Goal: Task Accomplishment & Management: Complete application form

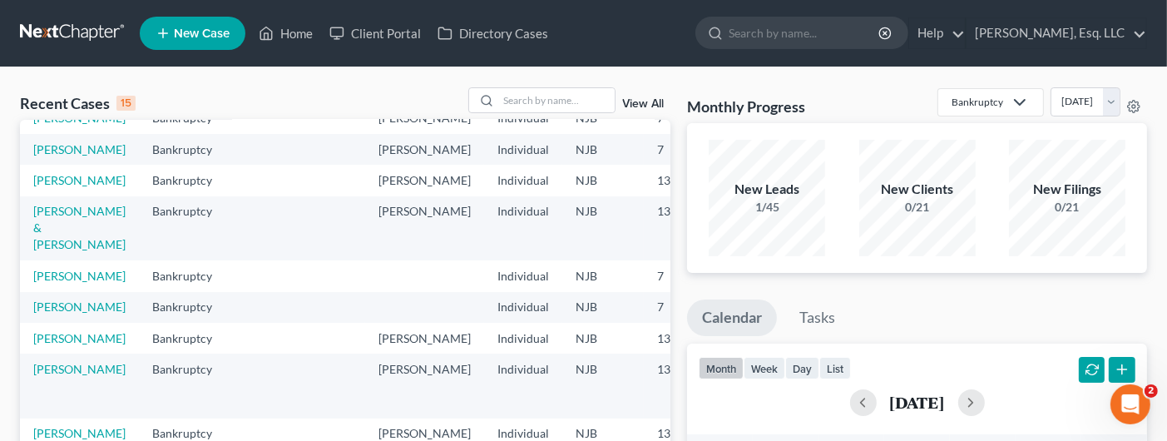
scroll to position [166, 0]
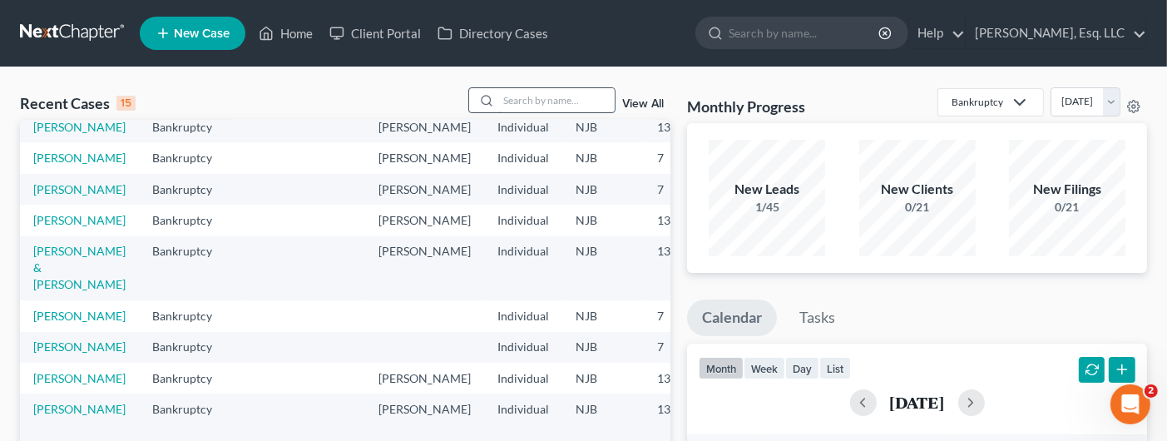
click at [502, 102] on input "search" at bounding box center [556, 100] width 116 height 24
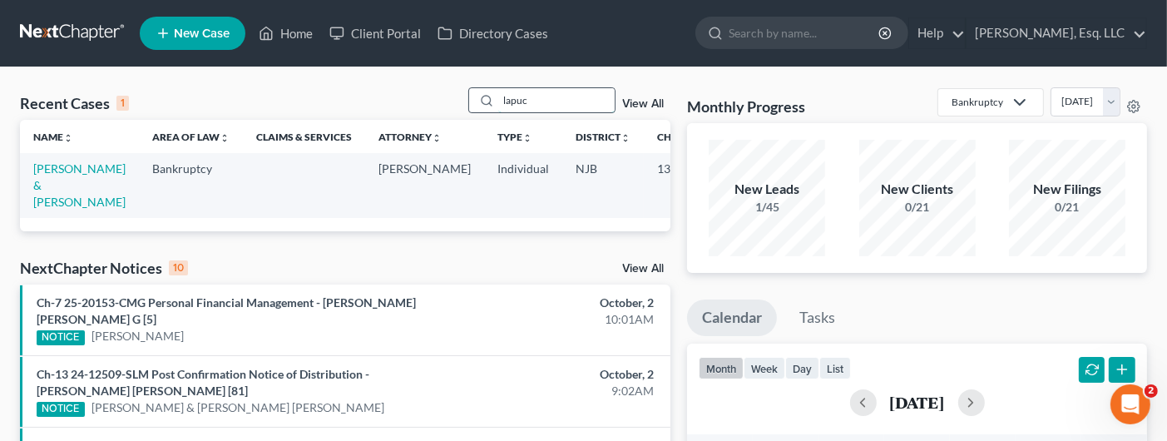
scroll to position [0, 0]
type input "lapush"
click at [81, 187] on link "[PERSON_NAME] & [PERSON_NAME]" at bounding box center [79, 184] width 92 height 47
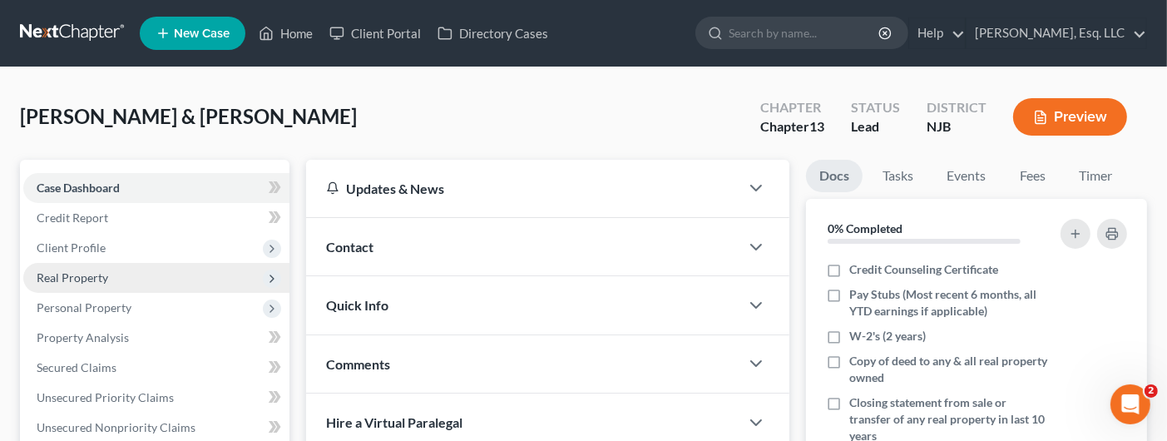
scroll to position [166, 0]
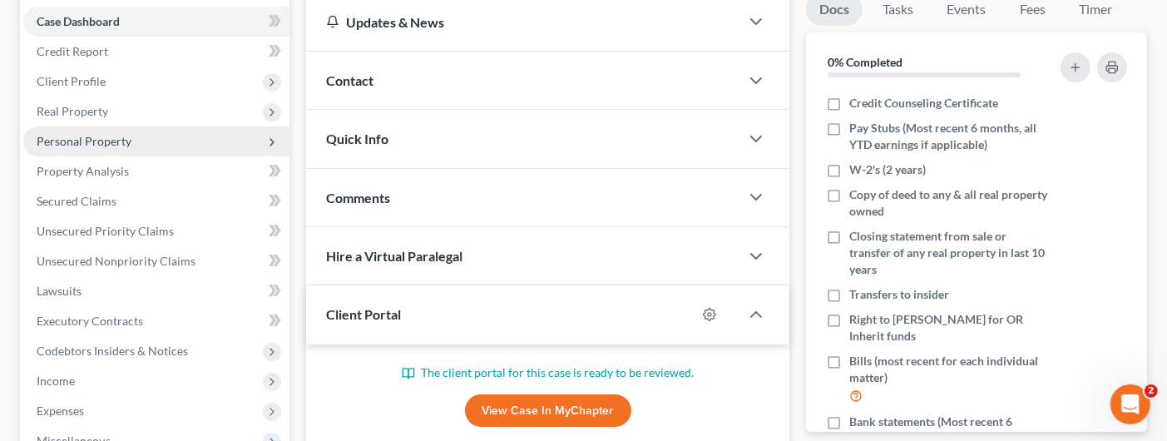
click at [60, 136] on span "Personal Property" at bounding box center [84, 141] width 95 height 14
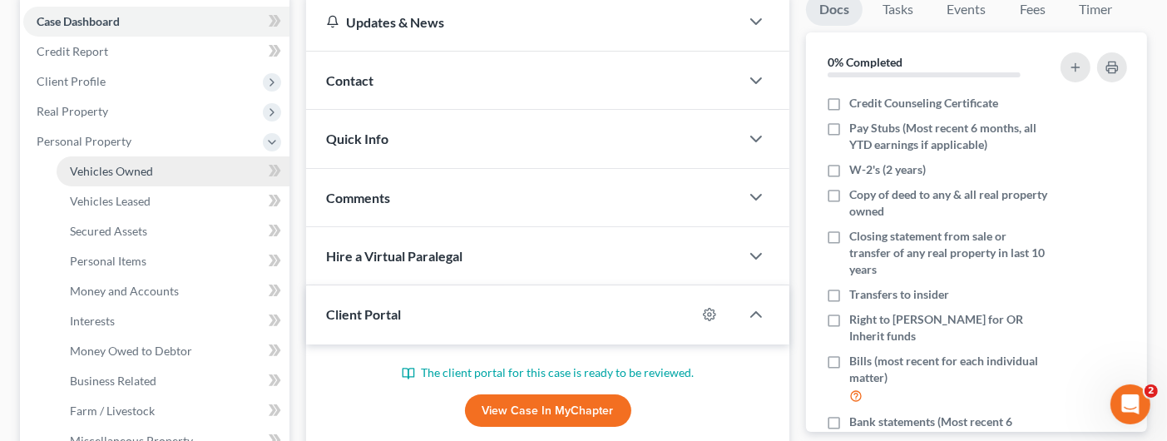
click at [124, 167] on span "Vehicles Owned" at bounding box center [111, 171] width 83 height 14
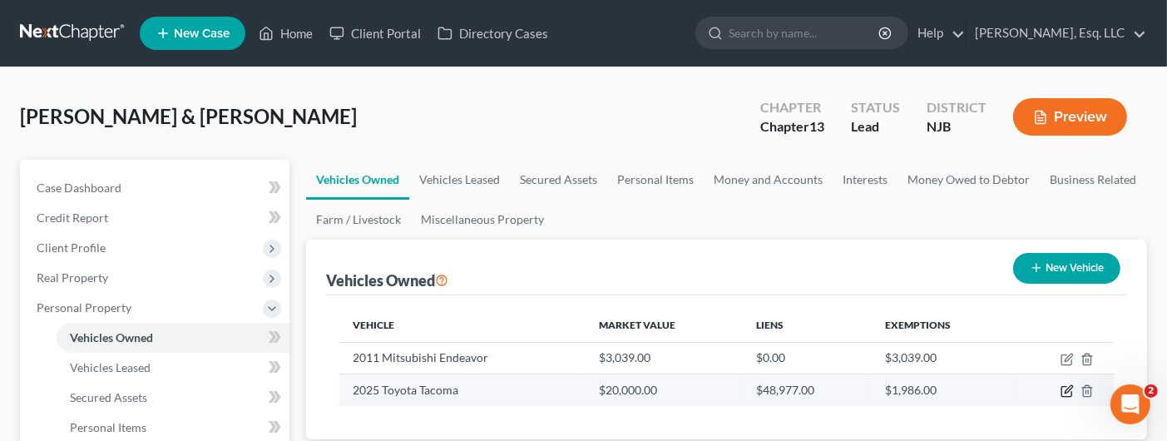
click at [1064, 388] on icon "button" at bounding box center [1066, 390] width 13 height 13
select select "0"
select select "1"
select select "2"
select select "1"
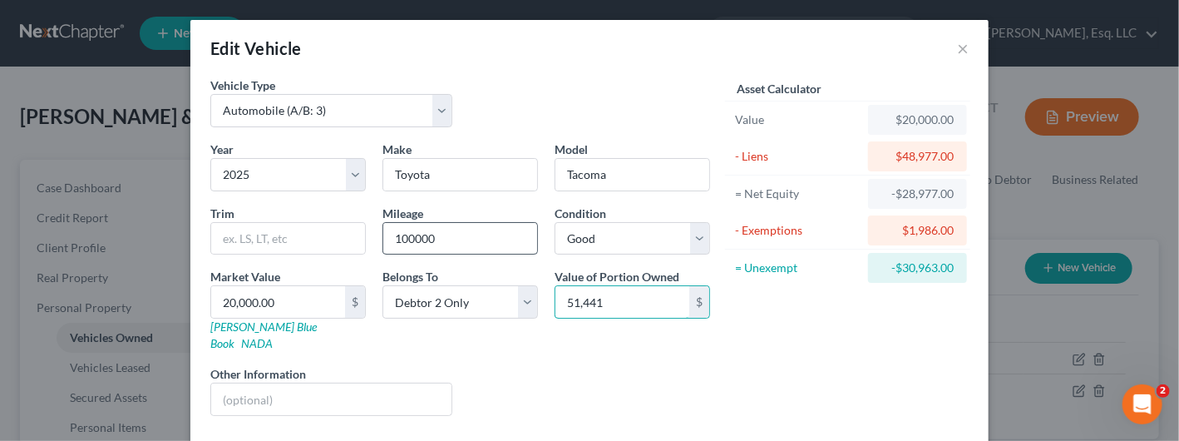
type input "51,441"
drag, startPoint x: 437, startPoint y: 240, endPoint x: 354, endPoint y: 226, distance: 83.5
click at [354, 226] on div "Year Select 2026 2025 2024 2023 2022 2021 2020 2019 2018 2017 2016 2015 2014 20…" at bounding box center [460, 285] width 516 height 289
type input "320"
click at [650, 420] on form "Vehicle Type Select Automobile (A/B: 3) Truck (A/B: 3) Trailer (A/B: 4) Watercr…" at bounding box center [589, 305] width 758 height 457
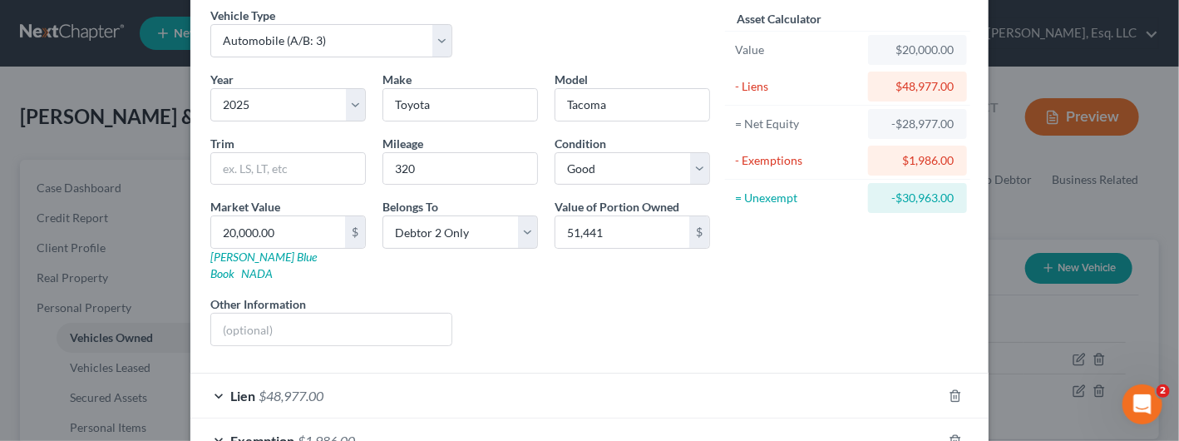
scroll to position [165, 0]
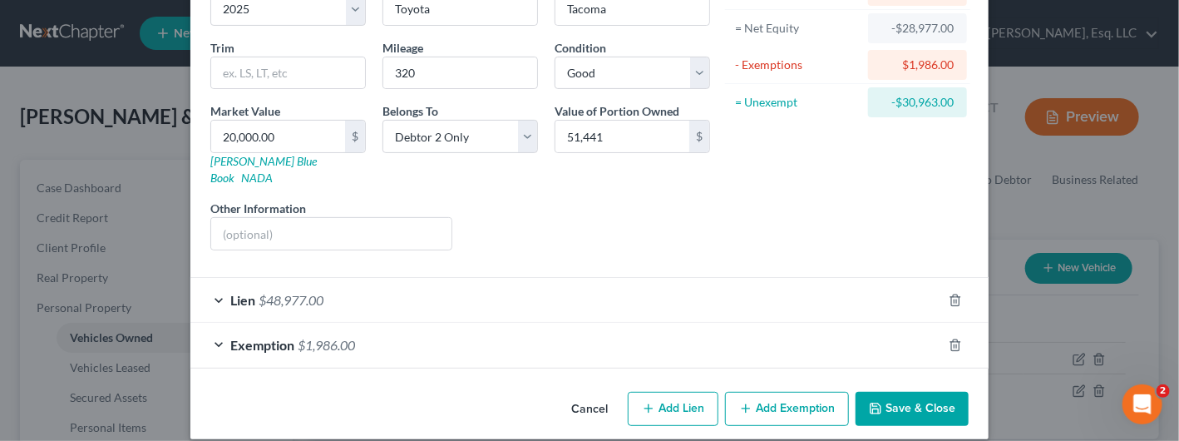
click at [319, 337] on span "$1,986.00" at bounding box center [326, 345] width 57 height 16
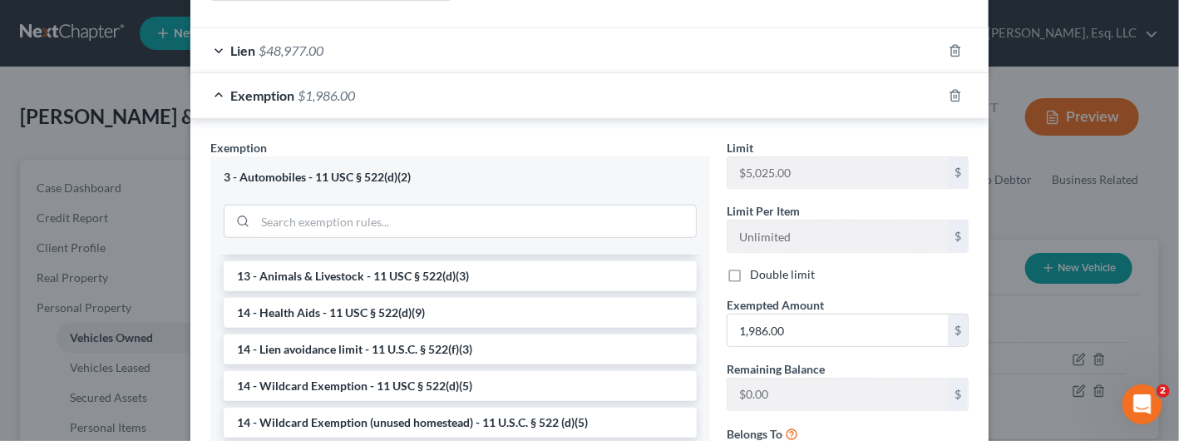
scroll to position [0, 0]
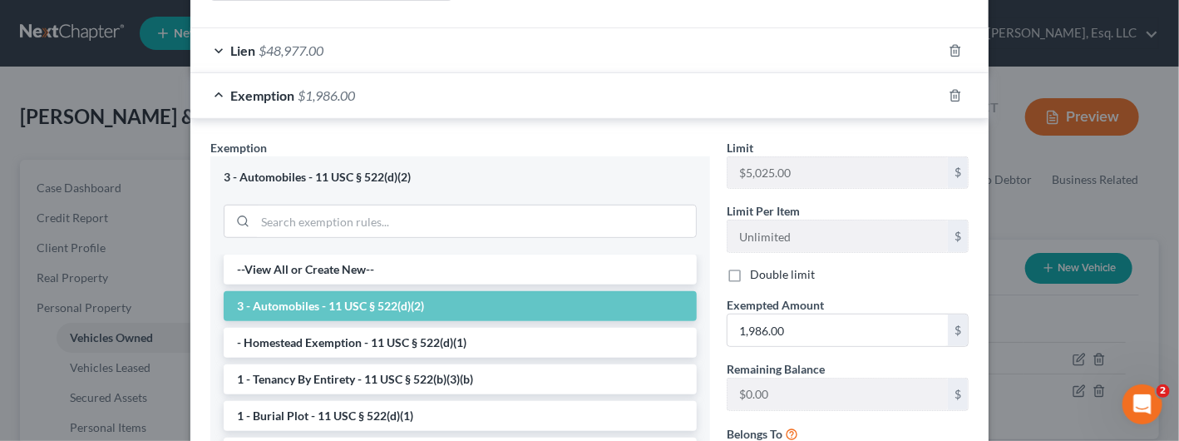
click at [369, 291] on li "3 - Automobiles - 11 USC § 522(d)(2)" at bounding box center [460, 306] width 473 height 30
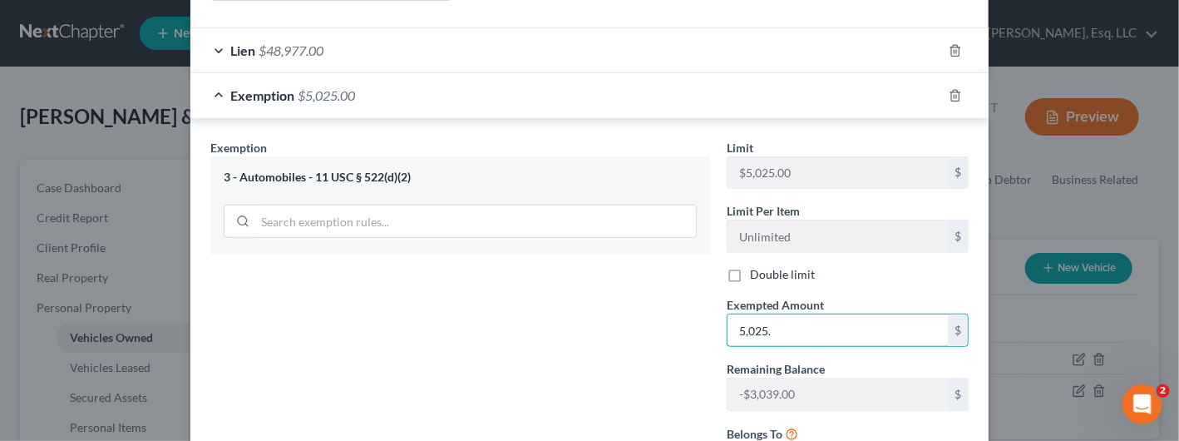
type input "5,025."
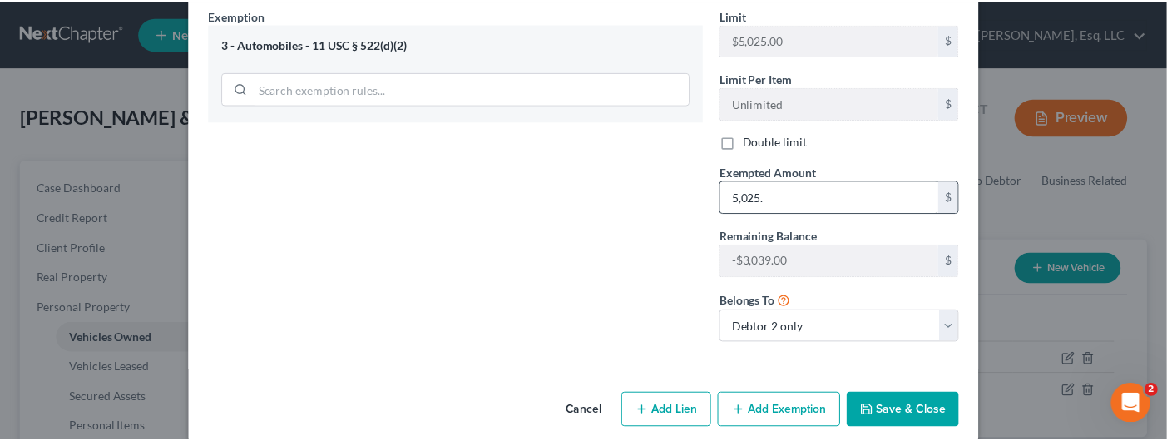
scroll to position [549, 0]
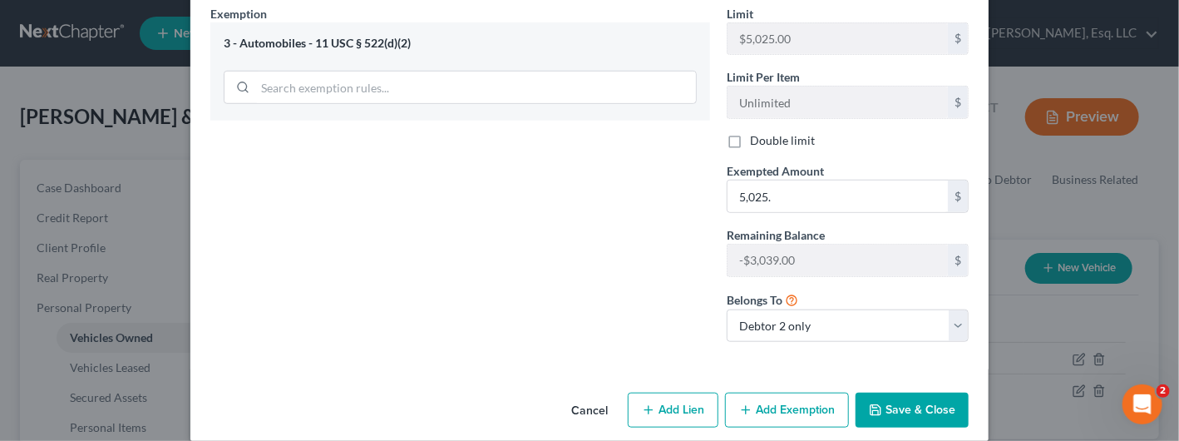
click at [900, 392] on button "Save & Close" at bounding box center [912, 409] width 113 height 35
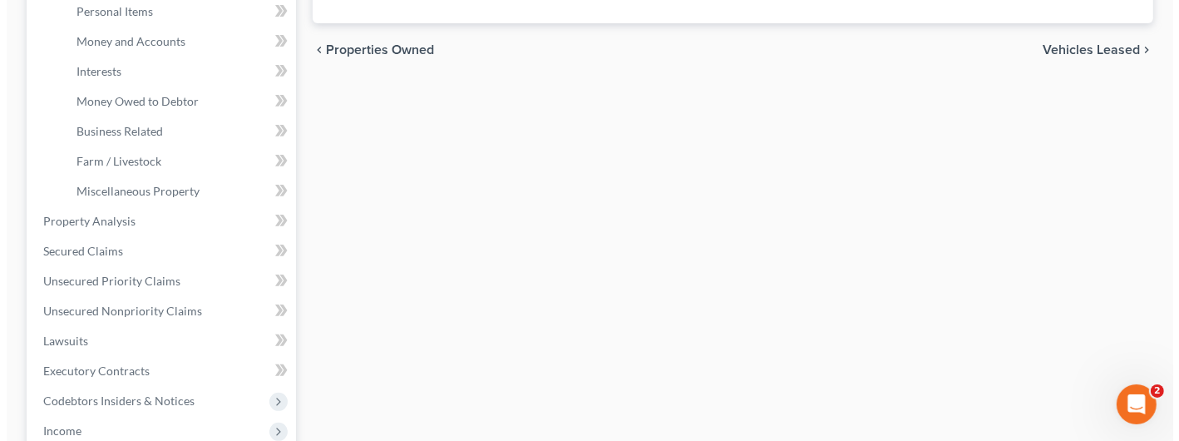
scroll to position [166, 0]
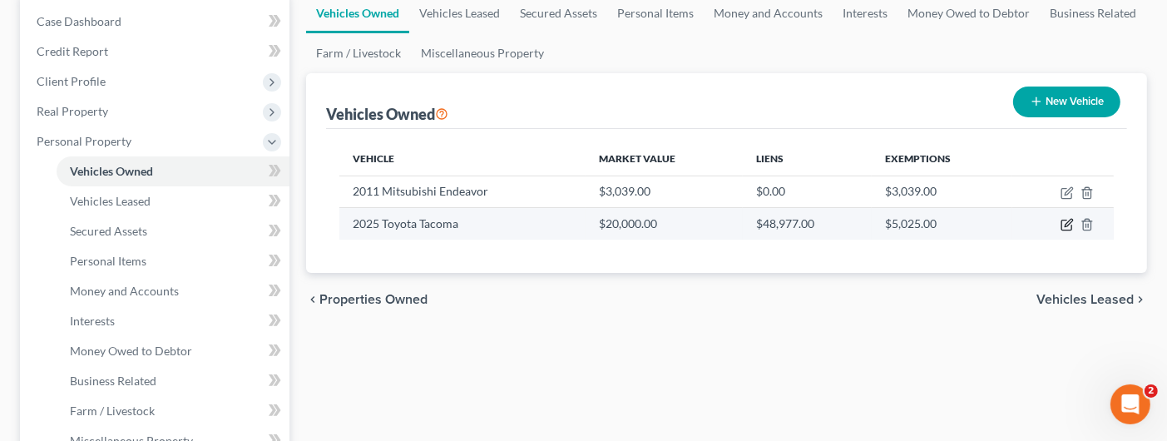
click at [1065, 222] on icon "button" at bounding box center [1066, 224] width 13 height 13
select select "0"
select select "1"
select select "2"
select select "1"
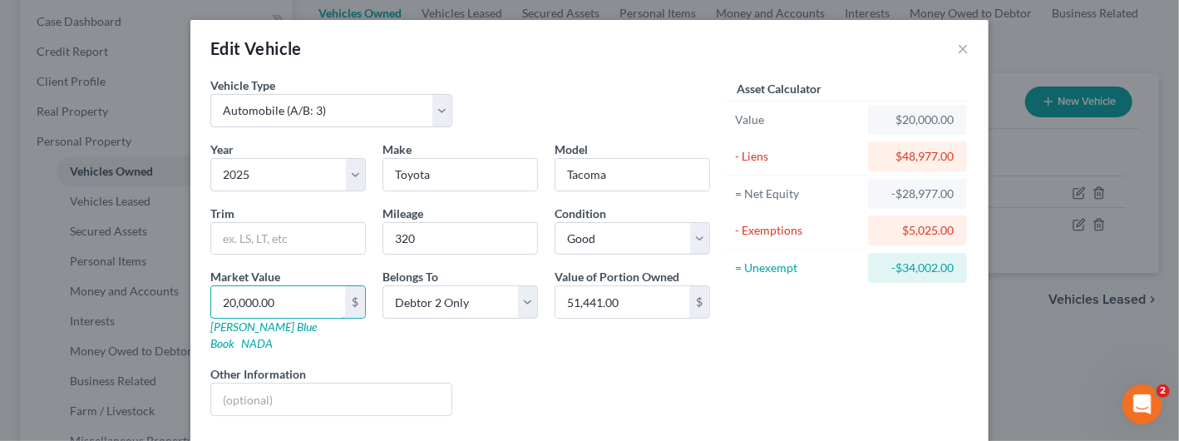
type input "5"
type input "5.00"
type input "51"
type input "51.00"
type input "514"
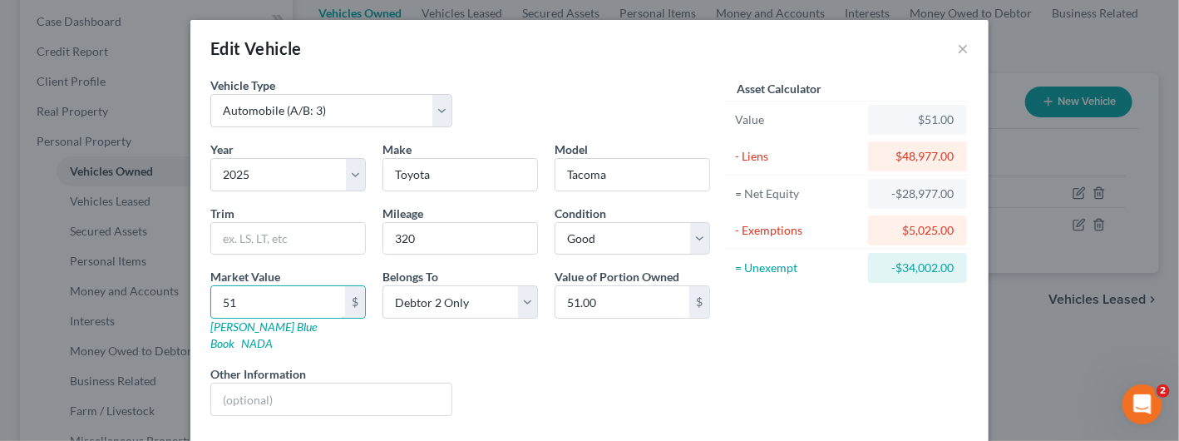
type input "514.00"
type input "5144"
type input "5,144.00"
type input "5,1441"
type input "51,441.00"
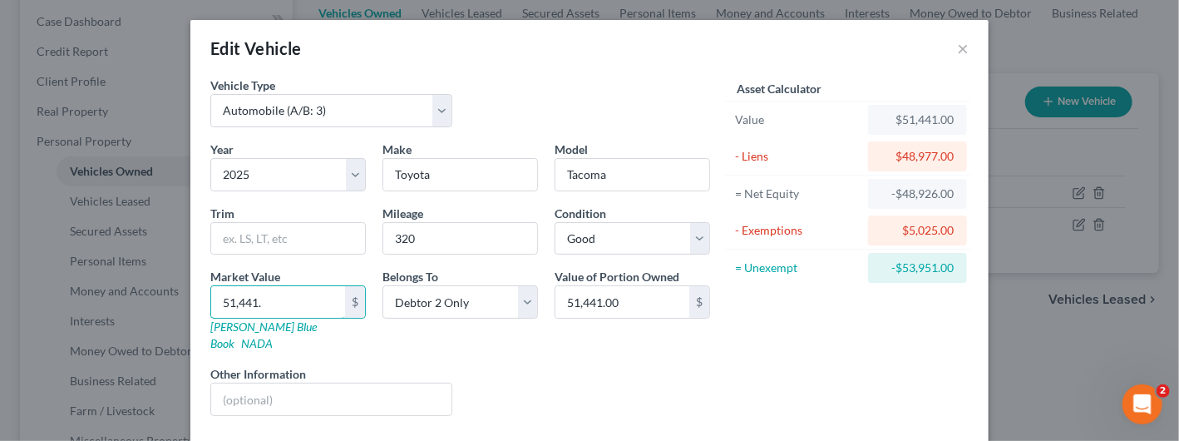
type input "51,441."
click at [266, 290] on input "51,441." at bounding box center [278, 302] width 134 height 32
click at [276, 320] on link "Kelly Blue Book" at bounding box center [263, 334] width 106 height 31
click at [273, 336] on link "NADA" at bounding box center [257, 343] width 32 height 14
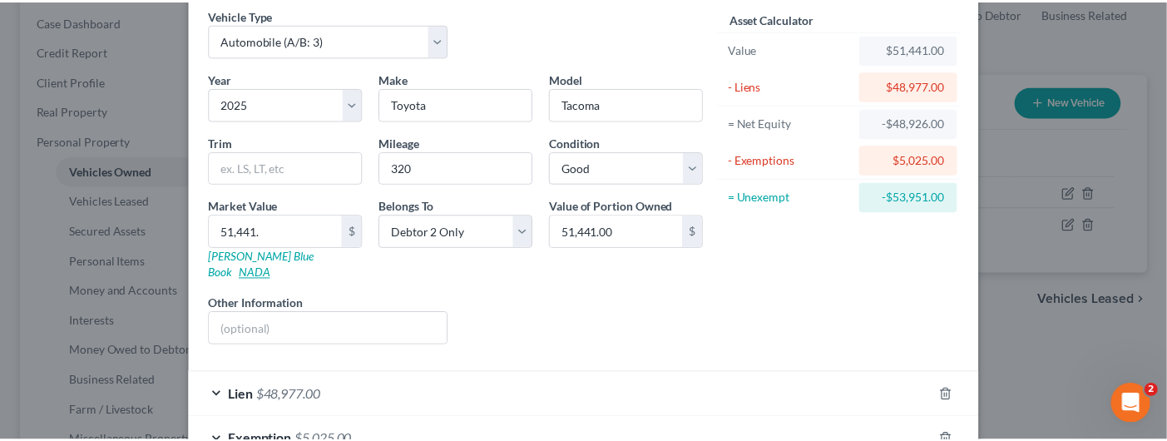
scroll to position [165, 0]
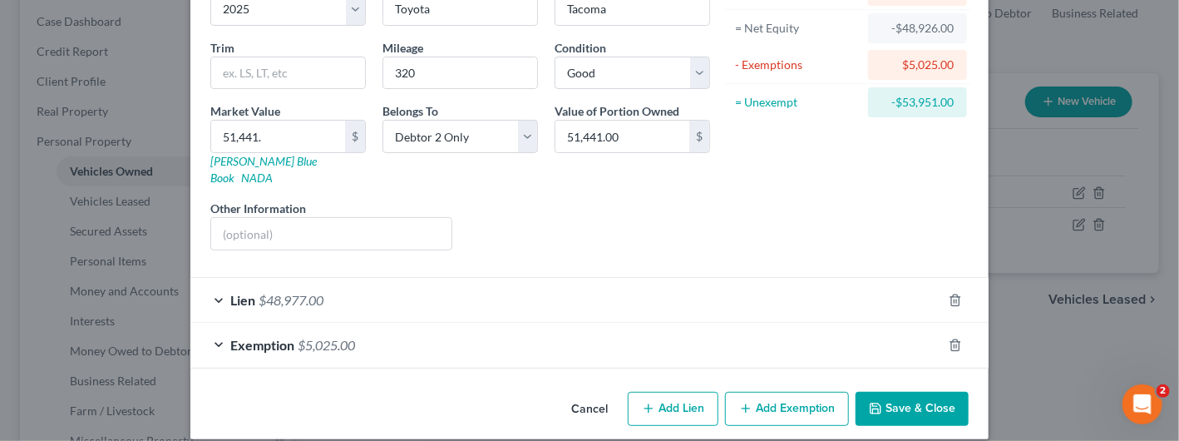
click at [898, 392] on button "Save & Close" at bounding box center [912, 409] width 113 height 35
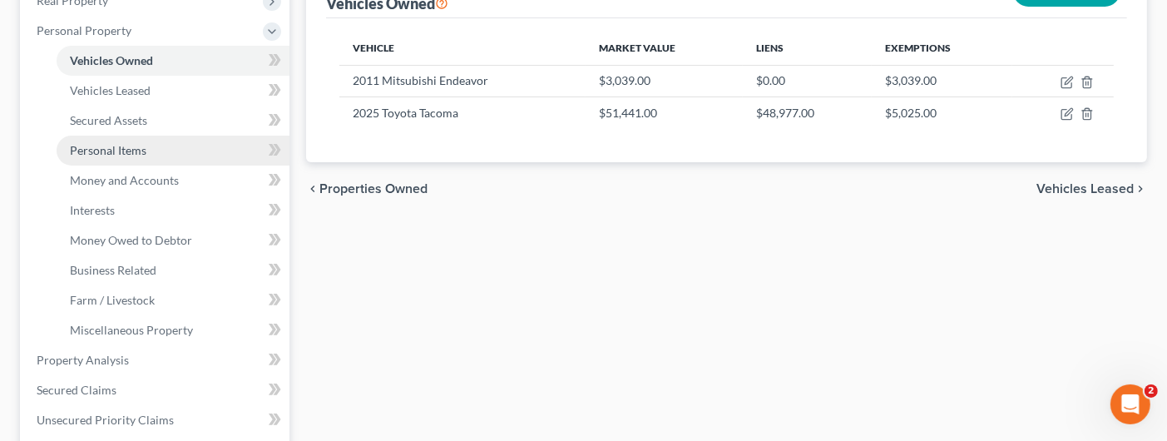
scroll to position [499, 0]
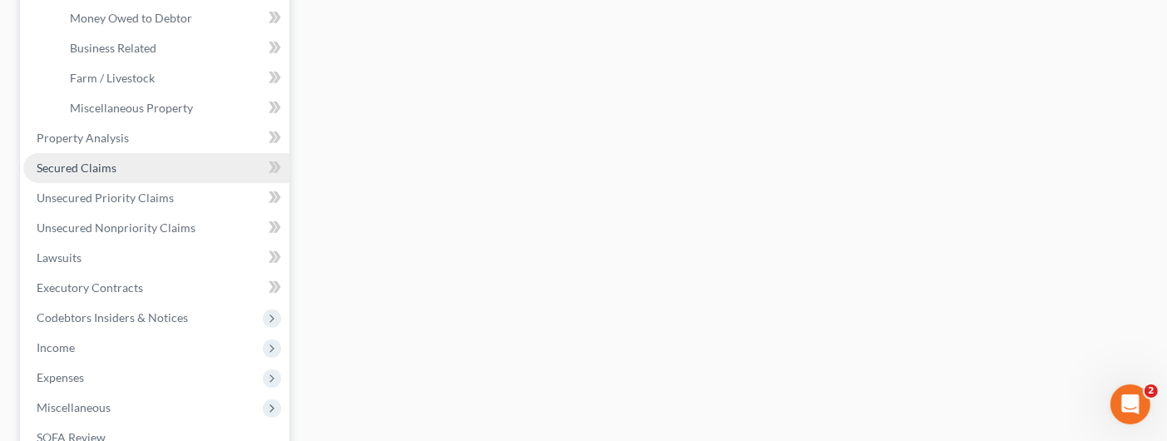
click at [123, 165] on link "Secured Claims" at bounding box center [156, 168] width 266 height 30
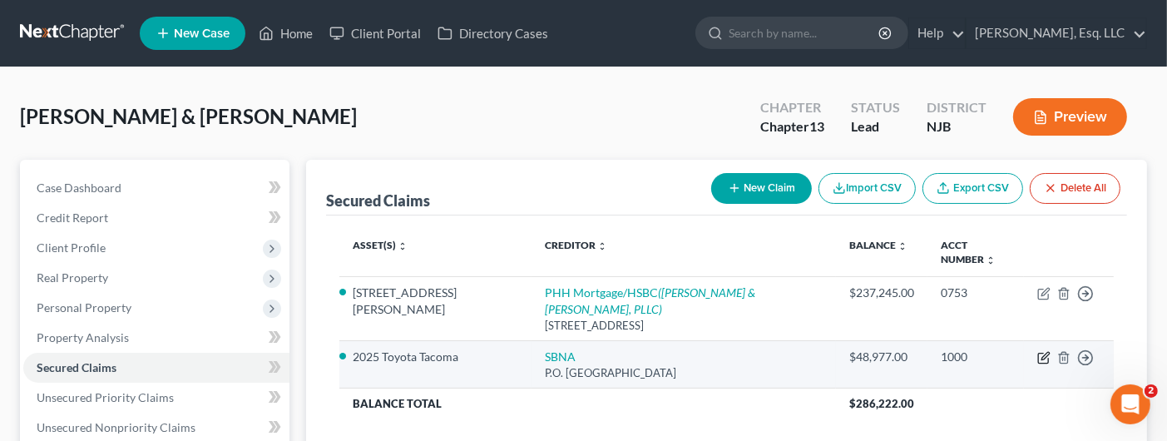
click at [1046, 352] on icon "button" at bounding box center [1044, 355] width 7 height 7
select select "45"
select select "2"
select select "1"
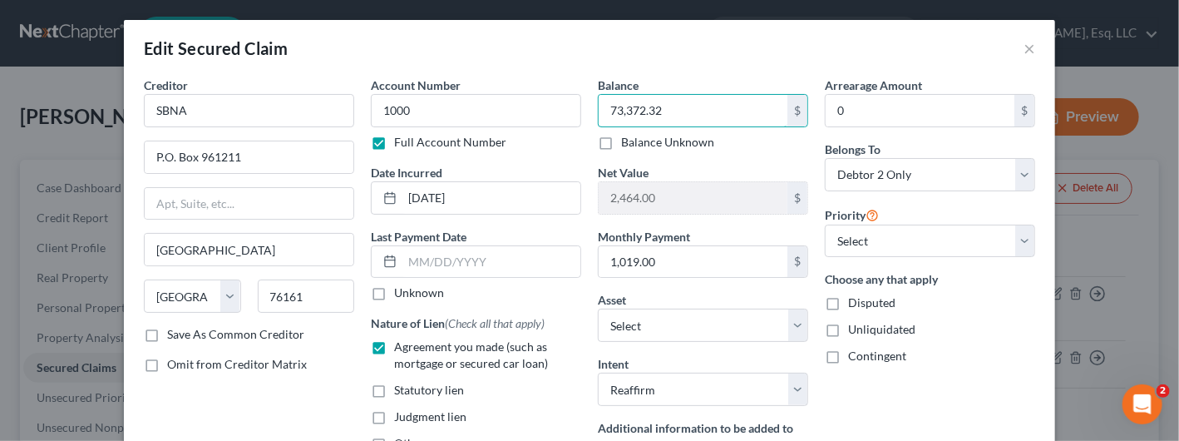
type input "73,372.32"
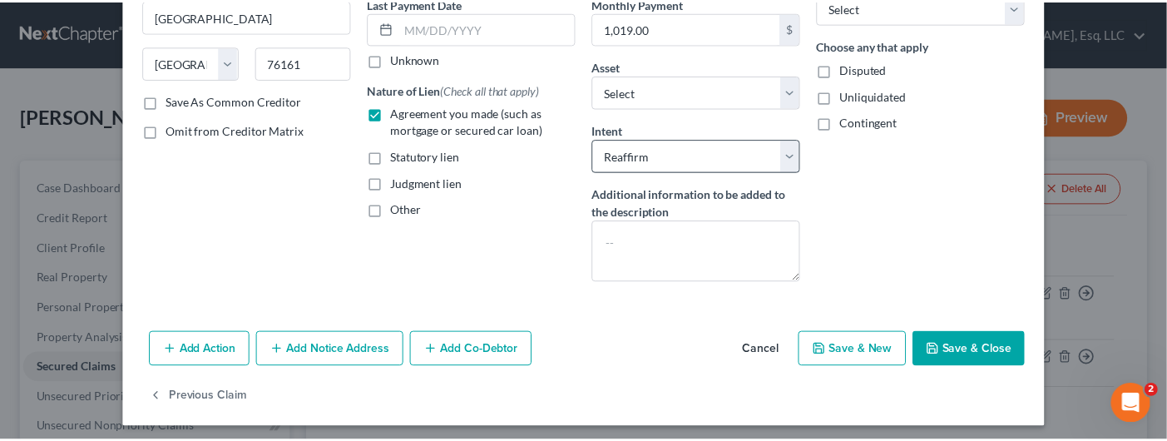
scroll to position [239, 0]
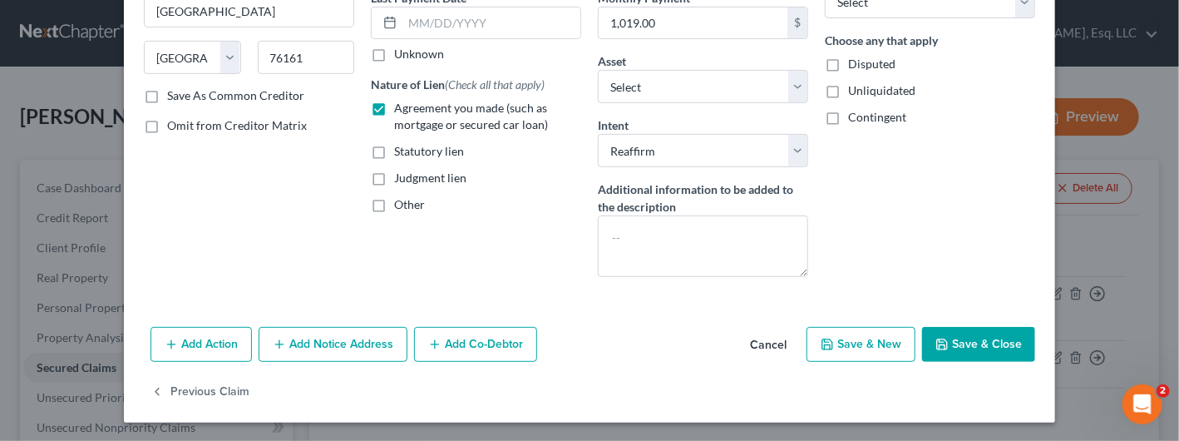
click at [946, 334] on button "Save & Close" at bounding box center [978, 344] width 113 height 35
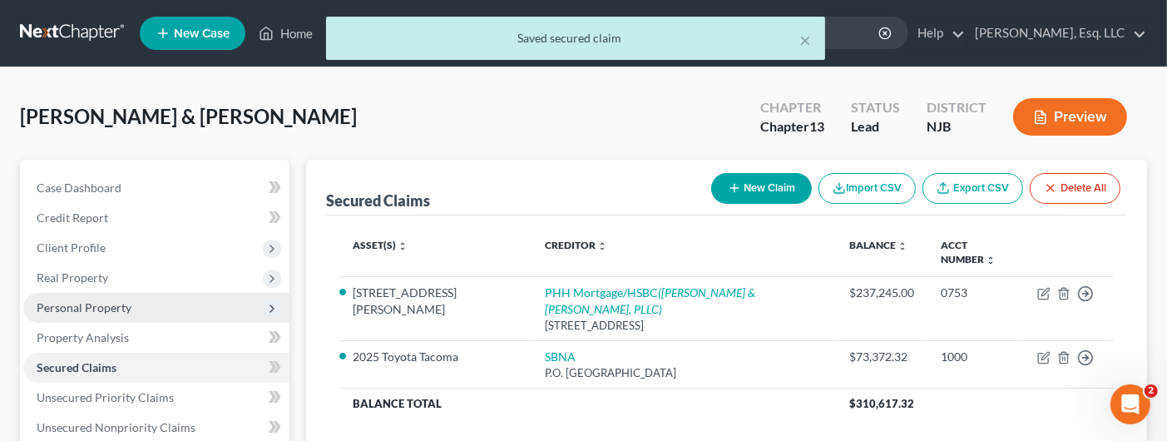
click at [125, 302] on span "Personal Property" at bounding box center [84, 307] width 95 height 14
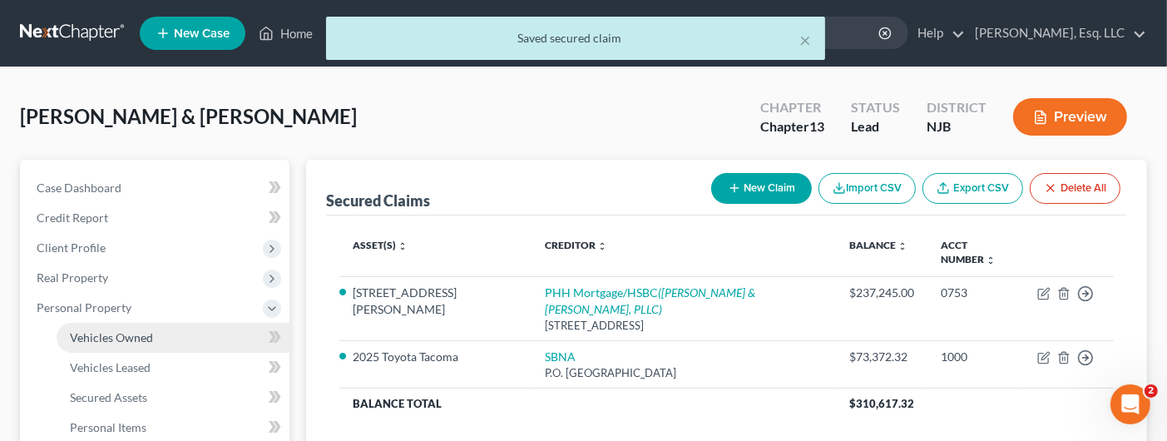
click at [157, 332] on link "Vehicles Owned" at bounding box center [173, 338] width 233 height 30
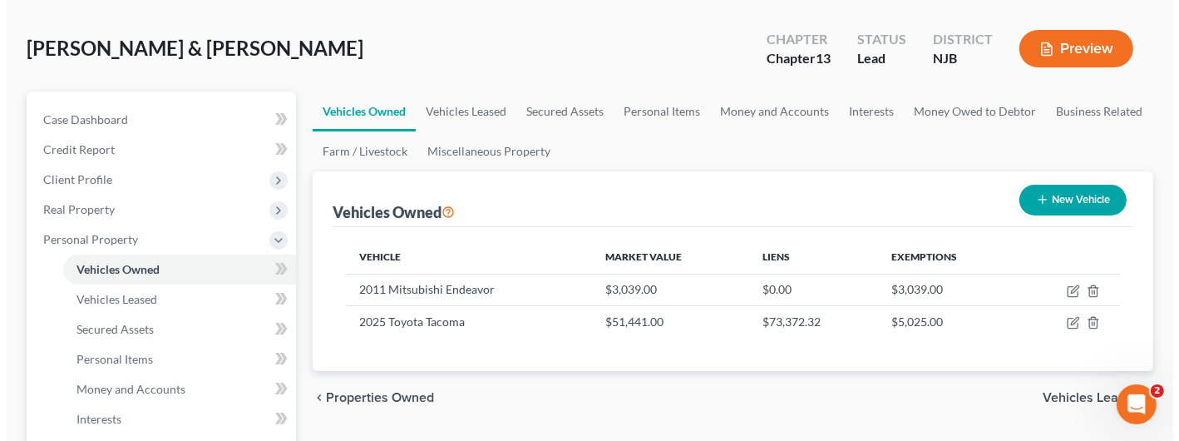
scroll to position [166, 0]
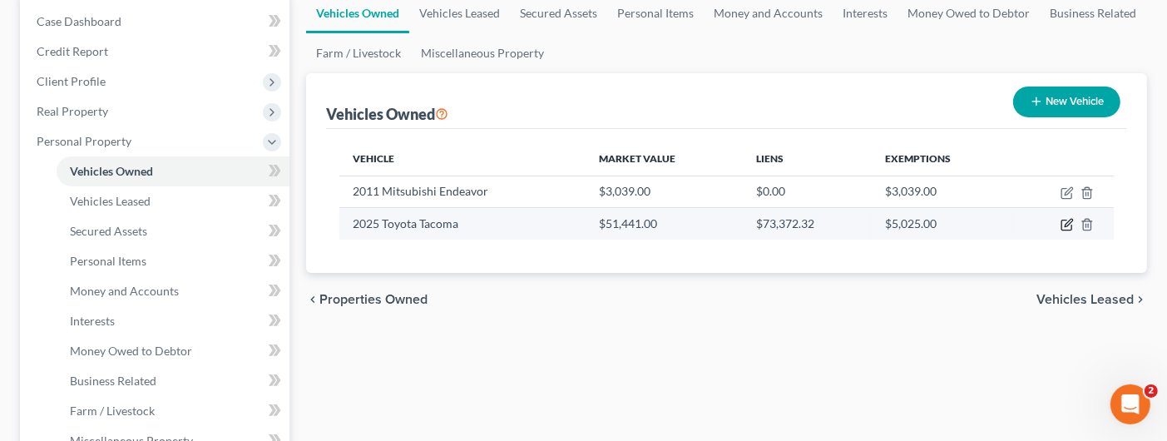
click at [1064, 224] on icon "button" at bounding box center [1066, 224] width 13 height 13
select select "0"
select select "1"
select select "2"
select select "1"
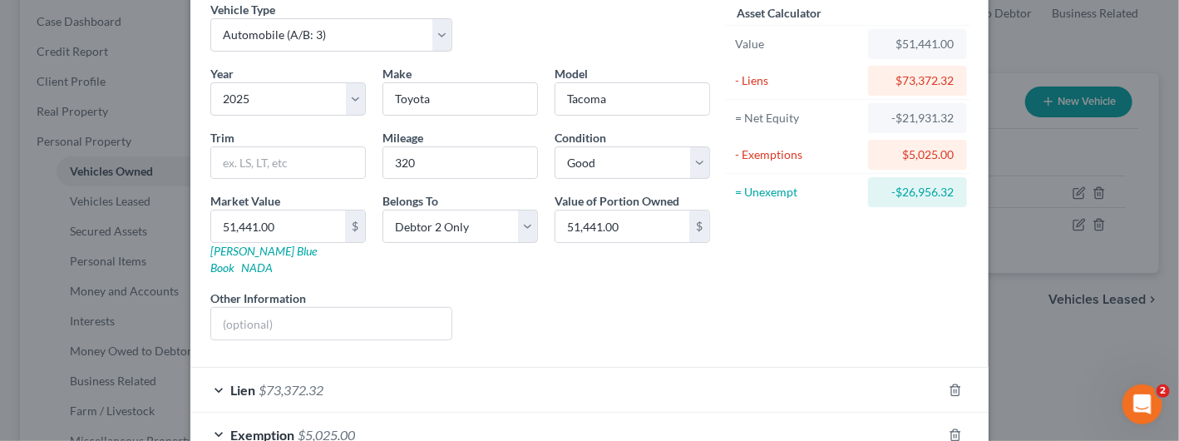
scroll to position [165, 0]
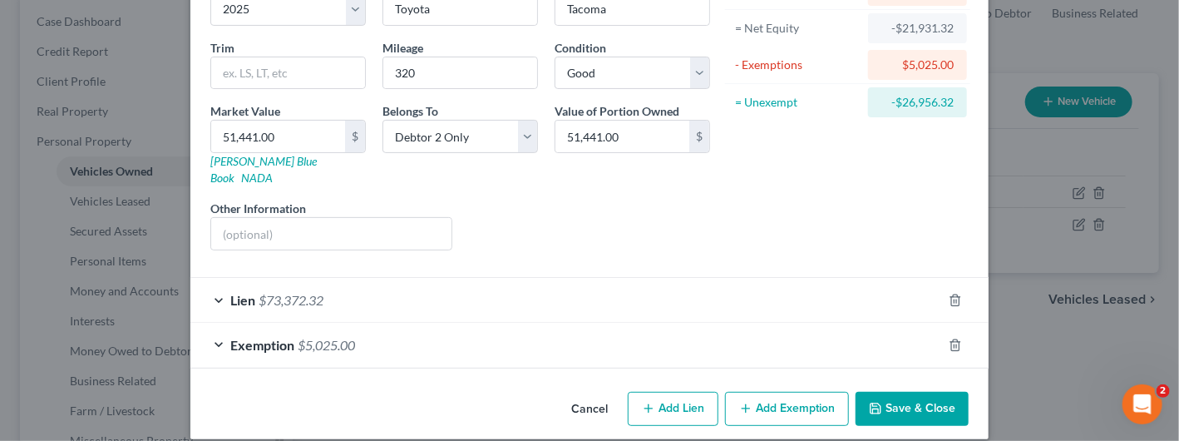
click at [895, 392] on button "Save & Close" at bounding box center [912, 409] width 113 height 35
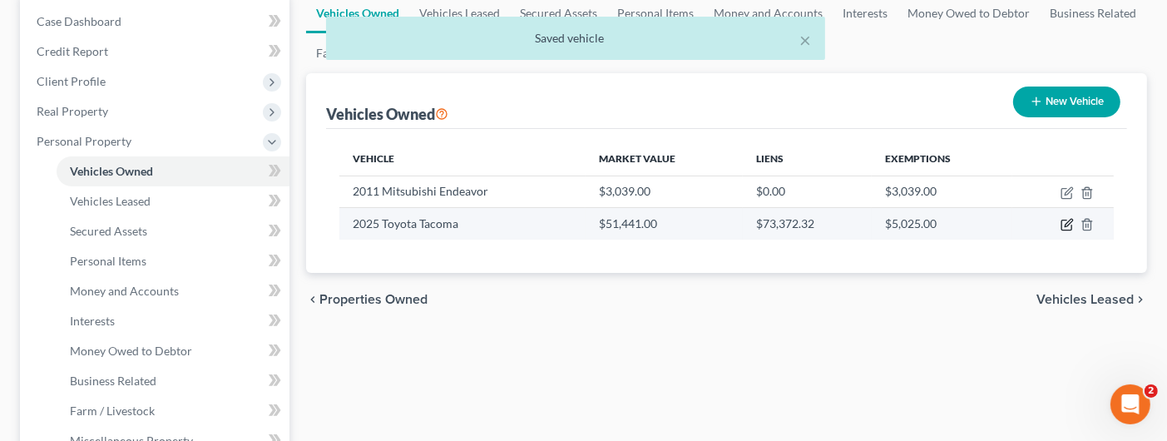
click at [1065, 220] on icon "button" at bounding box center [1066, 225] width 10 height 10
select select "0"
select select "1"
select select "2"
select select "1"
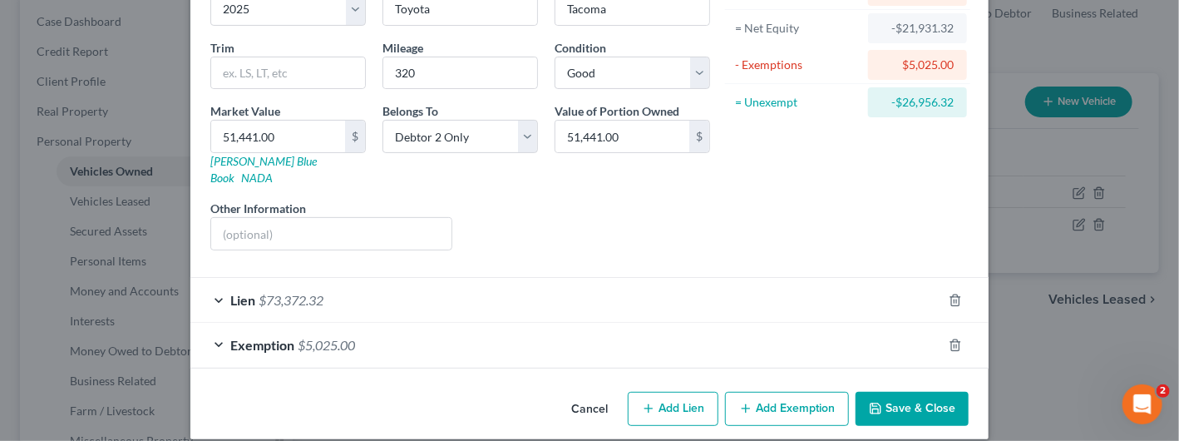
click at [889, 392] on button "Save & Close" at bounding box center [912, 409] width 113 height 35
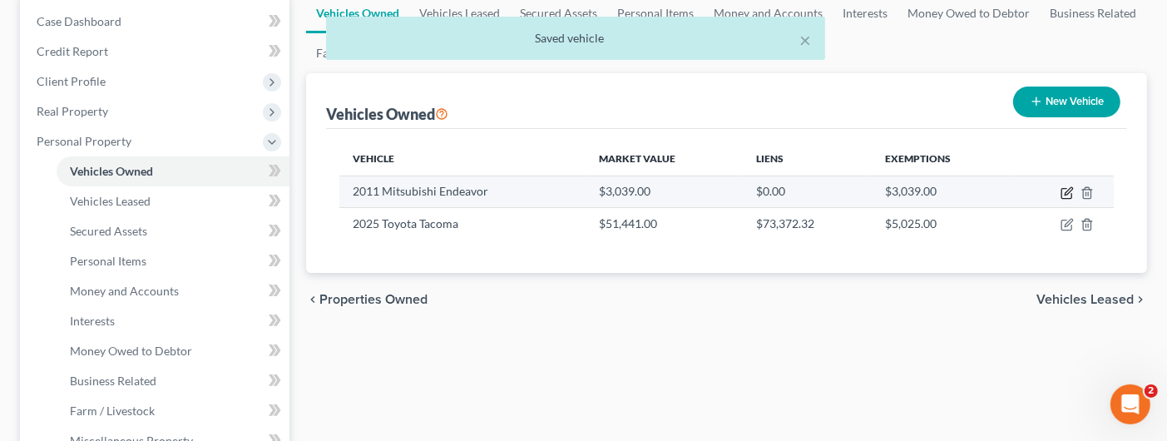
click at [1068, 190] on icon "button" at bounding box center [1066, 192] width 13 height 13
select select "0"
select select "15"
select select "1"
select select "2"
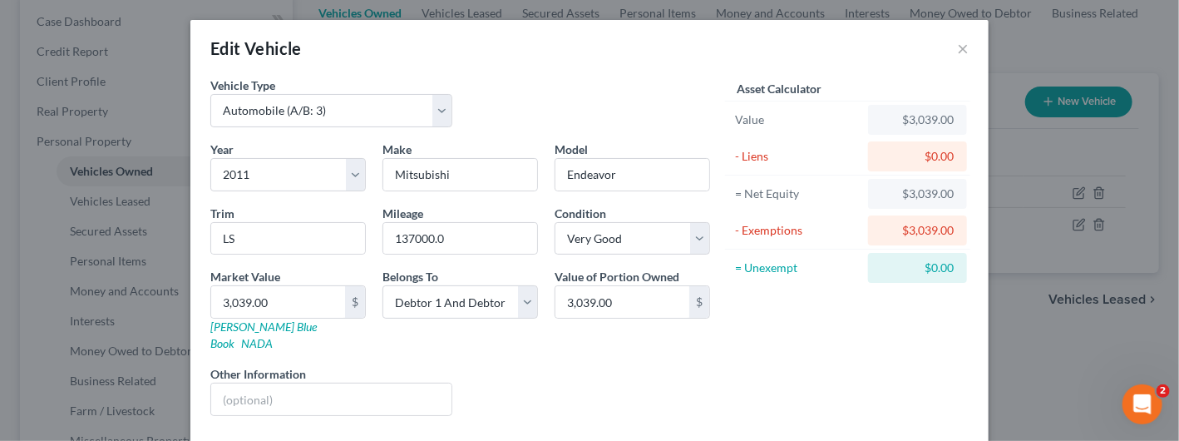
click at [768, 361] on div "Asset Calculator Value $3,039.00 - Liens $0.00 = Net Equity $3,039.00 - Exempti…" at bounding box center [847, 253] width 259 height 353
click at [957, 46] on button "×" at bounding box center [963, 48] width 12 height 20
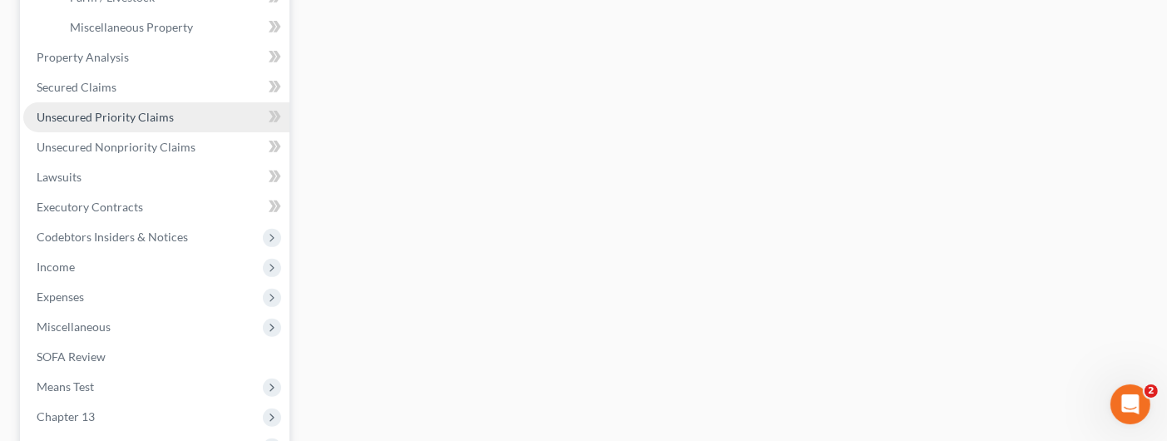
scroll to position [582, 0]
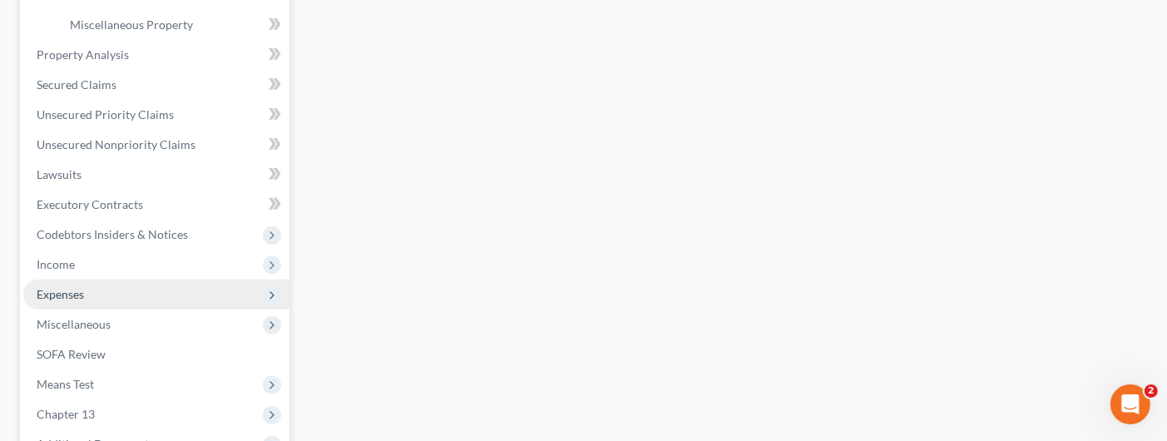
click at [86, 293] on span "Expenses" at bounding box center [156, 294] width 266 height 30
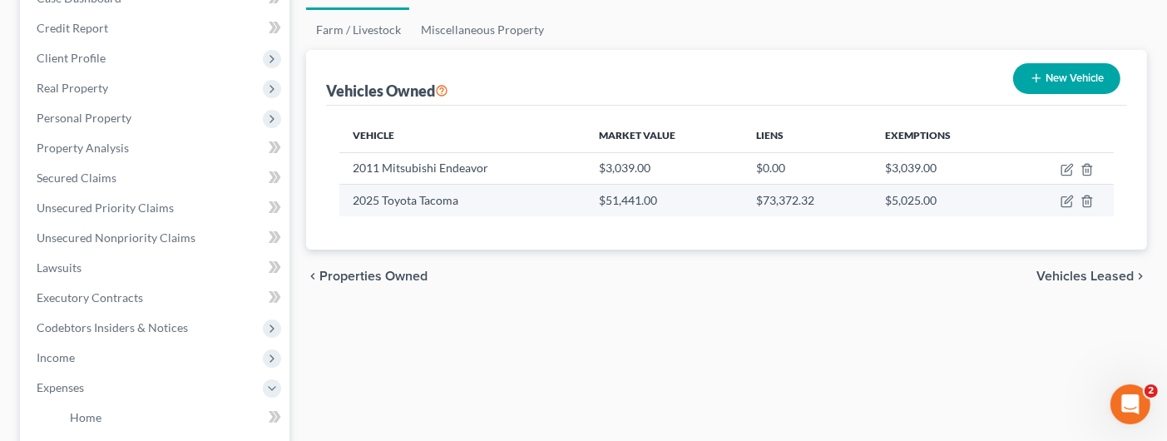
scroll to position [416, 0]
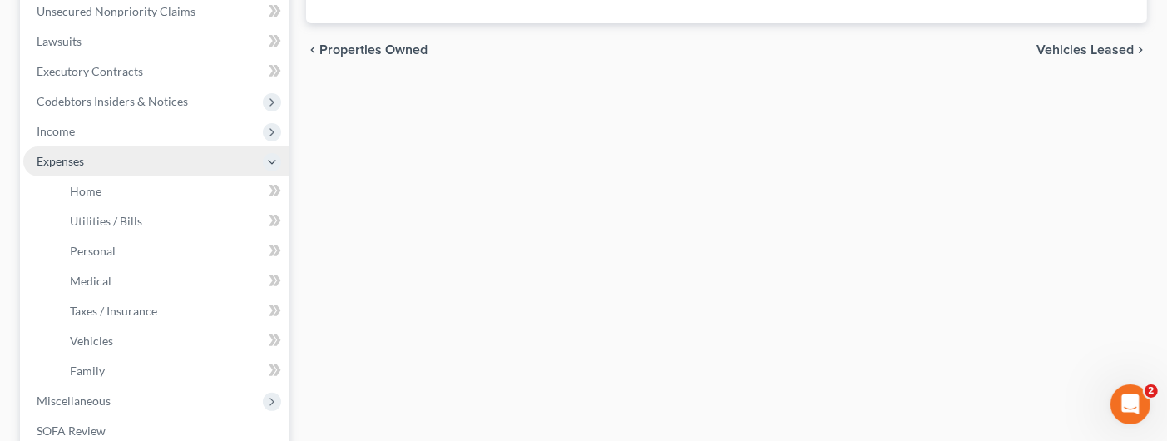
click at [69, 157] on span "Expenses" at bounding box center [60, 161] width 47 height 14
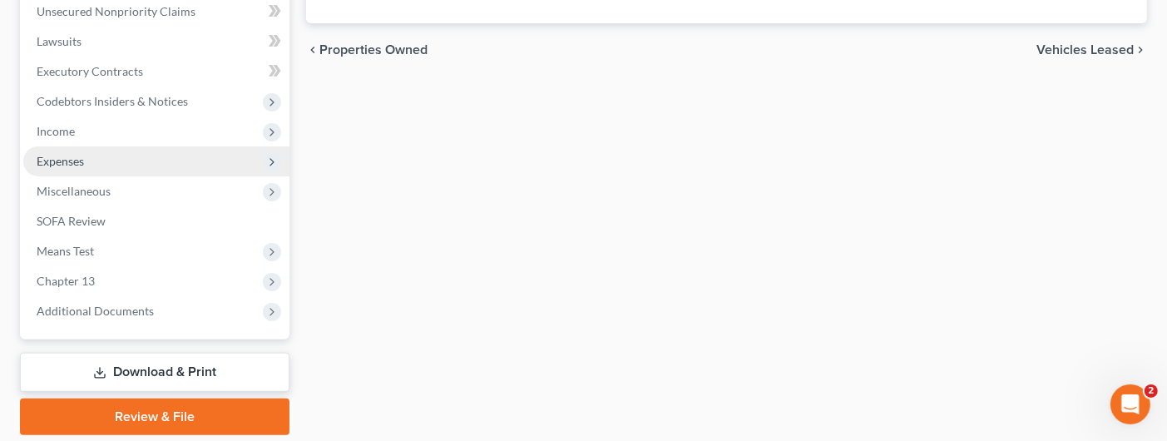
click at [70, 160] on span "Expenses" at bounding box center [60, 161] width 47 height 14
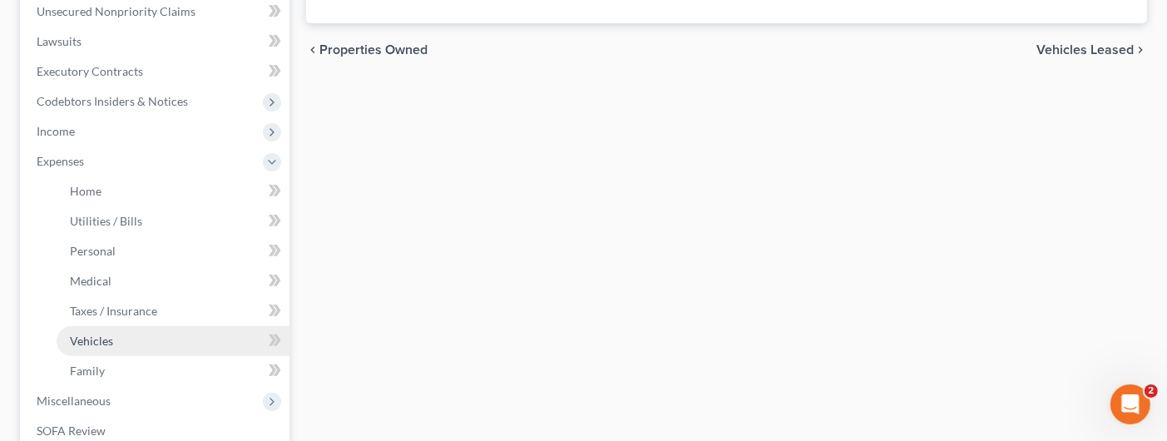
click at [96, 338] on span "Vehicles" at bounding box center [91, 340] width 43 height 14
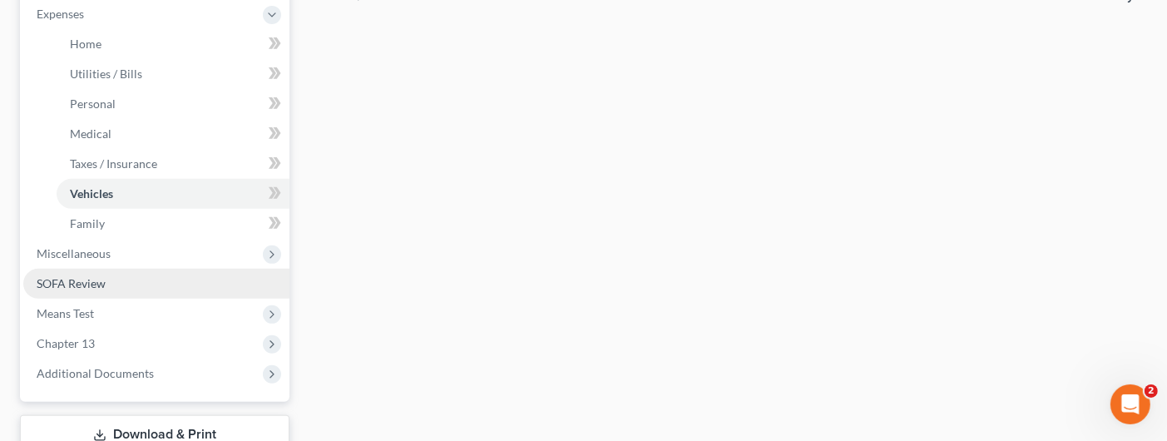
scroll to position [665, 0]
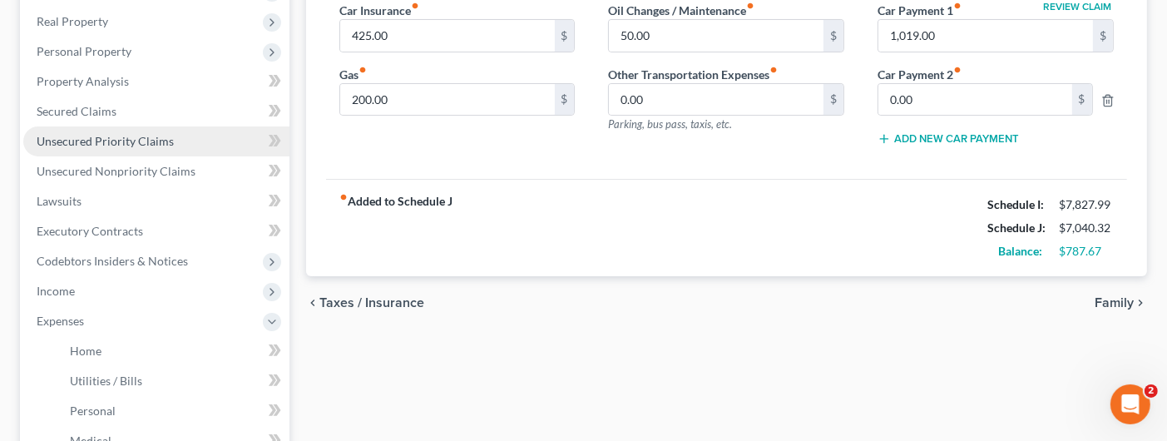
scroll to position [249, 0]
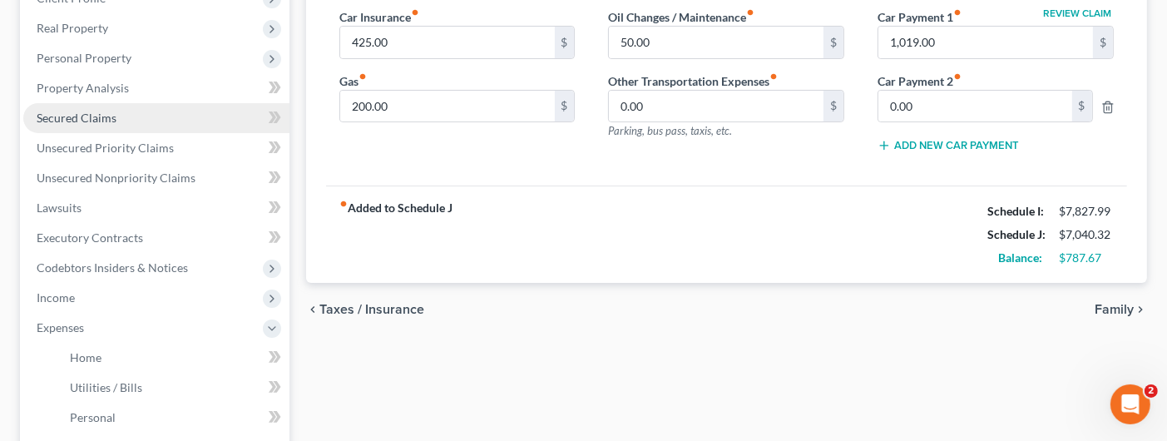
click at [125, 117] on link "Secured Claims" at bounding box center [156, 118] width 266 height 30
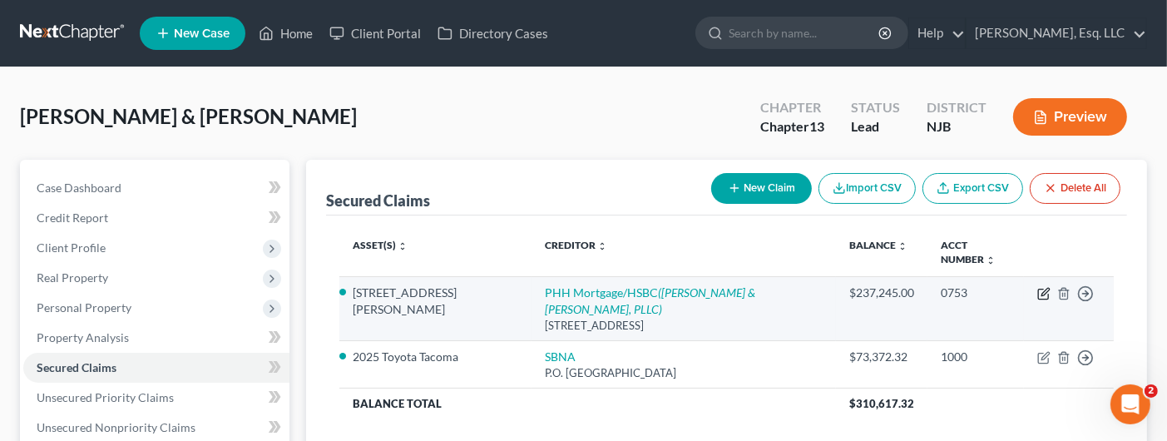
click at [1045, 287] on icon "button" at bounding box center [1043, 293] width 13 height 13
select select "33"
select select "2"
select select "0"
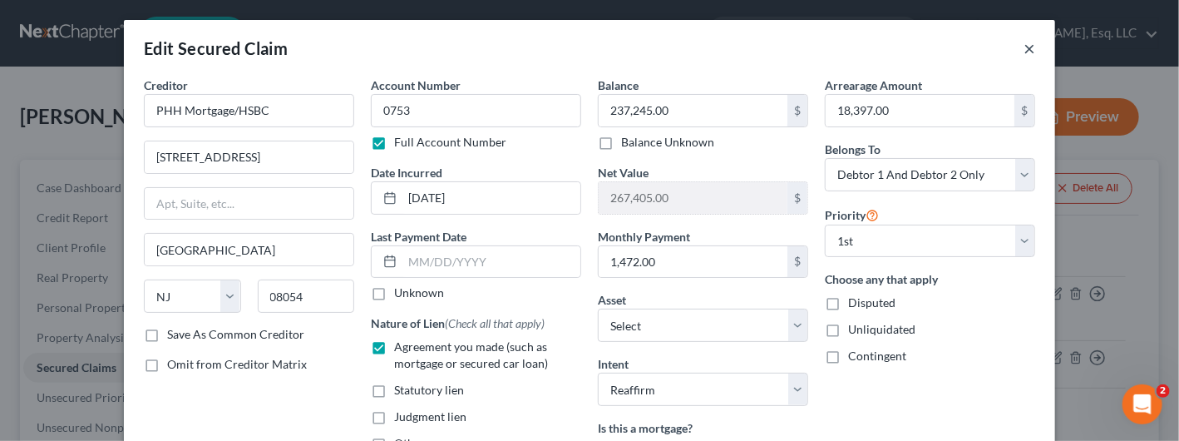
click at [1024, 50] on button "×" at bounding box center [1030, 48] width 12 height 20
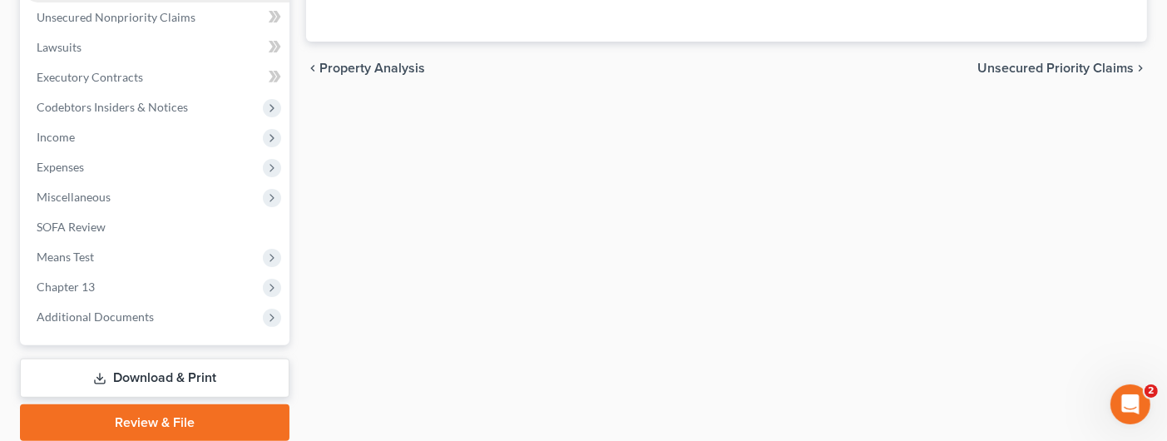
scroll to position [416, 0]
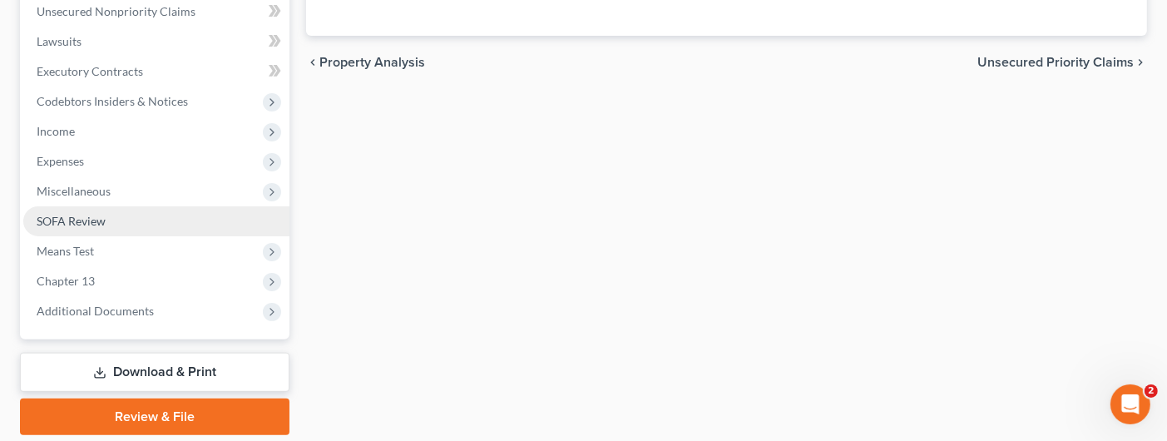
click at [89, 216] on span "SOFA Review" at bounding box center [71, 221] width 69 height 14
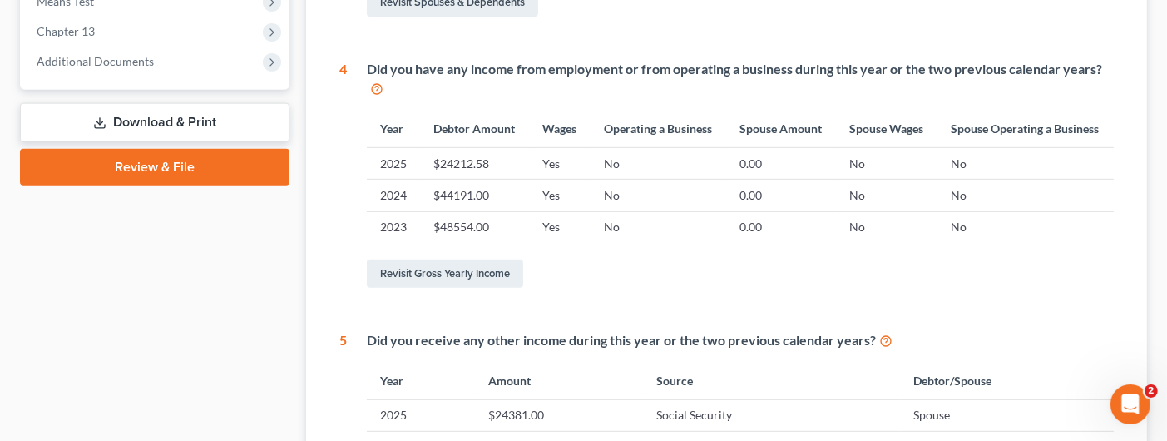
scroll to position [499, 0]
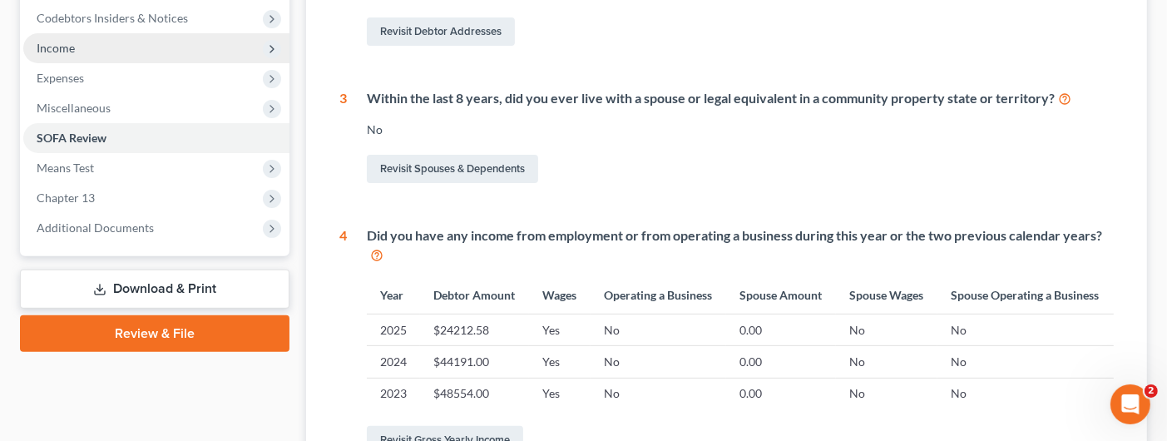
click at [80, 42] on span "Income" at bounding box center [156, 48] width 266 height 30
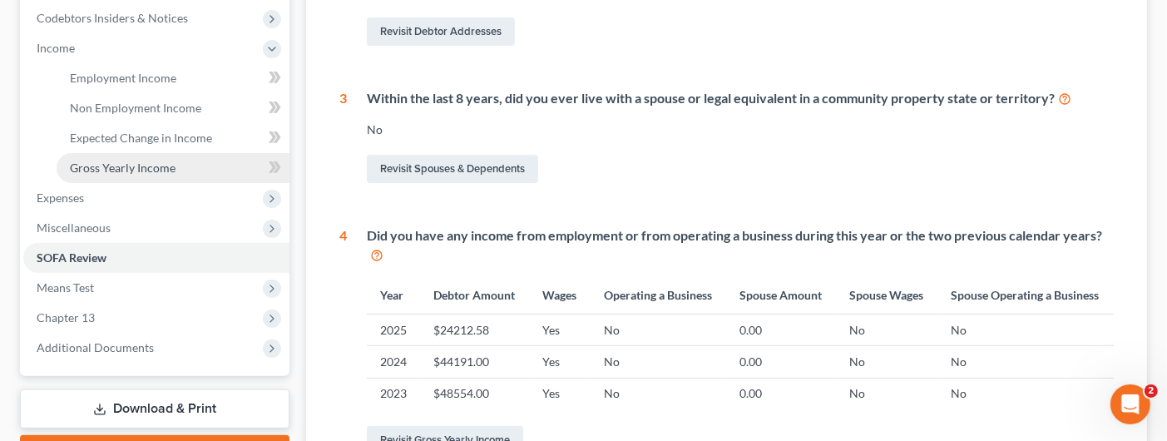
click at [116, 166] on span "Gross Yearly Income" at bounding box center [123, 167] width 106 height 14
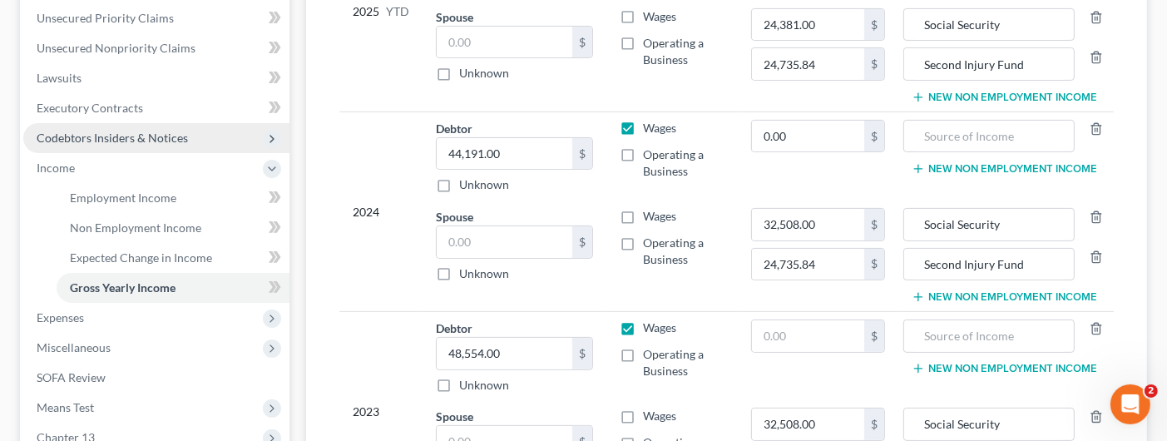
scroll to position [595, 0]
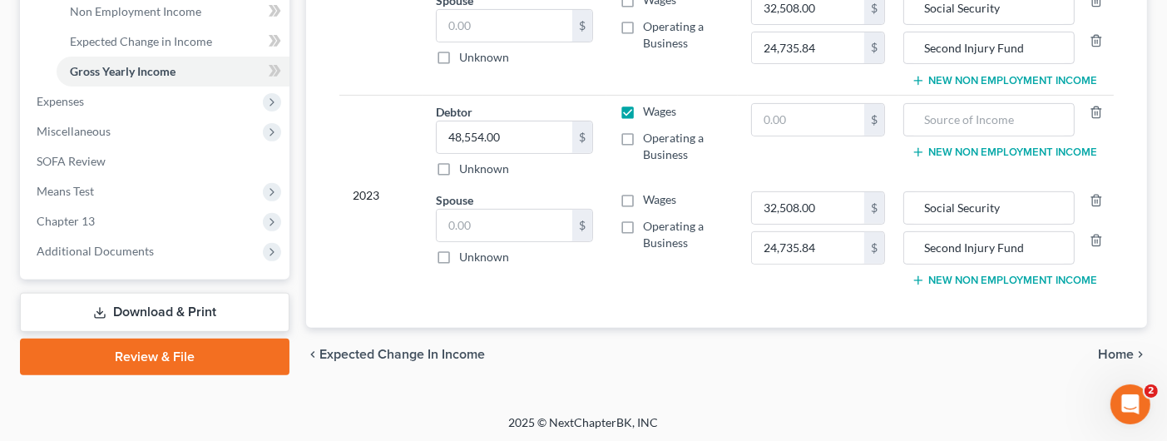
type input "42,154.58"
click at [764, 373] on div "chevron_left Expected Change in Income Home chevron_right" at bounding box center [726, 354] width 841 height 53
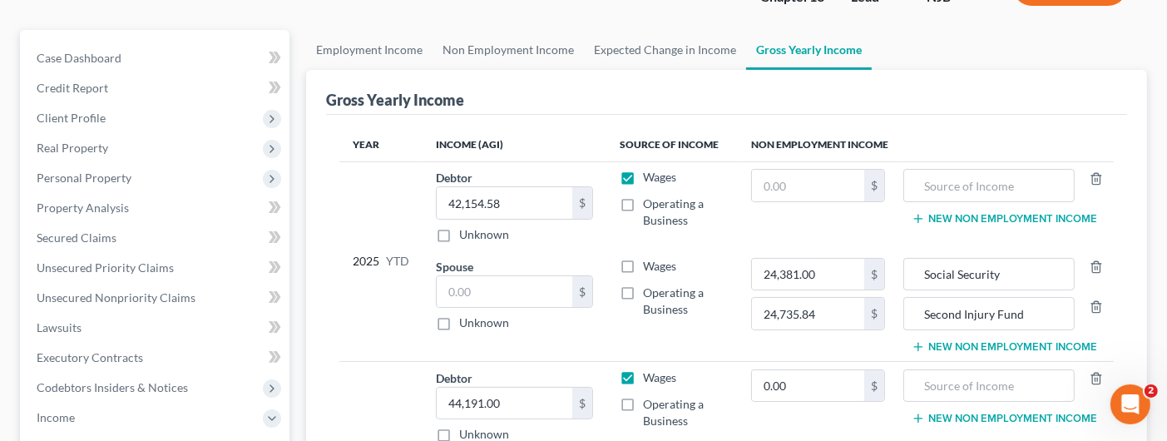
scroll to position [96, 0]
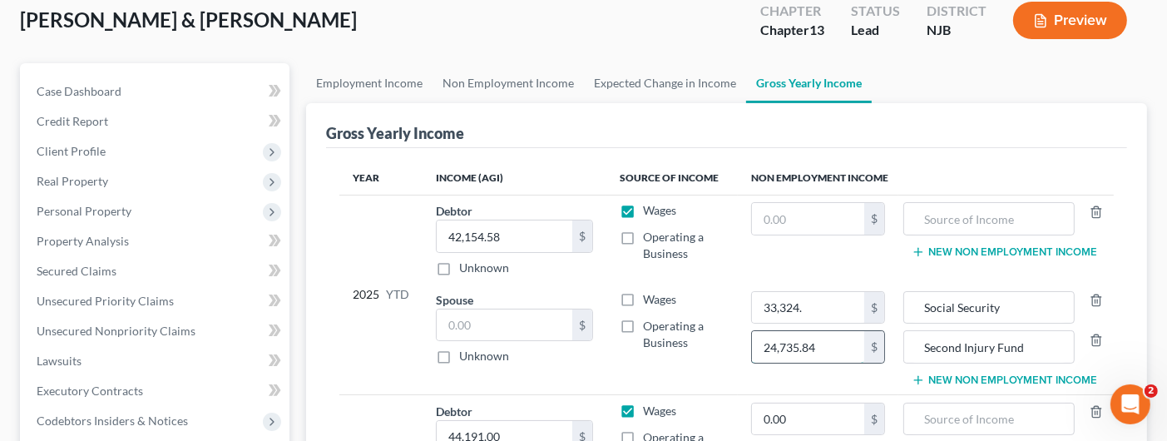
click at [845, 343] on input "24,735.84" at bounding box center [808, 347] width 112 height 32
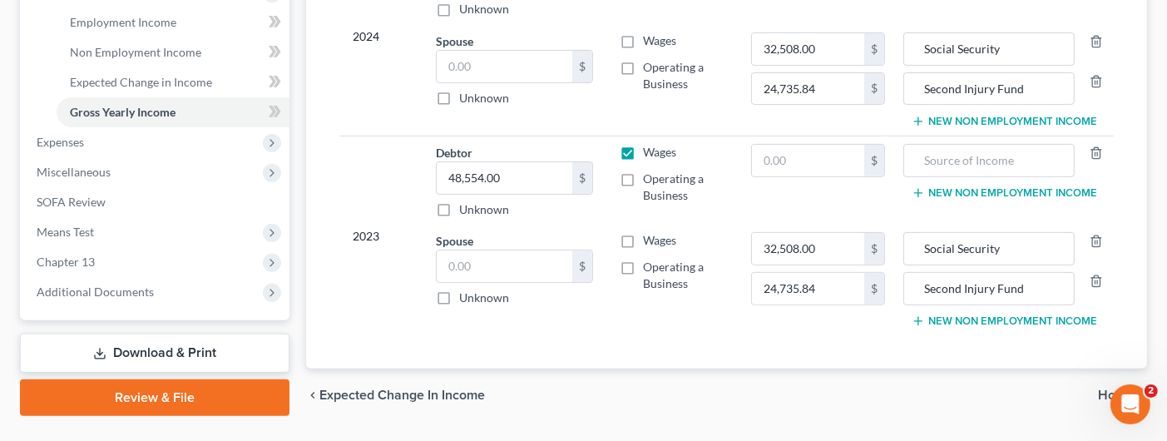
scroll to position [595, 0]
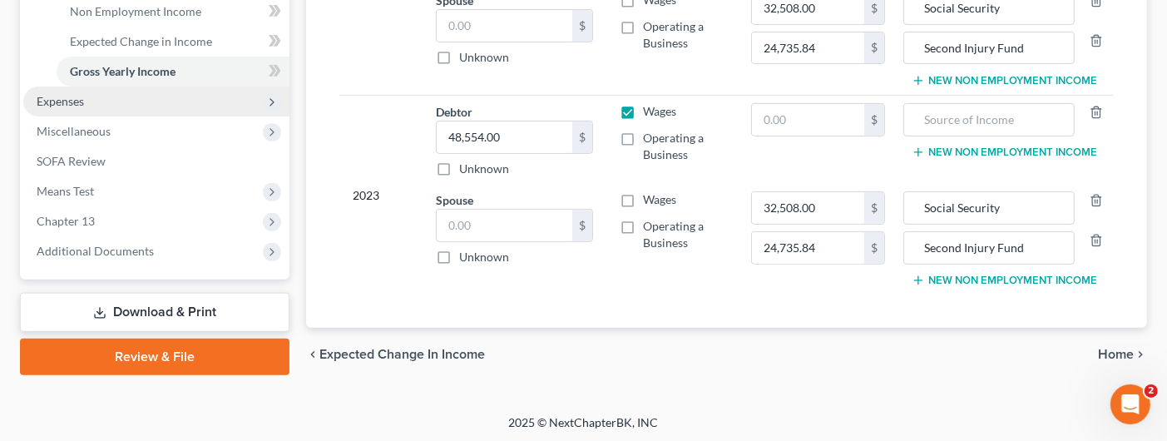
drag, startPoint x: 90, startPoint y: 100, endPoint x: 101, endPoint y: 101, distance: 10.9
click at [90, 100] on span "Expenses" at bounding box center [156, 101] width 266 height 30
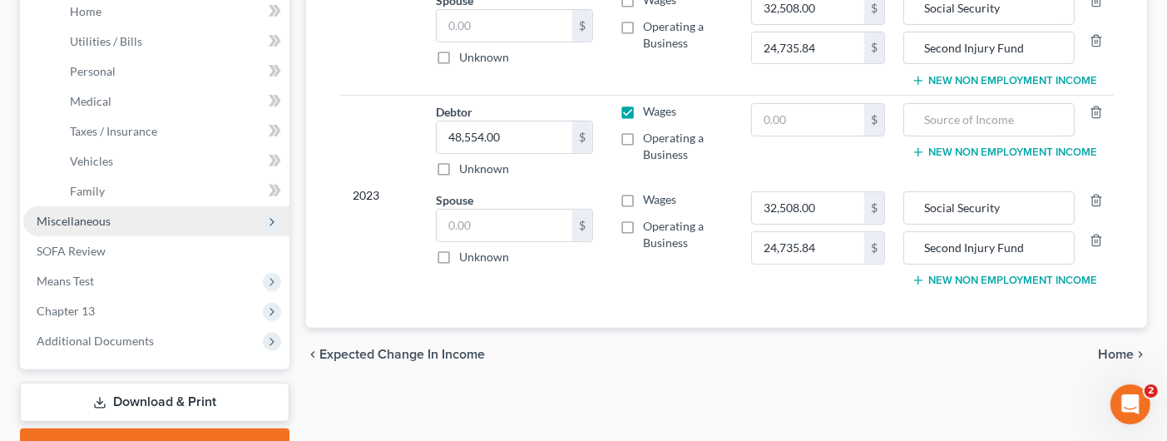
click at [86, 207] on span "Miscellaneous" at bounding box center [156, 221] width 266 height 30
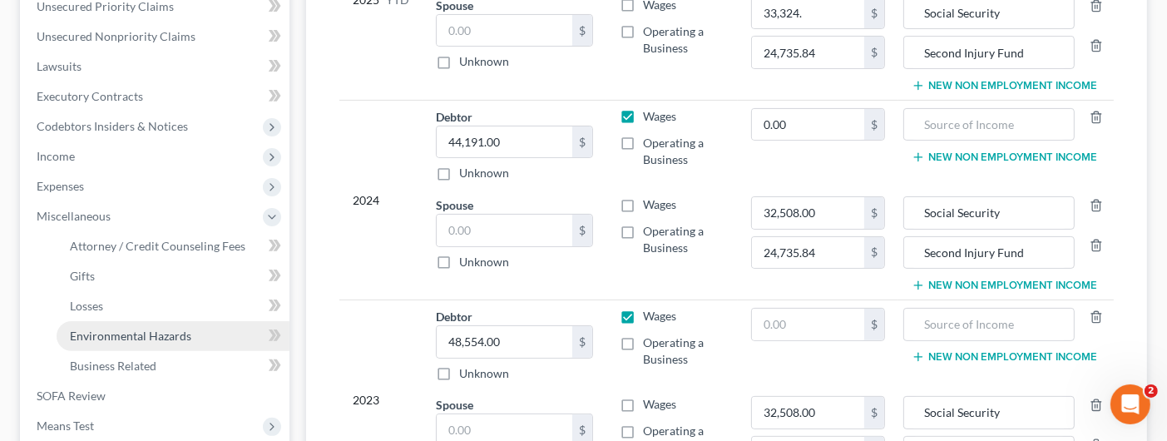
scroll to position [346, 0]
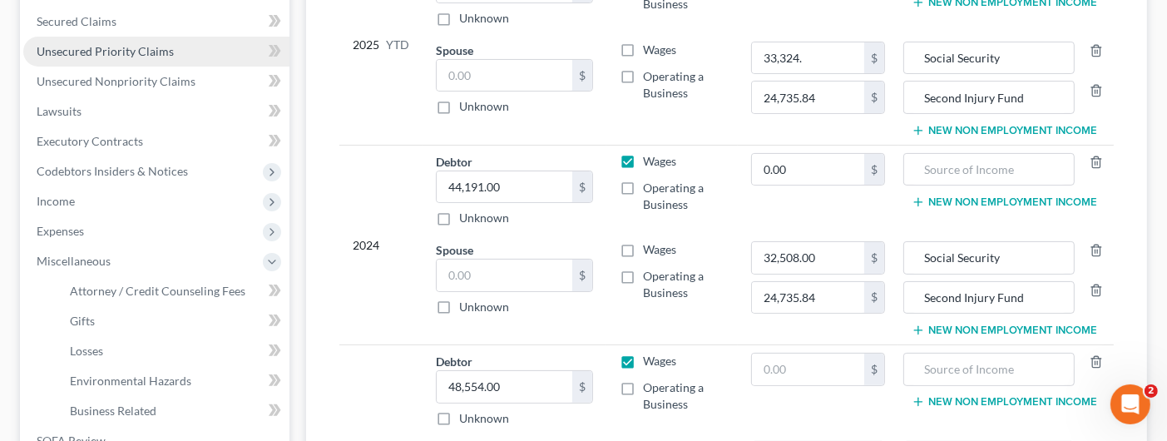
click at [96, 53] on span "Unsecured Priority Claims" at bounding box center [105, 51] width 137 height 14
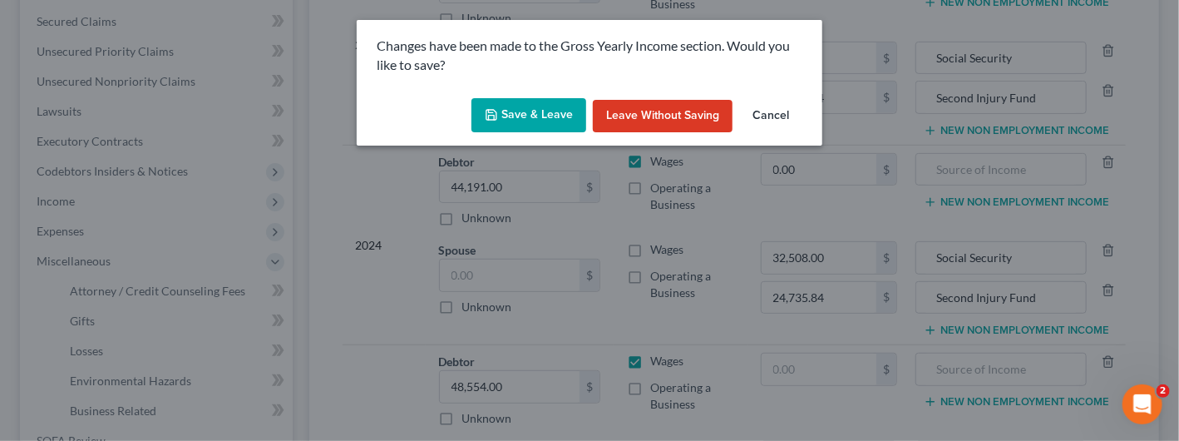
click at [517, 114] on button "Save & Leave" at bounding box center [528, 115] width 115 height 35
type input "33,324.00"
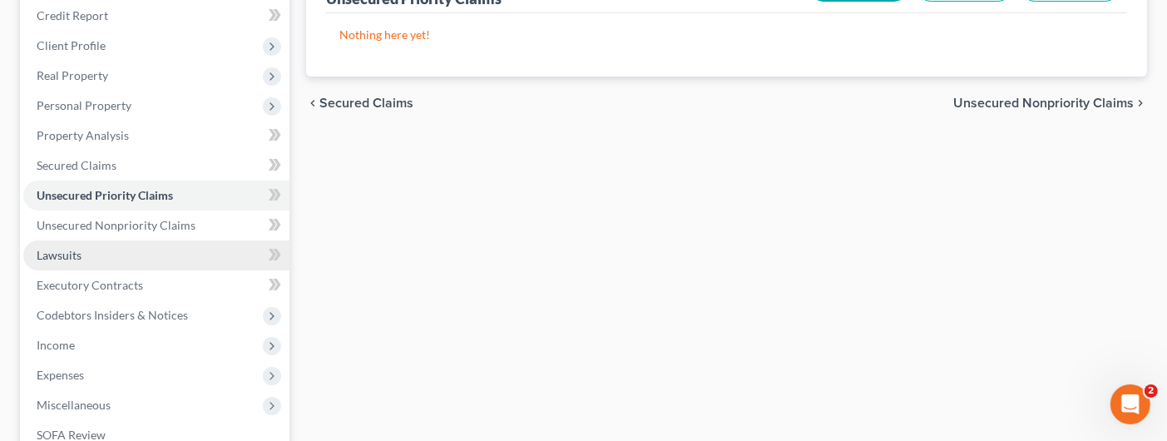
scroll to position [416, 0]
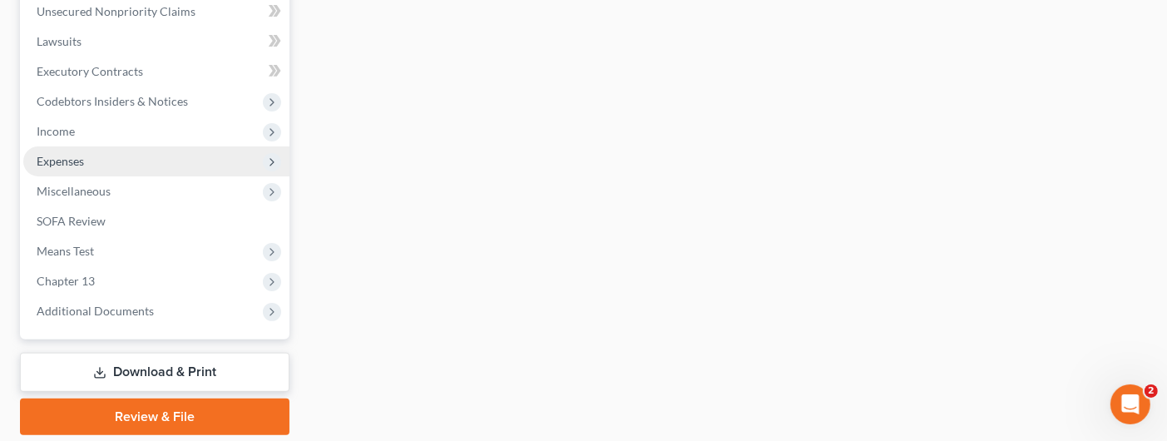
click at [77, 160] on span "Expenses" at bounding box center [60, 161] width 47 height 14
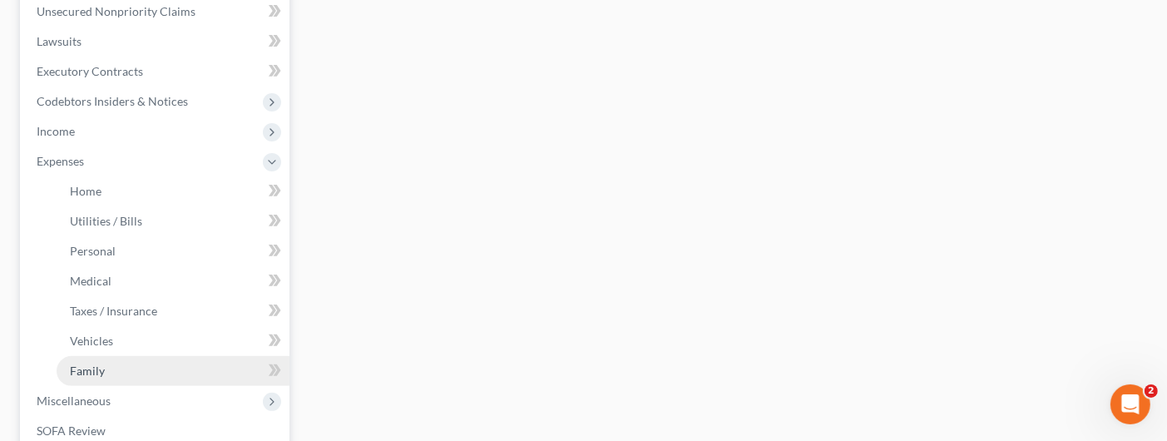
click at [103, 362] on link "Family" at bounding box center [173, 371] width 233 height 30
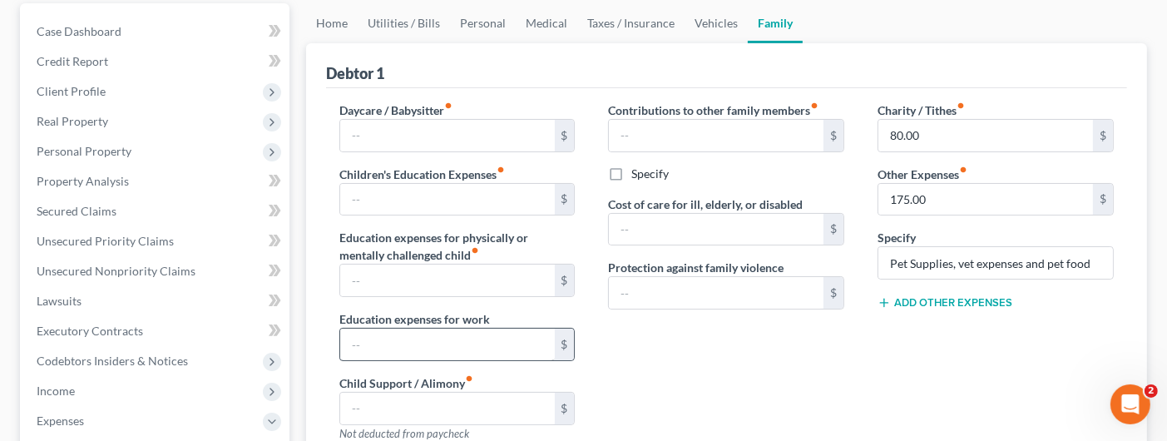
scroll to position [499, 0]
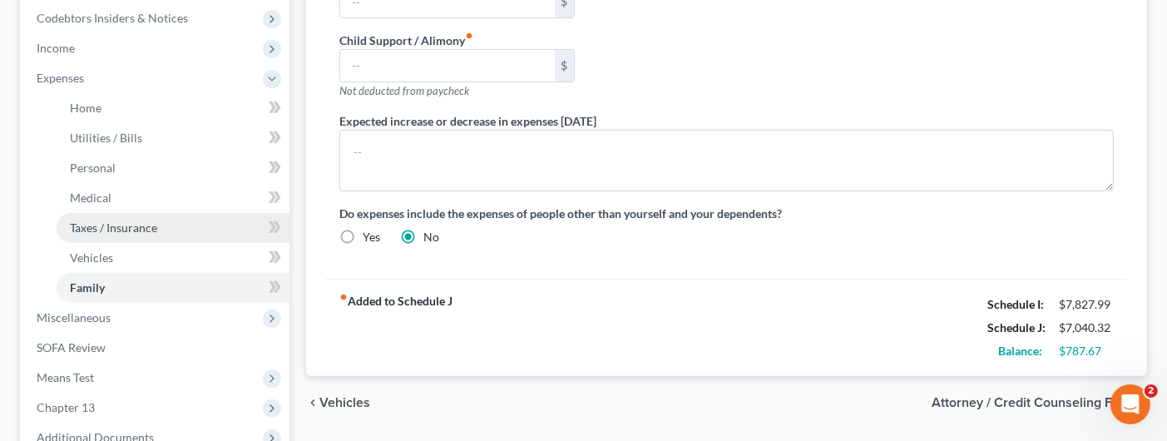
click at [131, 228] on span "Taxes / Insurance" at bounding box center [113, 227] width 87 height 14
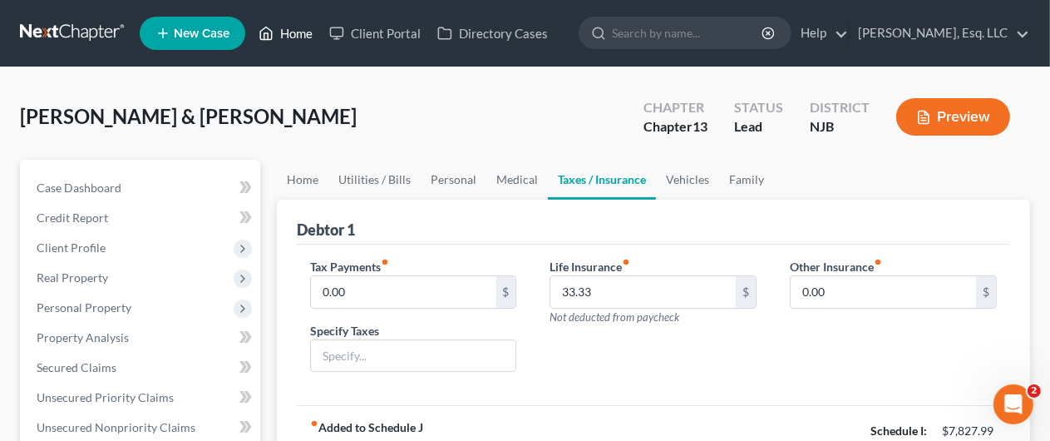
click at [304, 35] on link "Home" at bounding box center [285, 33] width 71 height 30
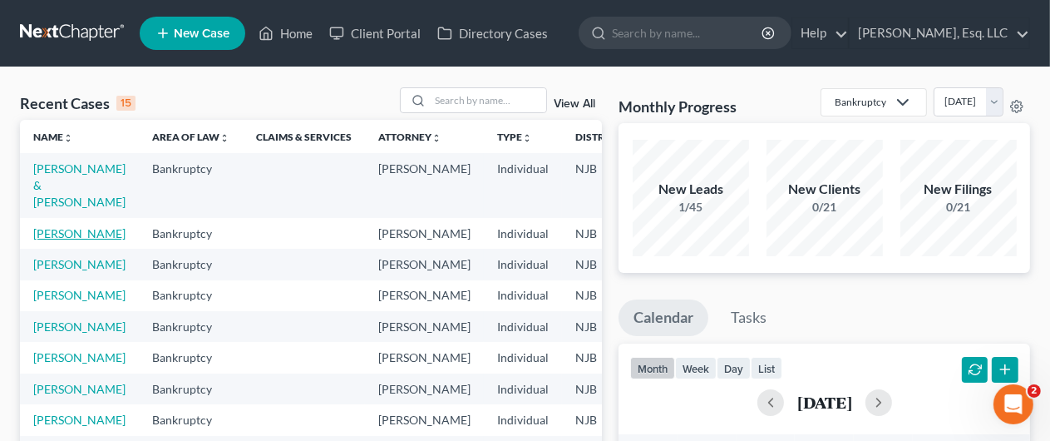
click at [47, 226] on link "[PERSON_NAME]" at bounding box center [79, 233] width 92 height 14
select select "0"
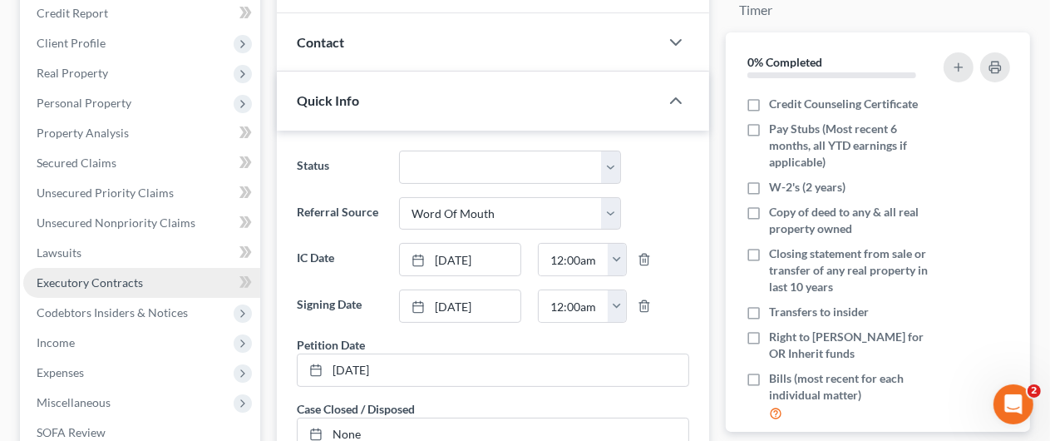
scroll to position [499, 0]
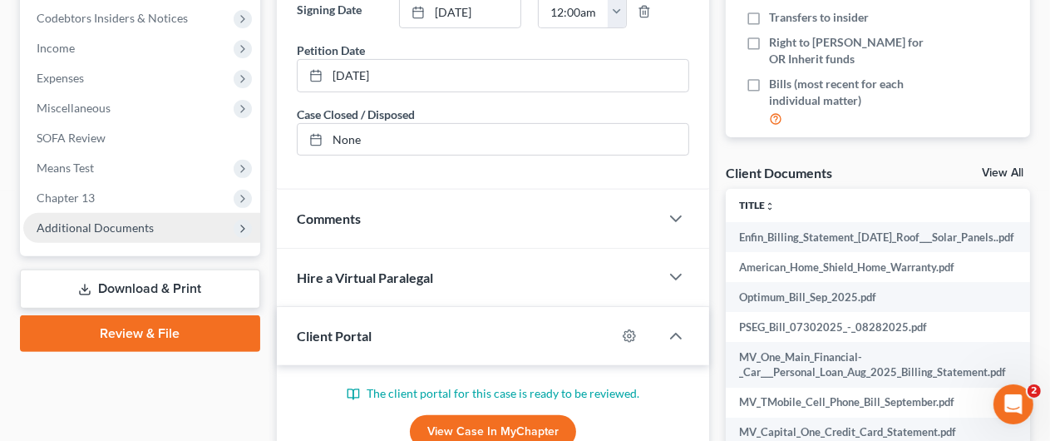
click at [119, 234] on span "Additional Documents" at bounding box center [141, 228] width 237 height 30
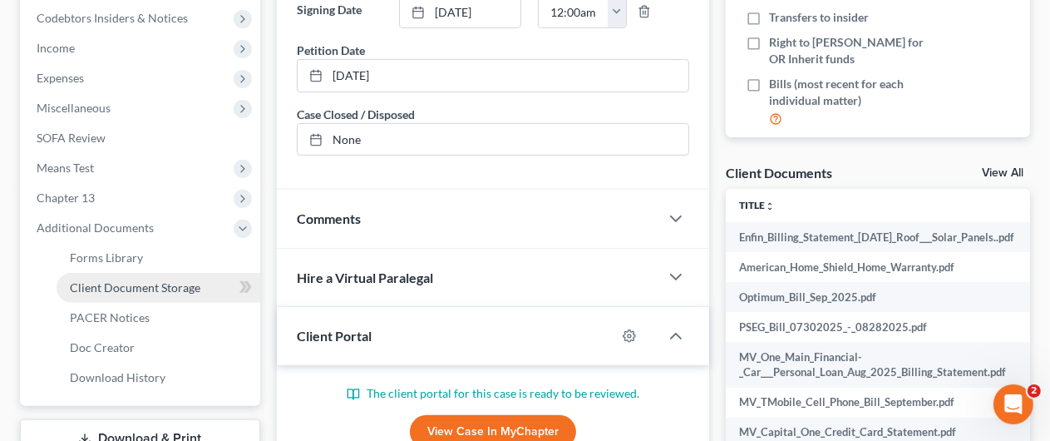
click at [143, 287] on span "Client Document Storage" at bounding box center [135, 287] width 131 height 14
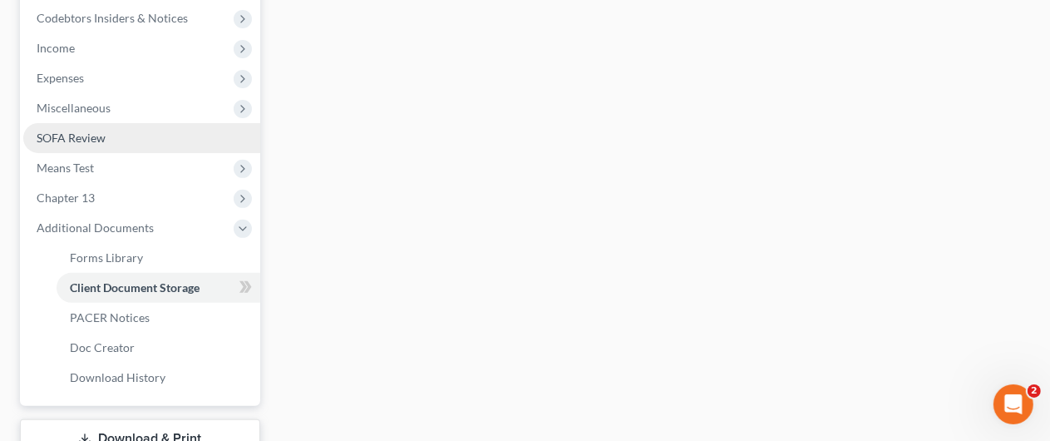
select select "9"
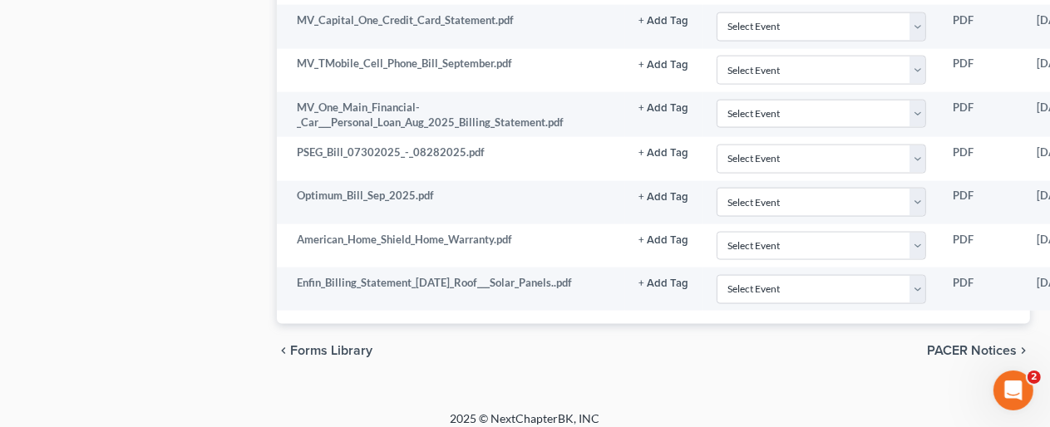
scroll to position [2007, 163]
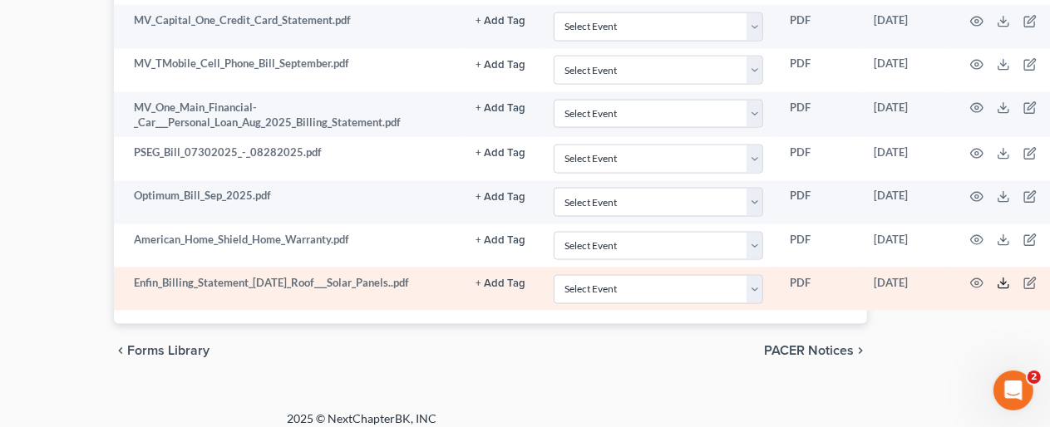
click at [998, 277] on icon at bounding box center [1003, 283] width 13 height 13
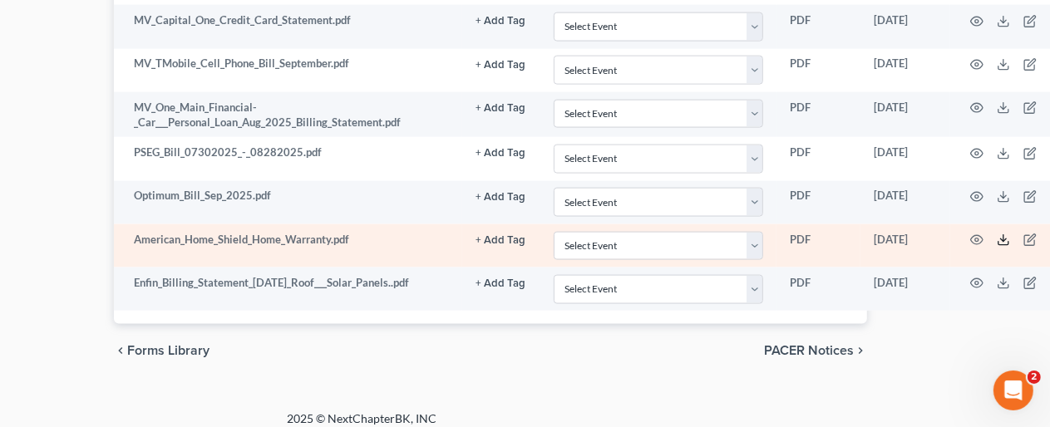
click at [1001, 234] on icon at bounding box center [1003, 240] width 13 height 13
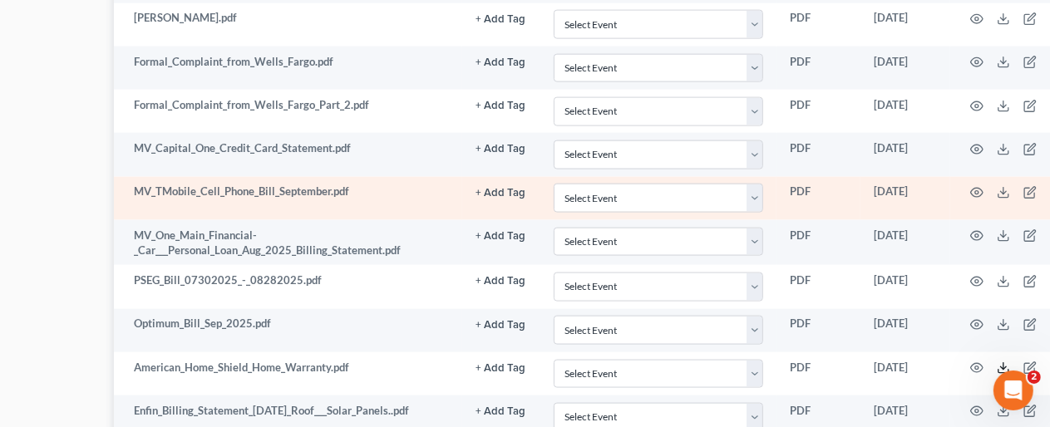
scroll to position [1841, 163]
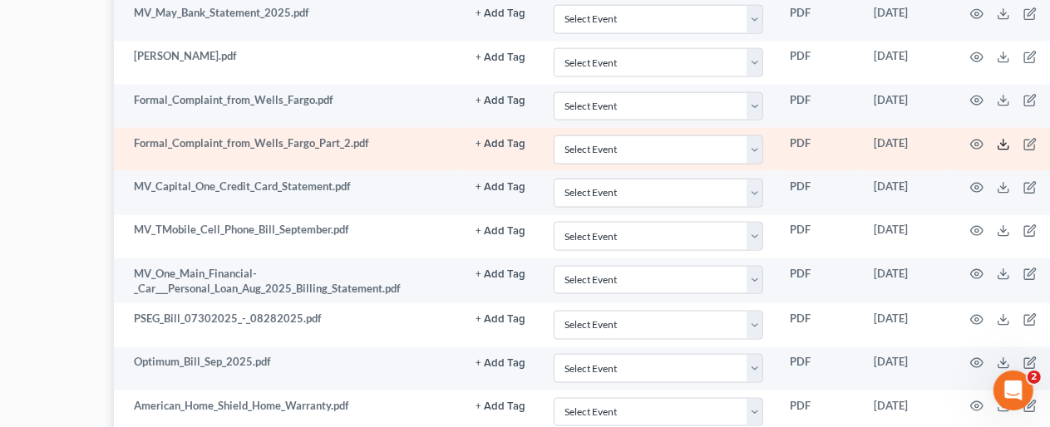
click at [1004, 140] on line at bounding box center [1004, 143] width 0 height 7
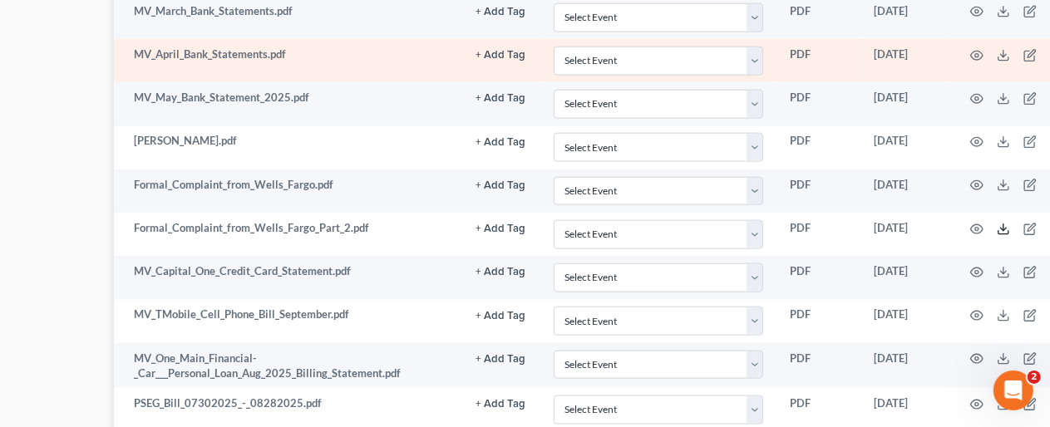
scroll to position [1758, 163]
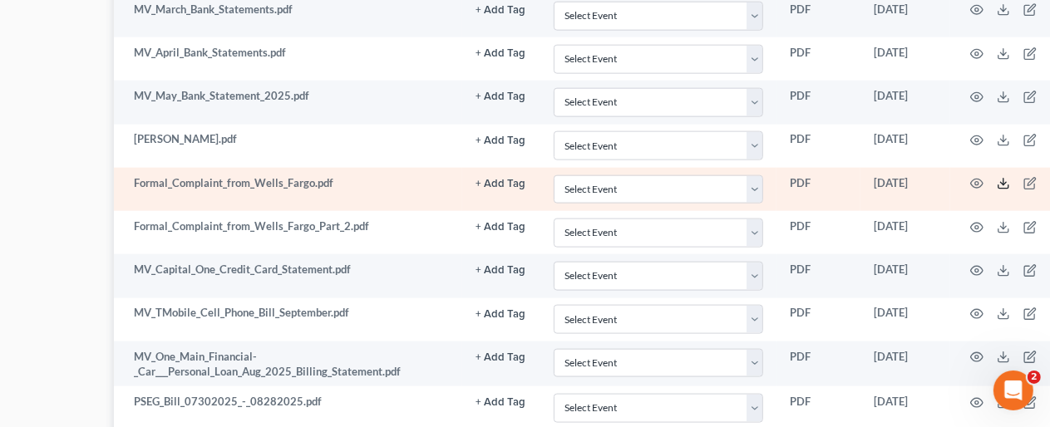
click at [998, 177] on icon at bounding box center [1003, 183] width 13 height 13
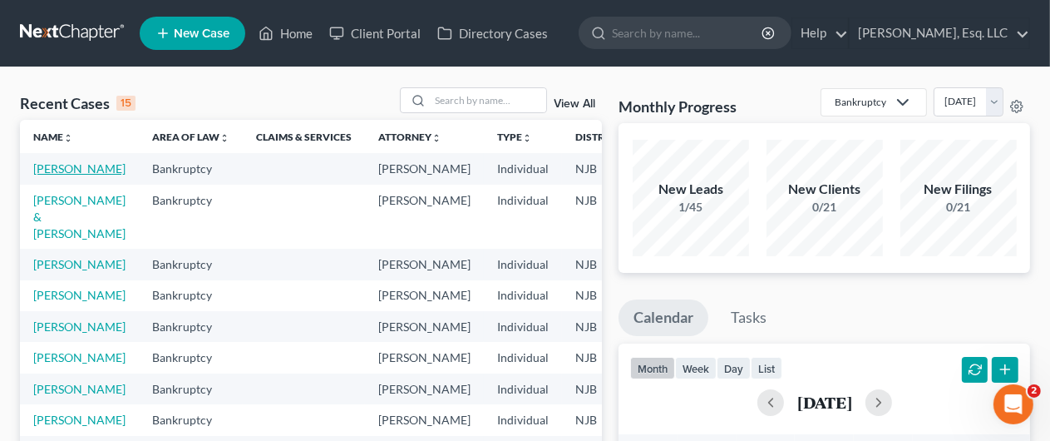
click at [37, 175] on link "[PERSON_NAME]" at bounding box center [79, 168] width 92 height 14
select select "0"
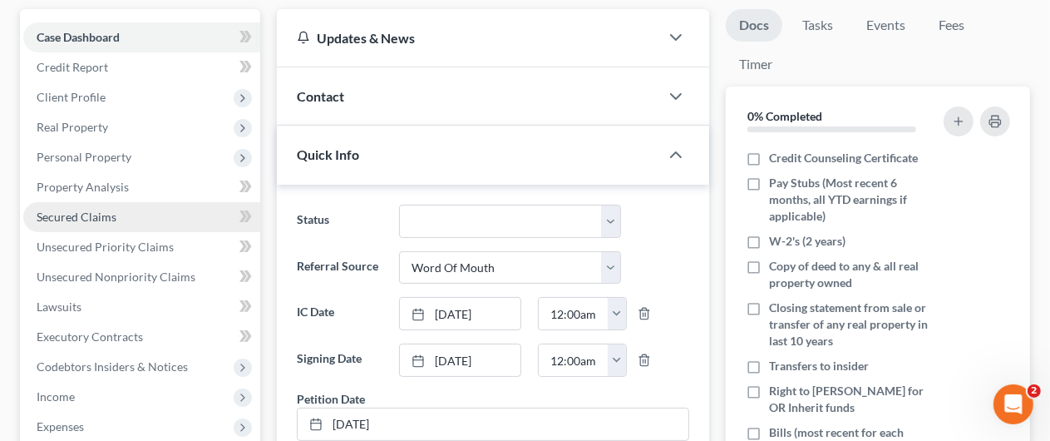
scroll to position [249, 0]
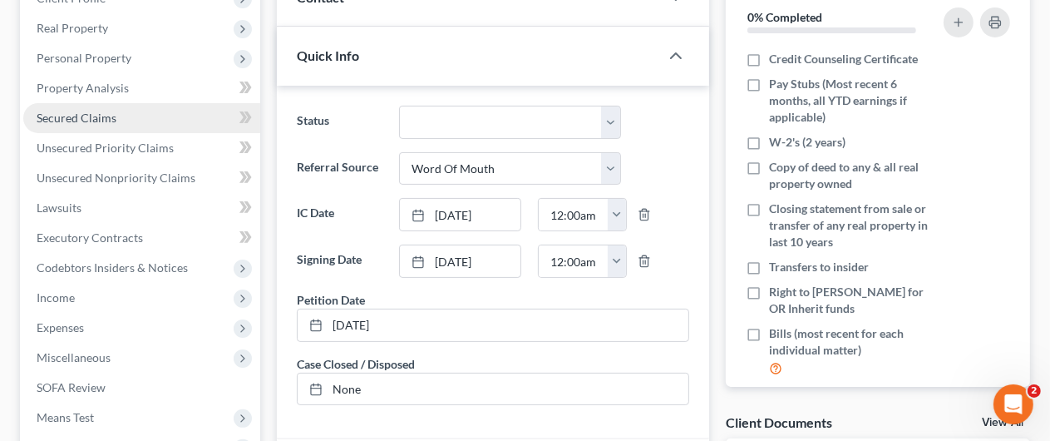
click at [86, 113] on span "Secured Claims" at bounding box center [77, 118] width 80 height 14
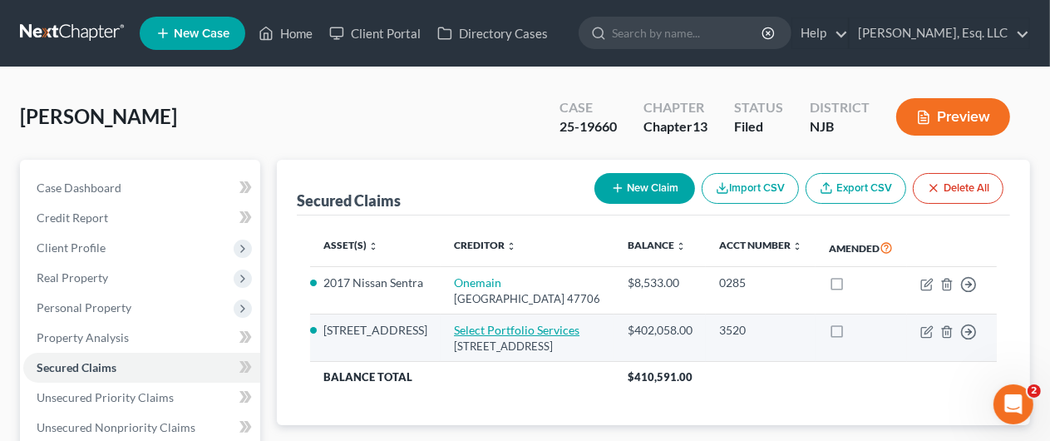
click at [486, 337] on link "Select Portfolio Services" at bounding box center [517, 330] width 126 height 14
select select "9"
select select "6"
select select "4"
select select "0"
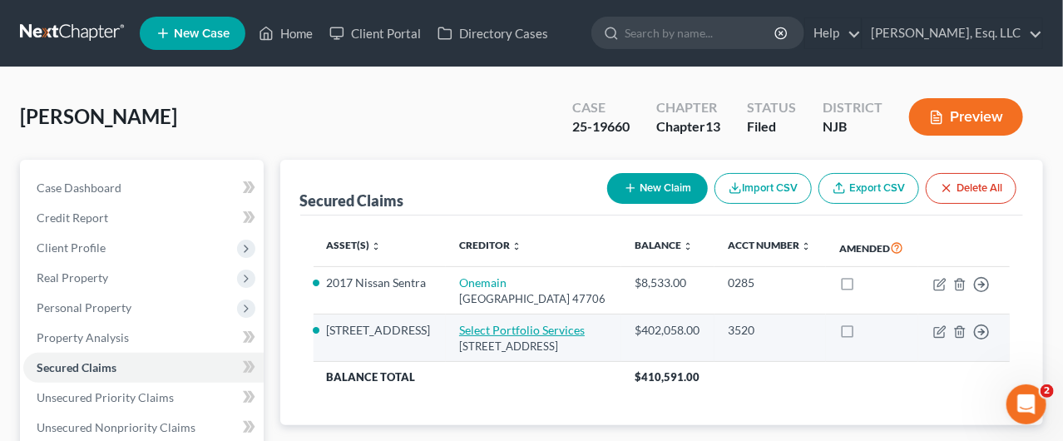
select select "0"
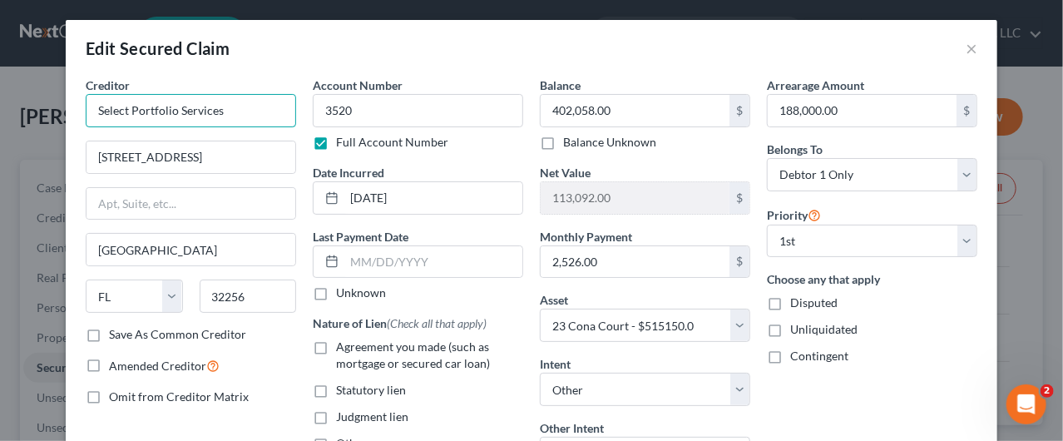
click at [228, 115] on input "Select Portfolio Services" at bounding box center [191, 110] width 210 height 33
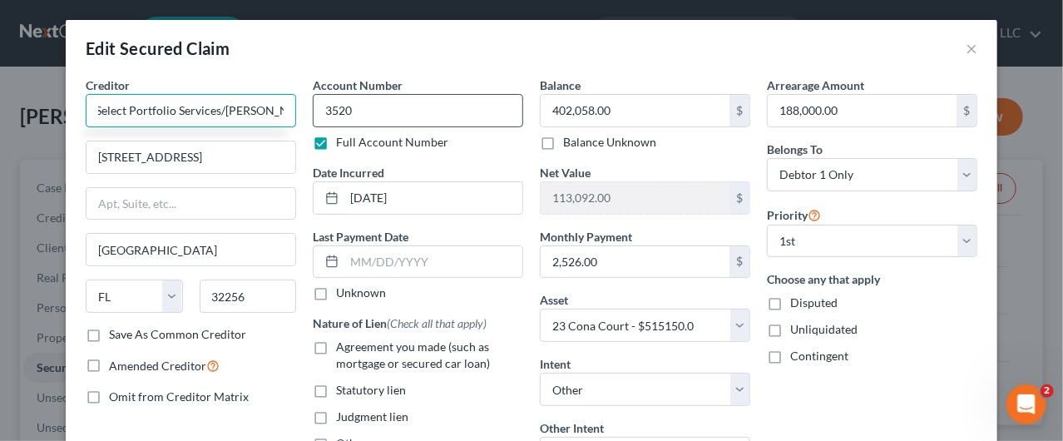
type input "Select Portfolio Services/[PERSON_NAME] Fargo"
click at [368, 111] on input "3520" at bounding box center [418, 110] width 210 height 33
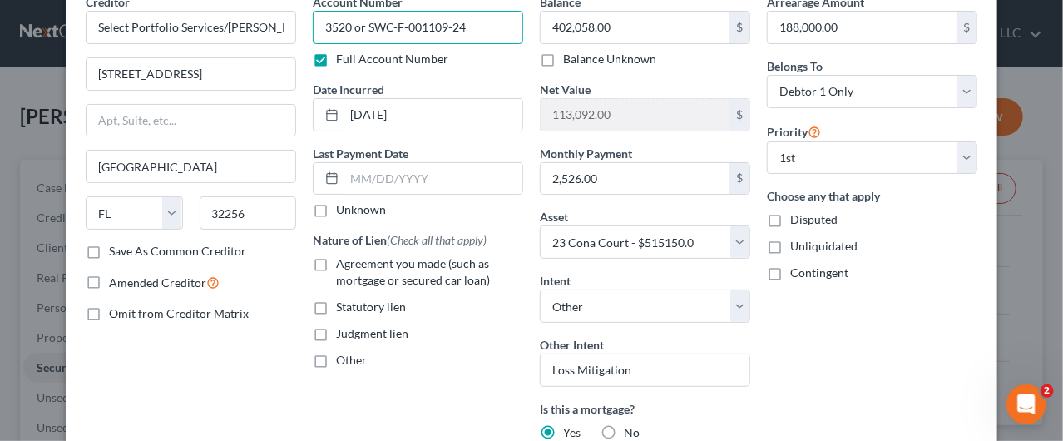
scroll to position [0, 0]
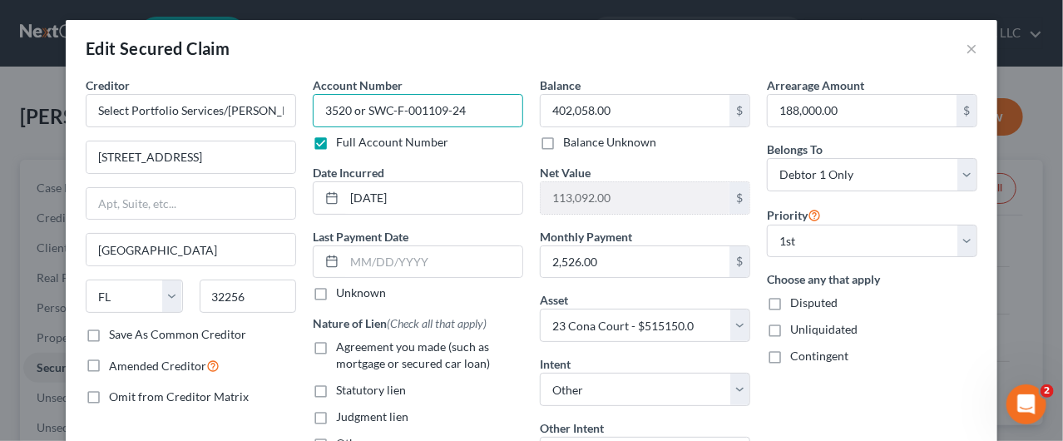
type input "3520 or SWC-F-001109-24"
click at [336, 349] on label "Agreement you made (such as mortgage or secured car loan)" at bounding box center [429, 354] width 187 height 33
click at [343, 349] on input "Agreement you made (such as mortgage or secured car loan)" at bounding box center [348, 343] width 11 height 11
checkbox input "true"
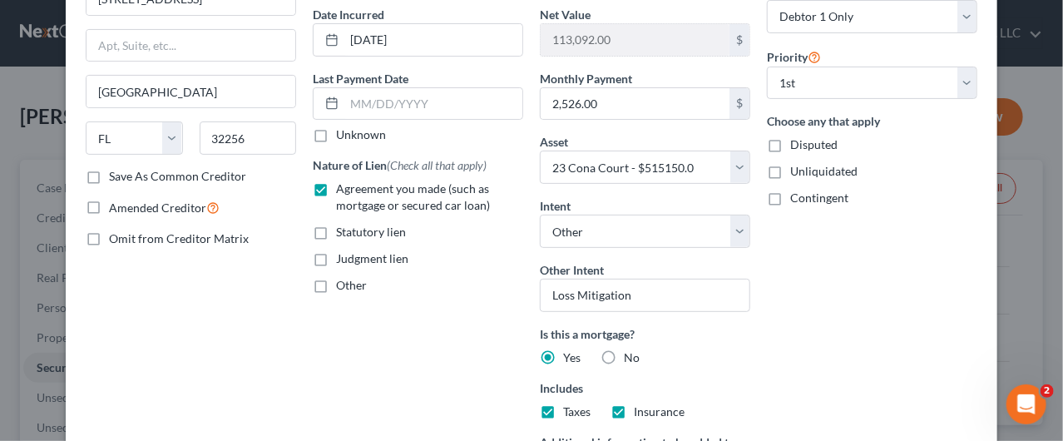
scroll to position [166, 0]
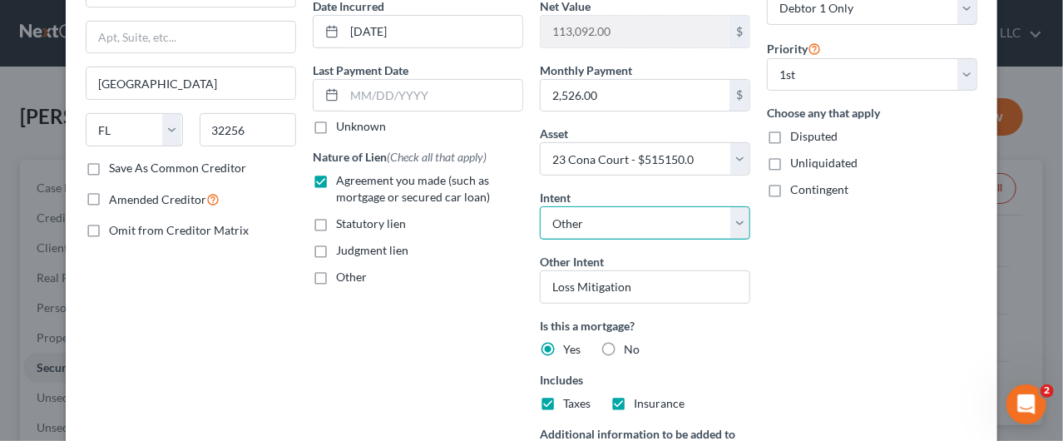
click at [709, 227] on select "Select Surrender Redeem Reaffirm Avoid Other" at bounding box center [645, 222] width 210 height 33
select select "2"
click at [540, 206] on select "Select Surrender Redeem Reaffirm Avoid Other" at bounding box center [645, 222] width 210 height 33
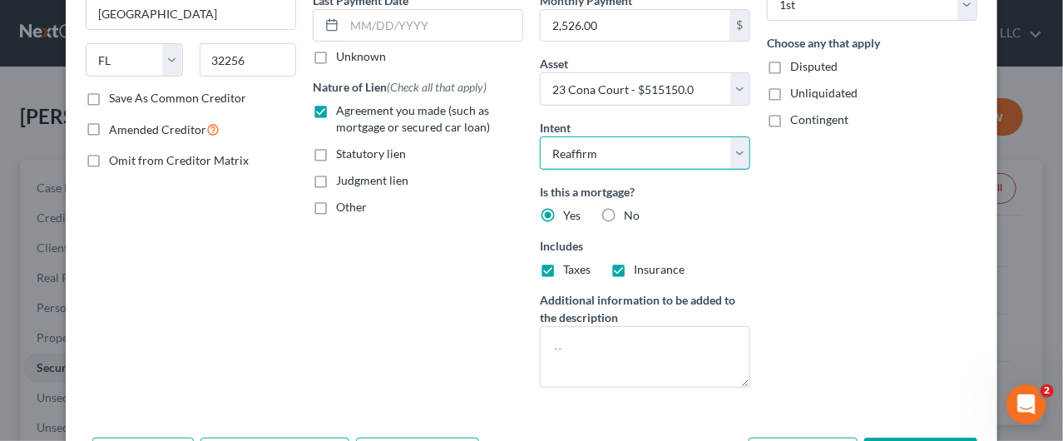
scroll to position [347, 0]
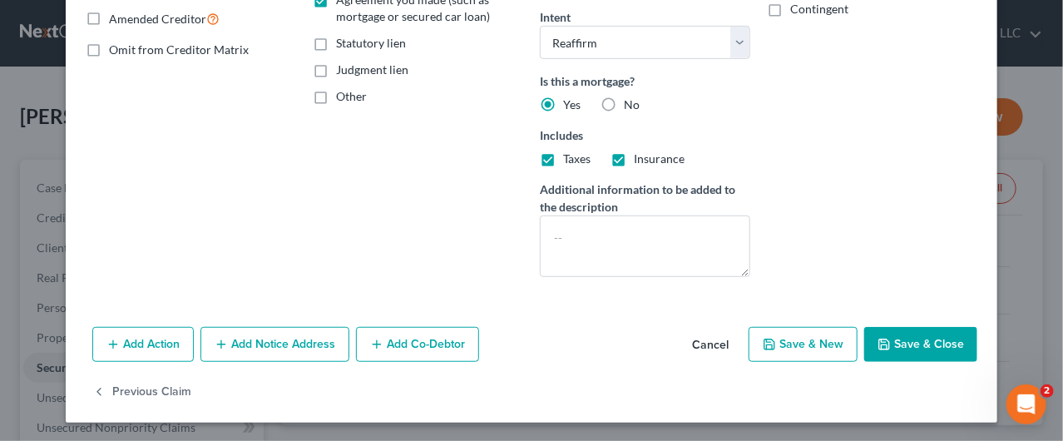
click at [123, 346] on button "Add Action" at bounding box center [142, 344] width 101 height 35
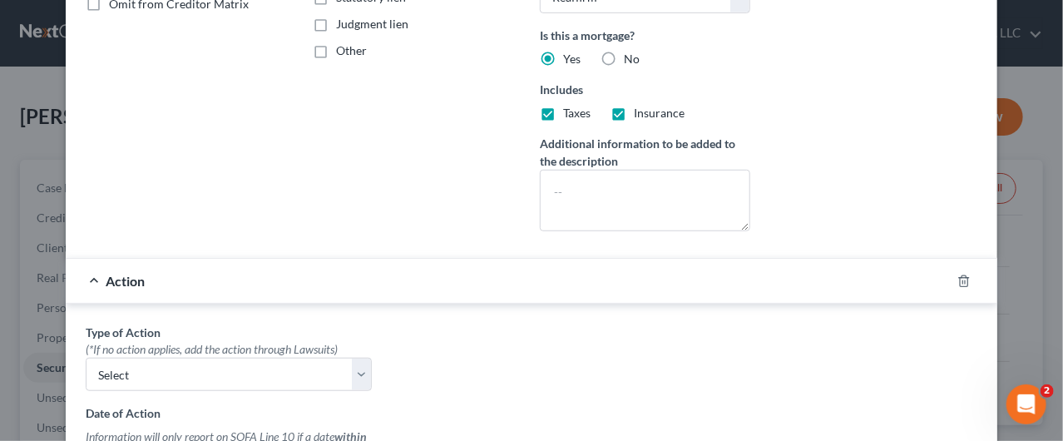
scroll to position [430, 0]
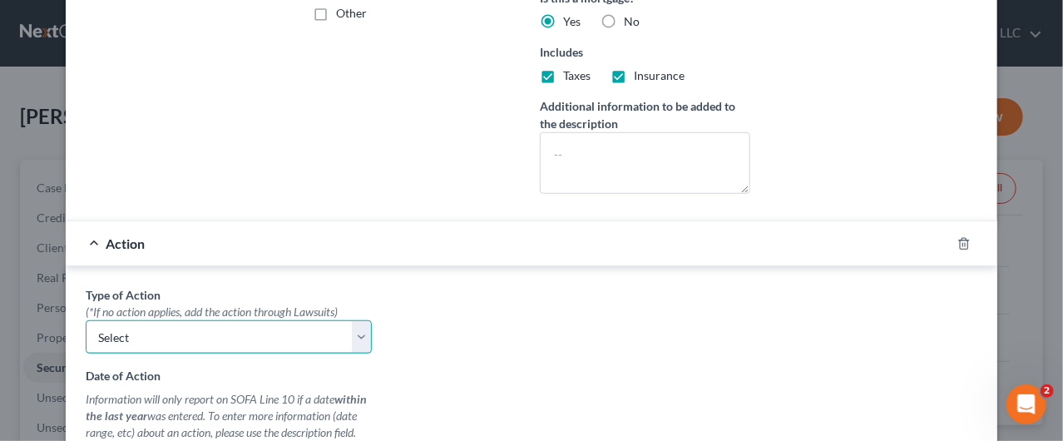
click at [346, 333] on select "Select Repossession Garnishment Foreclosure Personal Injury Attached, Seized, O…" at bounding box center [229, 336] width 286 height 33
select select "2"
click at [86, 320] on select "Select Repossession Garnishment Foreclosure Personal Injury Attached, Seized, O…" at bounding box center [229, 336] width 286 height 33
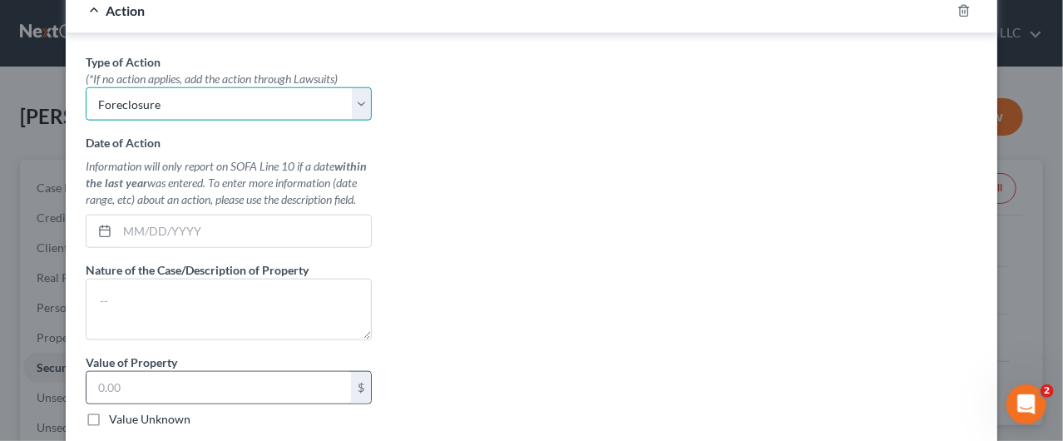
scroll to position [763, 0]
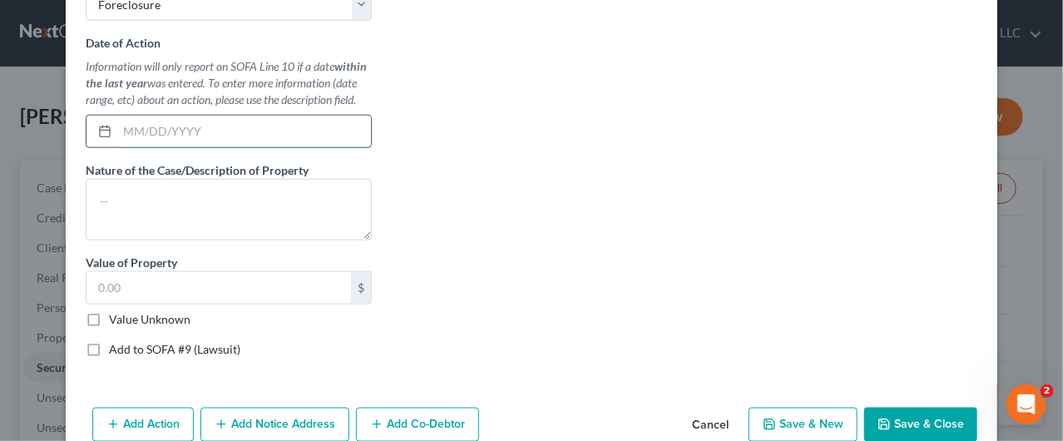
click at [140, 131] on input "text" at bounding box center [244, 132] width 254 height 32
type input "2024"
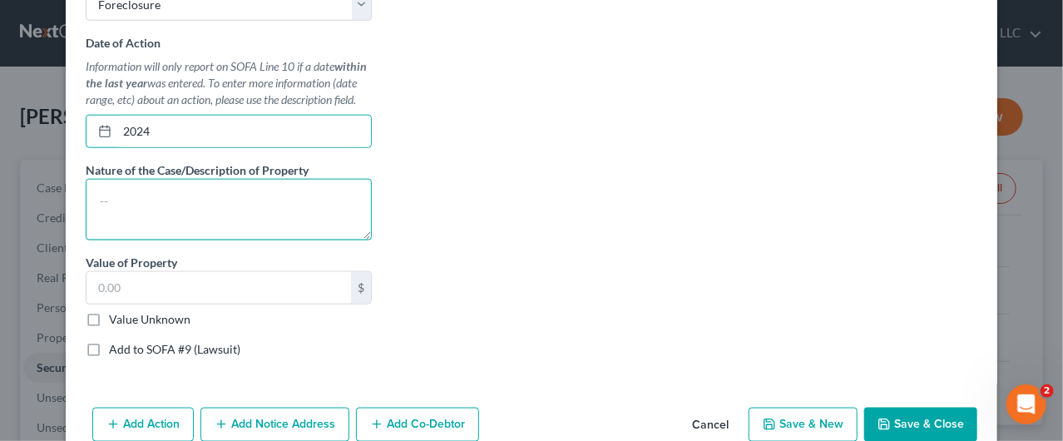
click at [204, 219] on textarea at bounding box center [229, 210] width 286 height 62
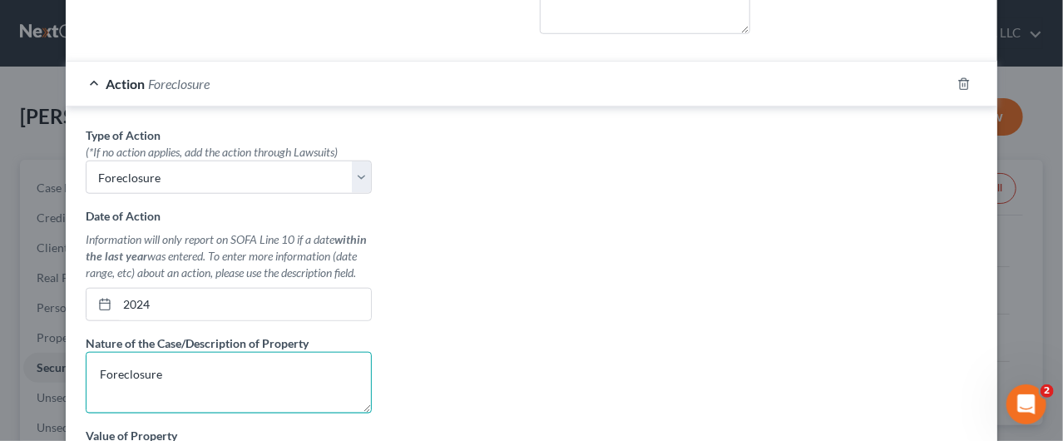
scroll to position [842, 0]
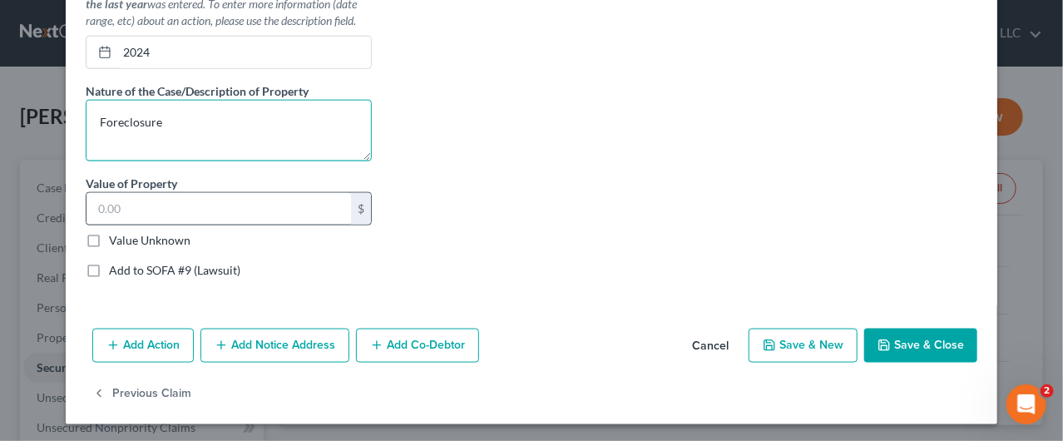
type textarea "Foreclosure"
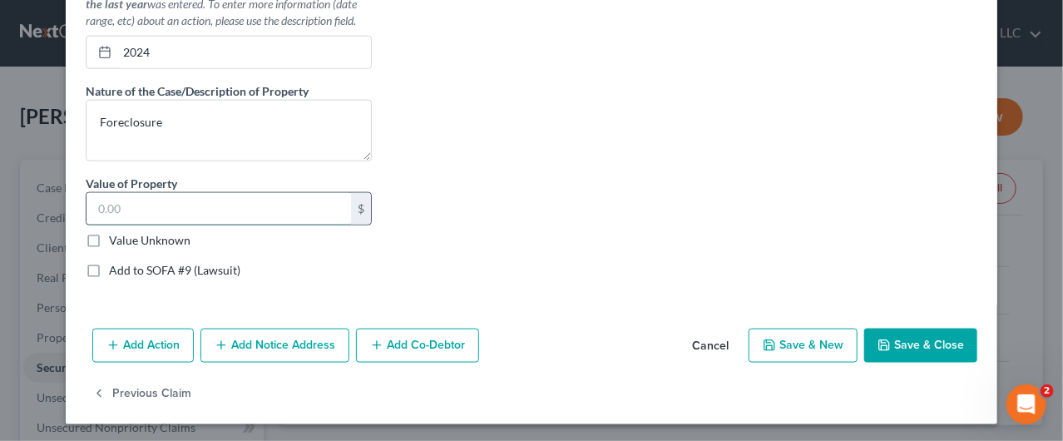
click at [127, 214] on input "text" at bounding box center [218, 209] width 264 height 32
type input "0"
type input "515,150."
click at [109, 264] on label "Add to SOFA #9 (Lawsuit)" at bounding box center [174, 270] width 131 height 17
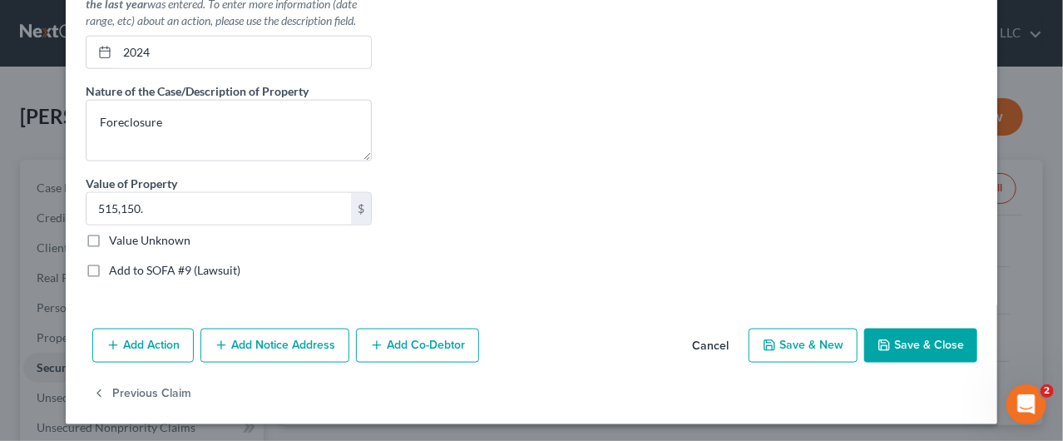
click at [116, 264] on input "Add to SOFA #9 (Lawsuit)" at bounding box center [121, 267] width 11 height 11
checkbox input "true"
select select "0"
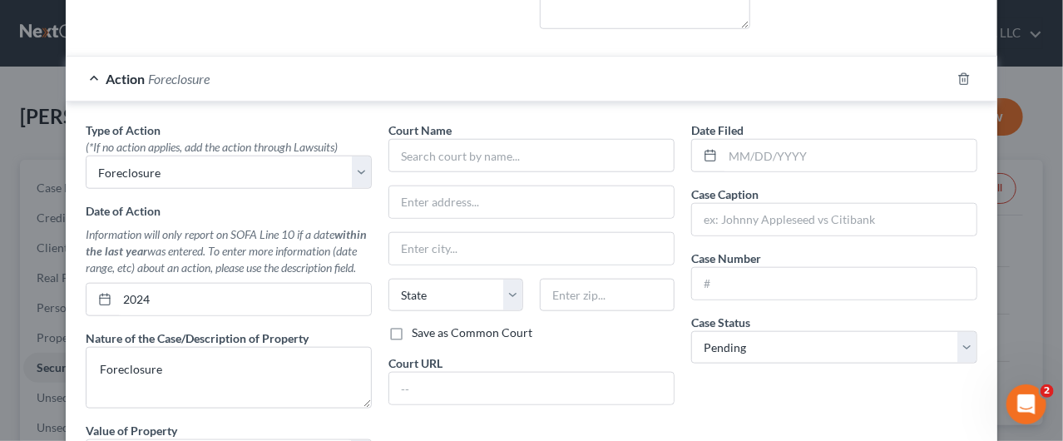
scroll to position [592, 0]
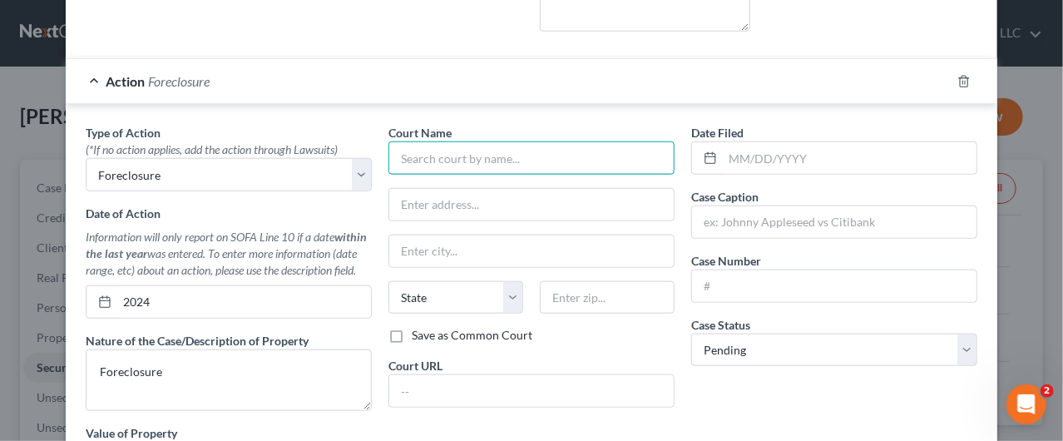
click at [412, 157] on input "text" at bounding box center [531, 157] width 286 height 33
type input "Passaic County"
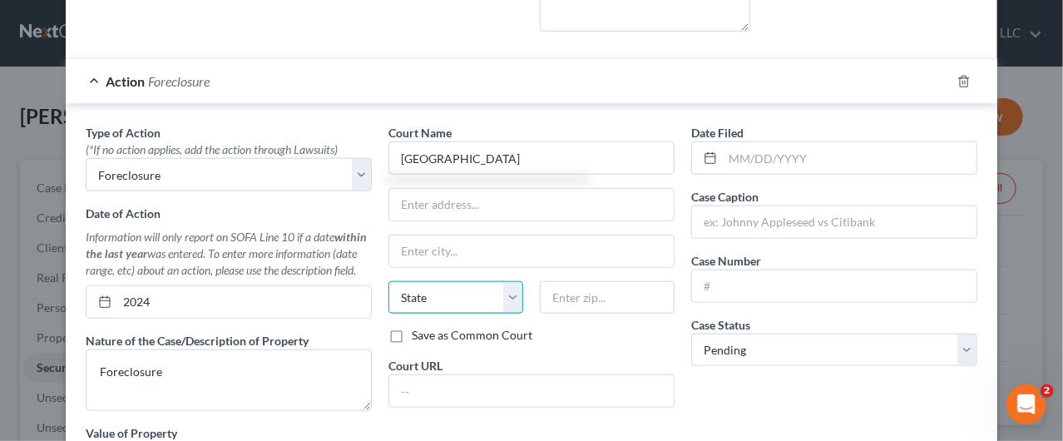
click at [502, 294] on select "State AL AK AR AZ CA CO CT DE DC FL GA GU HI ID IL IN IA KS KY LA ME MD MA MI M…" at bounding box center [455, 297] width 135 height 33
select select "33"
click at [388, 281] on select "State AL AK AR AZ CA CO CT DE DC FL GA GU HI ID IL IN IA KS KY LA ME MD MA MI M…" at bounding box center [455, 297] width 135 height 33
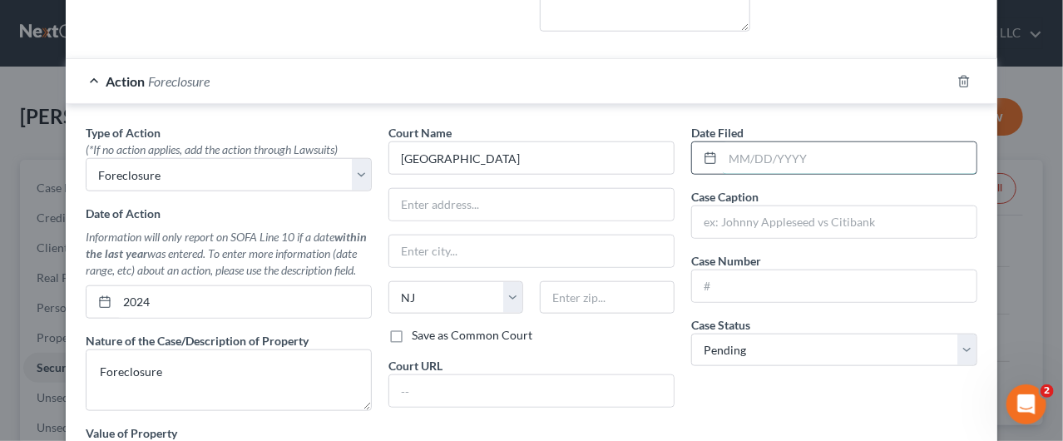
click at [777, 164] on input "text" at bounding box center [850, 158] width 254 height 32
click at [698, 219] on input "text" at bounding box center [834, 222] width 284 height 32
click at [753, 220] on input "text" at bounding box center [834, 222] width 284 height 32
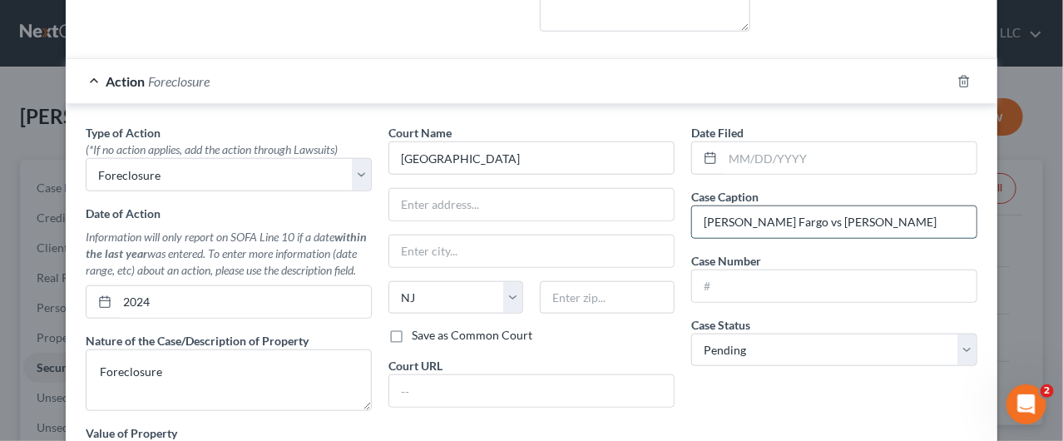
type input "Wells Fargo vs Omar Vazquez"
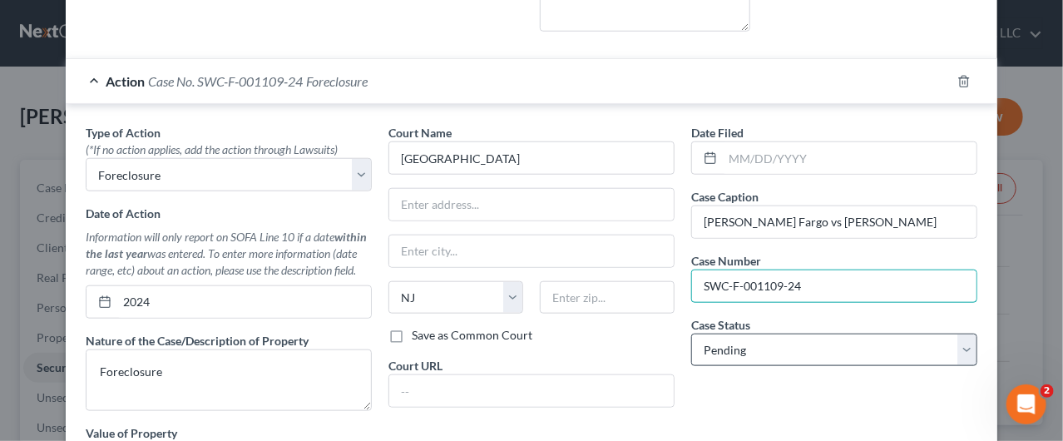
type input "SWC-F-001109-24"
click at [846, 343] on select "Select Pending On Appeal Concluded" at bounding box center [834, 349] width 286 height 33
click at [691, 333] on select "Select Pending On Appeal Concluded" at bounding box center [834, 349] width 286 height 33
click at [930, 356] on select "Select Pending On Appeal Concluded" at bounding box center [834, 349] width 286 height 33
select select "0"
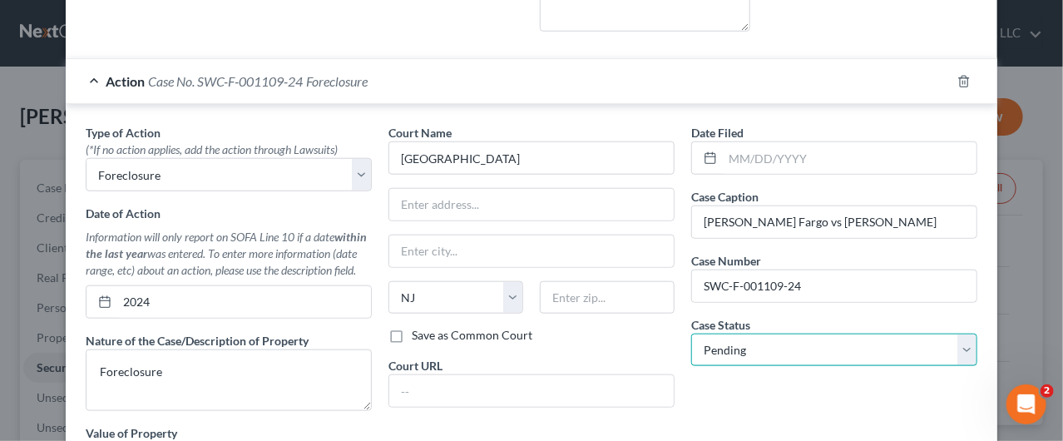
click at [691, 333] on select "Select Pending On Appeal Concluded" at bounding box center [834, 349] width 286 height 33
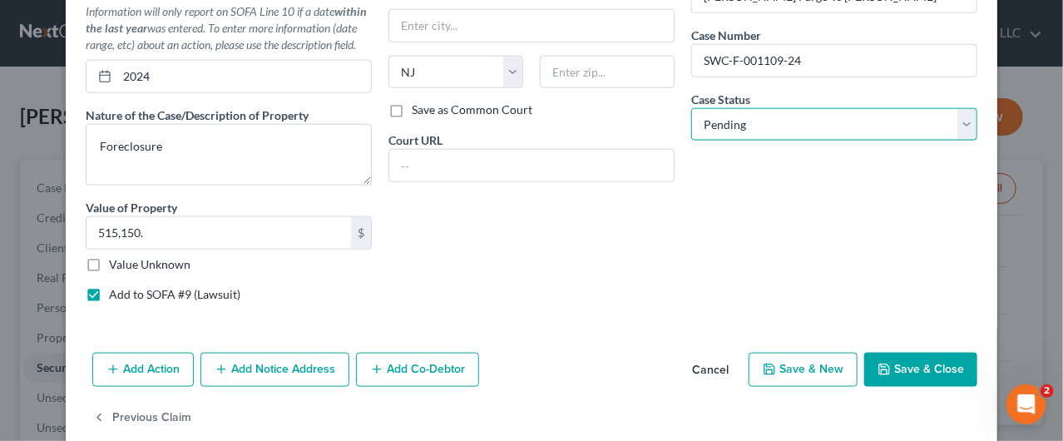
scroll to position [842, 0]
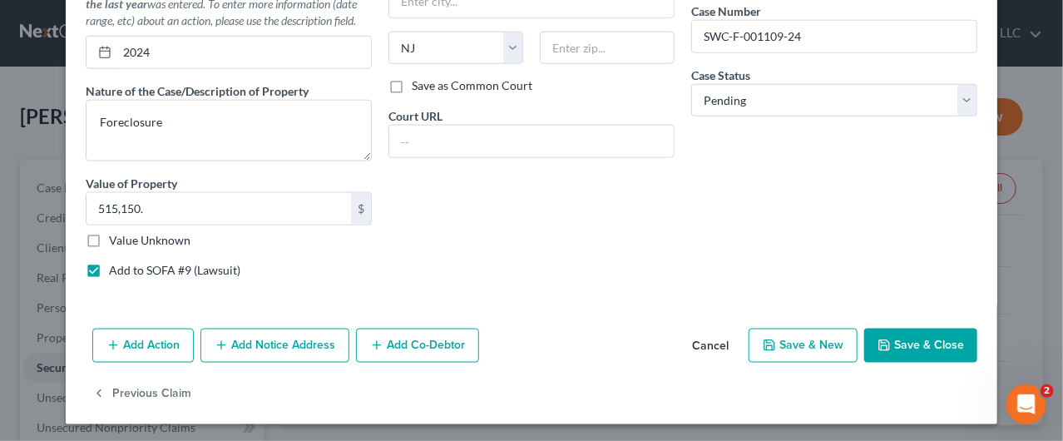
click at [926, 345] on button "Save & Close" at bounding box center [920, 345] width 113 height 35
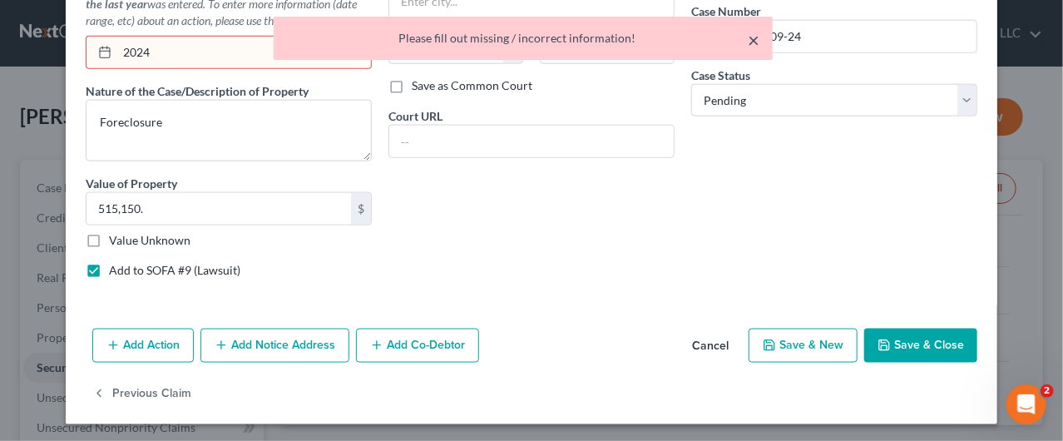
click at [752, 35] on button "×" at bounding box center [754, 40] width 12 height 20
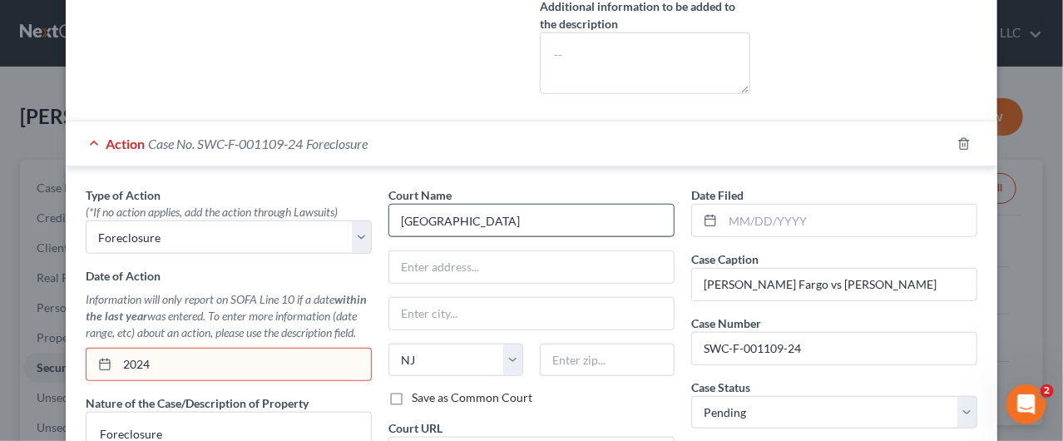
scroll to position [426, 0]
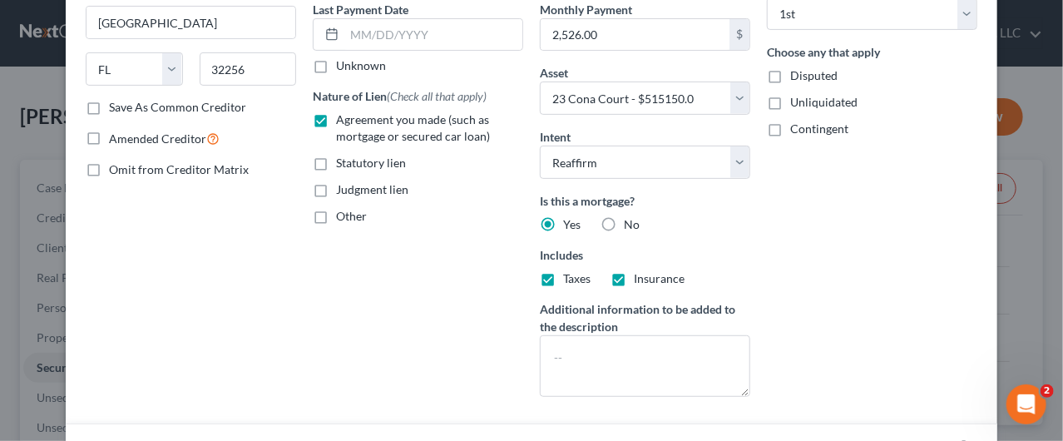
scroll to position [509, 0]
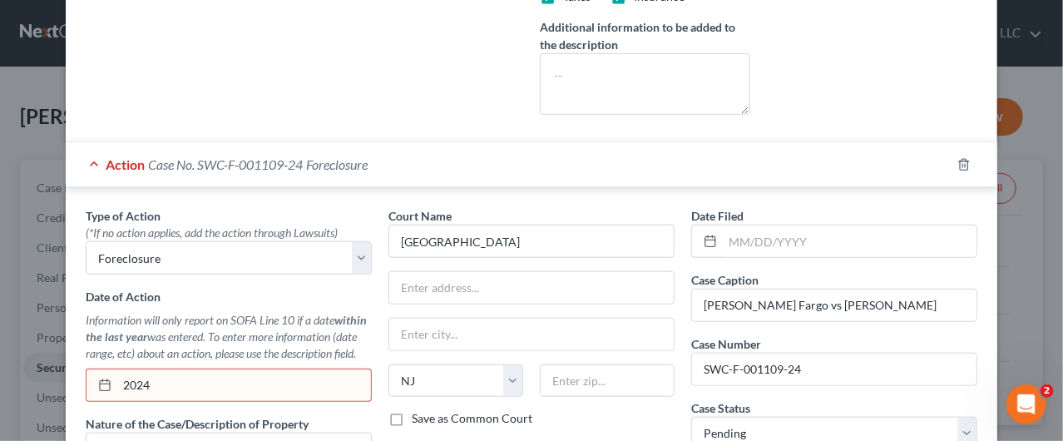
click at [187, 383] on input "2024" at bounding box center [244, 385] width 254 height 32
drag, startPoint x: 176, startPoint y: 383, endPoint x: 93, endPoint y: 375, distance: 83.5
click at [94, 375] on div "2024" at bounding box center [229, 384] width 286 height 33
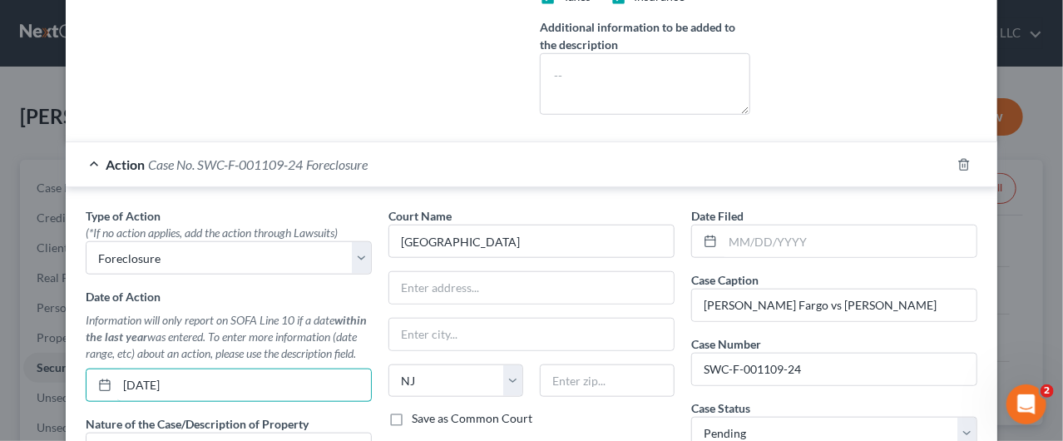
type input "01/31/2024"
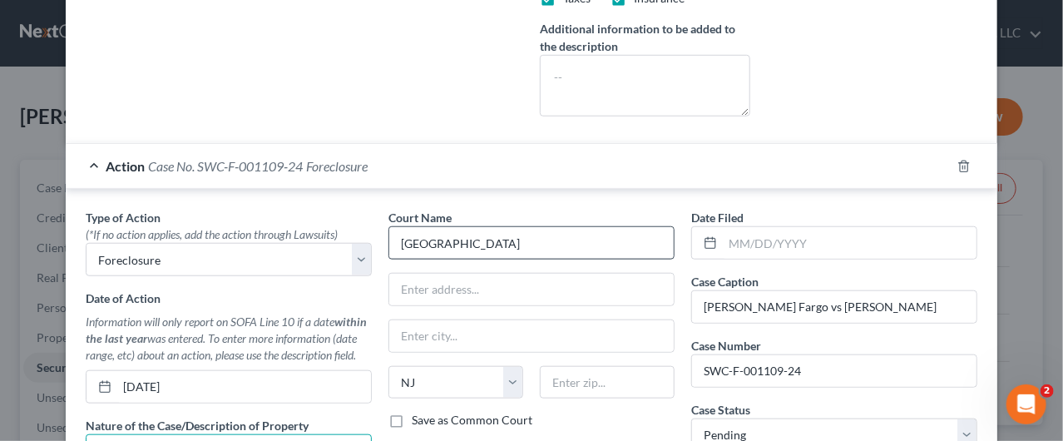
scroll to position [490, 0]
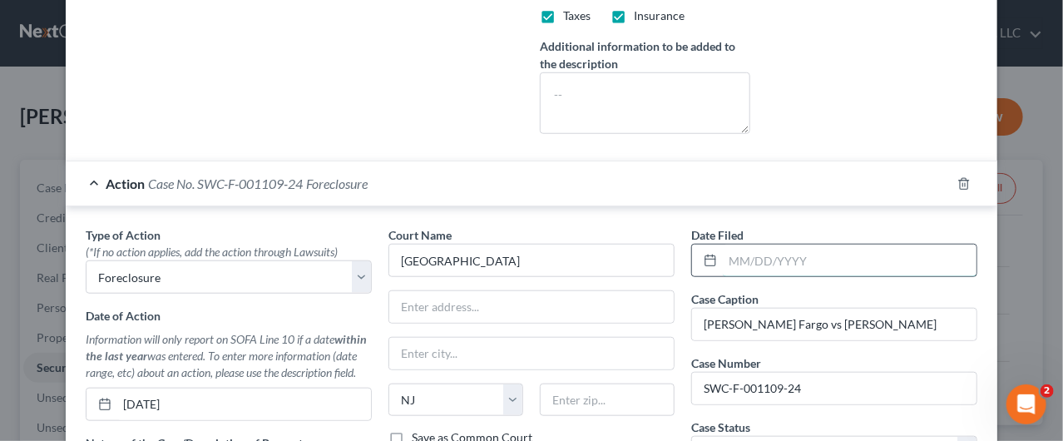
click at [748, 262] on input "text" at bounding box center [850, 260] width 254 height 32
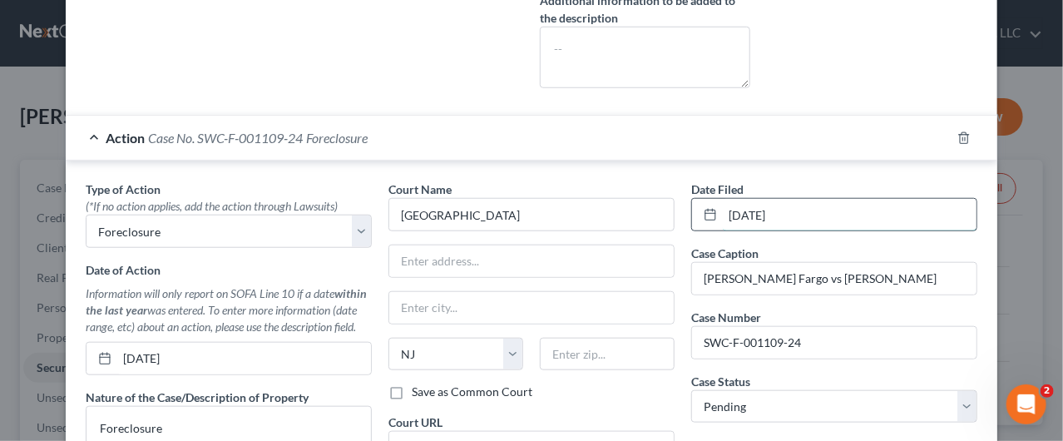
scroll to position [656, 0]
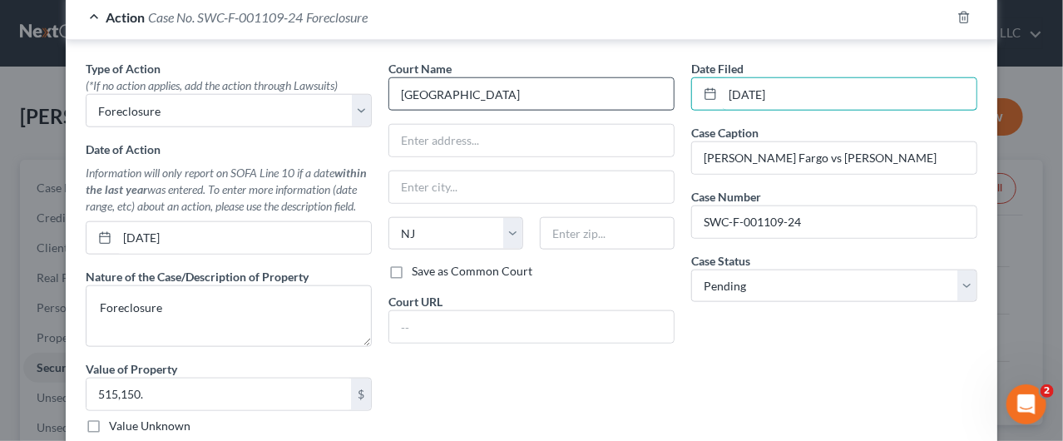
type input "01/31/2024"
click at [512, 91] on input "Passaic County" at bounding box center [531, 93] width 286 height 33
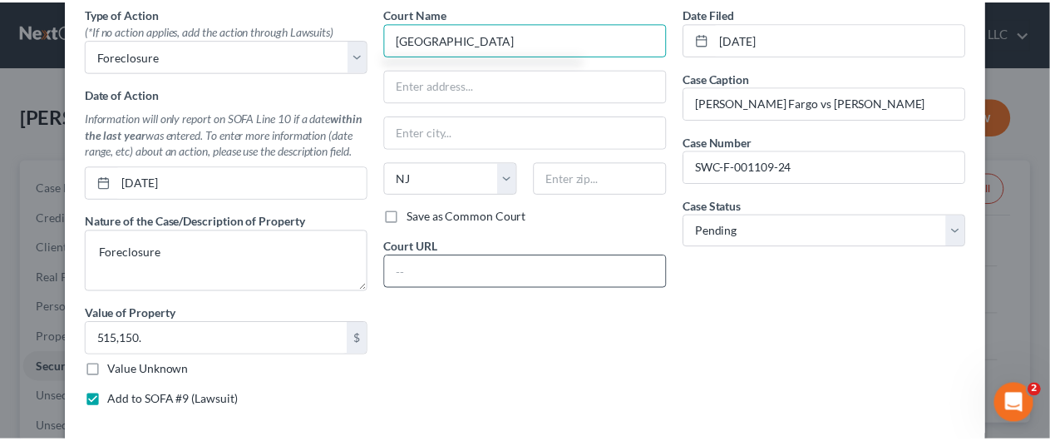
scroll to position [842, 0]
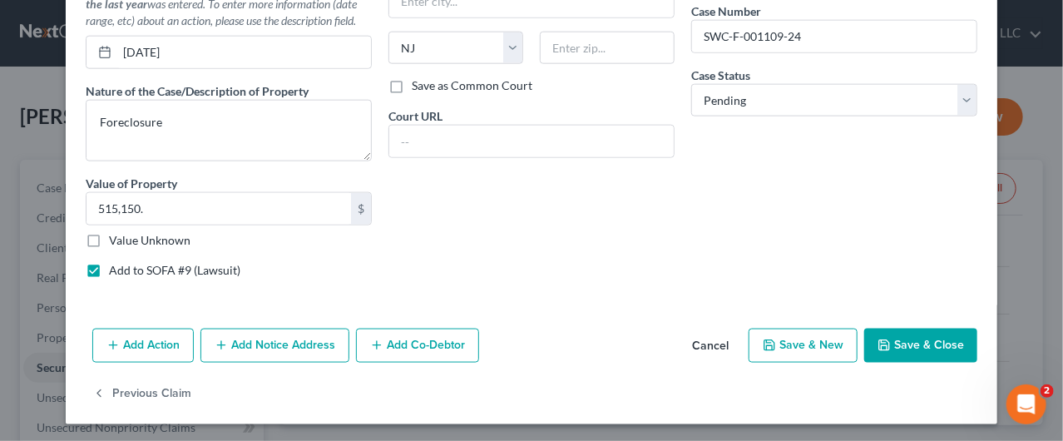
type input "Passaic County"
click at [913, 339] on button "Save & Close" at bounding box center [920, 345] width 113 height 35
select select
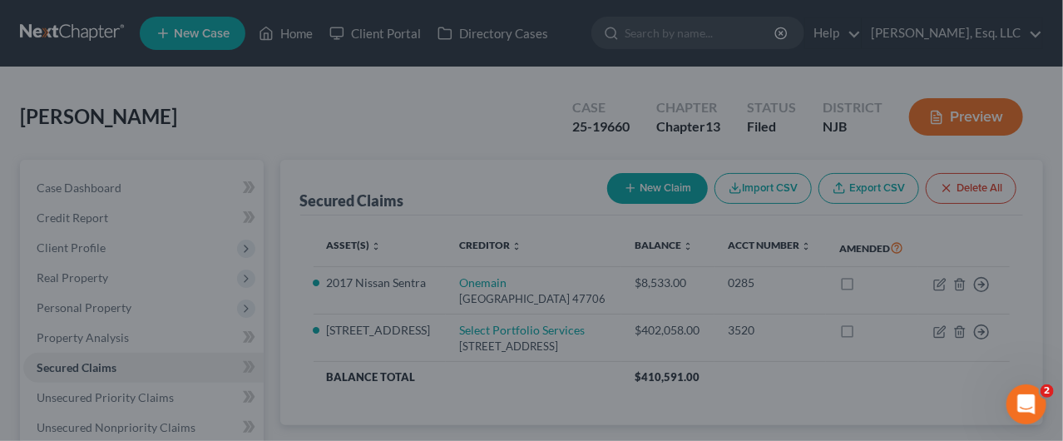
type input "Passaic County"
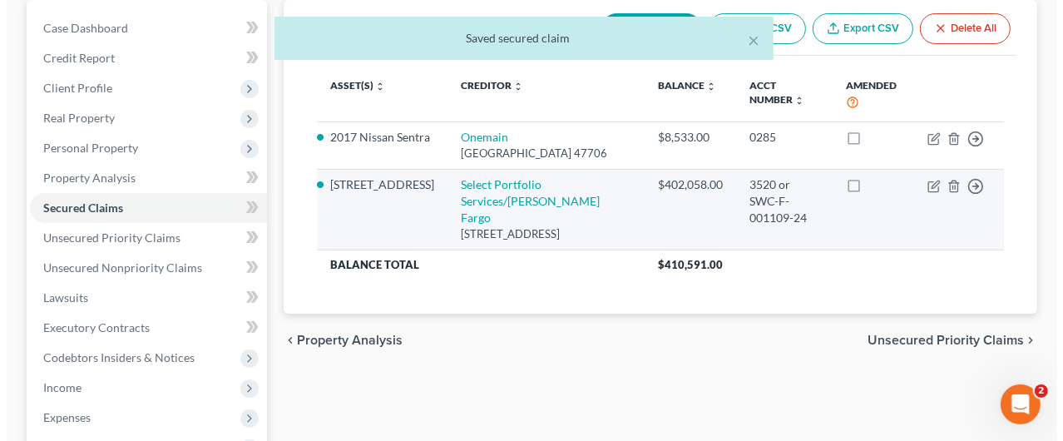
scroll to position [166, 0]
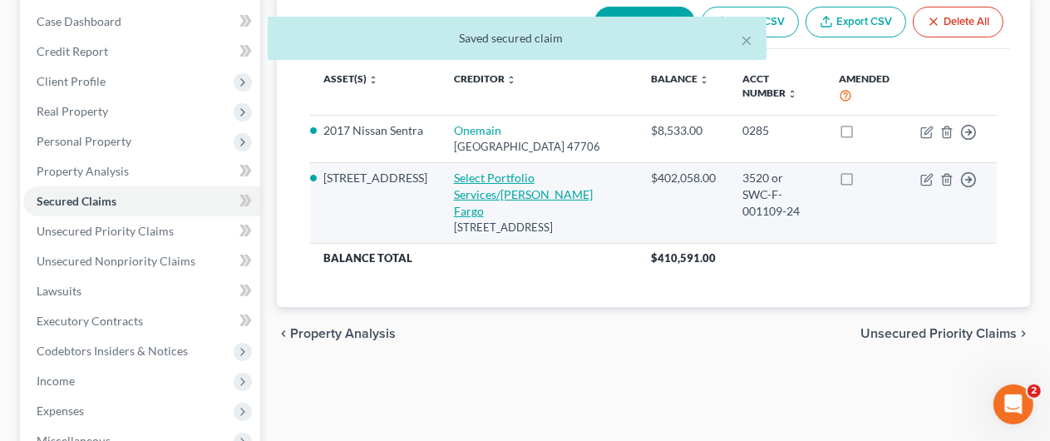
click at [471, 177] on link "Select Portfolio Services/Wells Fargo" at bounding box center [523, 193] width 139 height 47
select select "9"
select select "6"
select select "2"
select select "0"
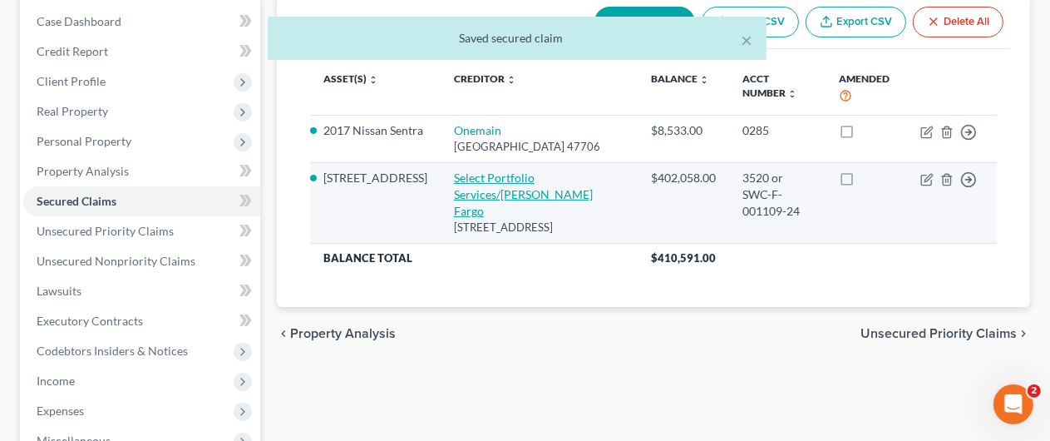
select select "0"
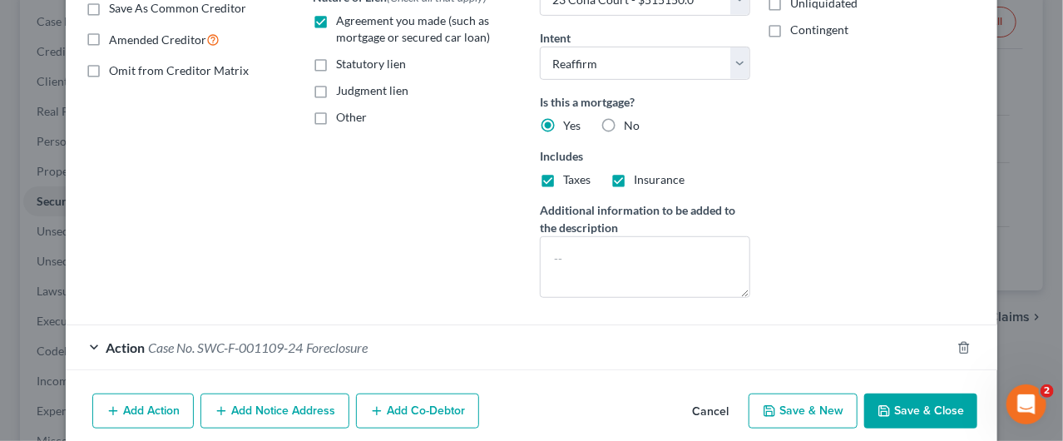
scroll to position [333, 0]
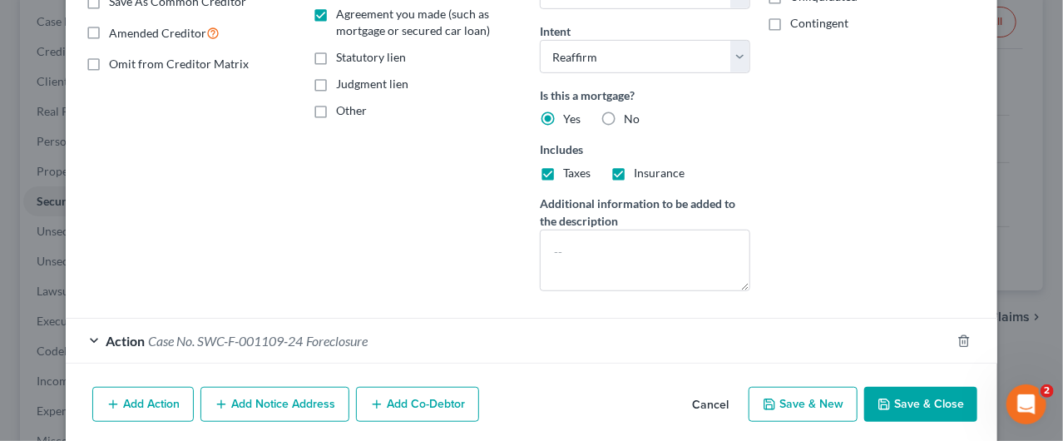
click at [257, 397] on button "Add Notice Address" at bounding box center [274, 404] width 149 height 35
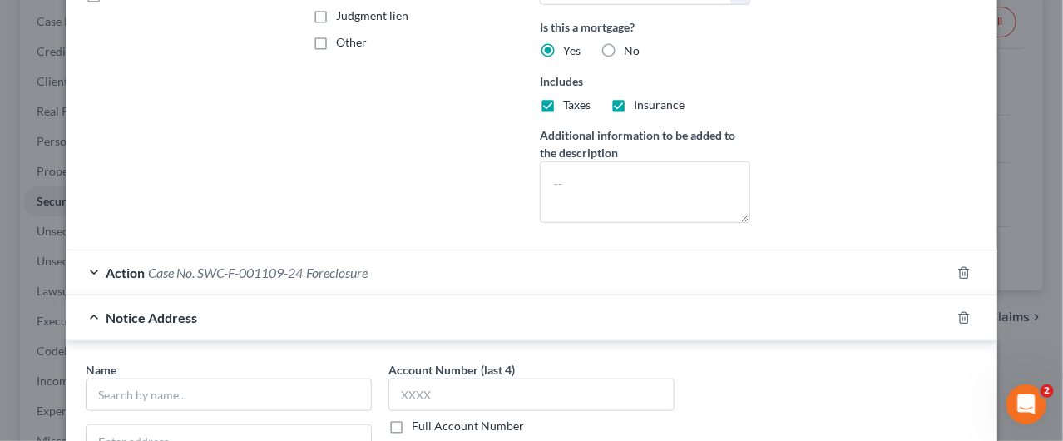
scroll to position [499, 0]
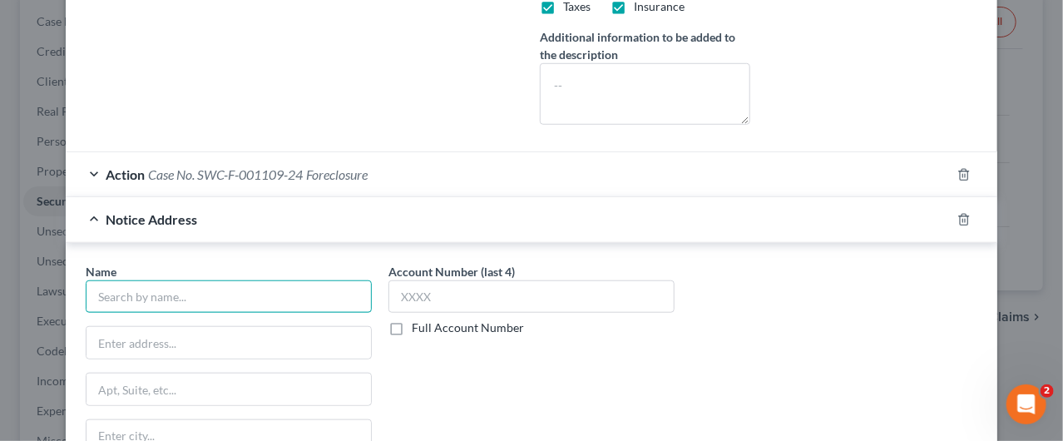
click at [122, 297] on input "text" at bounding box center [229, 296] width 286 height 33
type input "R"
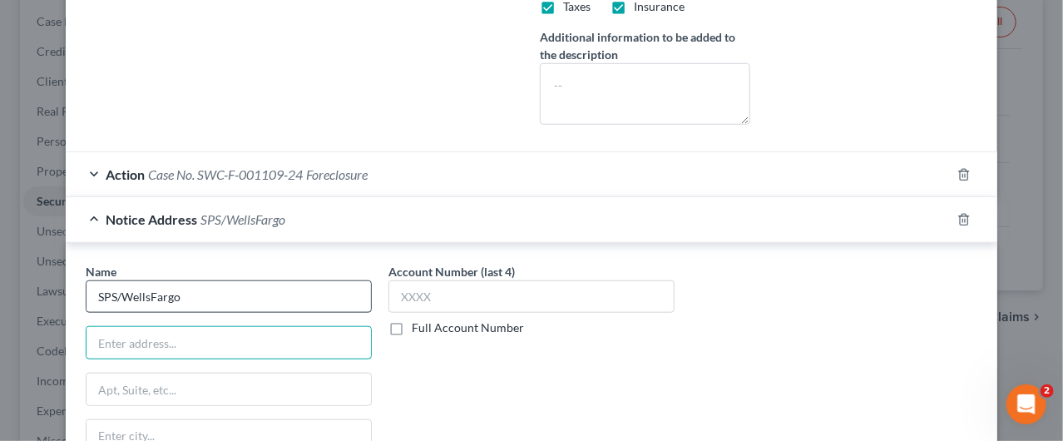
type input "SPS/WellsFargo"
type input "c/o Robertson Anschutz Schneid"
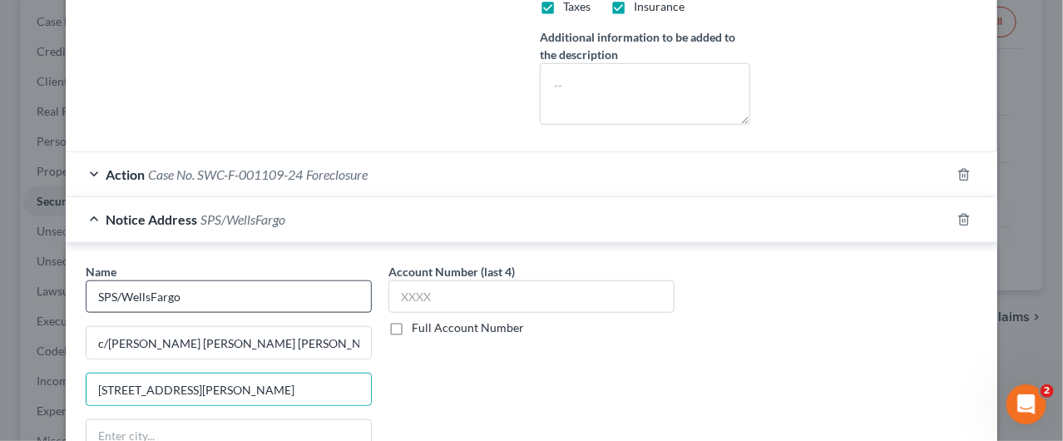
scroll to position [506, 0]
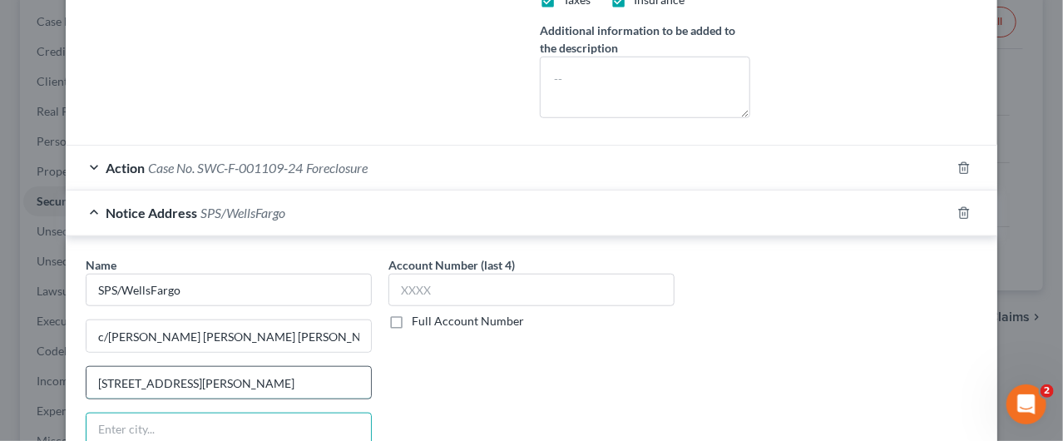
click at [185, 375] on input "130 Clinton Rd" at bounding box center [228, 383] width 284 height 32
type input "130 Clinton Rd, Suite 202"
type input "Fairfield"
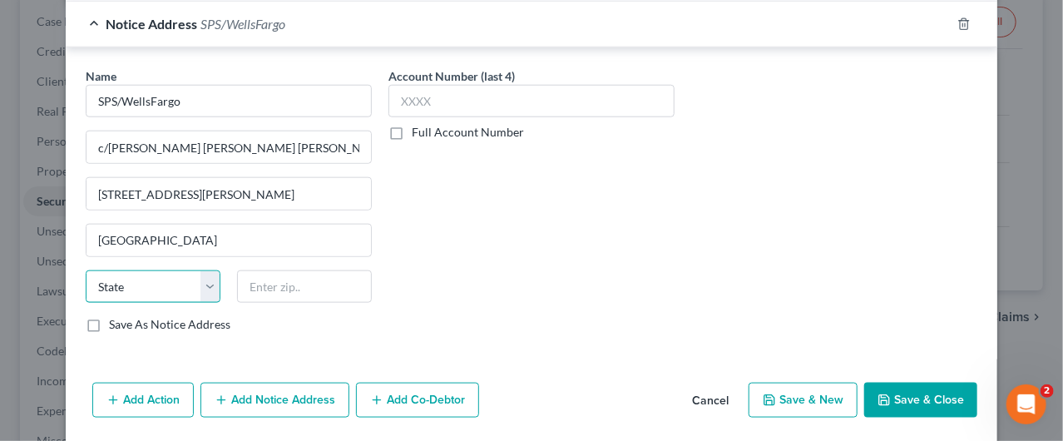
scroll to position [665, 0]
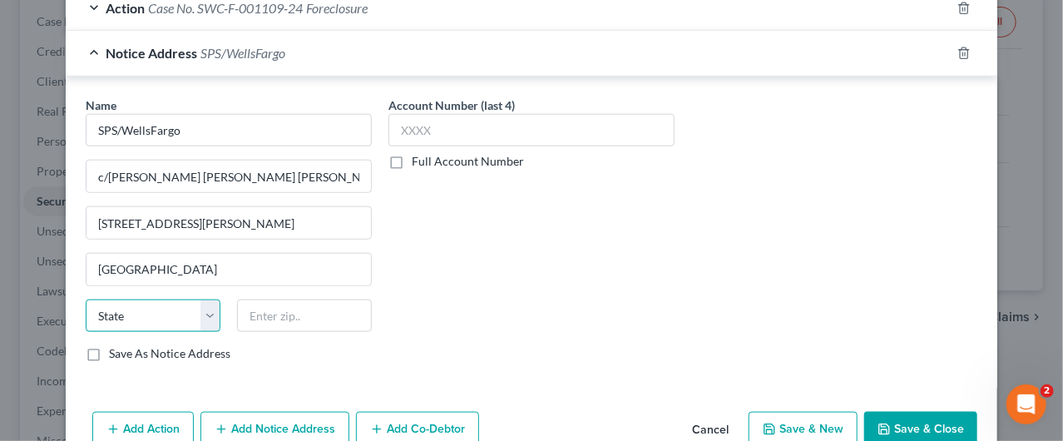
click at [156, 313] on select "State AL AK AR AZ CA CO CT DE DC FL GA GU HI ID IL IN IA KS KY LA ME MD MA MI M…" at bounding box center [153, 315] width 135 height 33
select select "33"
click at [86, 299] on select "State AL AK AR AZ CA CO CT DE DC FL GA GU HI ID IL IN IA KS KY LA ME MD MA MI M…" at bounding box center [153, 315] width 135 height 33
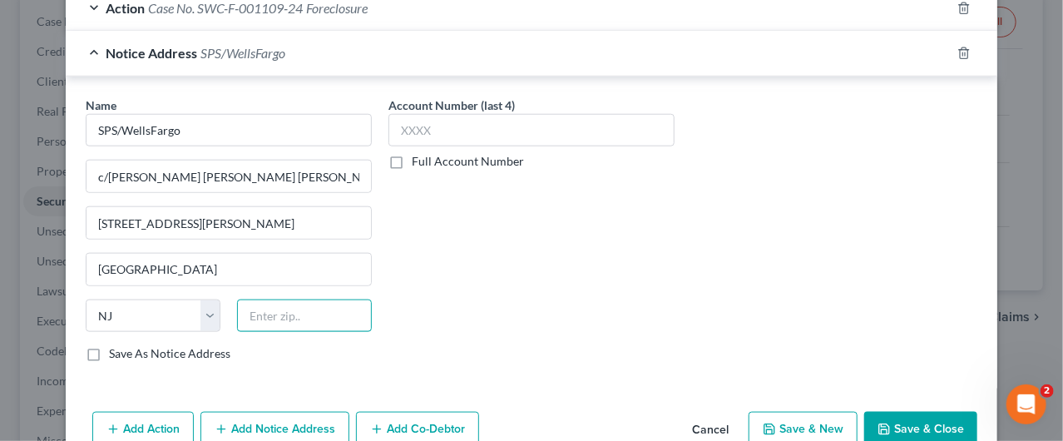
click at [244, 305] on input "text" at bounding box center [304, 315] width 135 height 33
type input "07009"
type input "Cedar Grove"
click at [412, 160] on label "Full Account Number" at bounding box center [468, 161] width 112 height 17
click at [418, 160] on input "Full Account Number" at bounding box center [423, 158] width 11 height 11
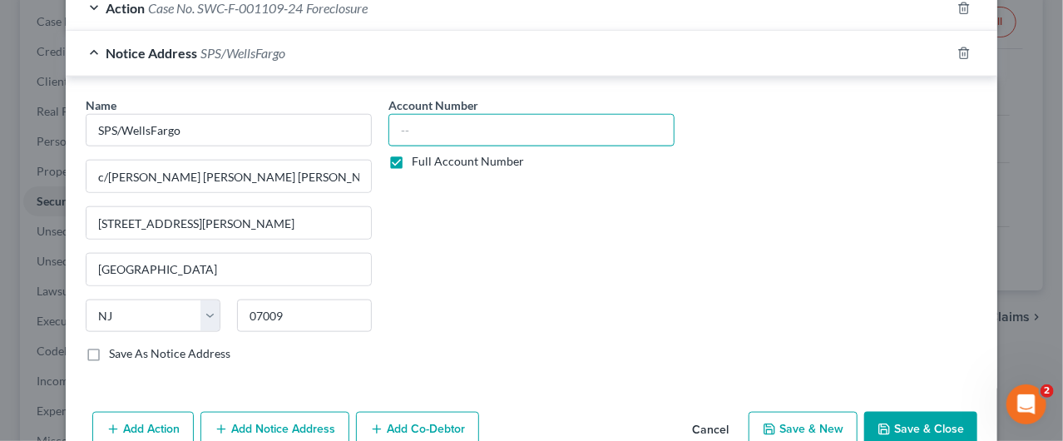
click at [396, 127] on input "text" at bounding box center [531, 130] width 286 height 33
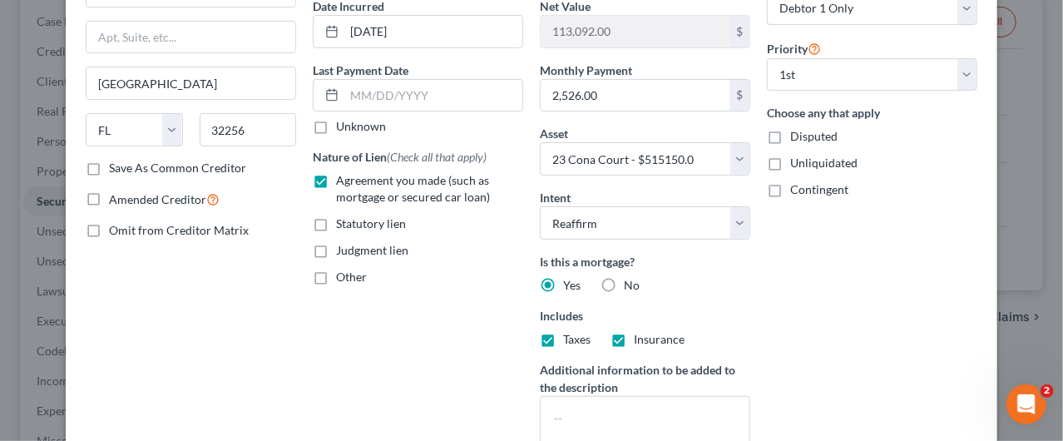
scroll to position [0, 0]
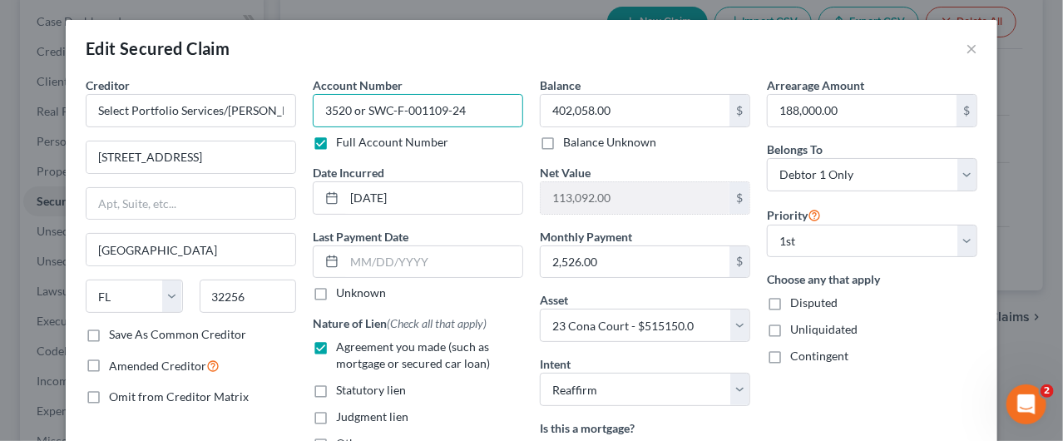
drag, startPoint x: 484, startPoint y: 104, endPoint x: 298, endPoint y: 101, distance: 186.3
click at [304, 101] on div "Account Number 3520 or SWC-F-001109-24 Full Account Number Date Incurred 05-23-…" at bounding box center [417, 357] width 227 height 560
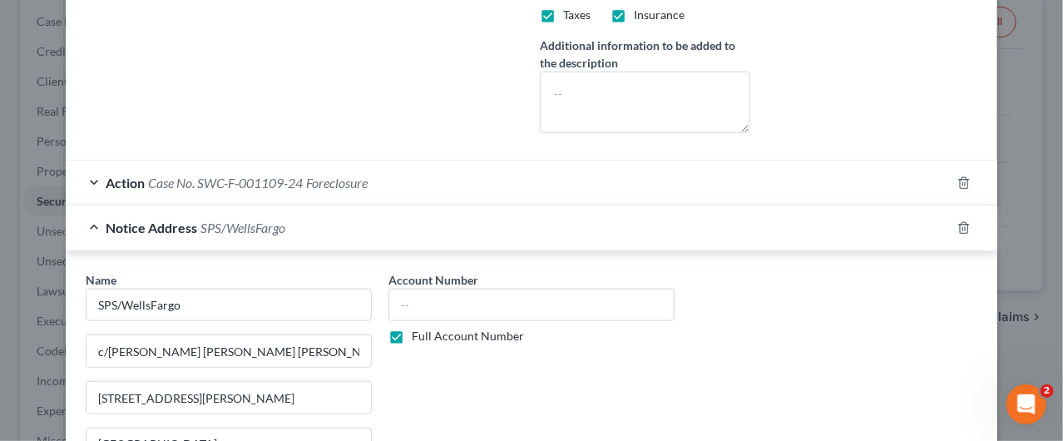
scroll to position [499, 0]
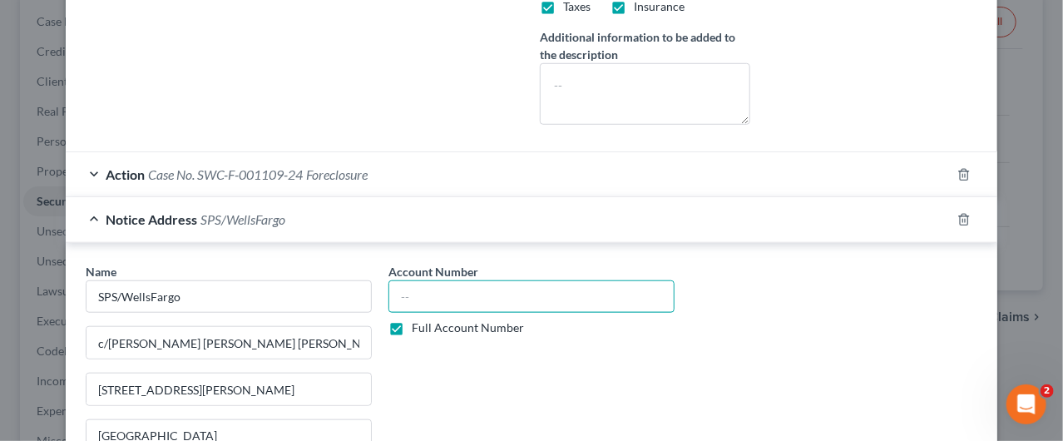
click at [406, 294] on input "text" at bounding box center [531, 296] width 286 height 33
paste input "3520 or SWC-F-001109-24"
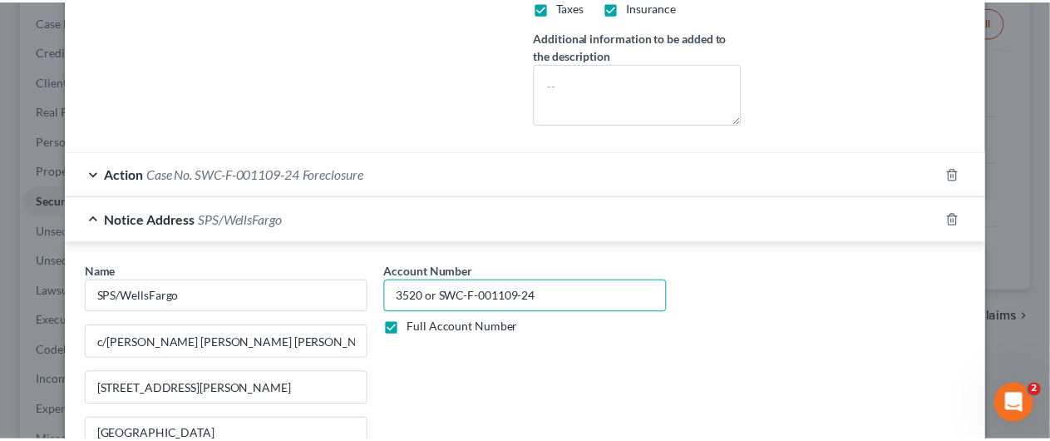
scroll to position [665, 0]
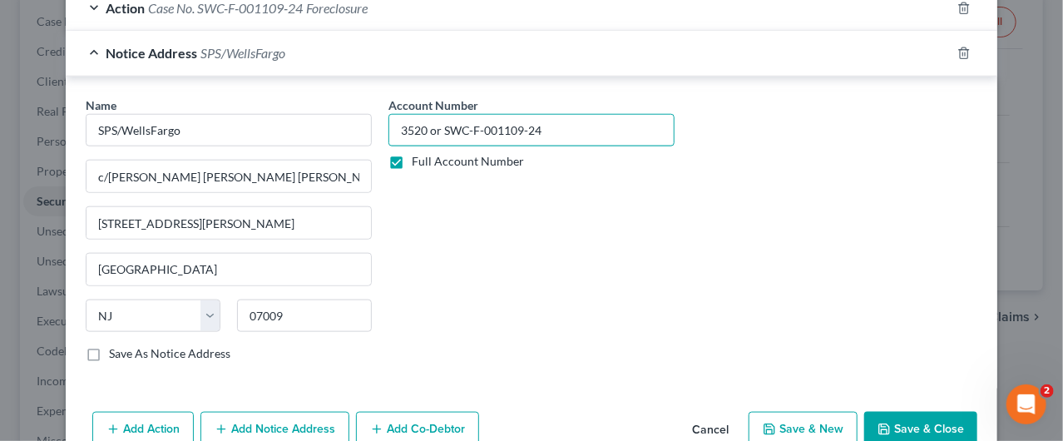
type input "3520 or SWC-F-001109-24"
click at [906, 422] on button "Save & Close" at bounding box center [920, 429] width 113 height 35
select select
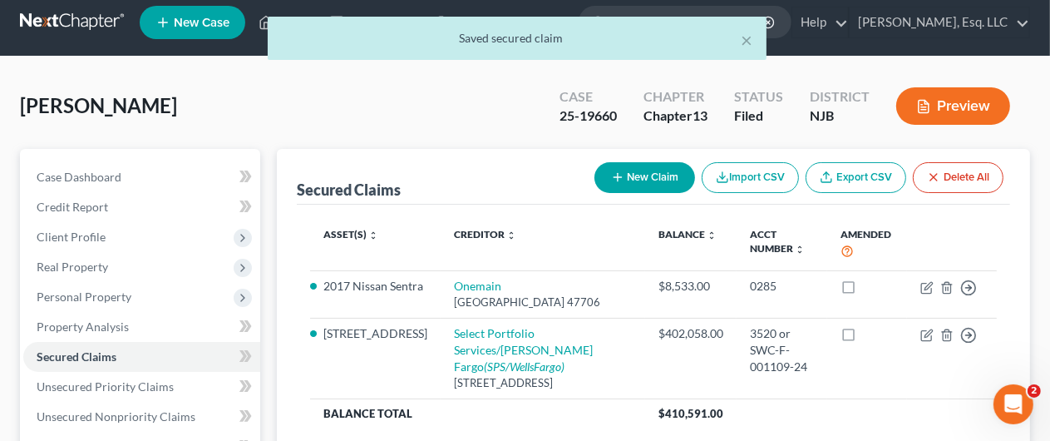
scroll to position [0, 0]
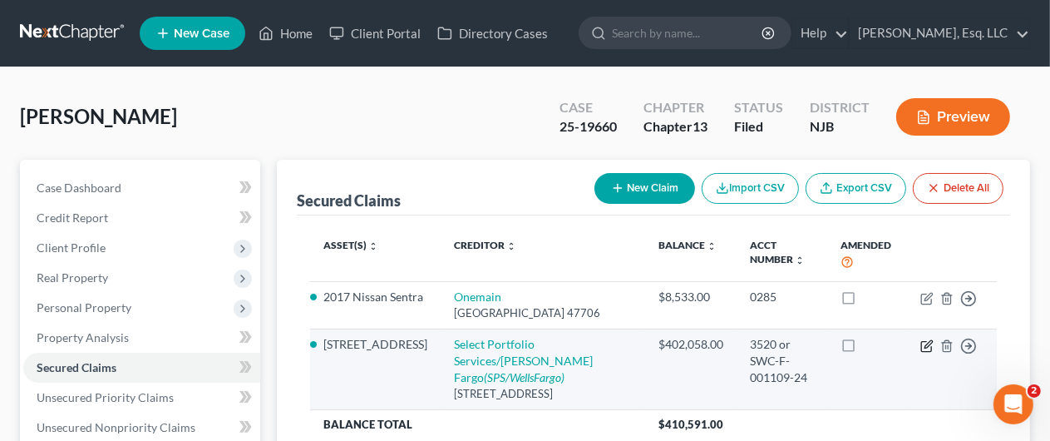
click at [928, 344] on icon "button" at bounding box center [927, 345] width 13 height 13
select select "9"
select select "6"
select select "2"
select select "0"
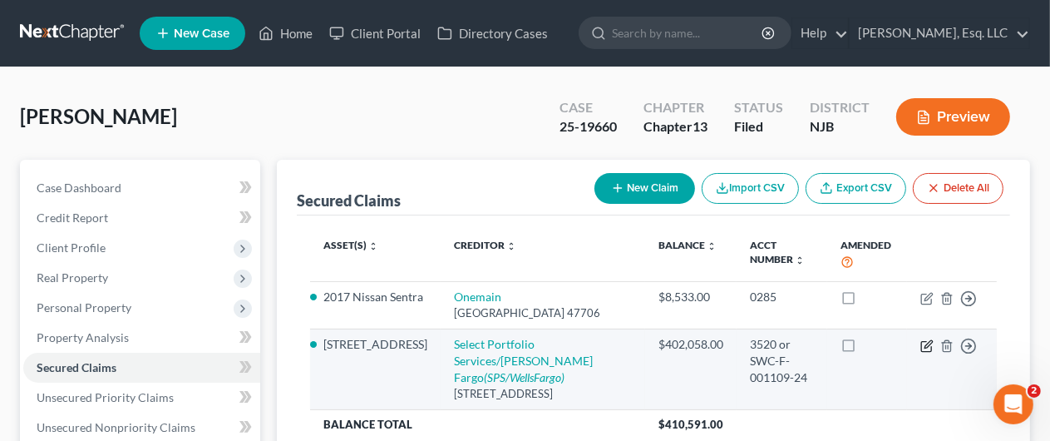
select select "0"
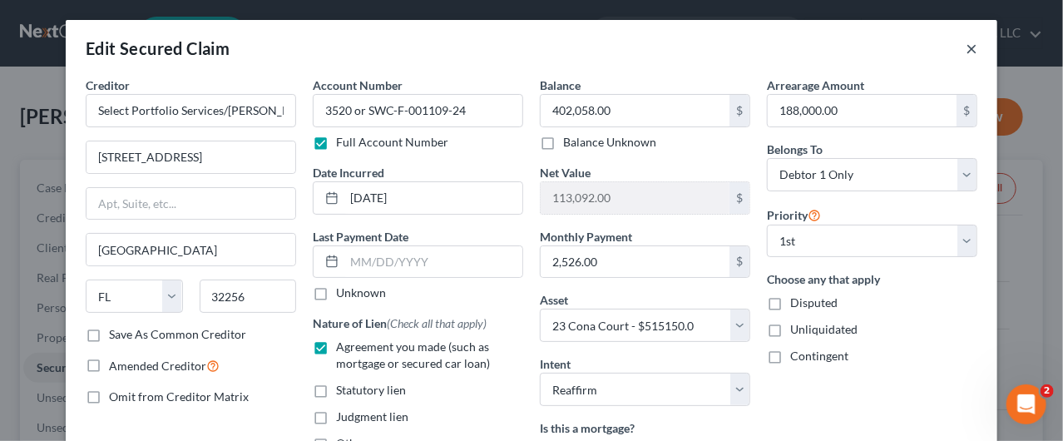
click at [965, 45] on button "×" at bounding box center [971, 48] width 12 height 20
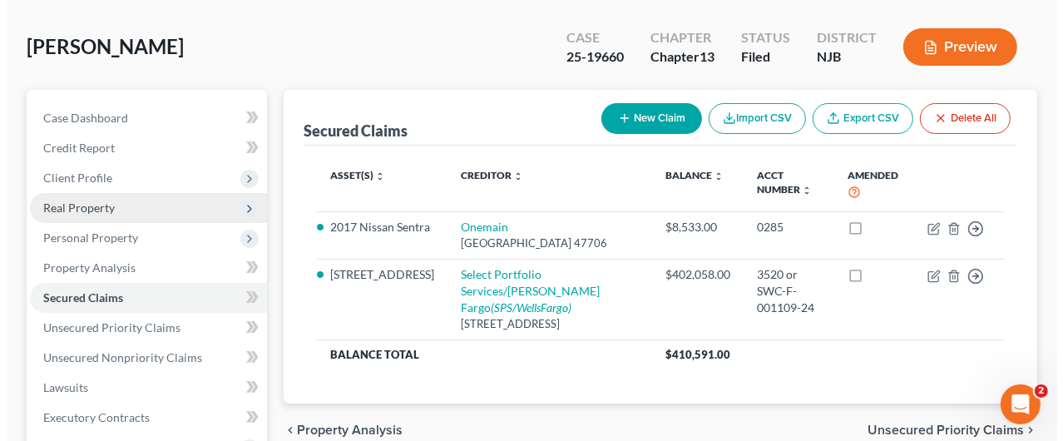
scroll to position [166, 0]
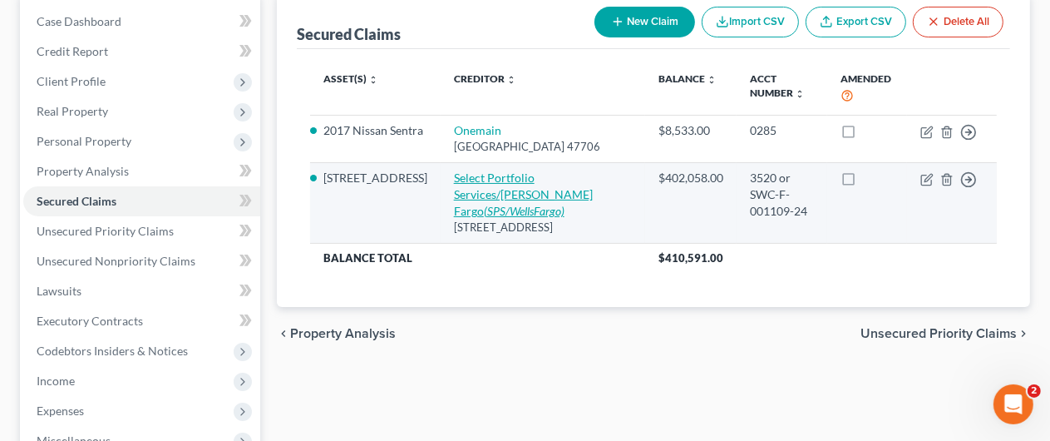
click at [481, 171] on link "Select Portfolio Services/Wells Fargo (SPS/WellsFargo)" at bounding box center [523, 193] width 139 height 47
select select "9"
select select "6"
select select "2"
select select "0"
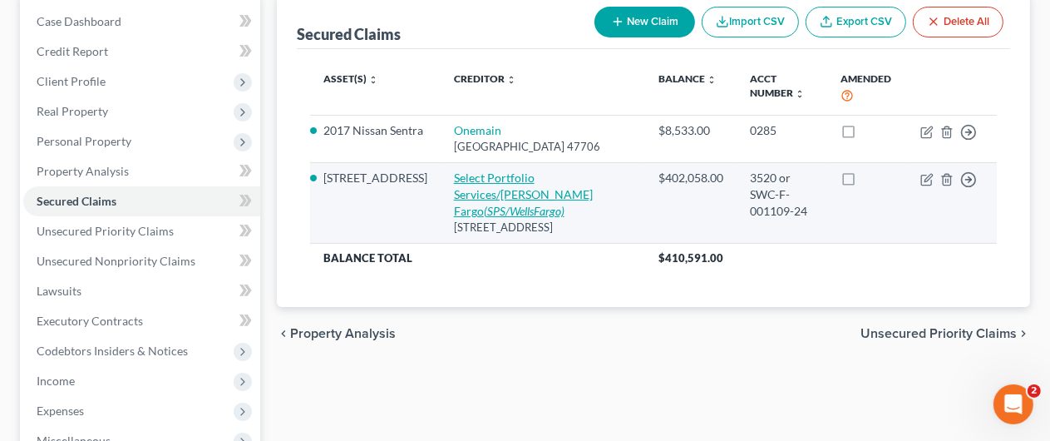
select select "0"
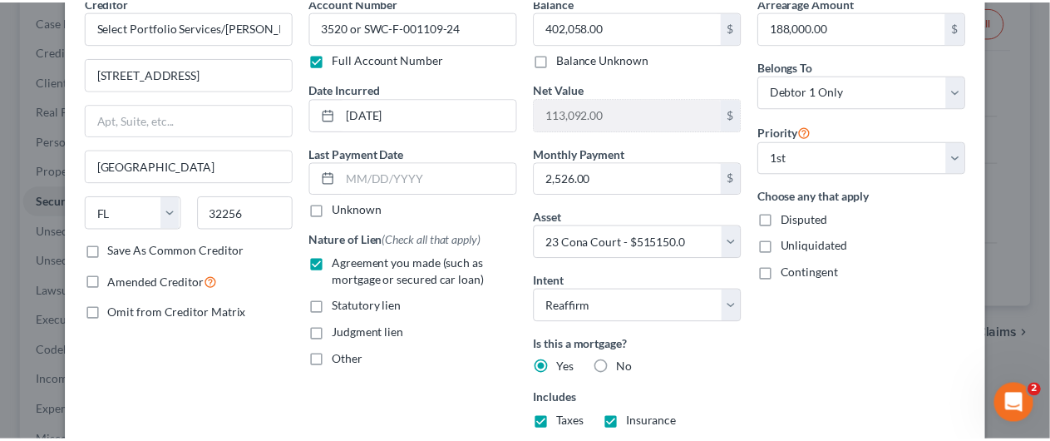
scroll to position [0, 0]
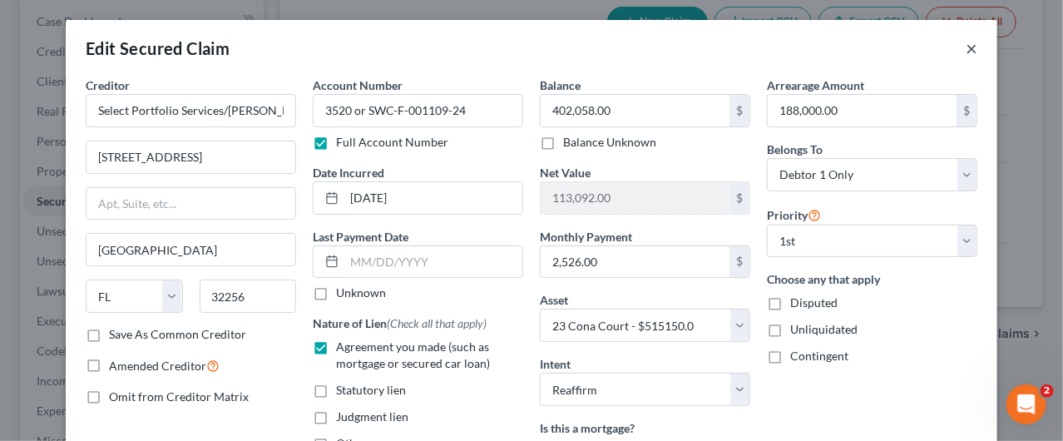
click at [970, 54] on div "Edit Secured Claim ×" at bounding box center [531, 48] width 931 height 57
click at [958, 41] on div "Edit Secured Claim ×" at bounding box center [531, 48] width 931 height 57
click at [968, 47] on button "×" at bounding box center [971, 48] width 12 height 20
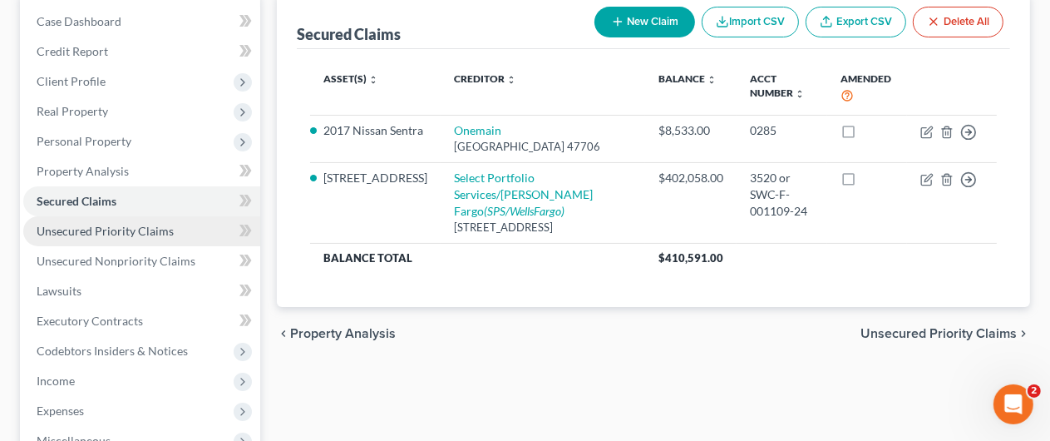
click at [127, 226] on span "Unsecured Priority Claims" at bounding box center [105, 231] width 137 height 14
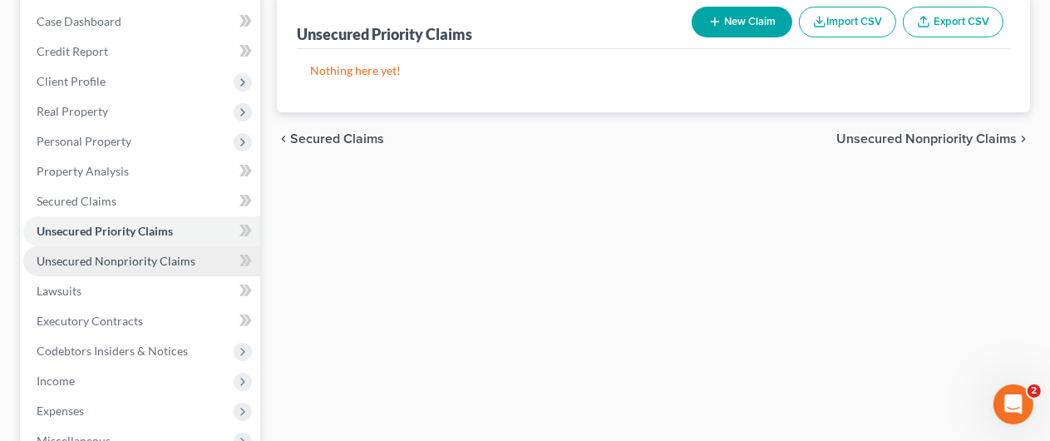
click at [133, 250] on link "Unsecured Nonpriority Claims" at bounding box center [141, 261] width 237 height 30
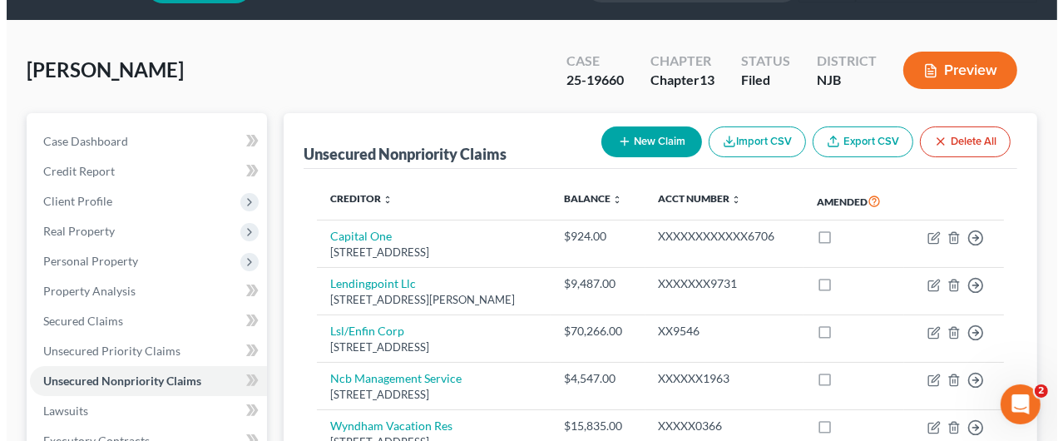
scroll to position [83, 0]
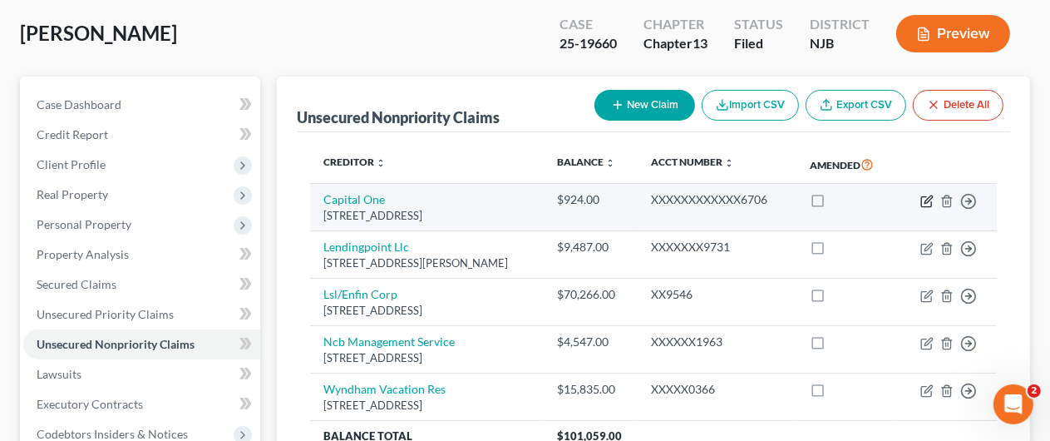
click at [927, 197] on icon "button" at bounding box center [928, 198] width 7 height 7
select select "46"
select select "2"
select select "0"
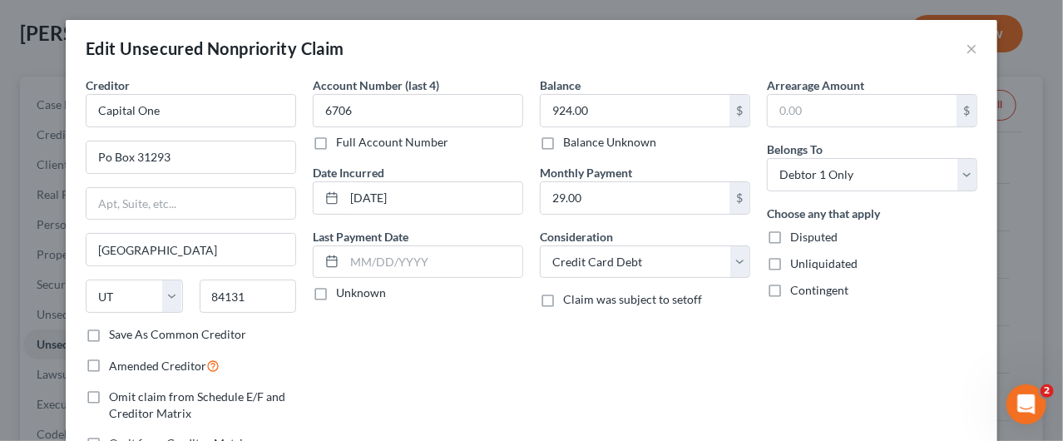
click at [336, 138] on label "Full Account Number" at bounding box center [392, 142] width 112 height 17
click at [343, 138] on input "Full Account Number" at bounding box center [348, 139] width 11 height 11
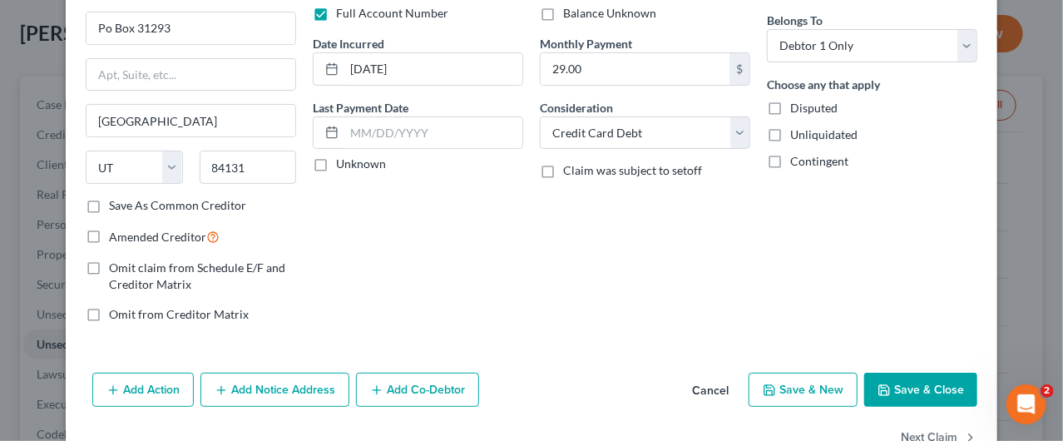
scroll to position [175, 0]
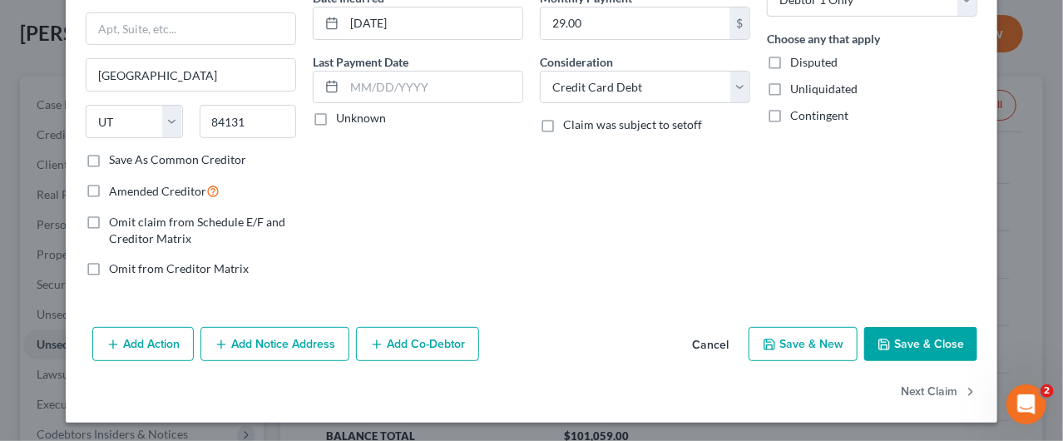
click at [886, 344] on button "Save & Close" at bounding box center [920, 344] width 113 height 35
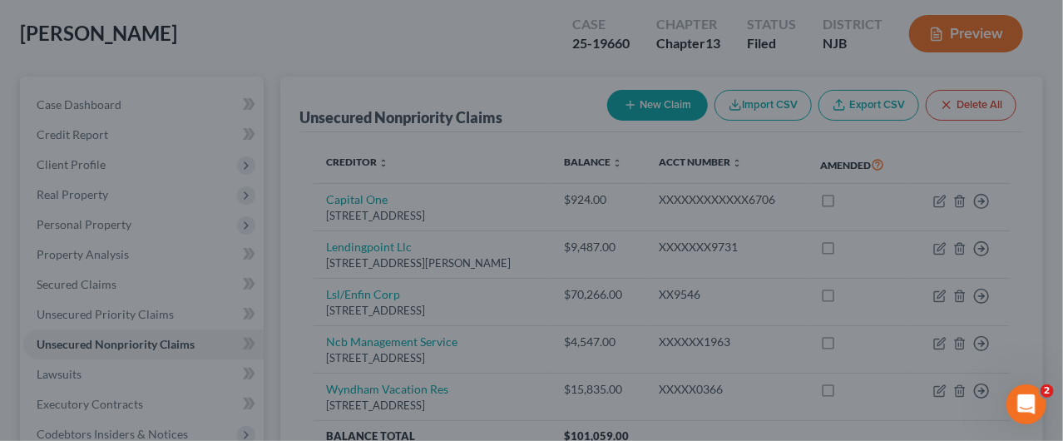
type input "0"
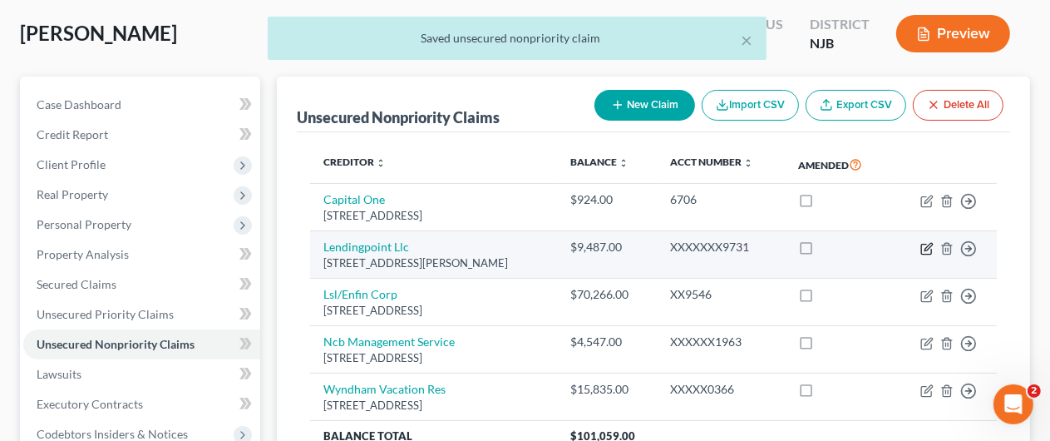
click at [929, 245] on icon "button" at bounding box center [927, 248] width 13 height 13
select select "10"
select select "0"
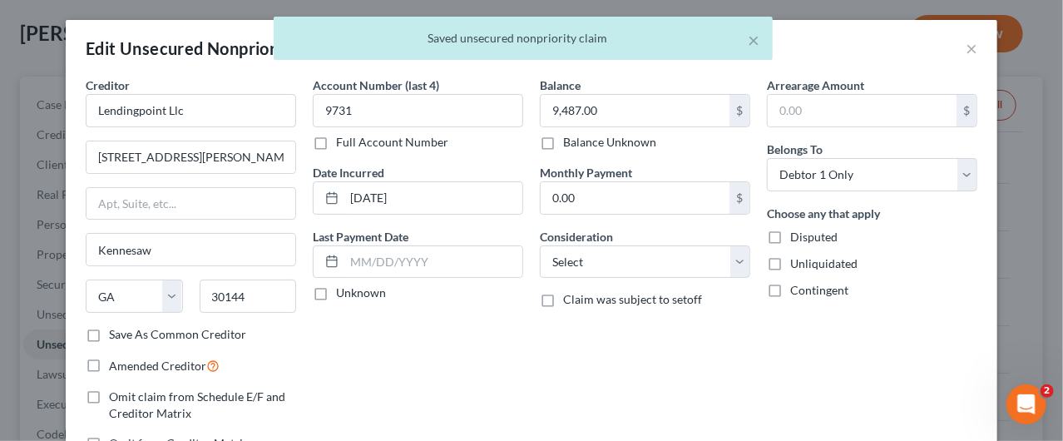
click at [336, 134] on label "Full Account Number" at bounding box center [392, 142] width 112 height 17
click at [343, 134] on input "Full Account Number" at bounding box center [348, 139] width 11 height 11
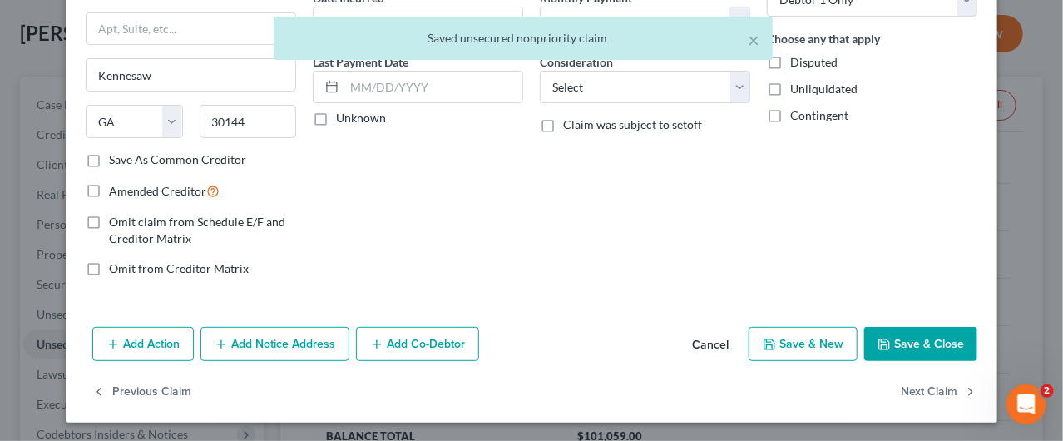
click at [925, 338] on button "Save & Close" at bounding box center [920, 344] width 113 height 35
type input "0"
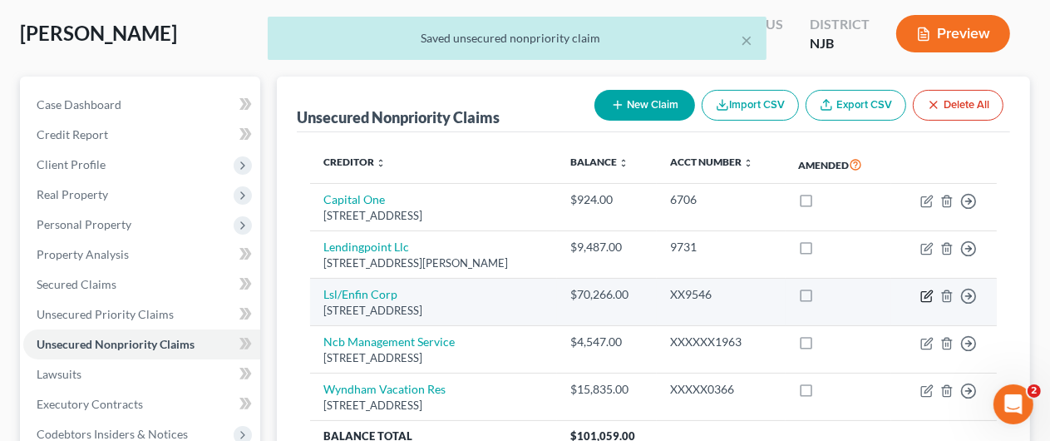
click at [927, 300] on icon "button" at bounding box center [927, 295] width 13 height 13
select select "43"
select select "0"
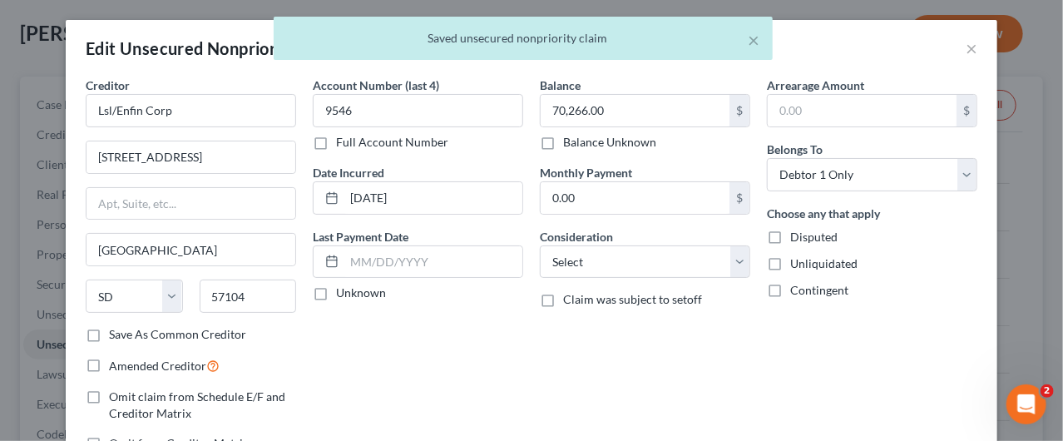
click at [336, 141] on label "Full Account Number" at bounding box center [392, 142] width 112 height 17
click at [343, 141] on input "Full Account Number" at bounding box center [348, 139] width 11 height 11
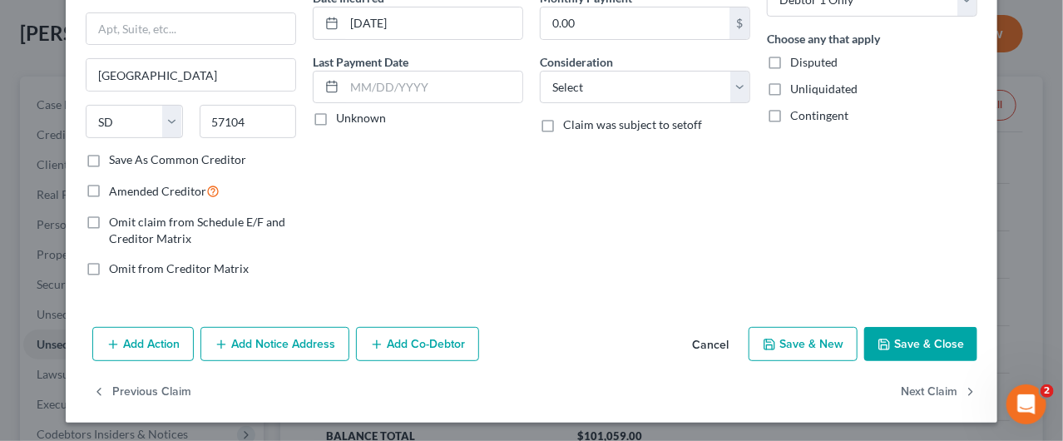
click at [889, 338] on button "Save & Close" at bounding box center [920, 344] width 113 height 35
type input "0"
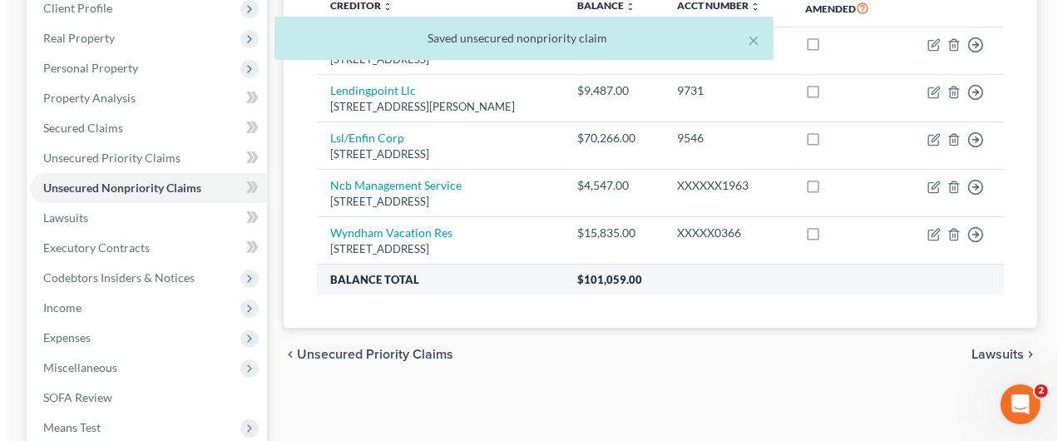
scroll to position [249, 0]
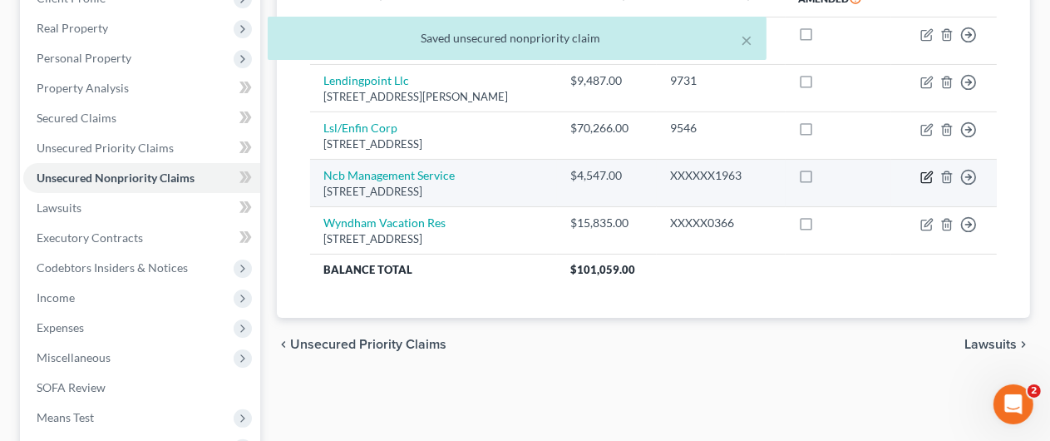
click at [924, 174] on icon "button" at bounding box center [927, 176] width 13 height 13
select select "39"
select select "0"
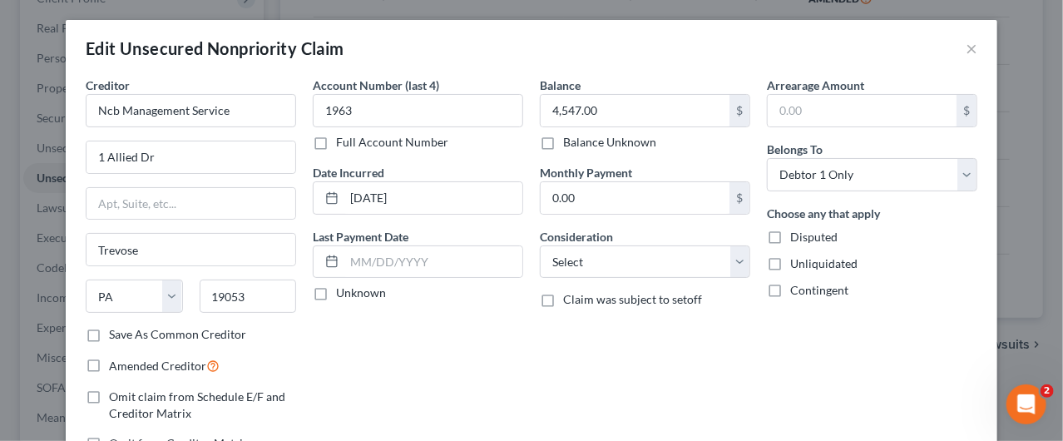
click at [336, 134] on label "Full Account Number" at bounding box center [392, 142] width 112 height 17
click at [343, 134] on input "Full Account Number" at bounding box center [348, 139] width 11 height 11
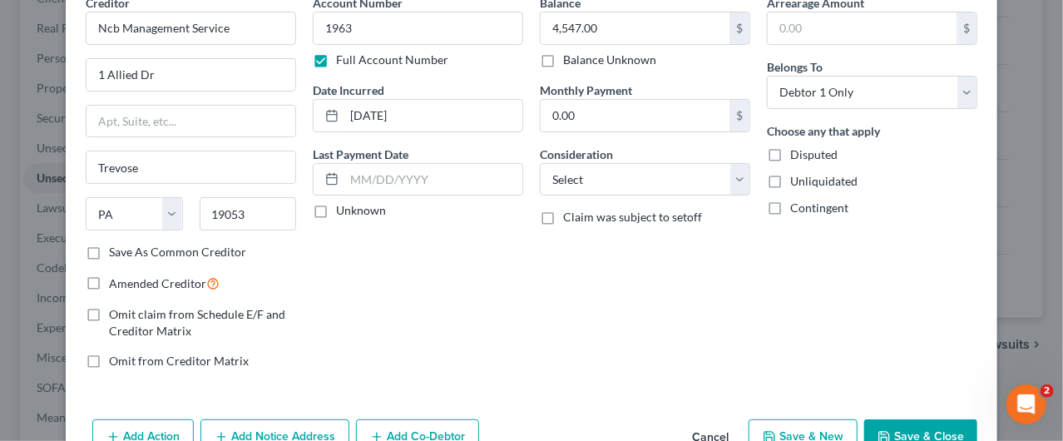
scroll to position [175, 0]
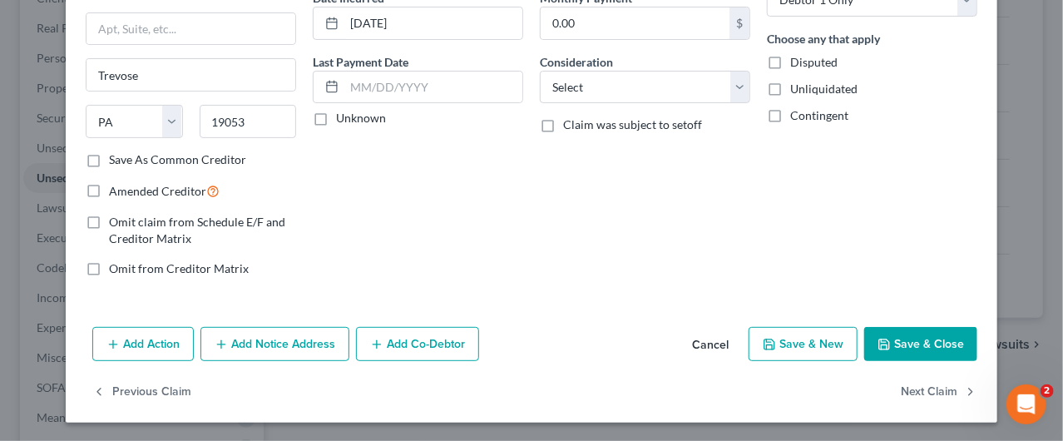
click at [906, 344] on button "Save & Close" at bounding box center [920, 344] width 113 height 35
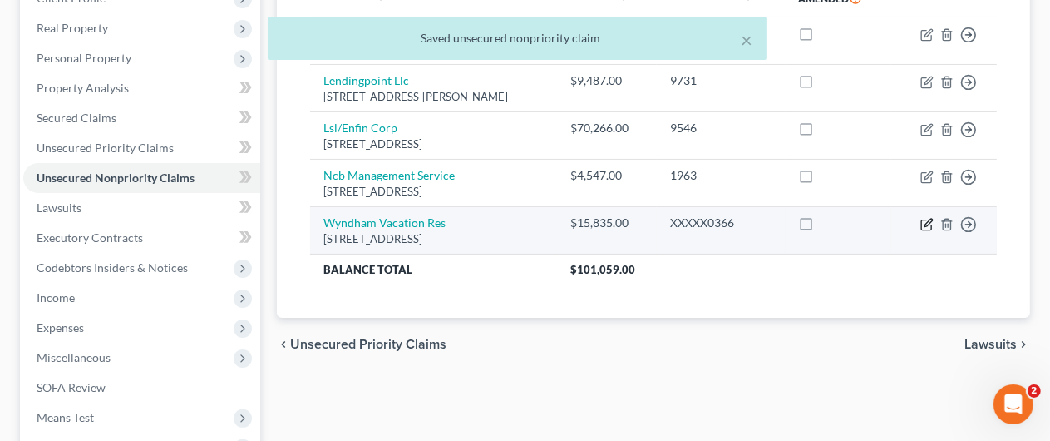
click at [930, 226] on icon "button" at bounding box center [927, 224] width 13 height 13
select select "9"
select select "0"
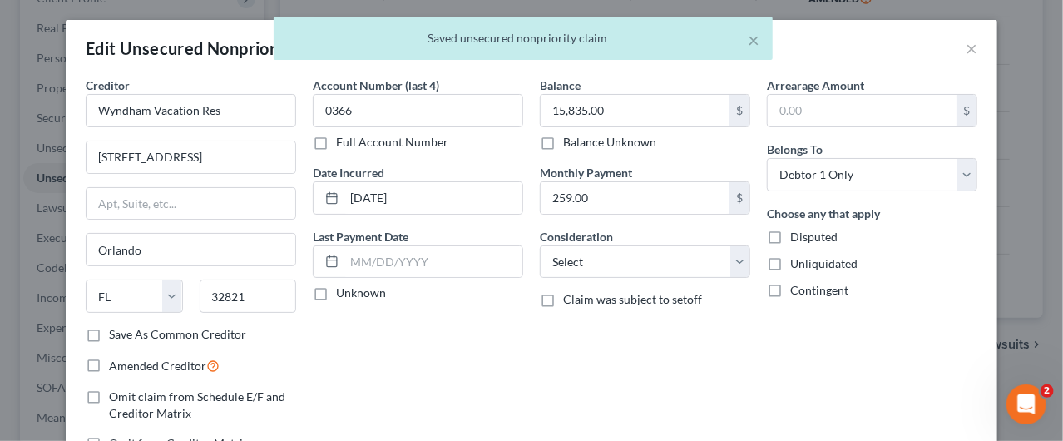
click at [336, 137] on label "Full Account Number" at bounding box center [392, 142] width 112 height 17
click at [343, 137] on input "Full Account Number" at bounding box center [348, 139] width 11 height 11
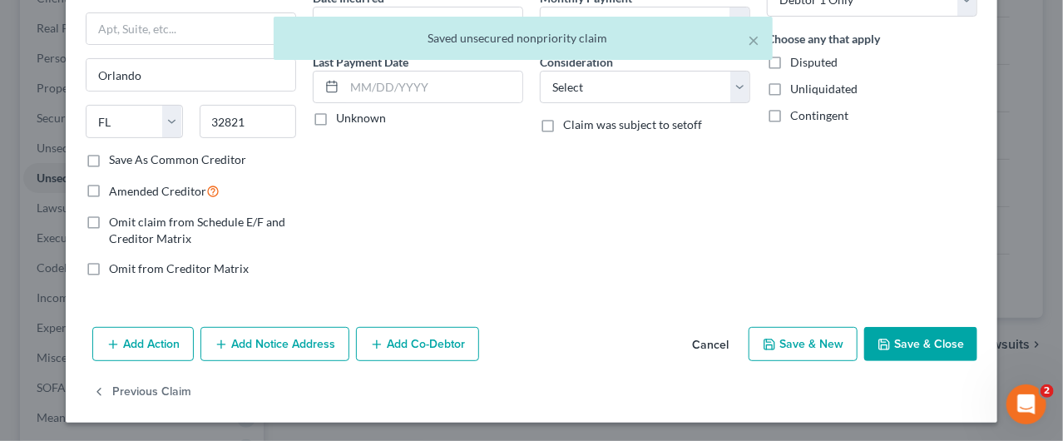
click at [905, 352] on button "Save & Close" at bounding box center [920, 344] width 113 height 35
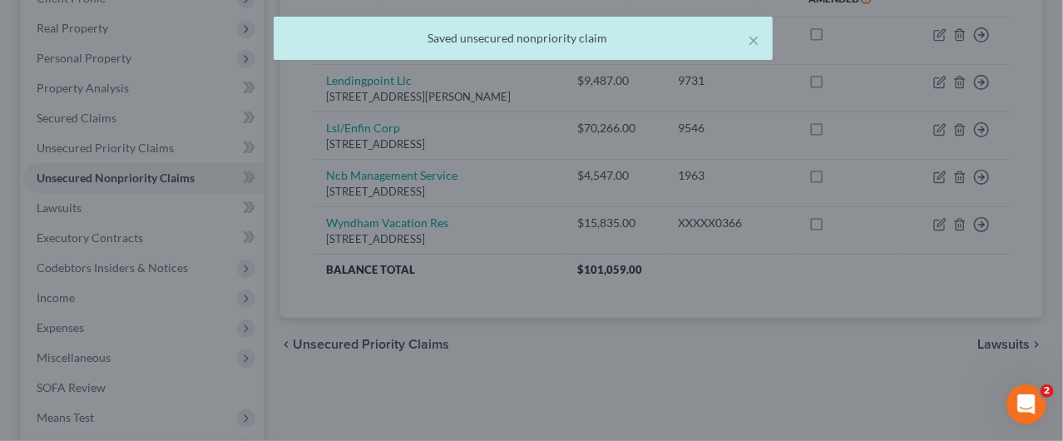
type input "0"
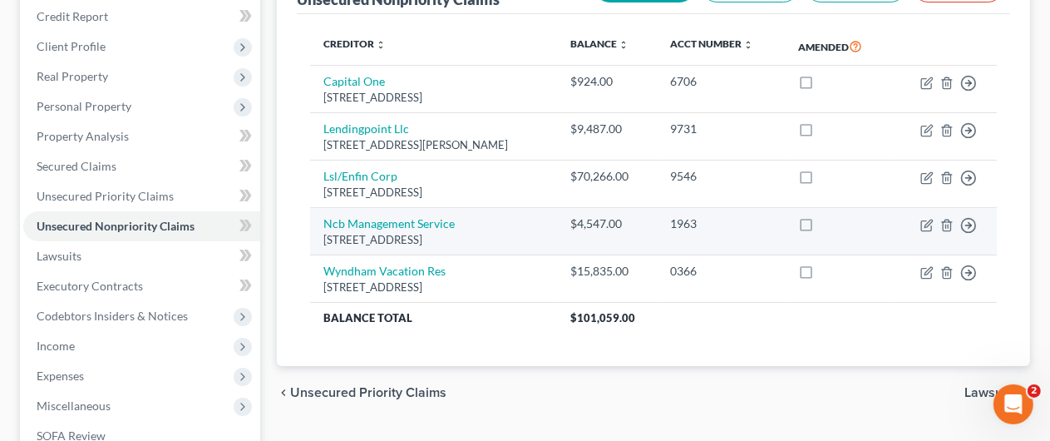
scroll to position [416, 0]
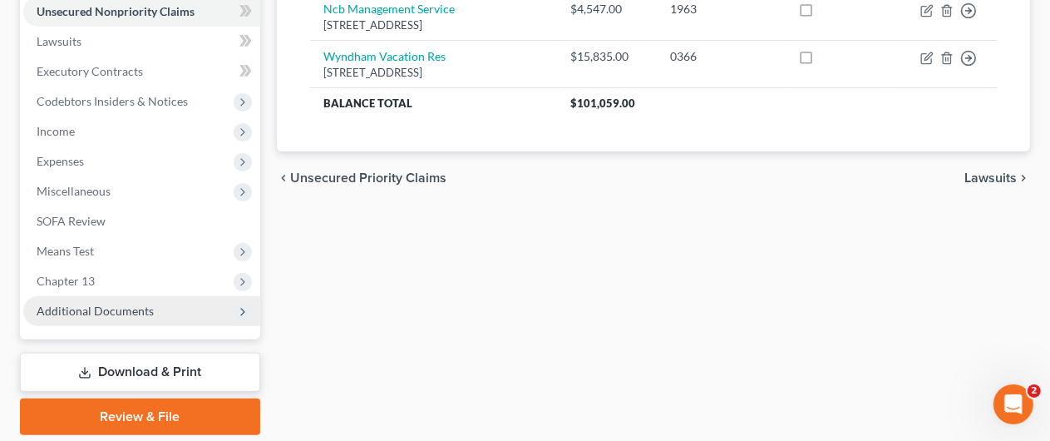
drag, startPoint x: 104, startPoint y: 312, endPoint x: 146, endPoint y: 308, distance: 42.5
click at [105, 312] on span "Additional Documents" at bounding box center [95, 311] width 117 height 14
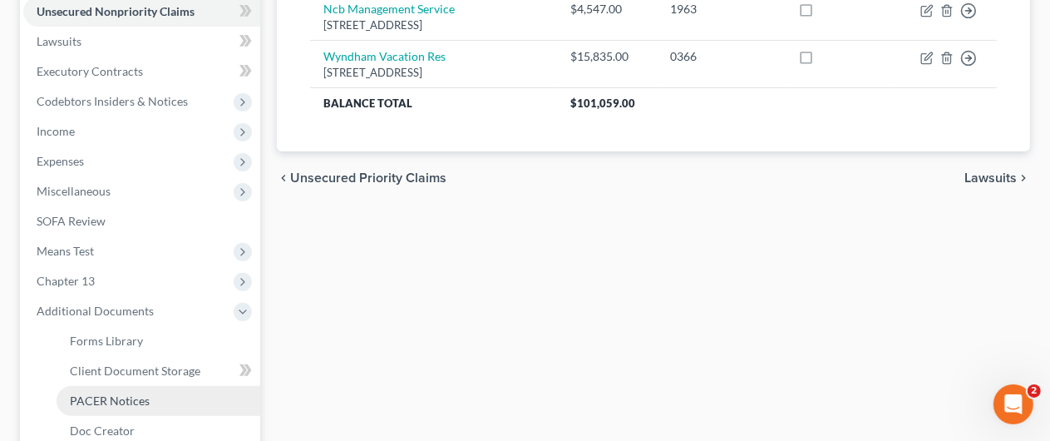
click at [138, 393] on span "PACER Notices" at bounding box center [110, 400] width 80 height 14
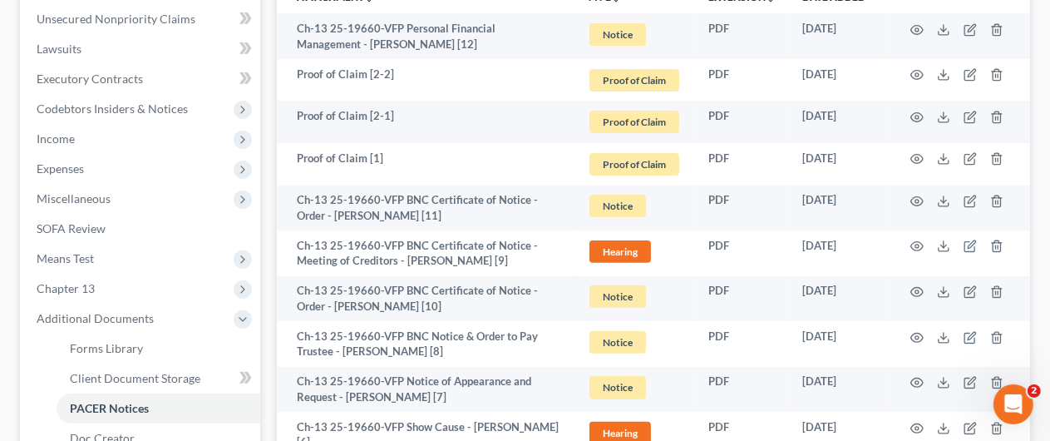
scroll to position [499, 0]
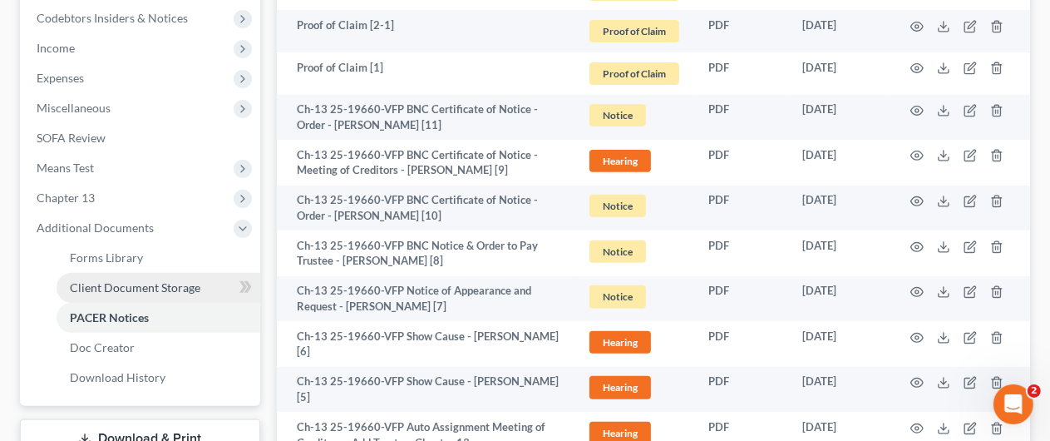
click at [146, 280] on span "Client Document Storage" at bounding box center [135, 287] width 131 height 14
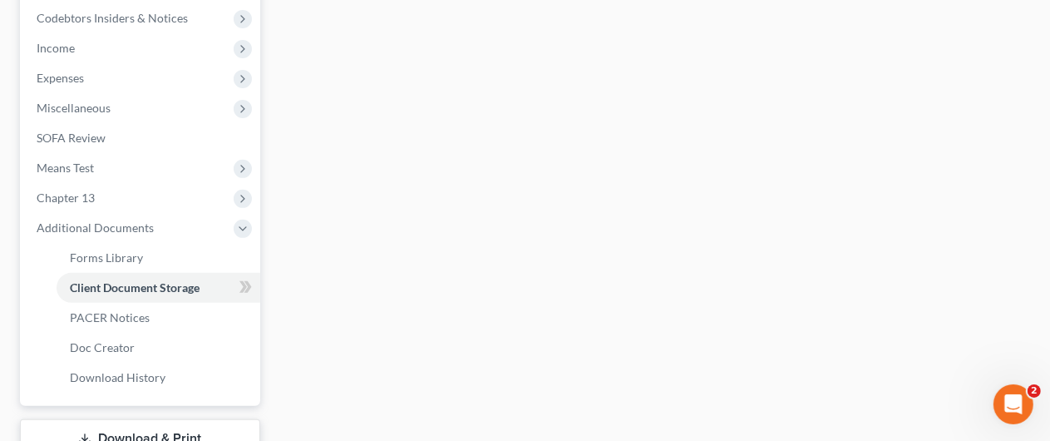
scroll to position [481, 0]
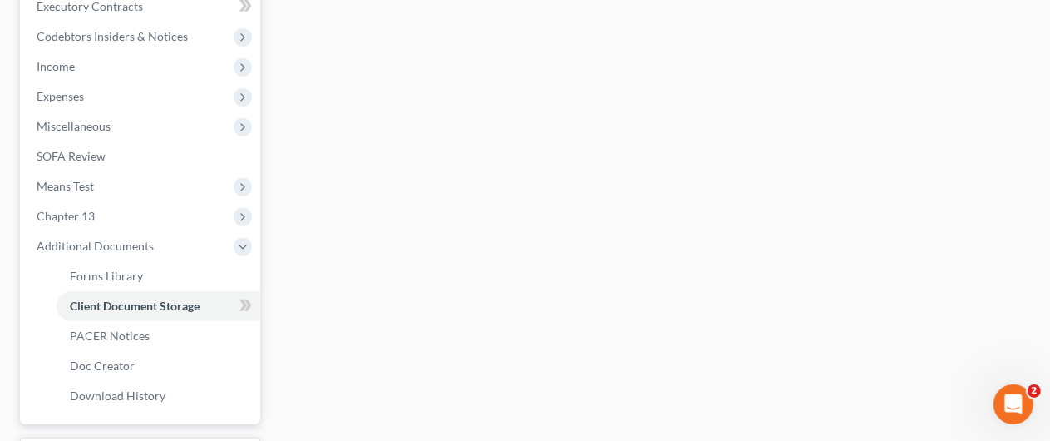
select select "9"
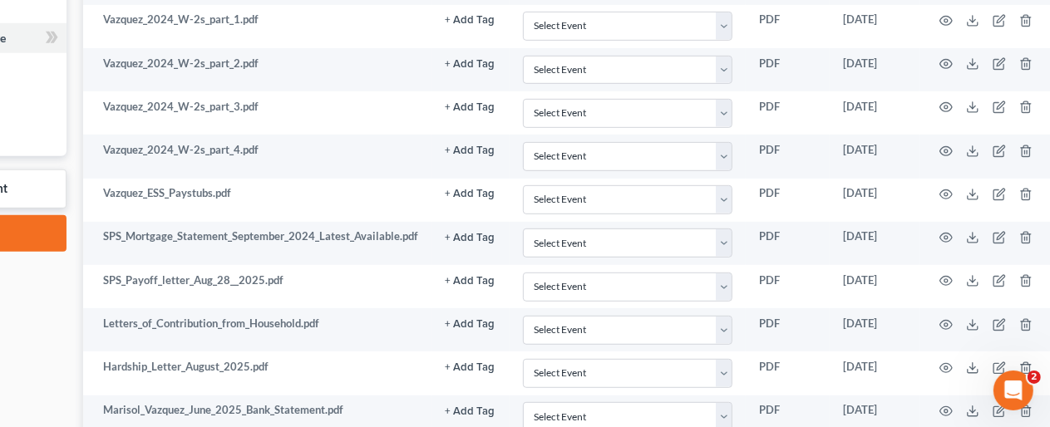
scroll to position [748, 202]
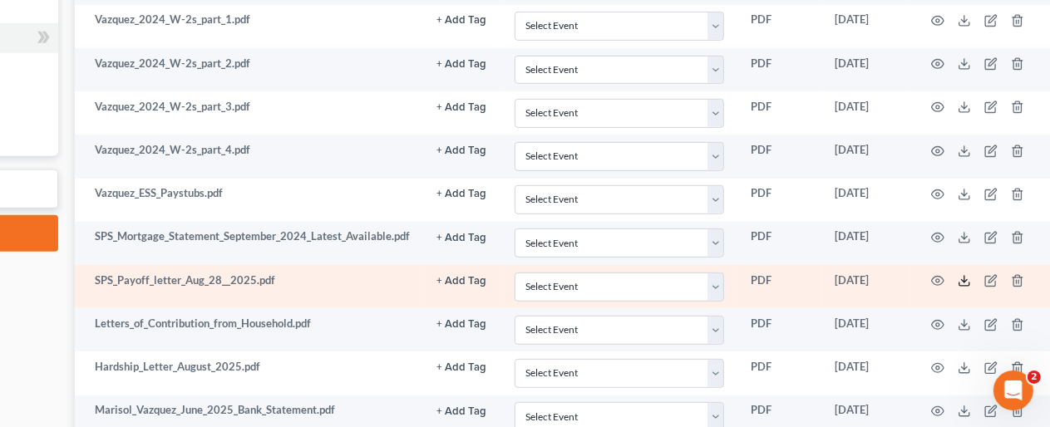
click at [963, 276] on icon at bounding box center [964, 280] width 13 height 13
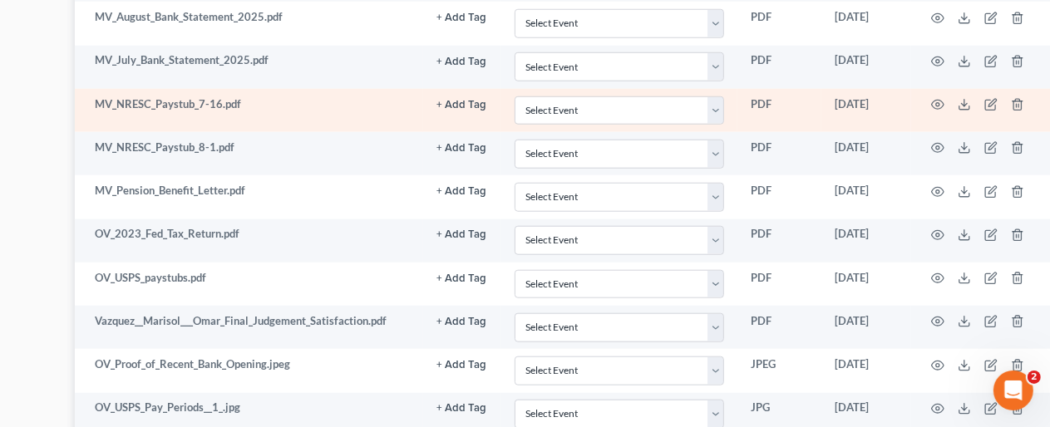
scroll to position [1414, 202]
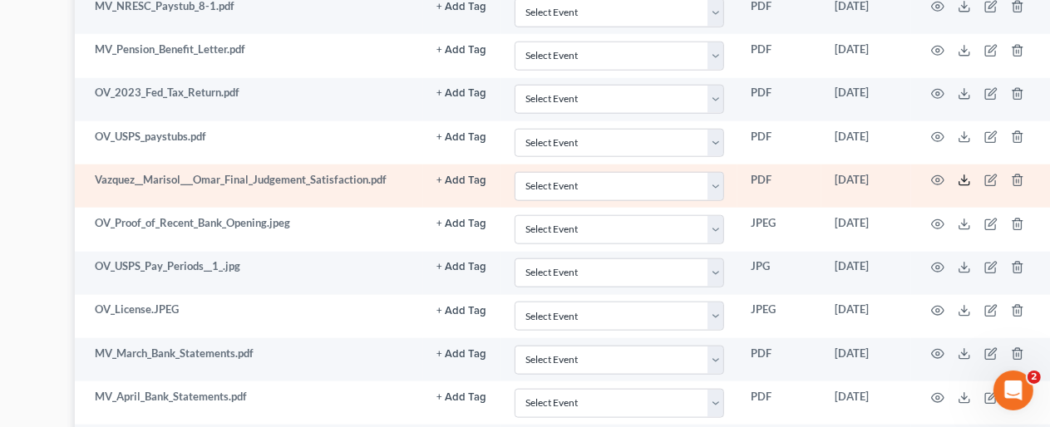
click at [965, 174] on icon at bounding box center [964, 180] width 13 height 13
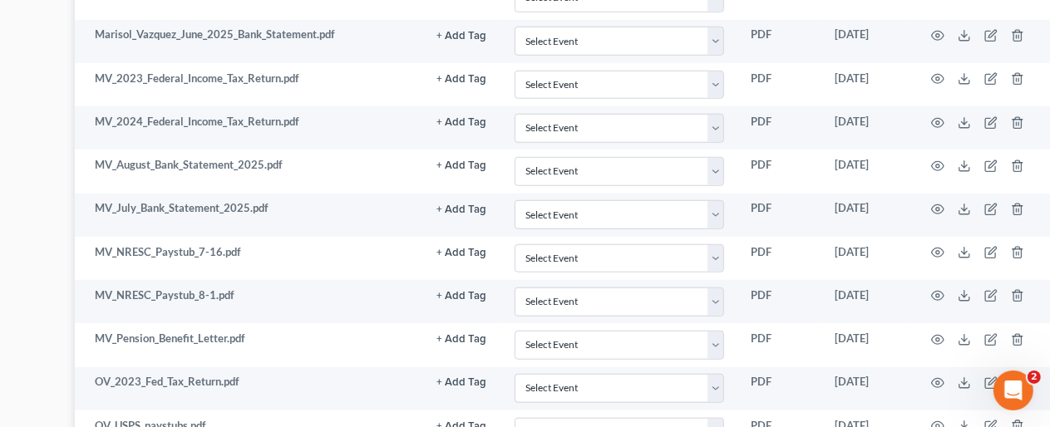
scroll to position [1164, 202]
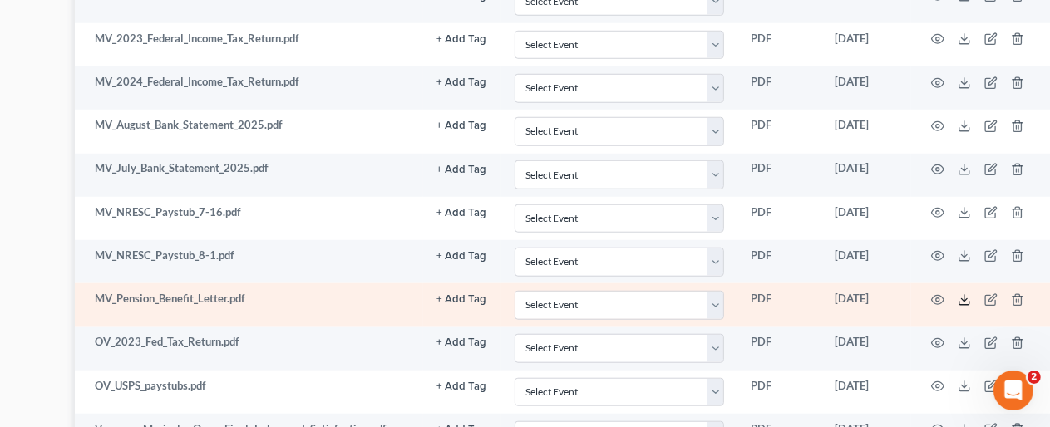
click at [965, 295] on line at bounding box center [965, 298] width 0 height 7
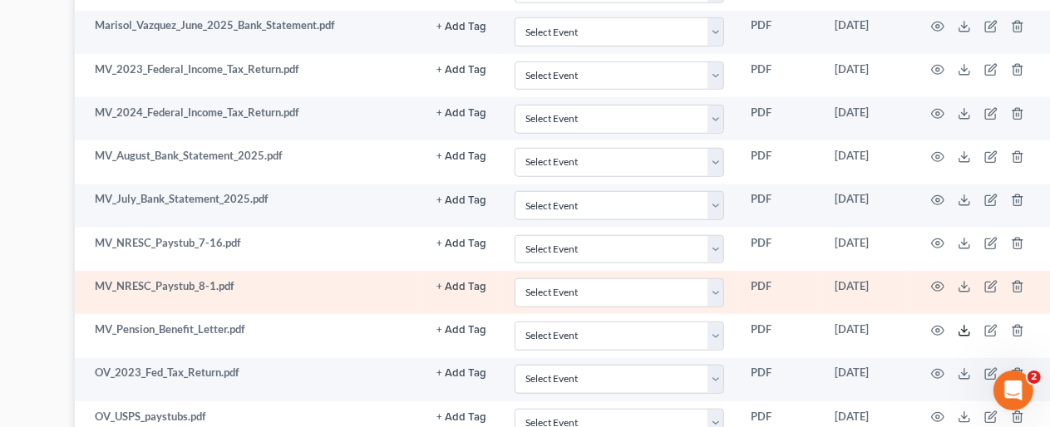
scroll to position [1081, 202]
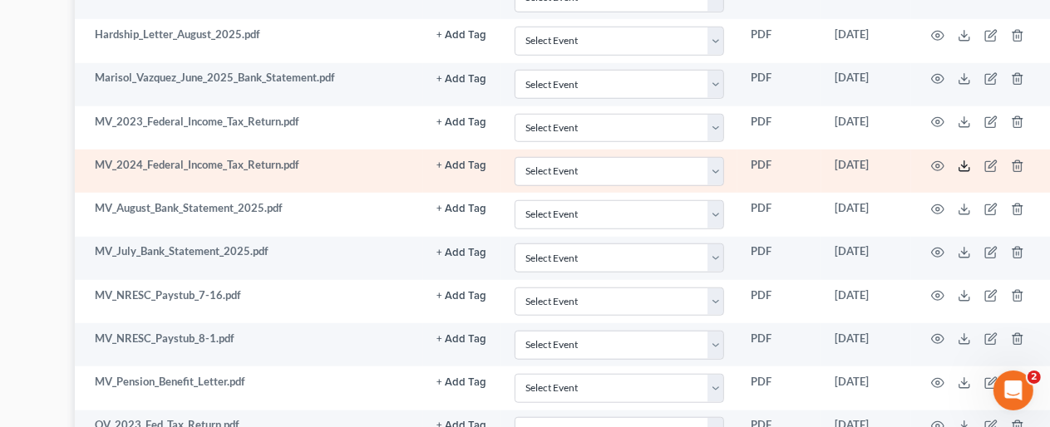
click at [958, 160] on icon at bounding box center [964, 166] width 13 height 13
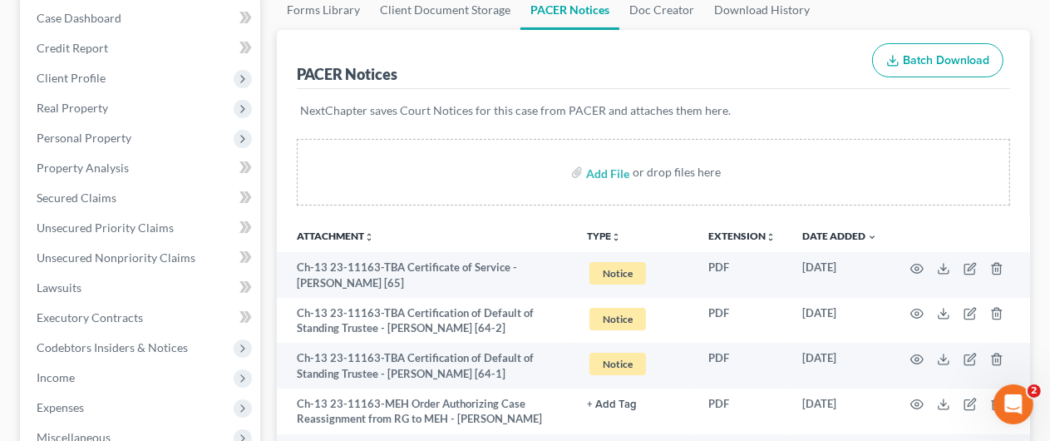
scroll to position [83, 0]
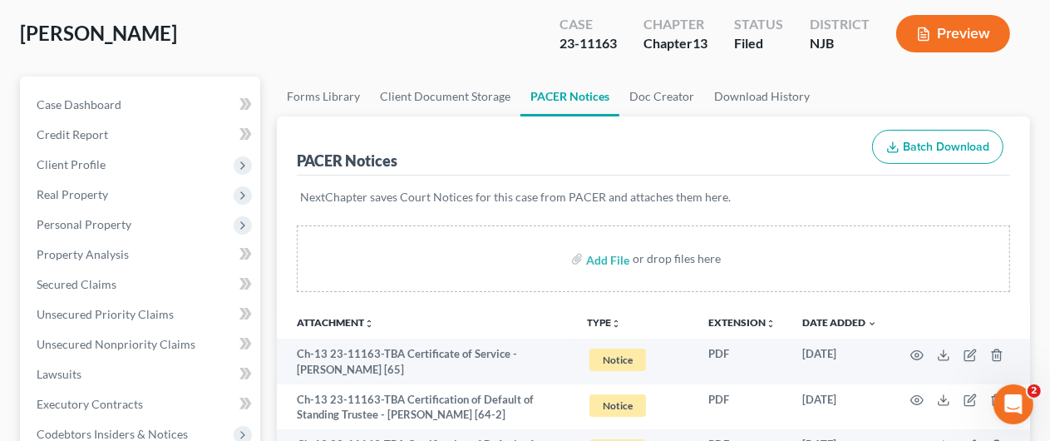
select select "6"
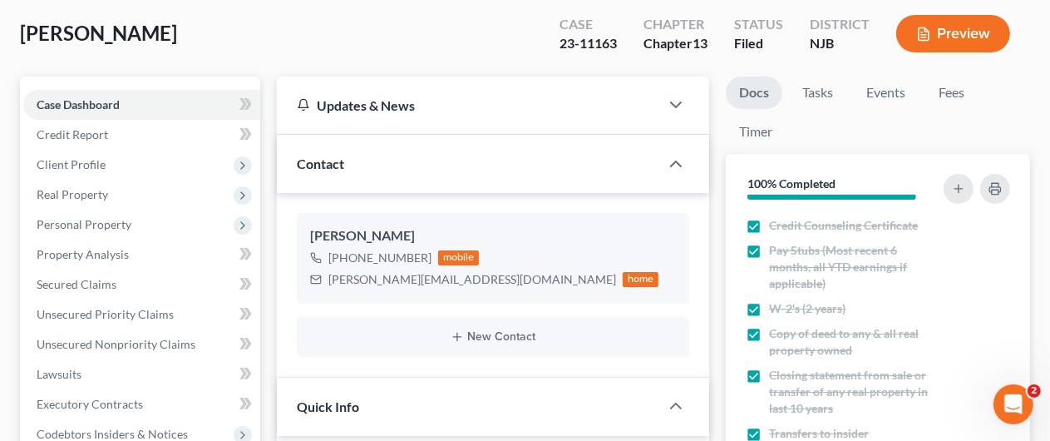
scroll to position [416, 0]
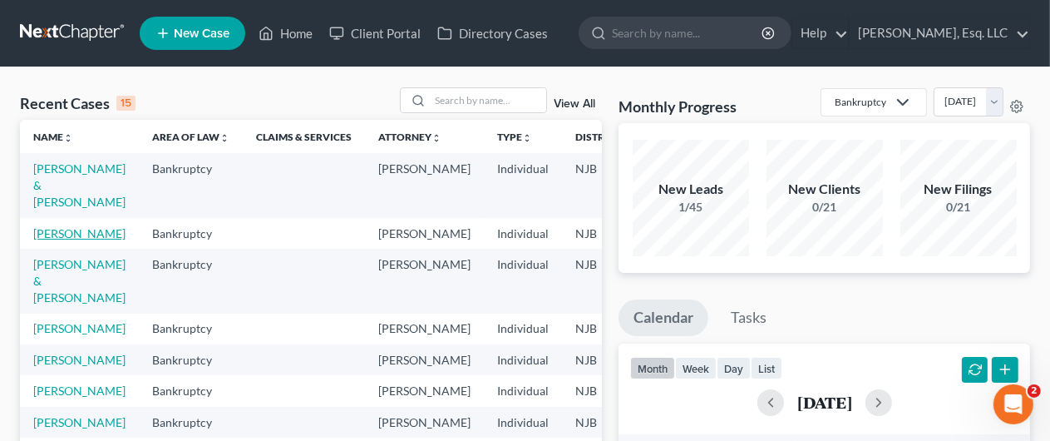
click at [52, 230] on link "[PERSON_NAME]" at bounding box center [79, 233] width 92 height 14
select select "0"
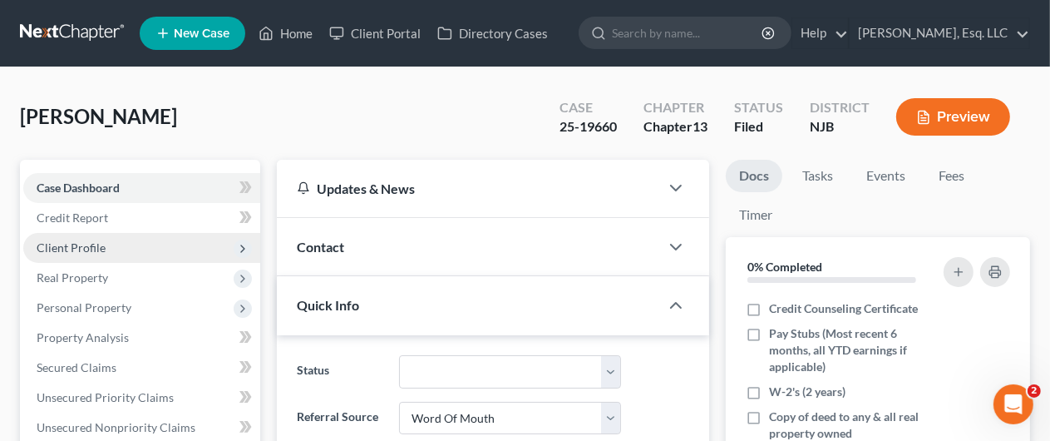
click at [84, 241] on span "Client Profile" at bounding box center [71, 247] width 69 height 14
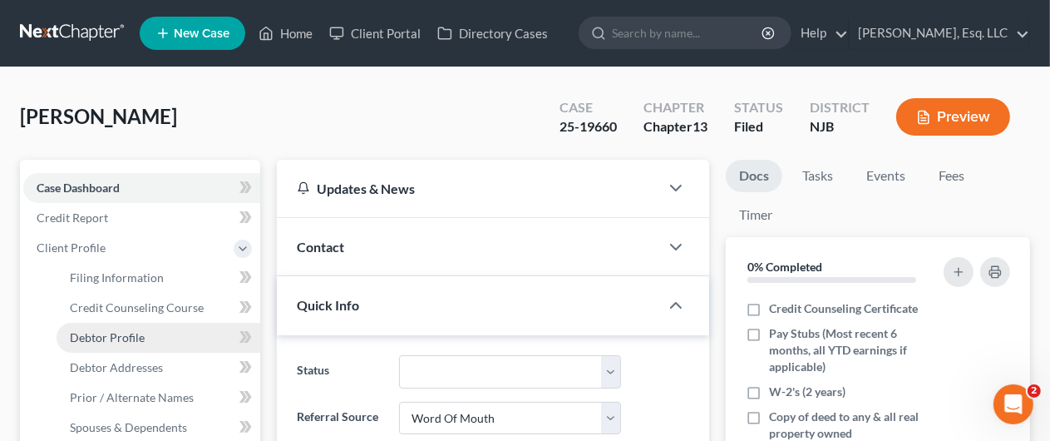
click at [126, 328] on link "Debtor Profile" at bounding box center [159, 338] width 204 height 30
select select "0"
select select "4"
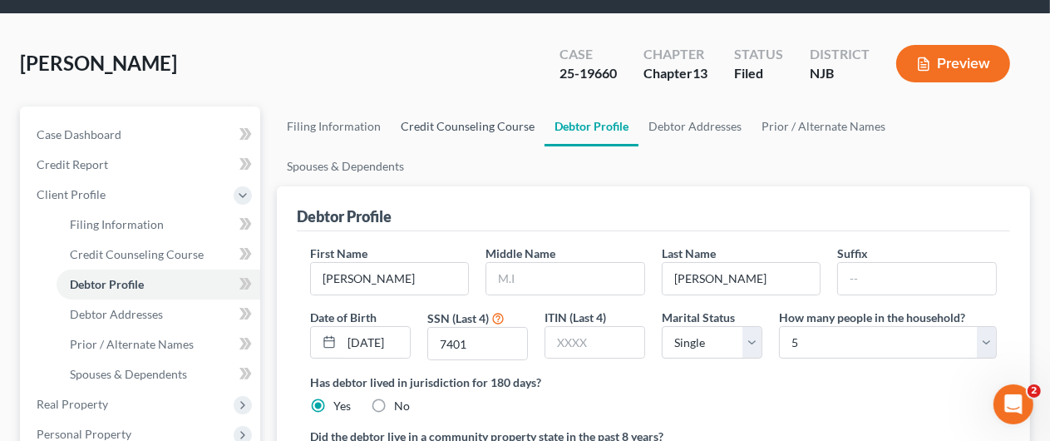
scroll to position [83, 0]
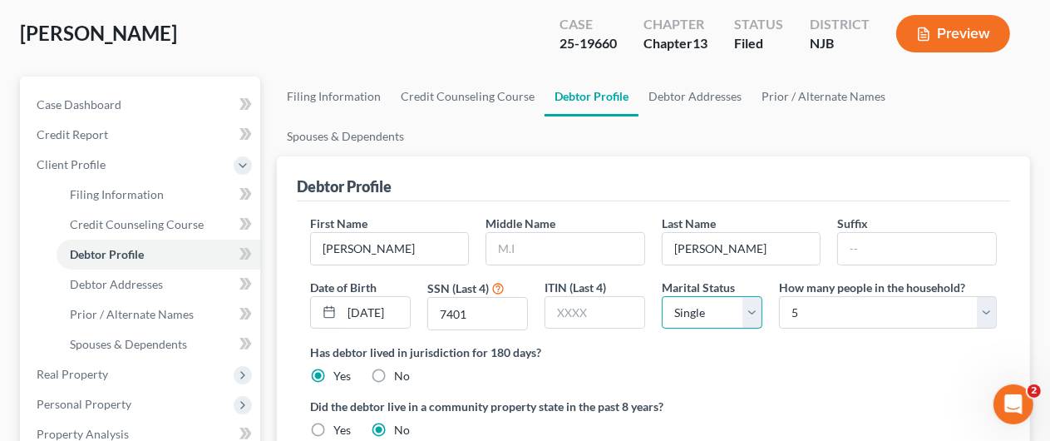
click at [752, 296] on select "Select Single Married Separated Divorced Widowed" at bounding box center [712, 312] width 101 height 33
select select "1"
click at [662, 296] on select "Select Single Married Separated Divorced Widowed" at bounding box center [712, 312] width 101 height 33
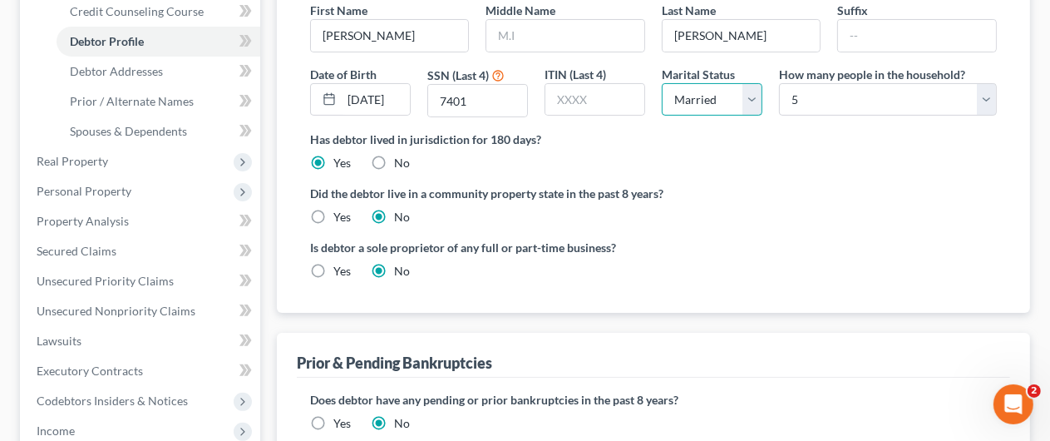
scroll to position [416, 0]
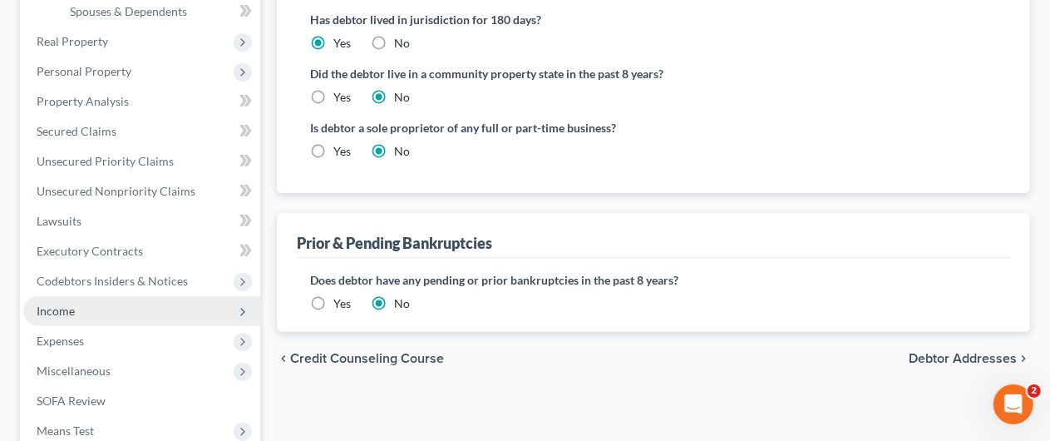
click at [81, 313] on span "Income" at bounding box center [141, 311] width 237 height 30
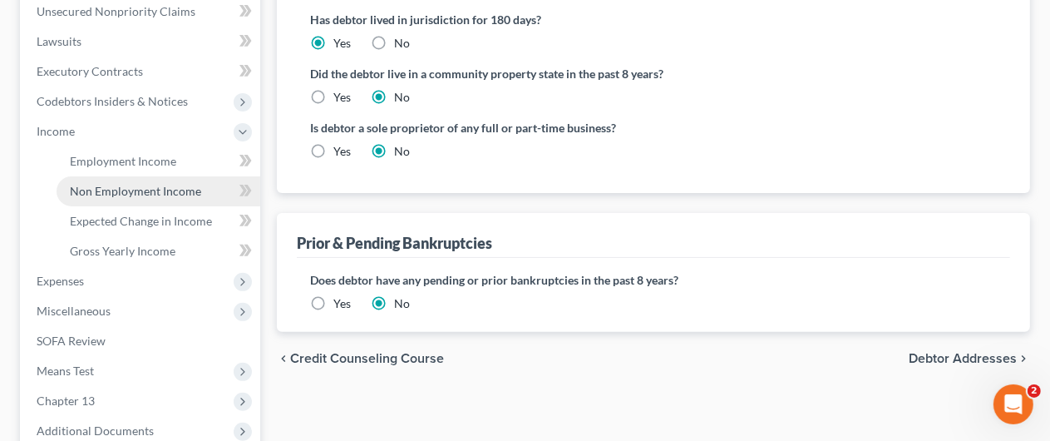
click at [146, 184] on span "Non Employment Income" at bounding box center [135, 191] width 131 height 14
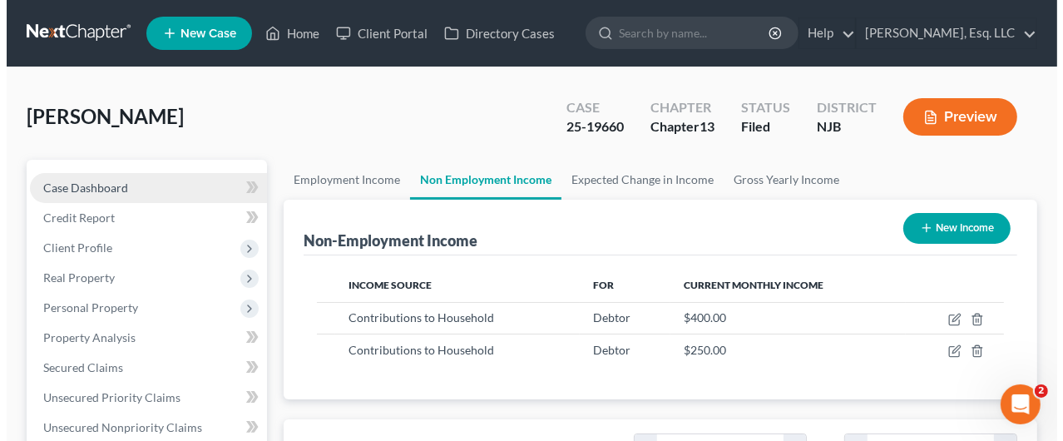
scroll to position [296, 420]
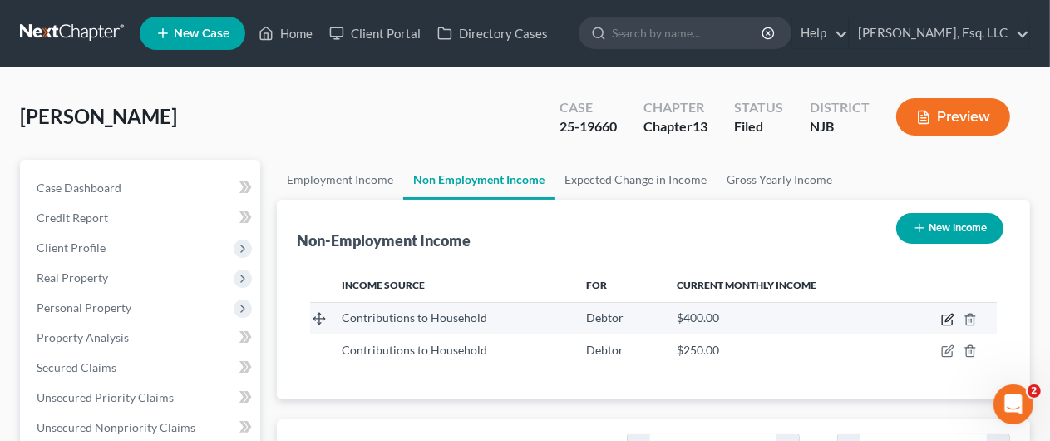
click at [951, 318] on icon "button" at bounding box center [947, 319] width 13 height 13
select select "8"
select select "0"
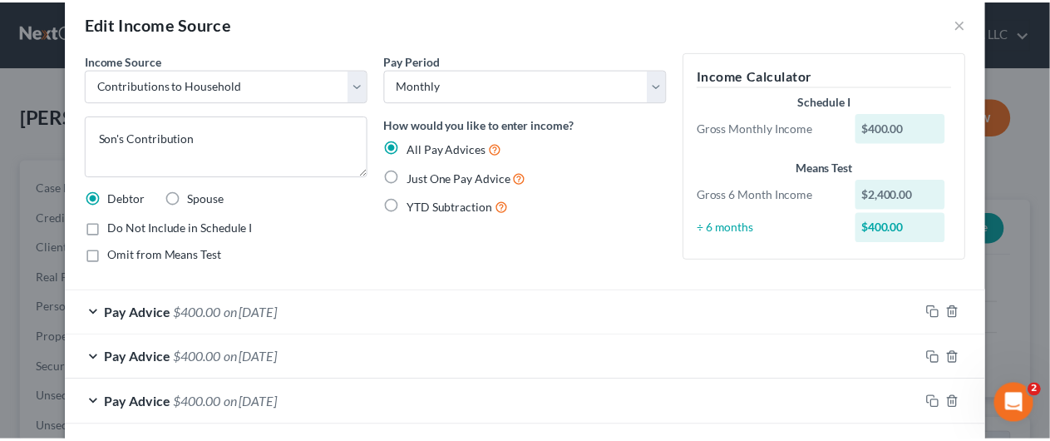
scroll to position [0, 0]
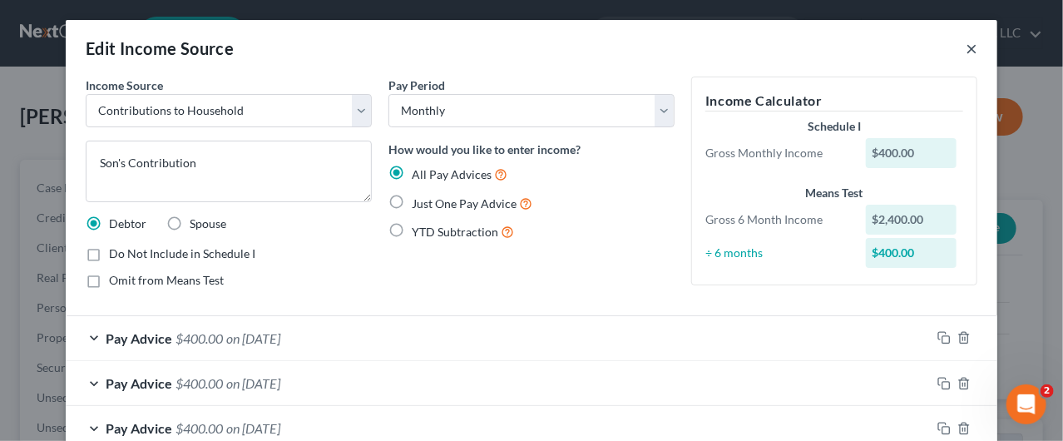
click at [965, 52] on button "×" at bounding box center [971, 48] width 12 height 20
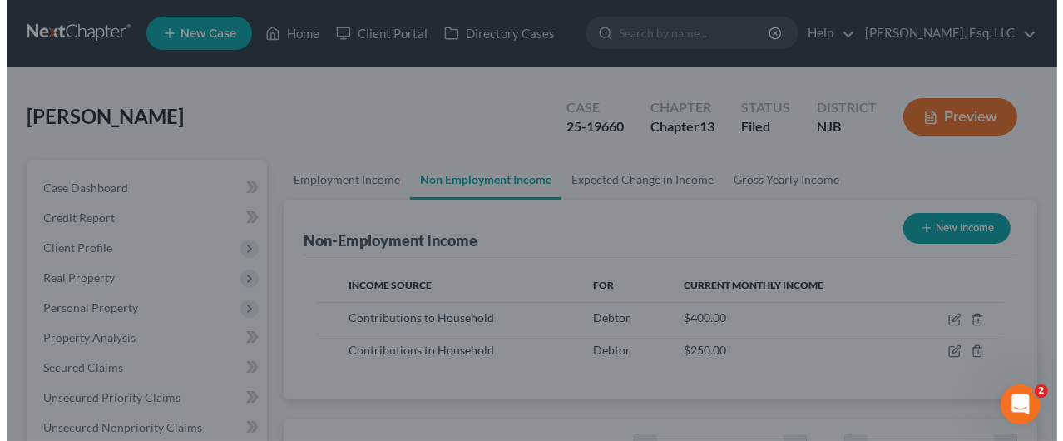
scroll to position [831235, 831111]
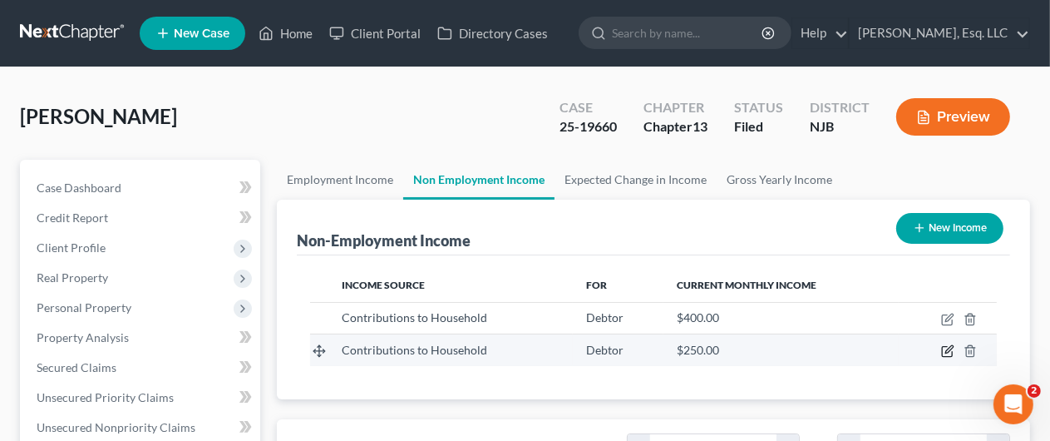
click at [945, 350] on icon "button" at bounding box center [947, 350] width 13 height 13
select select "8"
select select "0"
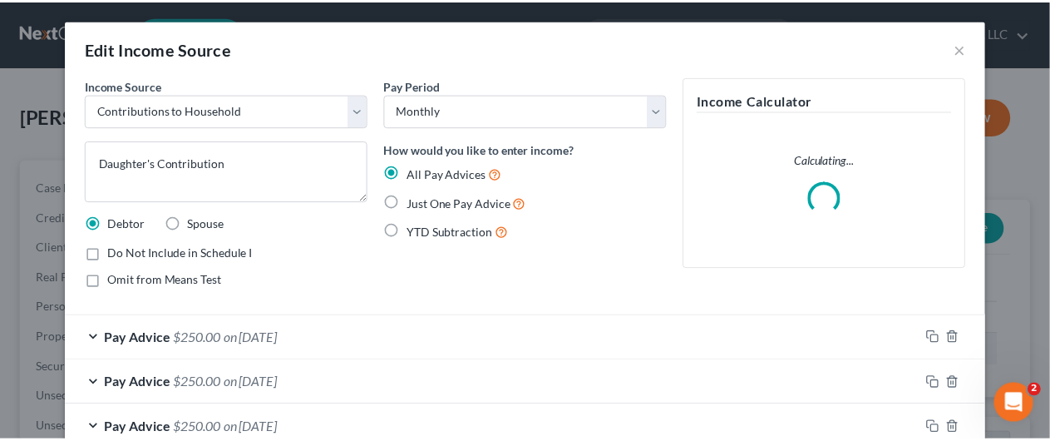
scroll to position [296, 426]
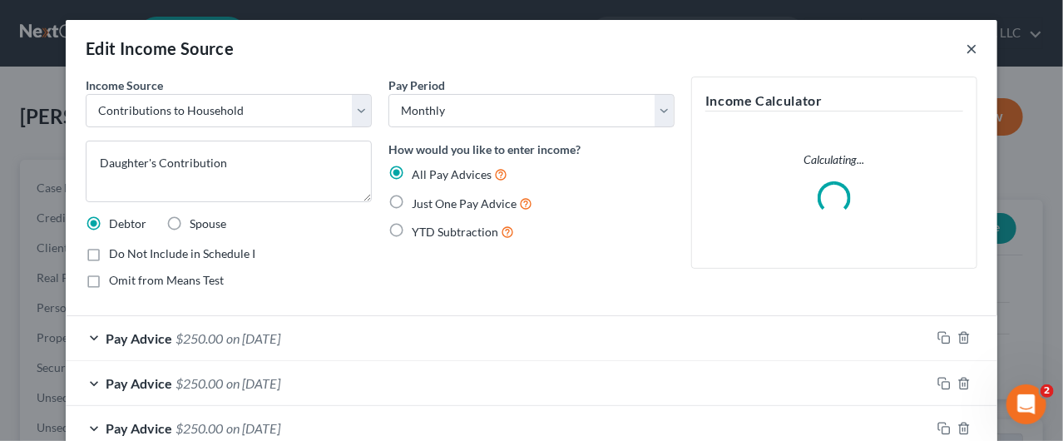
click at [965, 51] on button "×" at bounding box center [971, 48] width 12 height 20
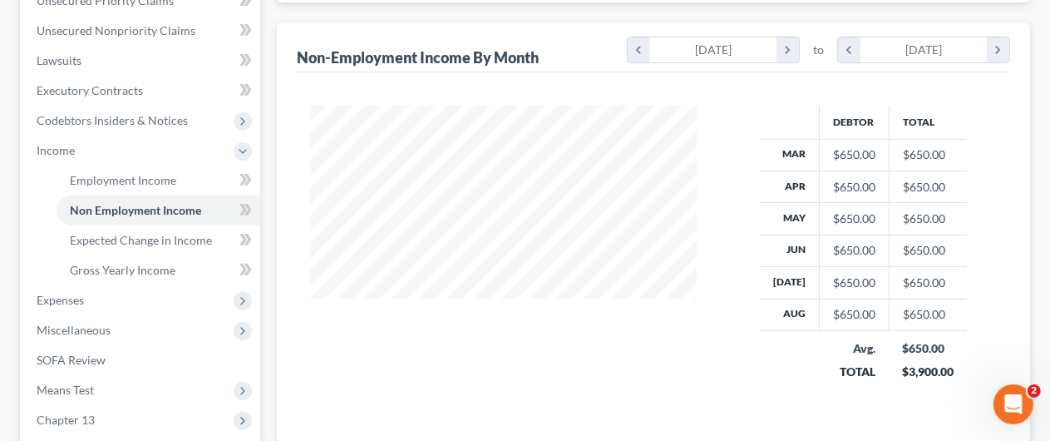
scroll to position [333, 0]
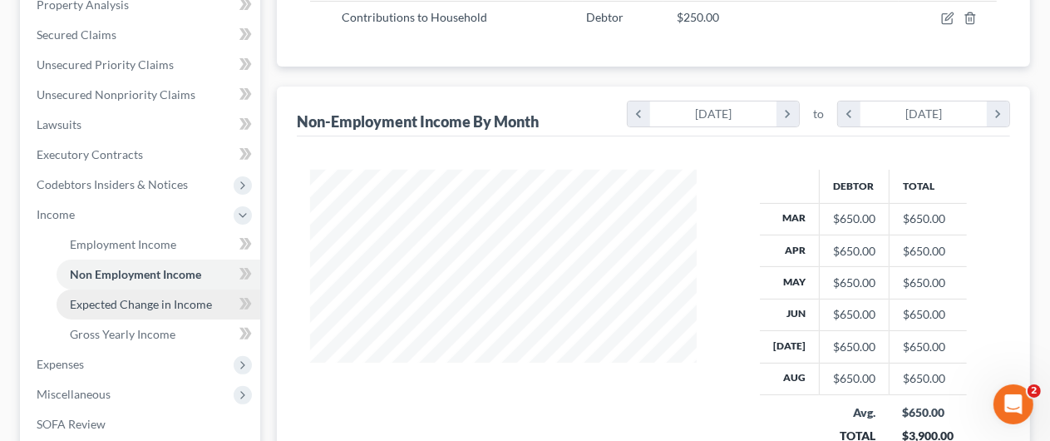
click at [191, 297] on span "Expected Change in Income" at bounding box center [141, 304] width 142 height 14
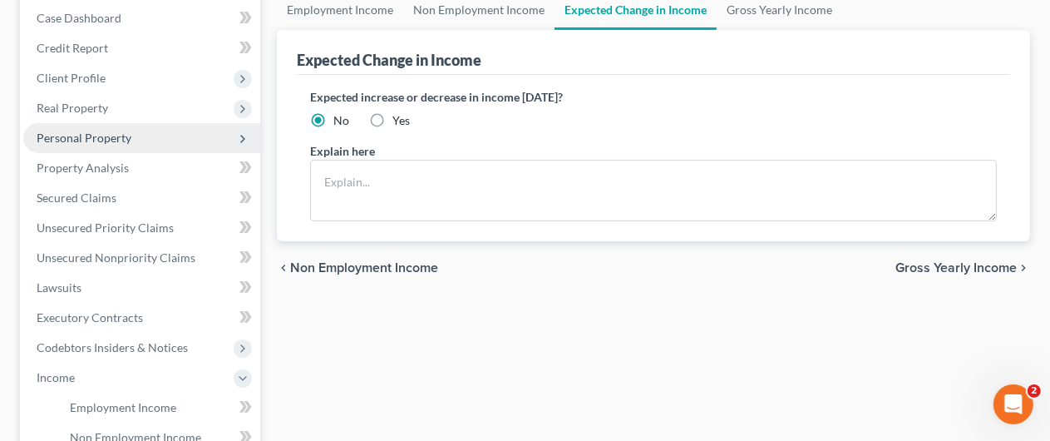
scroll to position [249, 0]
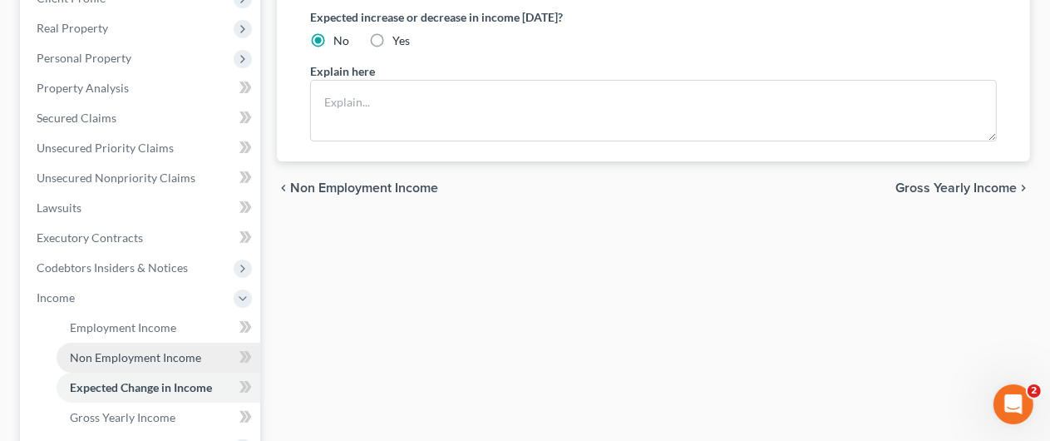
click at [146, 353] on span "Non Employment Income" at bounding box center [135, 357] width 131 height 14
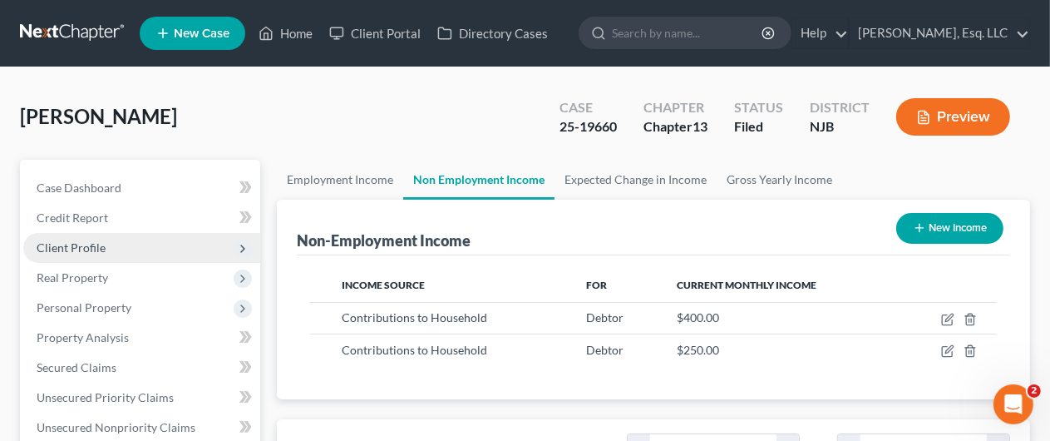
click at [71, 243] on span "Client Profile" at bounding box center [71, 247] width 69 height 14
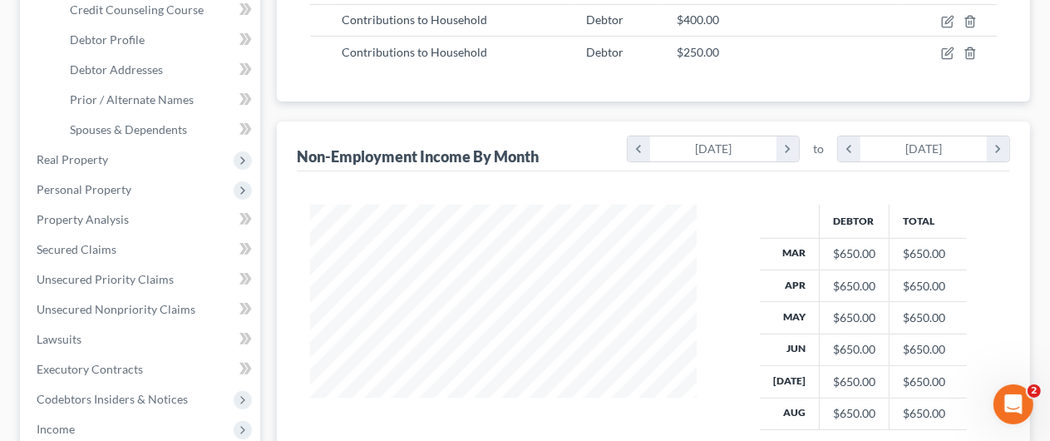
scroll to position [499, 0]
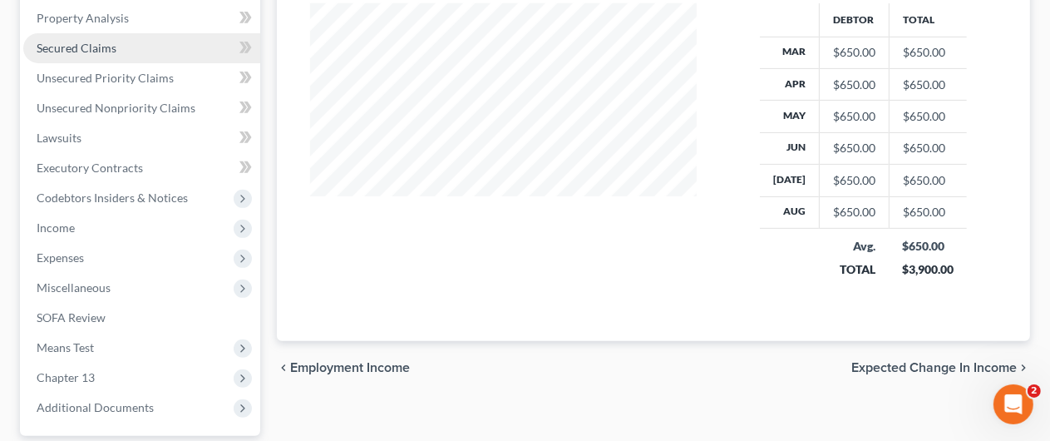
click at [100, 45] on span "Secured Claims" at bounding box center [77, 48] width 80 height 14
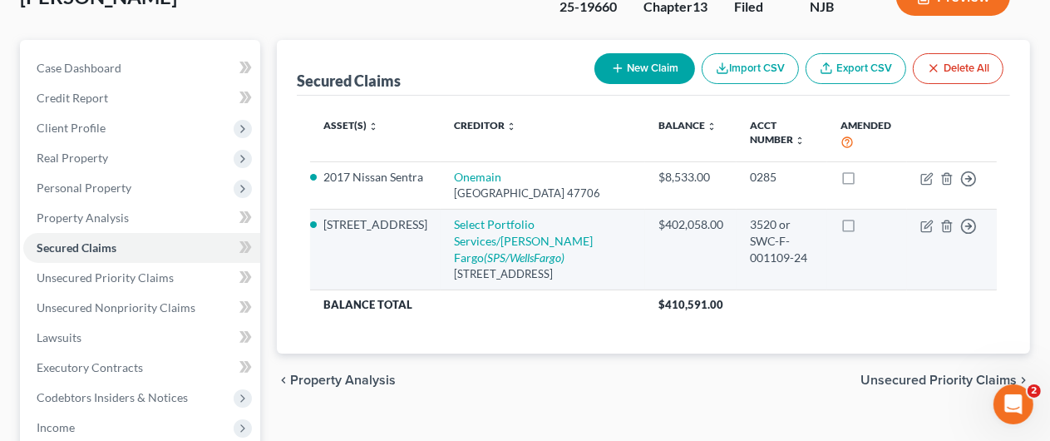
scroll to position [166, 0]
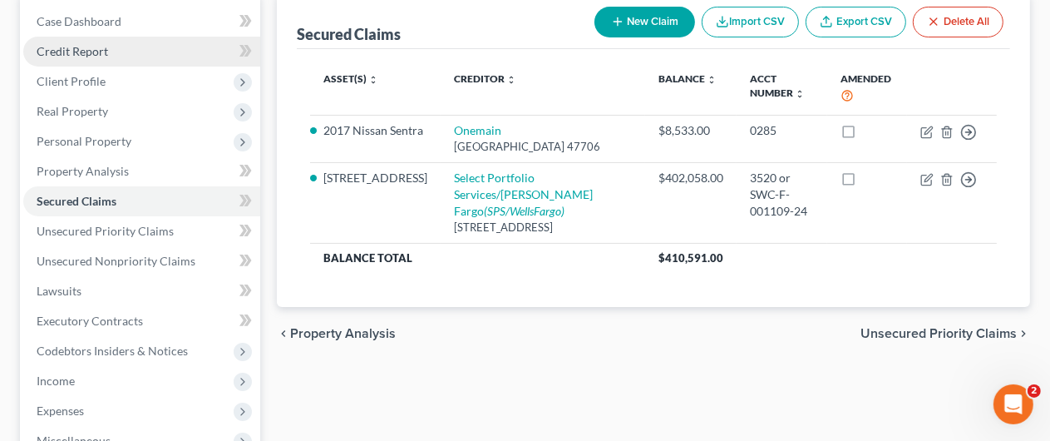
click at [96, 45] on span "Credit Report" at bounding box center [73, 51] width 72 height 14
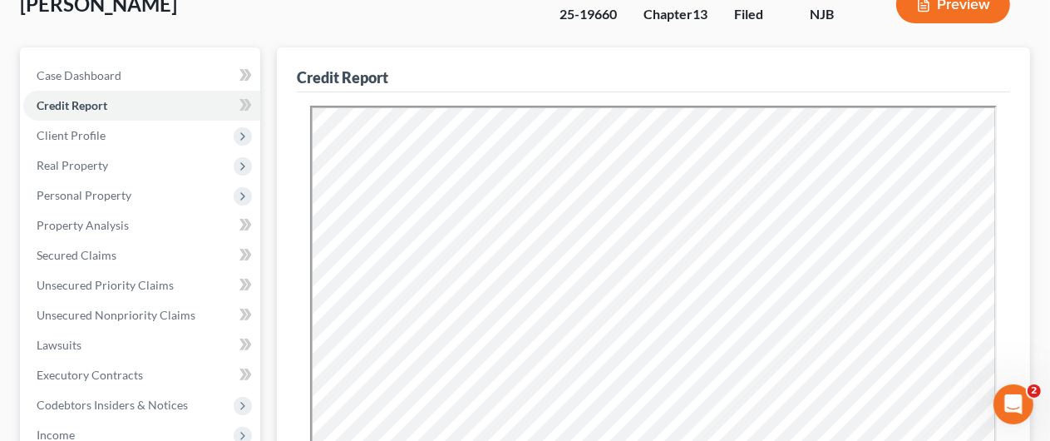
scroll to position [249, 0]
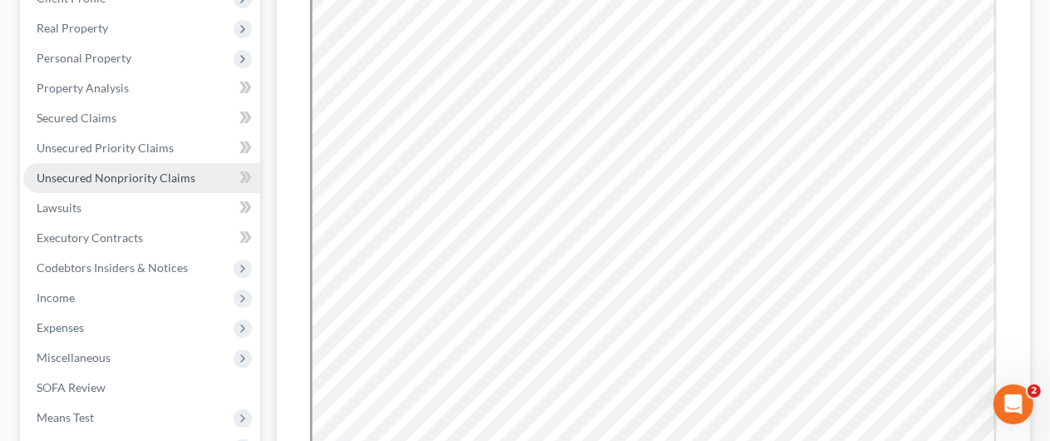
click at [128, 178] on span "Unsecured Nonpriority Claims" at bounding box center [116, 177] width 159 height 14
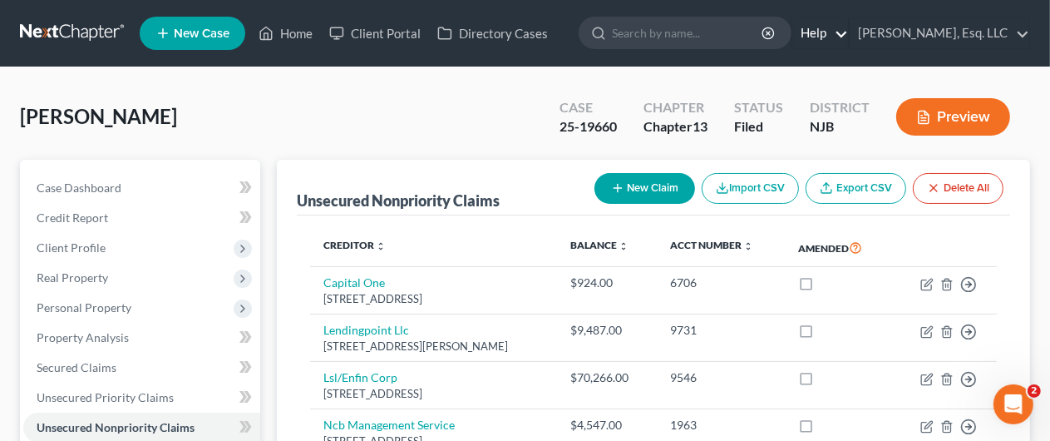
drag, startPoint x: 828, startPoint y: 34, endPoint x: 861, endPoint y: 48, distance: 36.1
click at [828, 34] on link "Help" at bounding box center [820, 33] width 56 height 30
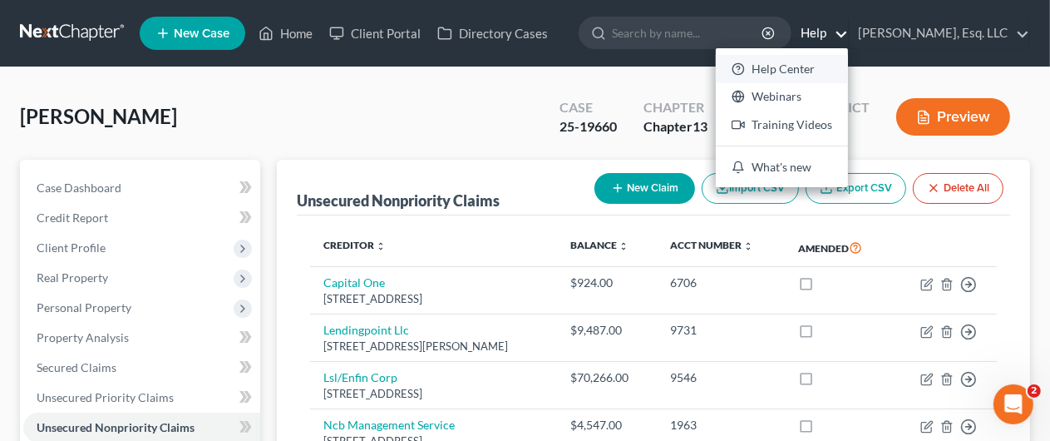
click at [816, 67] on link "Help Center" at bounding box center [782, 69] width 132 height 28
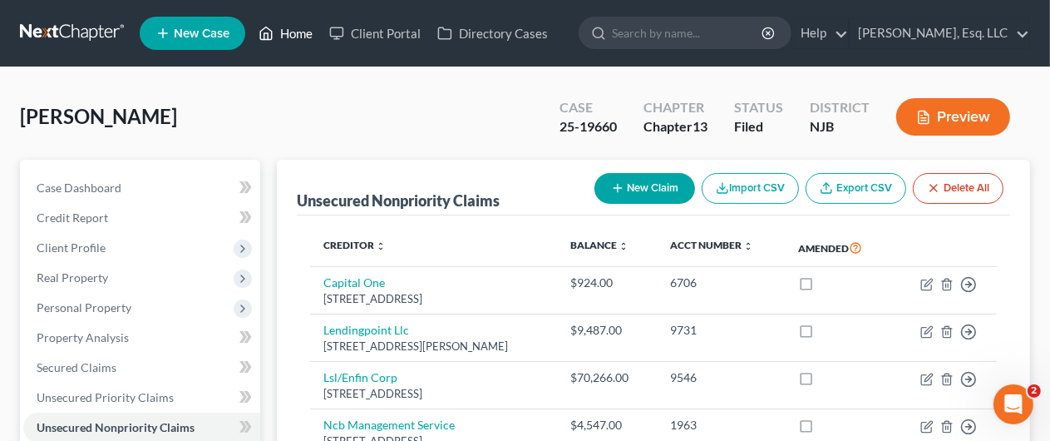
click at [296, 28] on link "Home" at bounding box center [285, 33] width 71 height 30
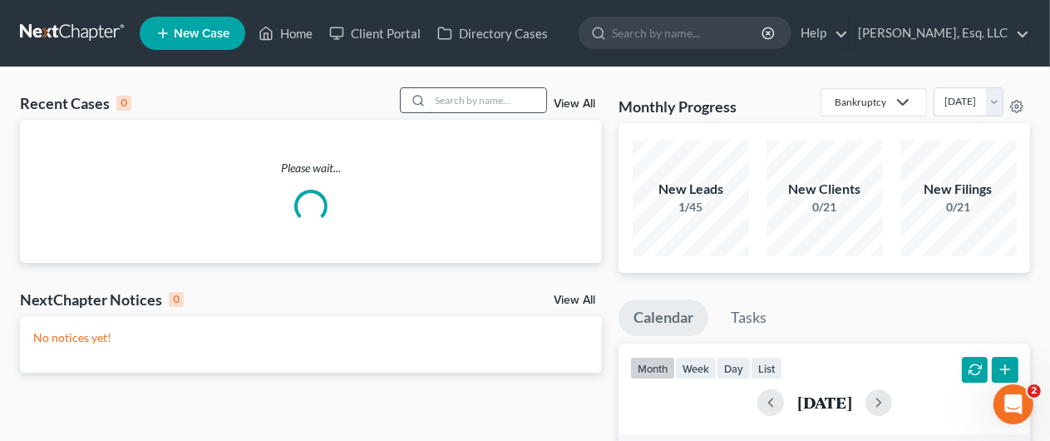
click at [443, 105] on input "search" at bounding box center [488, 100] width 116 height 24
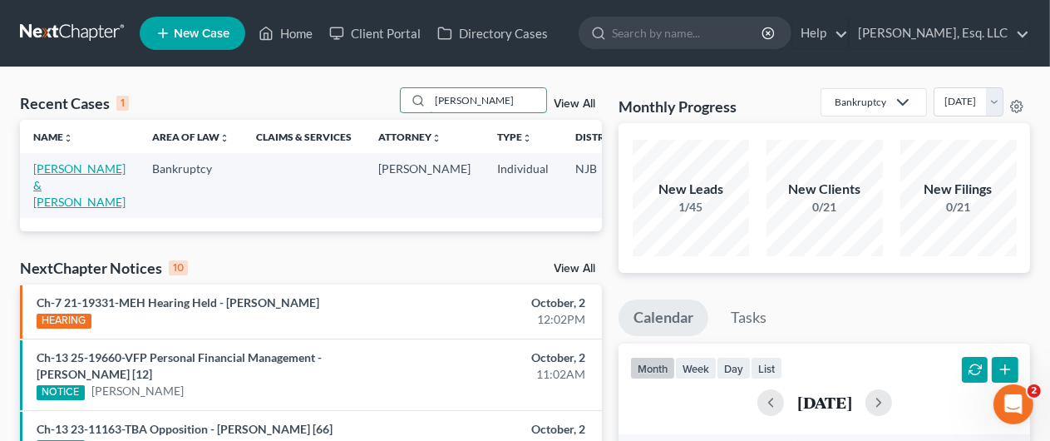
type input "lapushin"
click at [69, 170] on link "[PERSON_NAME] & [PERSON_NAME]" at bounding box center [79, 184] width 92 height 47
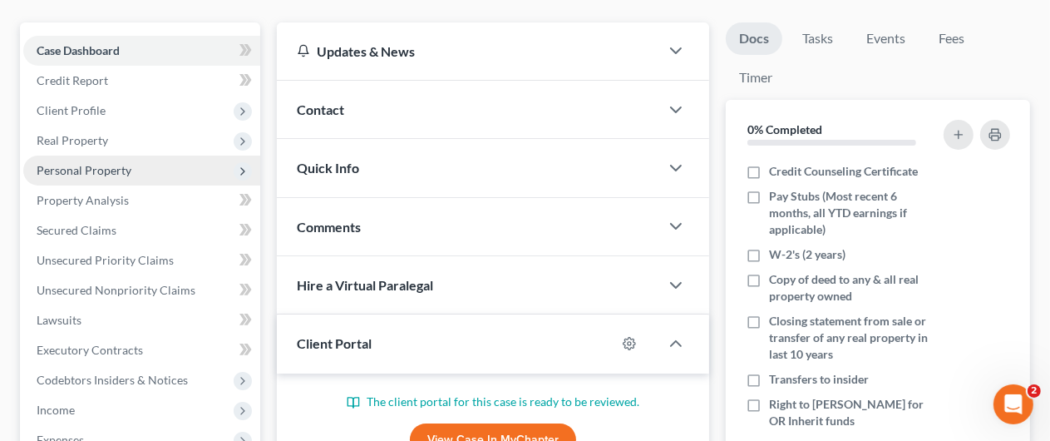
scroll to position [249, 0]
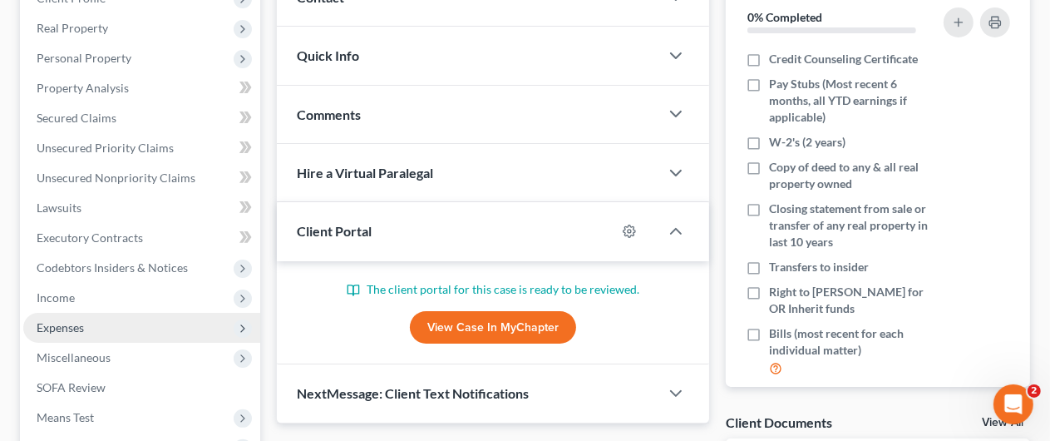
click at [84, 320] on span "Expenses" at bounding box center [141, 328] width 237 height 30
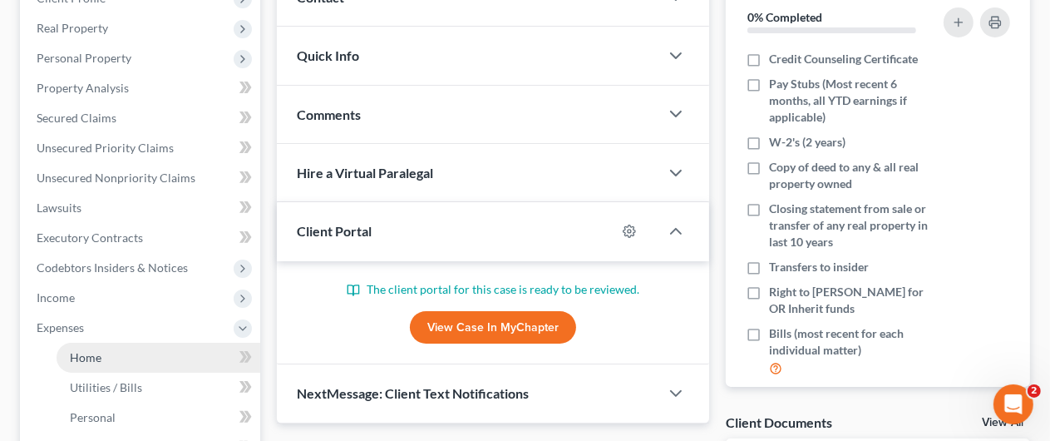
click at [111, 356] on link "Home" at bounding box center [159, 358] width 204 height 30
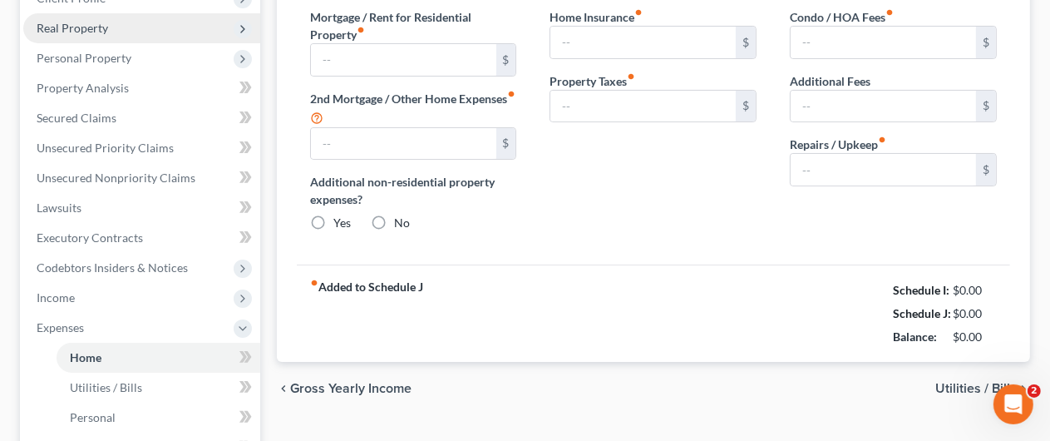
type input "1,561.00"
type input "0.00"
radio input "true"
type input "83.33"
type input "666.66"
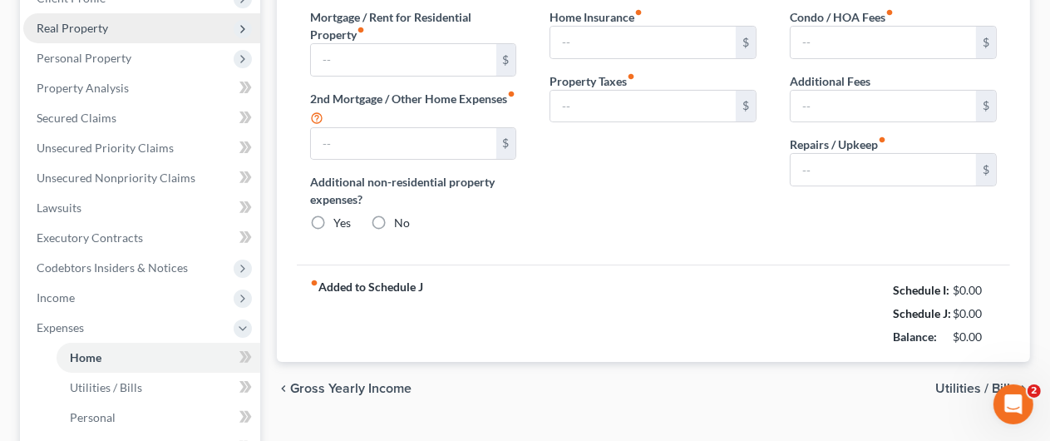
type input "0.00"
type input "150.00"
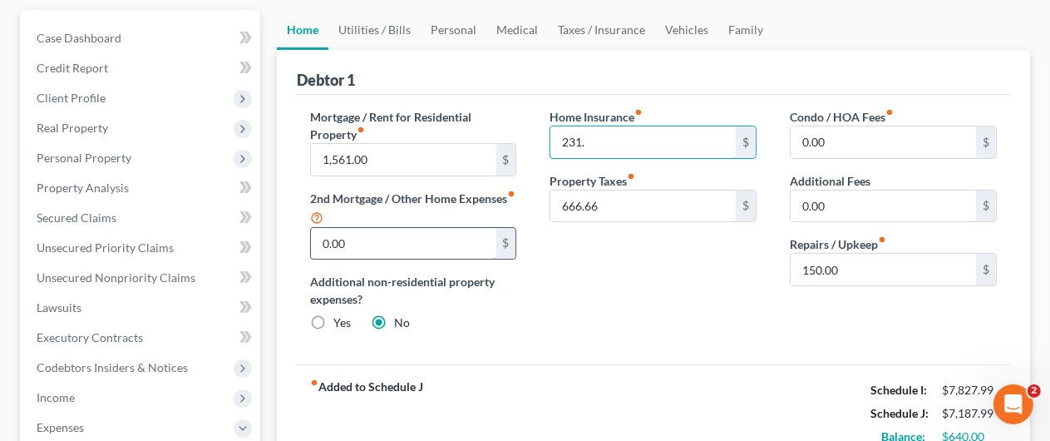
scroll to position [249, 0]
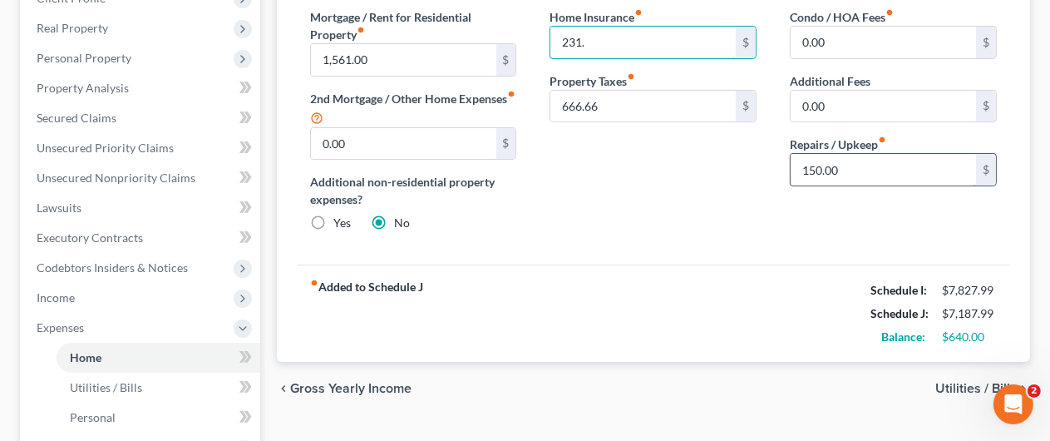
type input "231."
click at [824, 163] on input "150.00" at bounding box center [883, 170] width 185 height 32
type input "100."
click at [726, 278] on div "fiber_manual_record Added to Schedule J Schedule I: $7,827.99 Schedule J: $7,13…" at bounding box center [653, 312] width 713 height 97
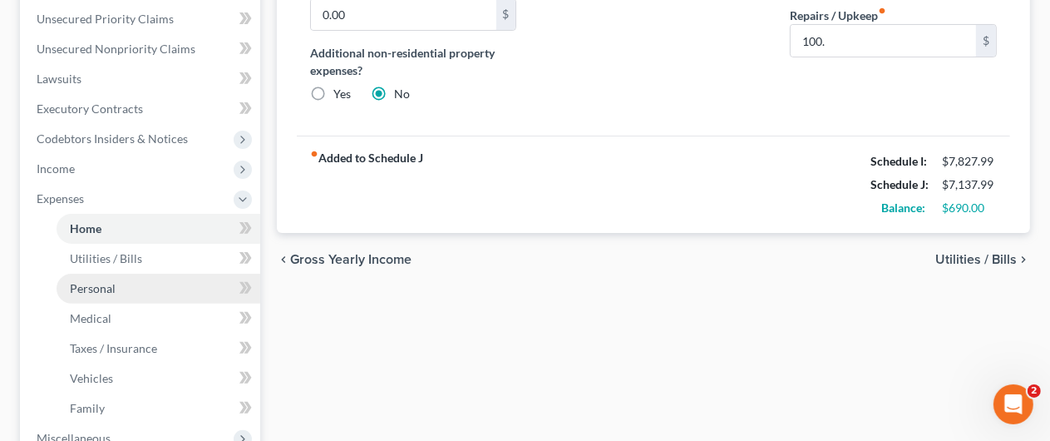
scroll to position [416, 0]
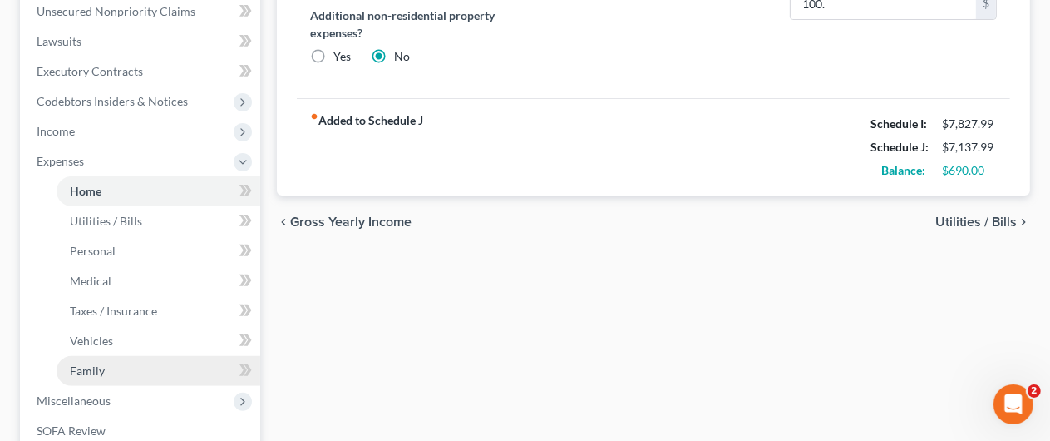
click at [87, 368] on span "Family" at bounding box center [87, 370] width 35 height 14
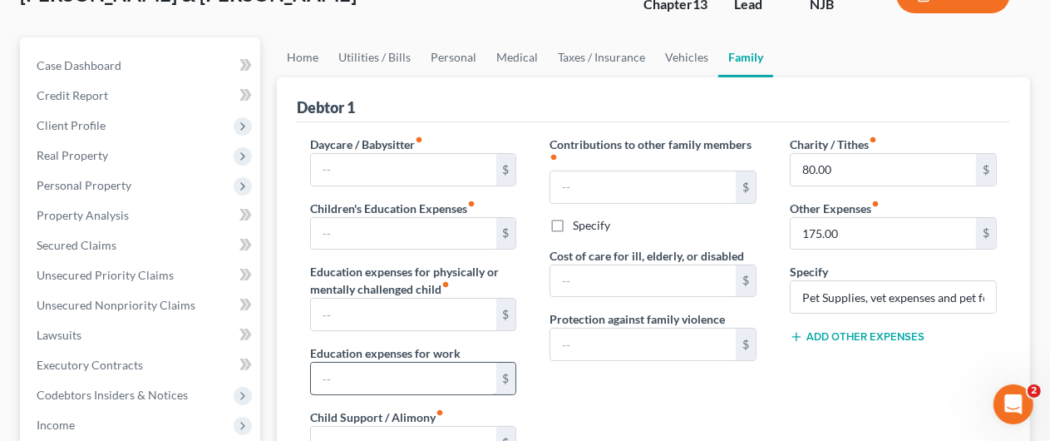
scroll to position [83, 0]
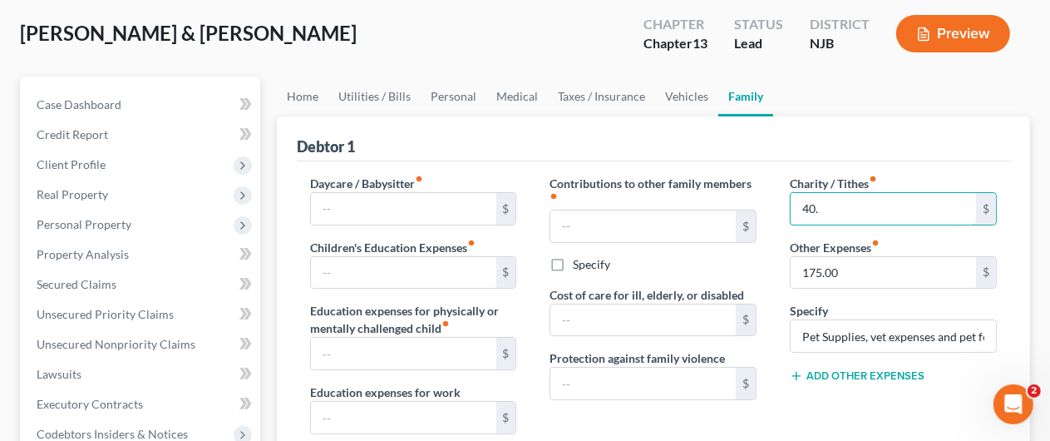
type input "40."
click at [840, 239] on label "Other Expenses fiber_manual_record" at bounding box center [835, 247] width 90 height 17
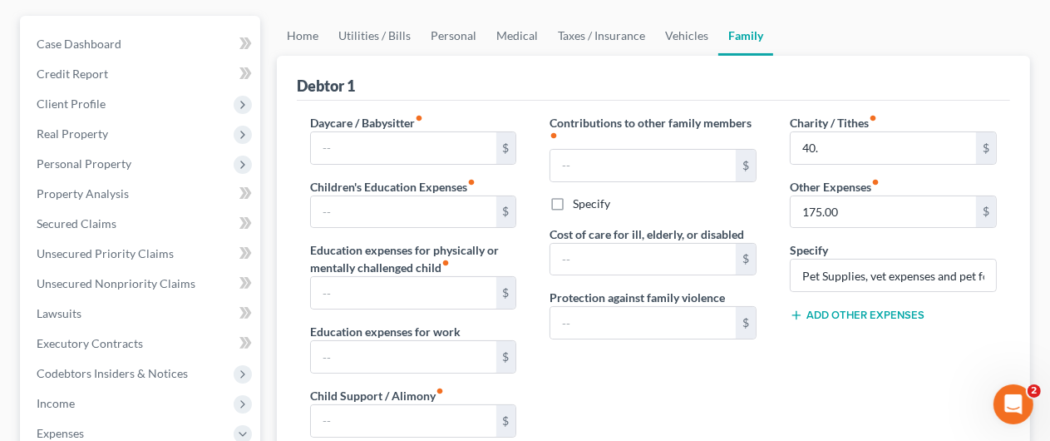
scroll to position [333, 0]
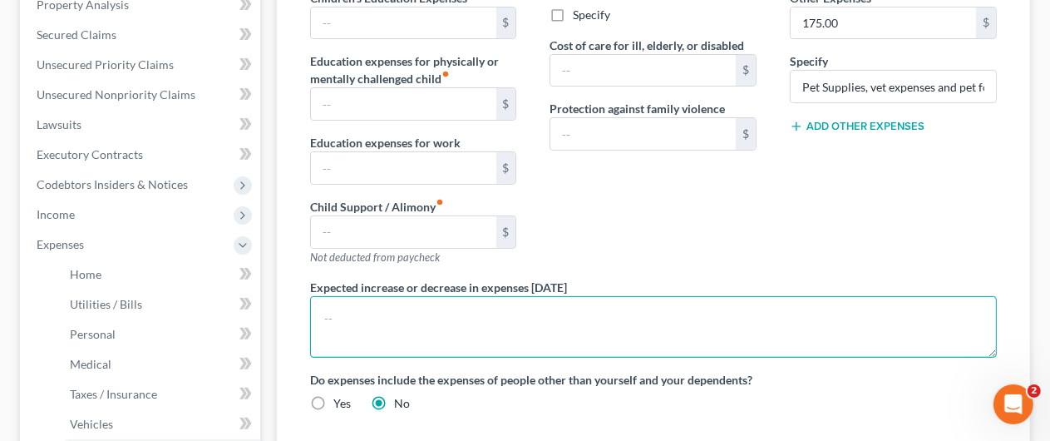
click at [817, 326] on textarea at bounding box center [653, 327] width 687 height 62
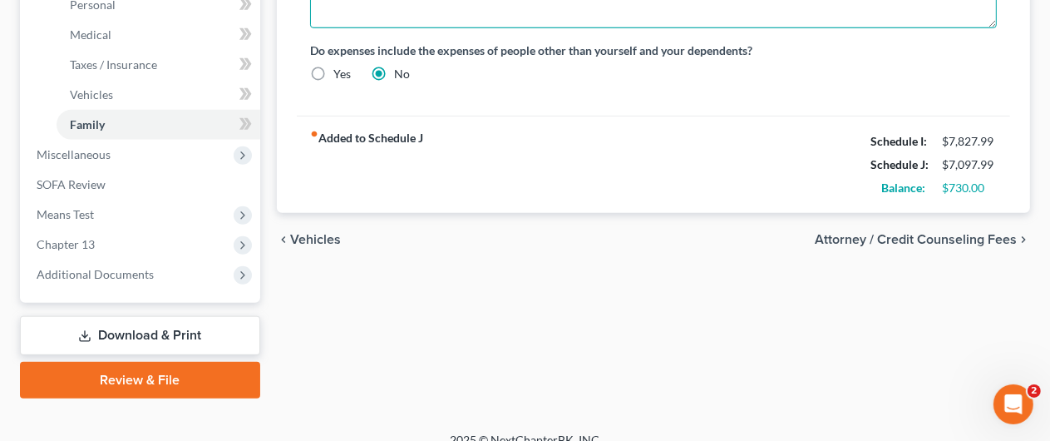
scroll to position [665, 0]
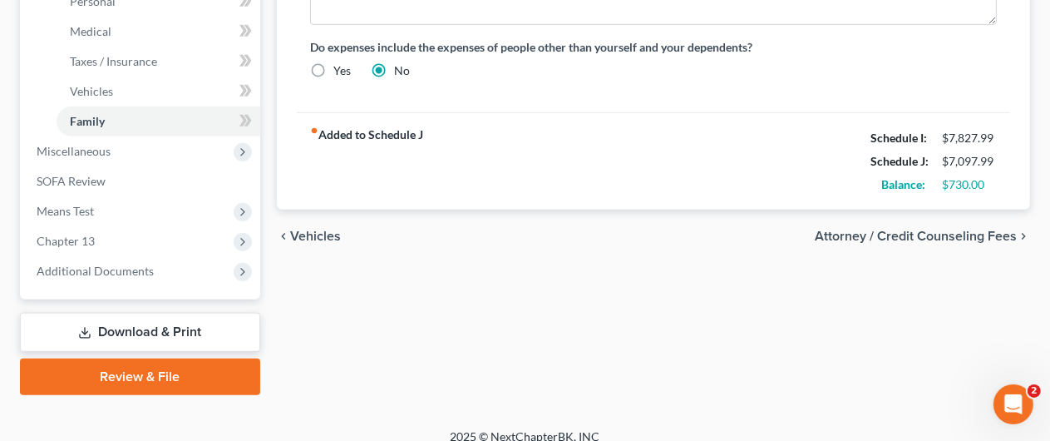
click at [107, 32] on span "Medical" at bounding box center [91, 31] width 42 height 14
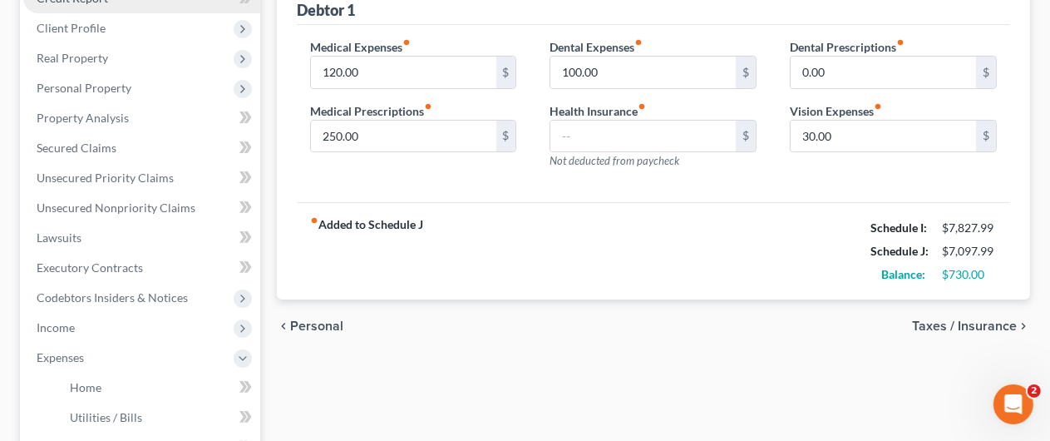
scroll to position [249, 0]
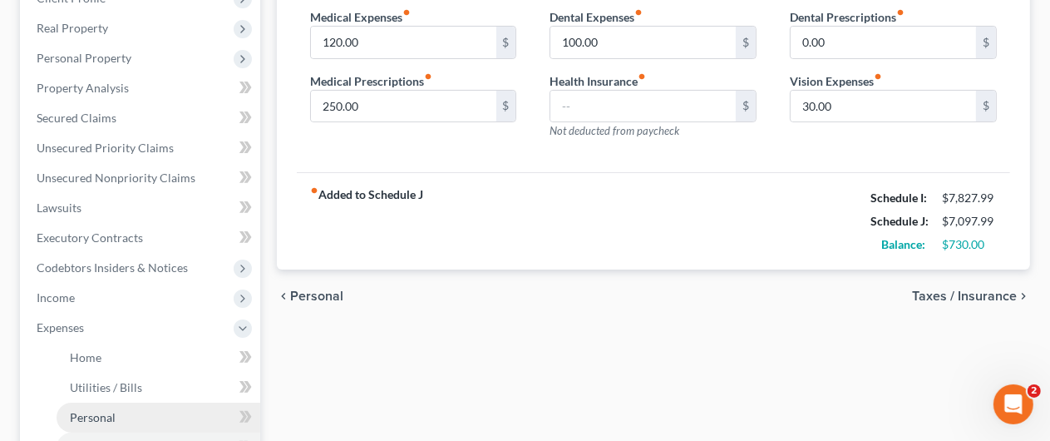
click at [110, 407] on link "Personal" at bounding box center [159, 417] width 204 height 30
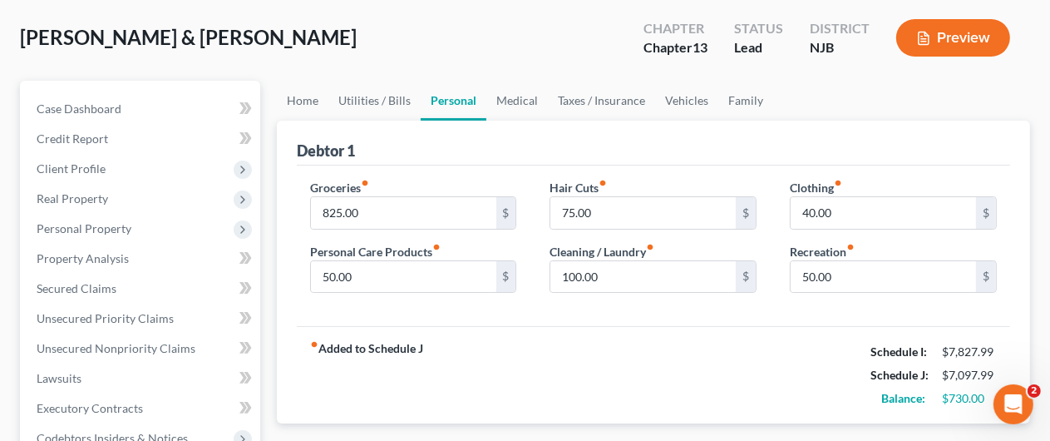
scroll to position [83, 0]
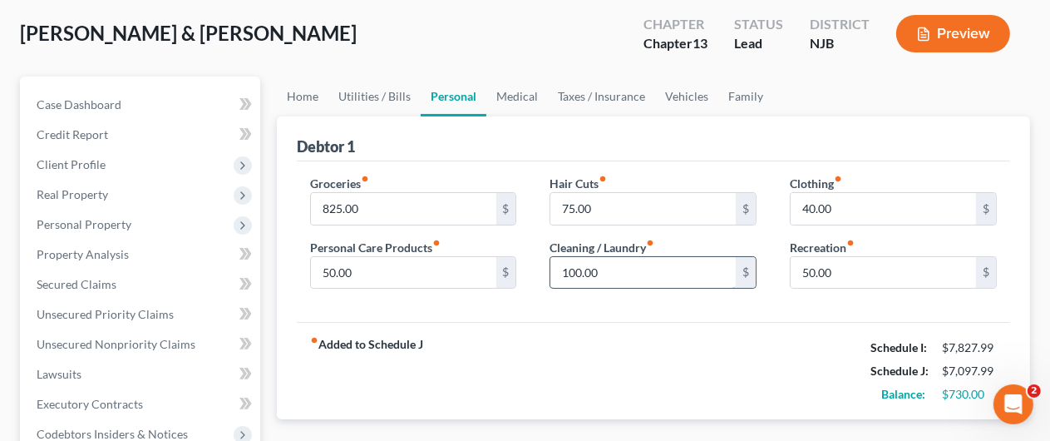
click at [581, 267] on input "100.00" at bounding box center [642, 273] width 185 height 32
type input "60."
click at [600, 273] on input "60." at bounding box center [642, 273] width 185 height 32
click at [635, 268] on input "60." at bounding box center [642, 273] width 185 height 32
click at [548, 339] on div "fiber_manual_record Added to Schedule J Schedule I: $7,827.99 Schedule J: $7,05…" at bounding box center [653, 370] width 713 height 97
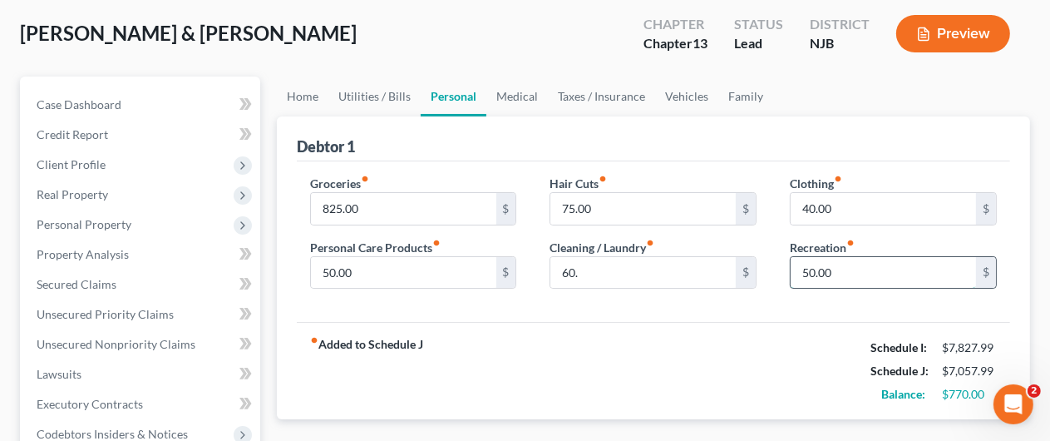
click at [811, 271] on input "50.00" at bounding box center [883, 273] width 185 height 32
type input "40."
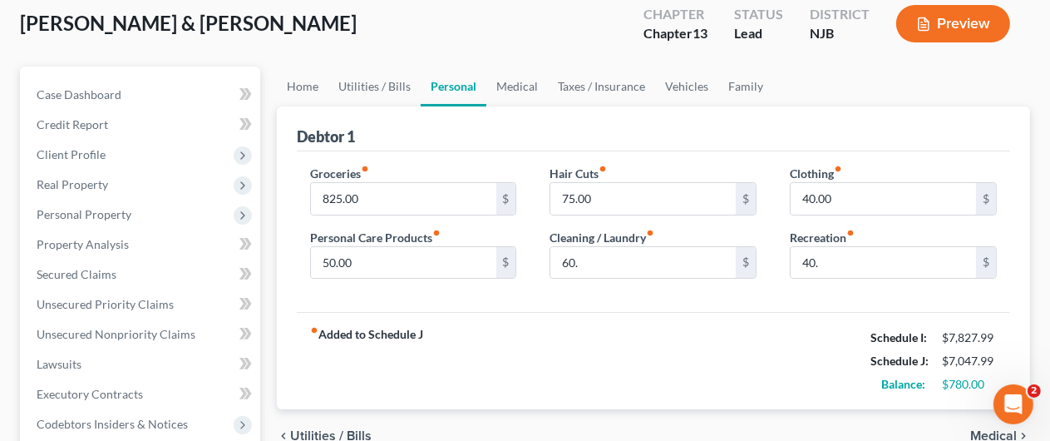
click at [738, 316] on div "fiber_manual_record Added to Schedule J Schedule I: $7,827.99 Schedule J: $7,04…" at bounding box center [653, 360] width 713 height 97
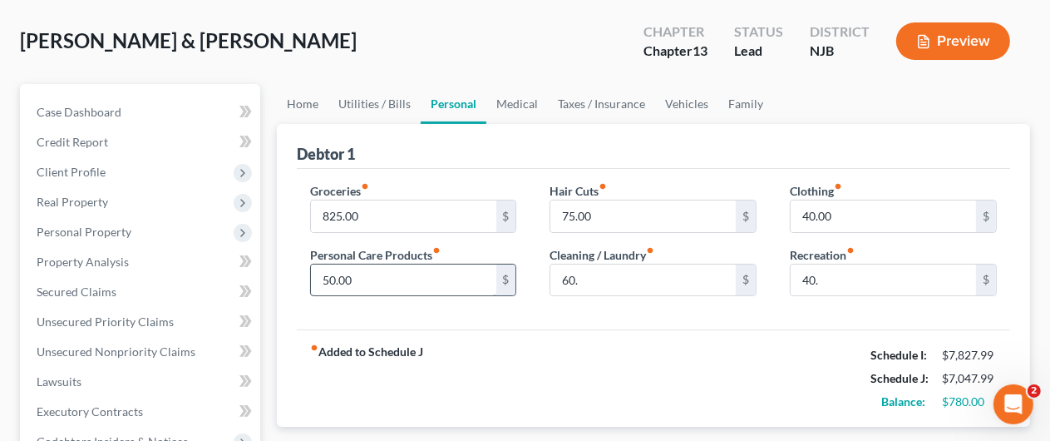
scroll to position [249, 0]
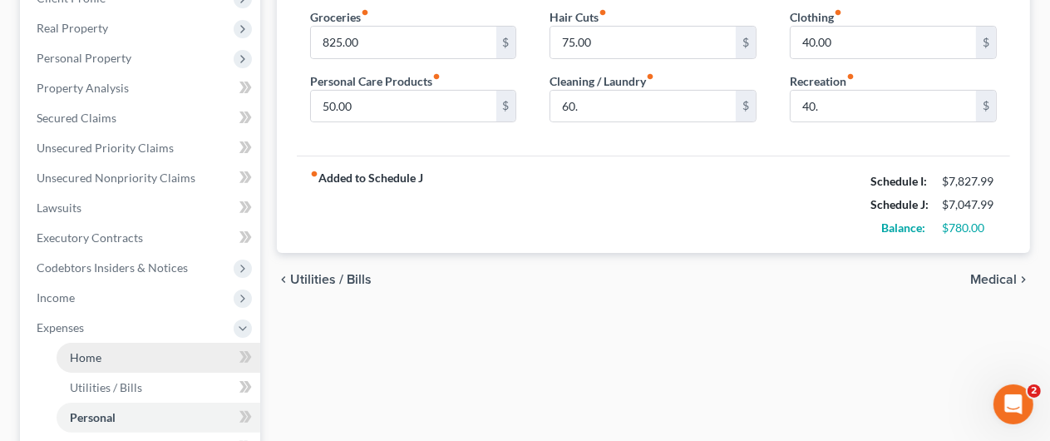
click at [93, 350] on span "Home" at bounding box center [86, 357] width 32 height 14
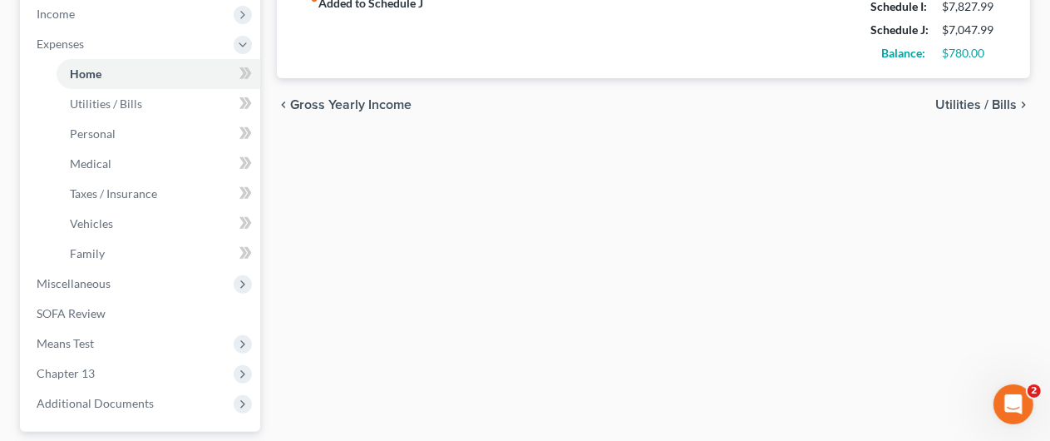
scroll to position [682, 0]
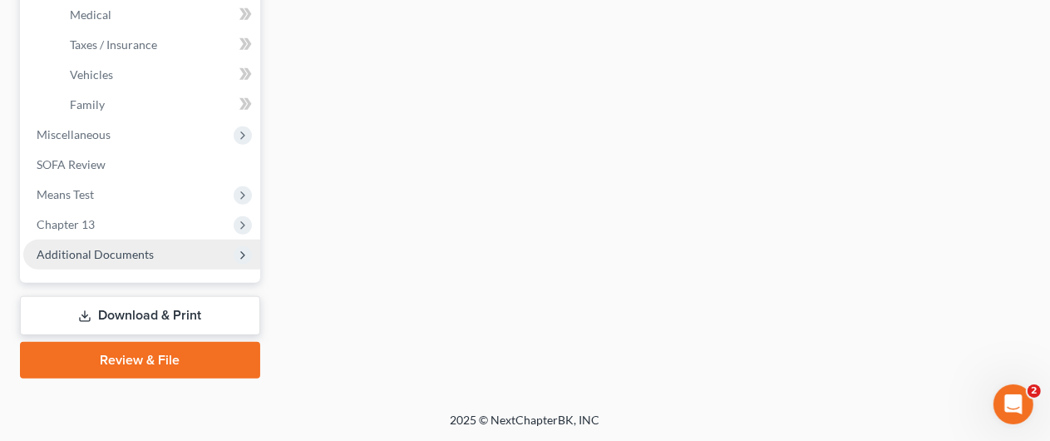
click at [91, 244] on span "Additional Documents" at bounding box center [141, 254] width 237 height 30
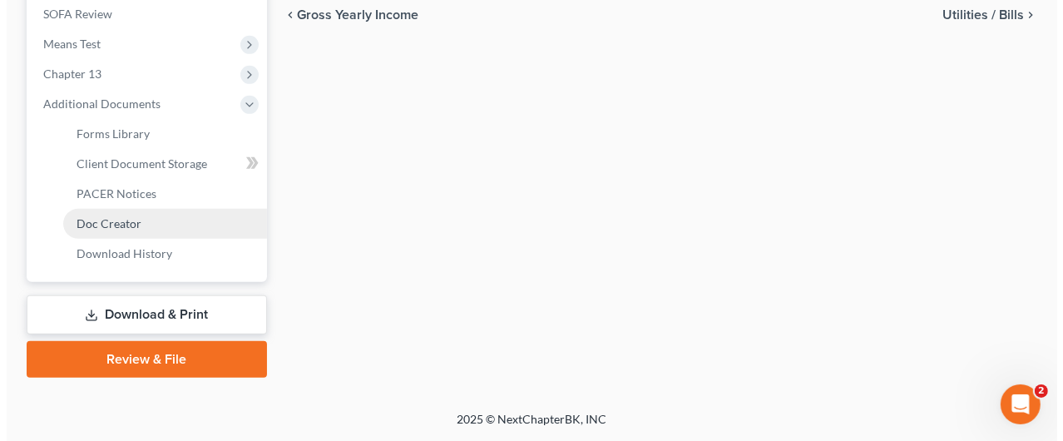
scroll to position [622, 0]
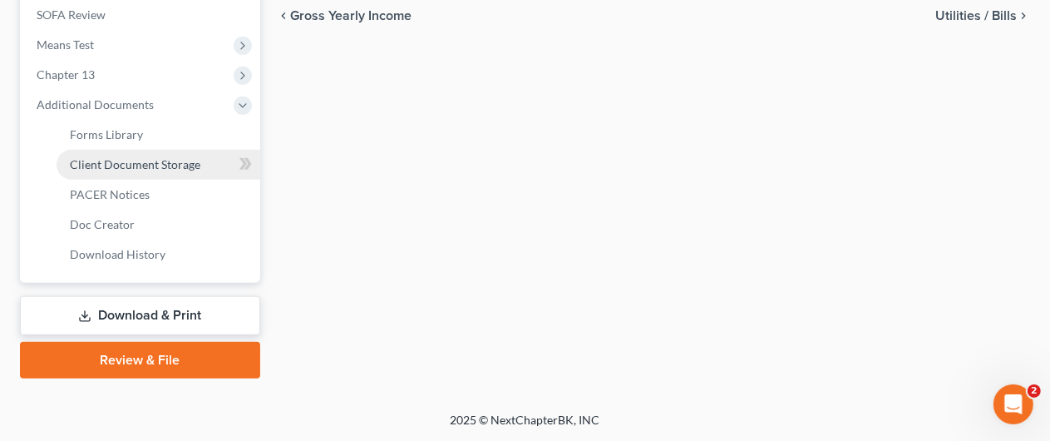
click at [130, 157] on span "Client Document Storage" at bounding box center [135, 164] width 131 height 14
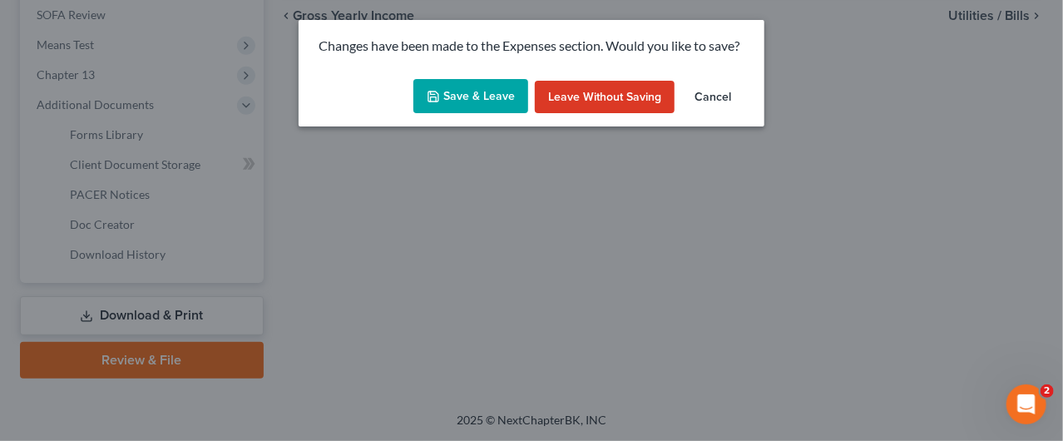
click at [469, 92] on button "Save & Leave" at bounding box center [470, 96] width 115 height 35
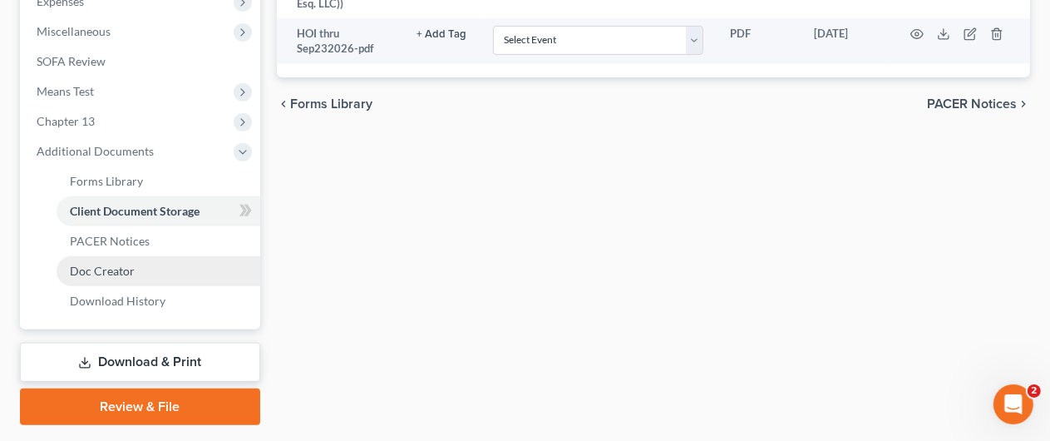
scroll to position [622, 0]
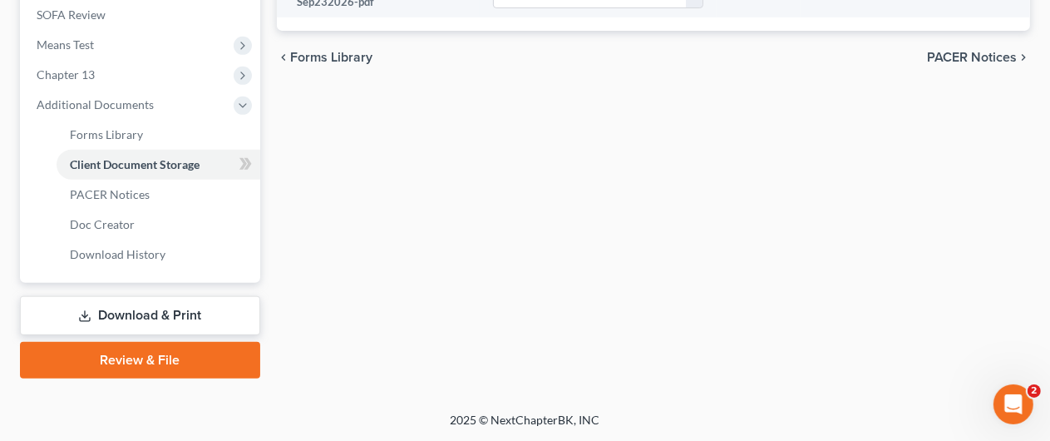
click at [146, 316] on link "Download & Print" at bounding box center [140, 315] width 240 height 39
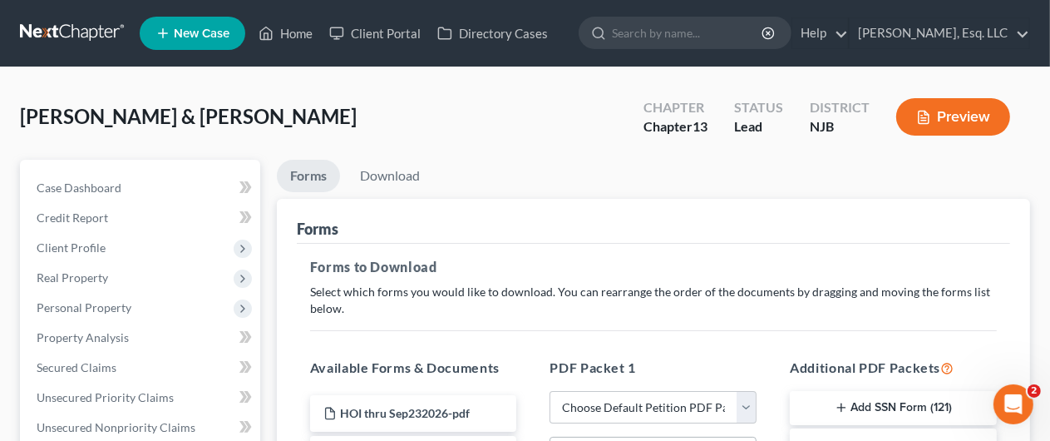
scroll to position [166, 0]
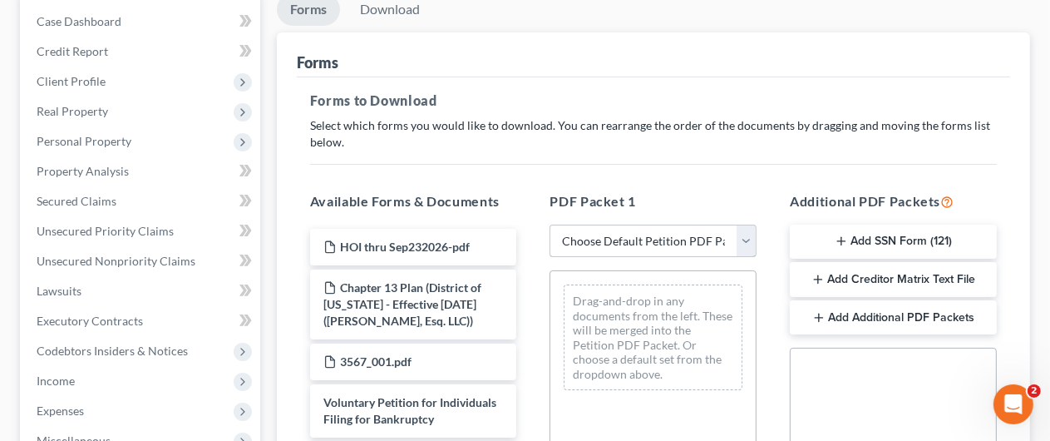
click at [745, 243] on select "Choose Default Petition PDF Packet Complete Bankruptcy Petition (all forms and …" at bounding box center [653, 241] width 207 height 33
select select "0"
click at [550, 225] on select "Choose Default Petition PDF Packet Complete Bankruptcy Petition (all forms and …" at bounding box center [653, 241] width 207 height 33
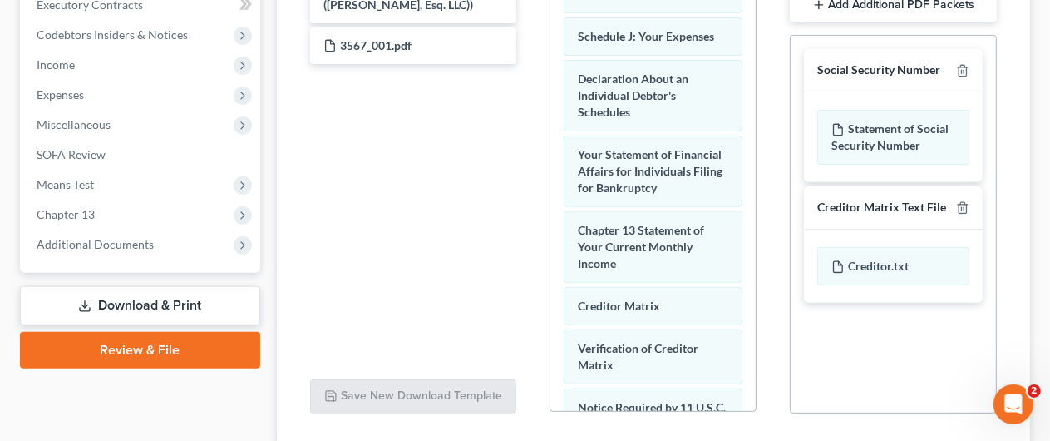
scroll to position [603, 0]
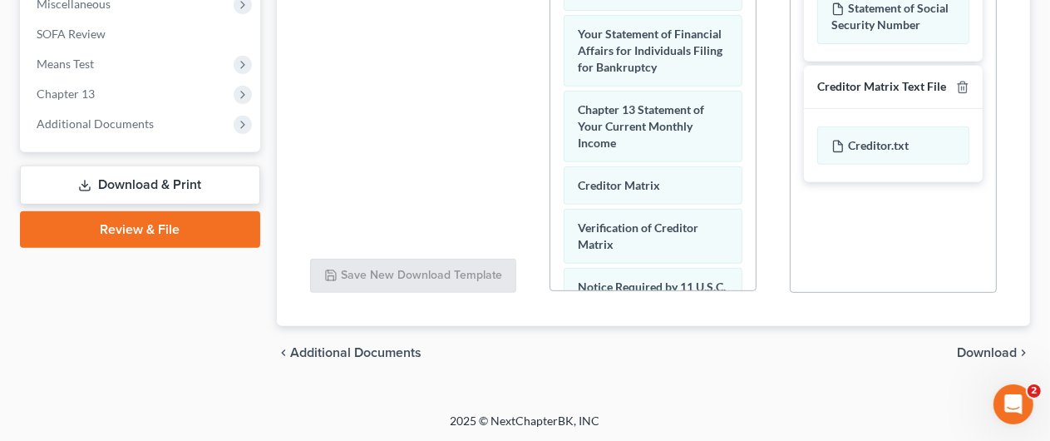
click at [985, 349] on span "Download" at bounding box center [987, 352] width 60 height 13
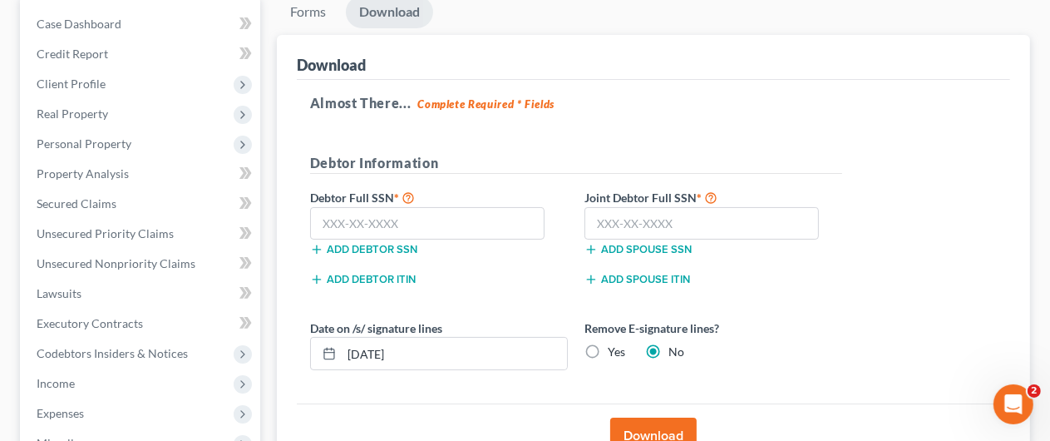
scroll to position [166, 0]
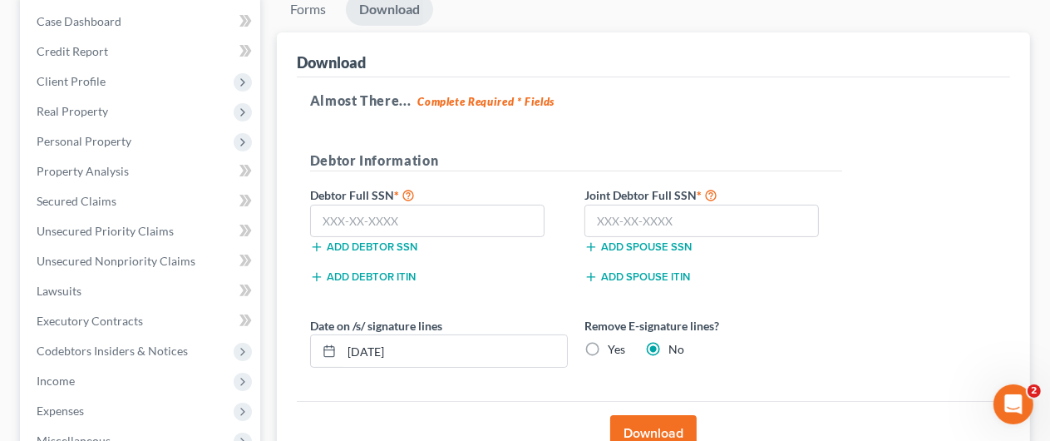
click at [505, 54] on div "Download" at bounding box center [653, 54] width 713 height 45
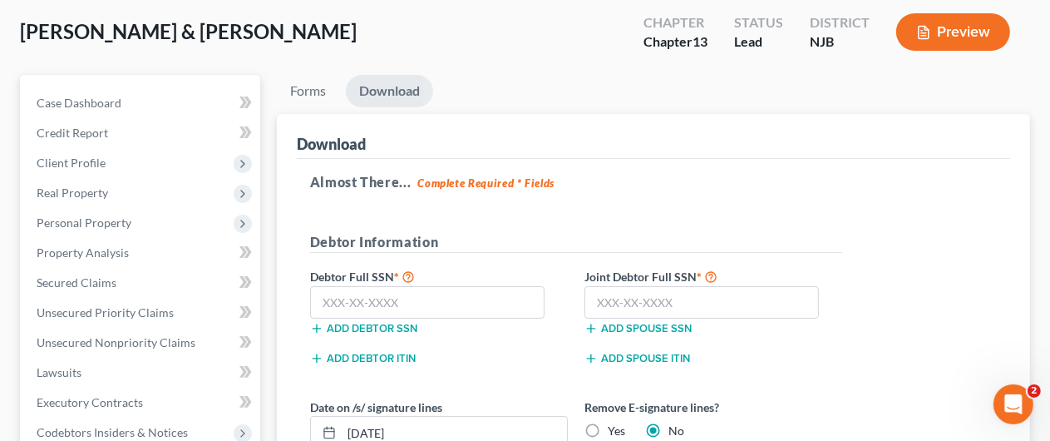
scroll to position [249, 0]
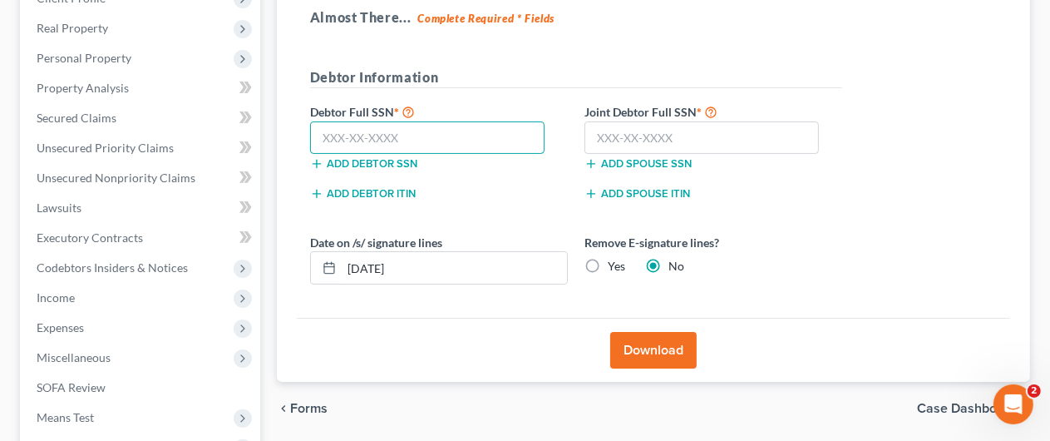
click at [336, 137] on input "text" at bounding box center [427, 137] width 235 height 33
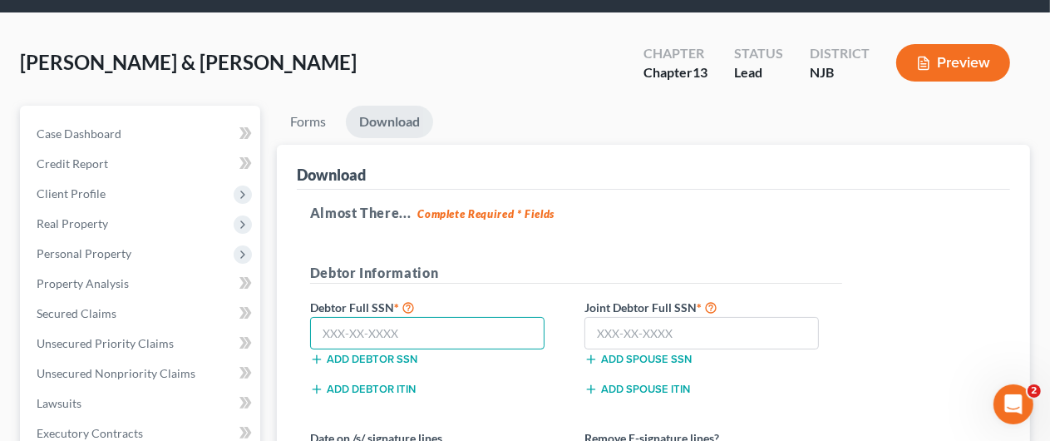
scroll to position [0, 0]
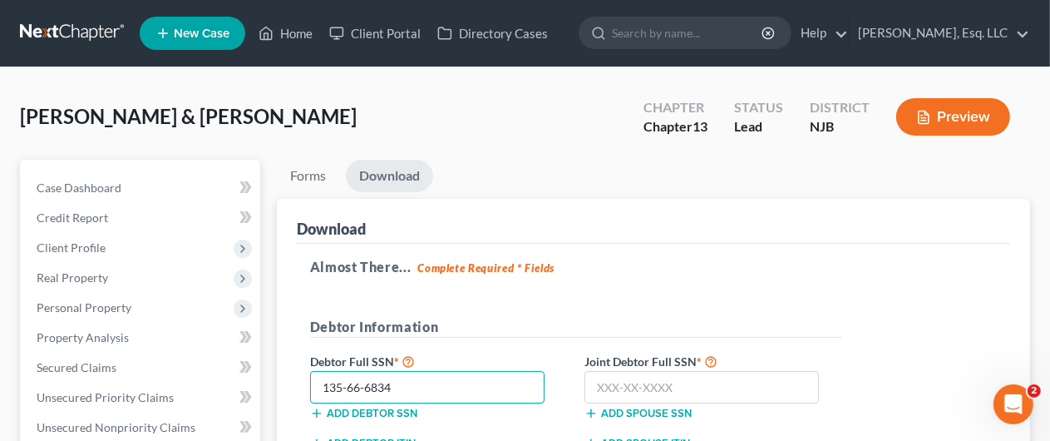
type input "135-66-6834"
click at [614, 367] on label "Joint Debtor Full SSN *" at bounding box center [713, 361] width 274 height 20
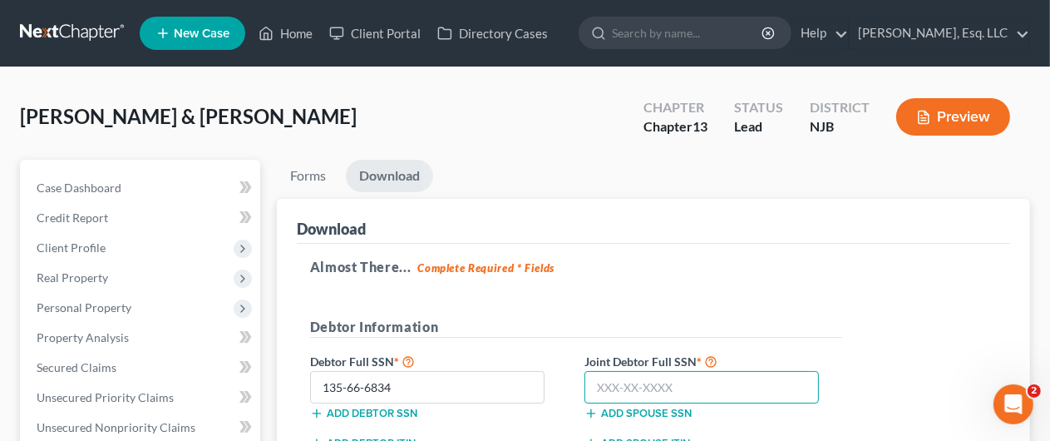
click at [618, 384] on input "text" at bounding box center [702, 387] width 235 height 33
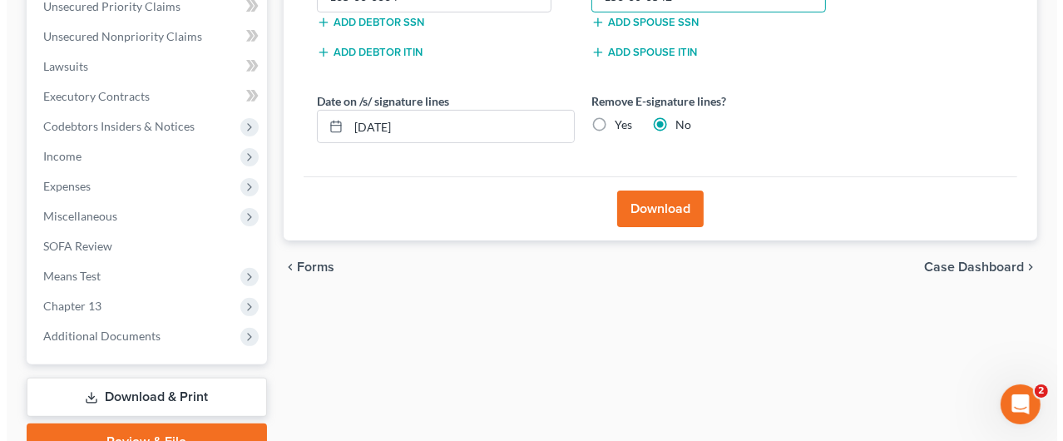
scroll to position [416, 0]
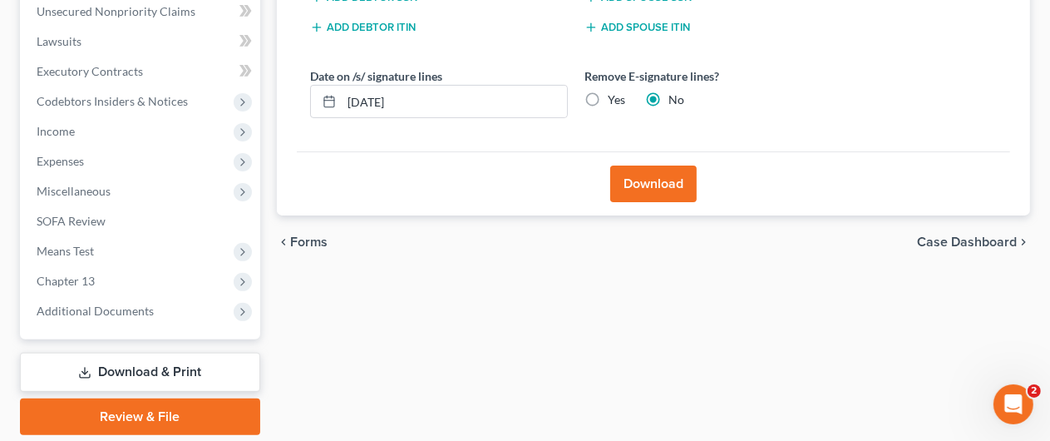
type input "153-60-6542"
click at [652, 175] on button "Download" at bounding box center [653, 183] width 86 height 37
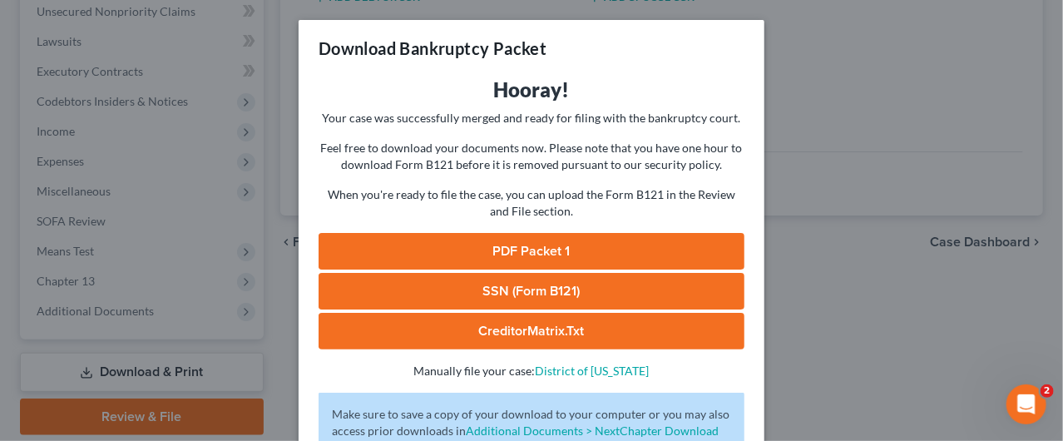
click at [513, 242] on link "PDF Packet 1" at bounding box center [531, 251] width 426 height 37
click at [500, 290] on link "SSN (Form B121)" at bounding box center [531, 291] width 426 height 37
click at [532, 328] on link "CreditorMatrix.txt" at bounding box center [531, 331] width 426 height 37
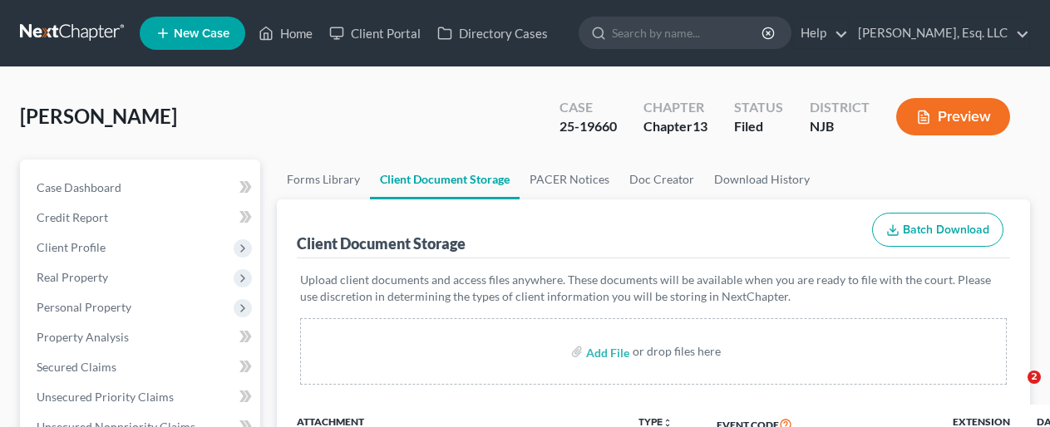
select select "9"
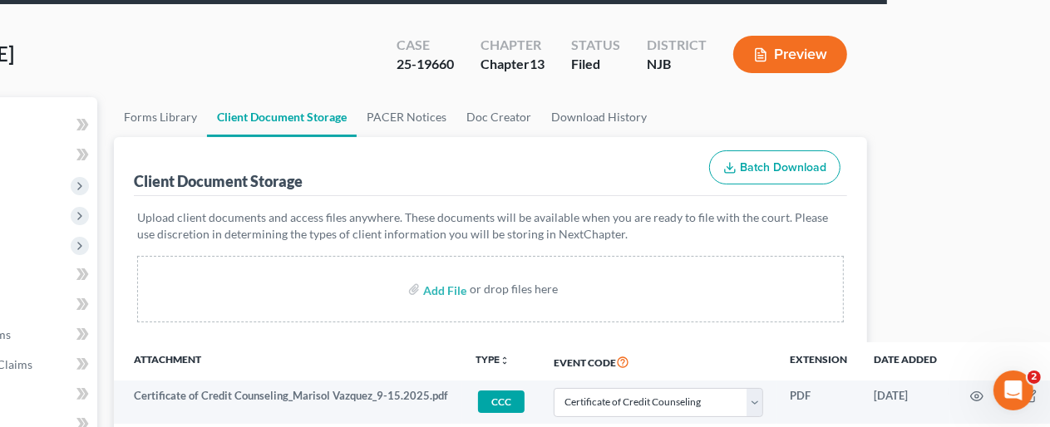
scroll to position [12, 163]
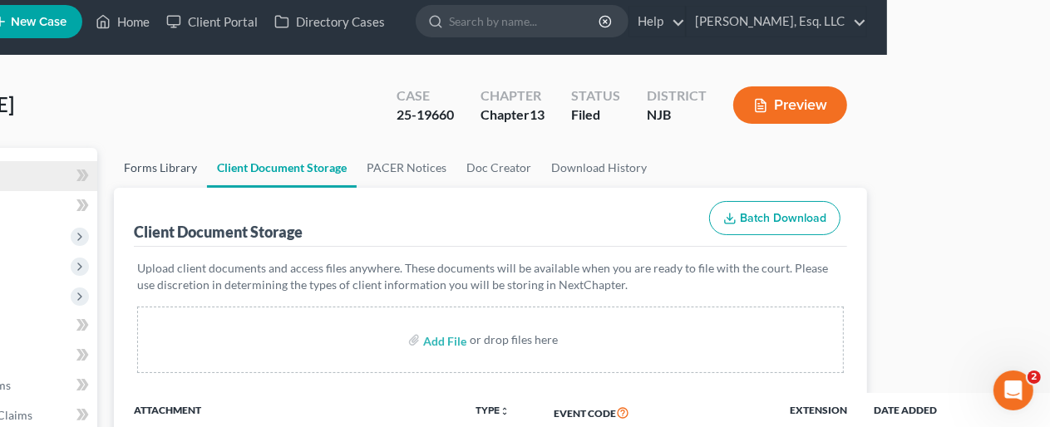
click at [169, 163] on link "Forms Library" at bounding box center [160, 168] width 93 height 40
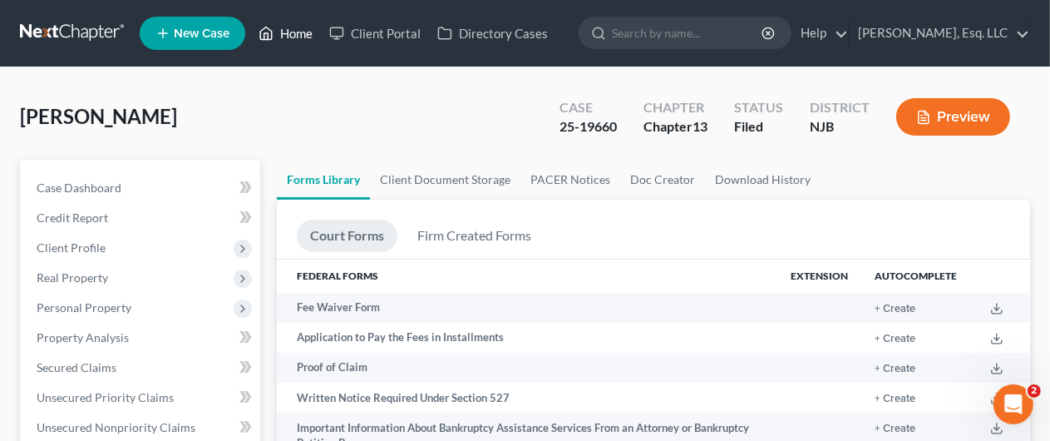
click at [292, 25] on link "Home" at bounding box center [285, 33] width 71 height 30
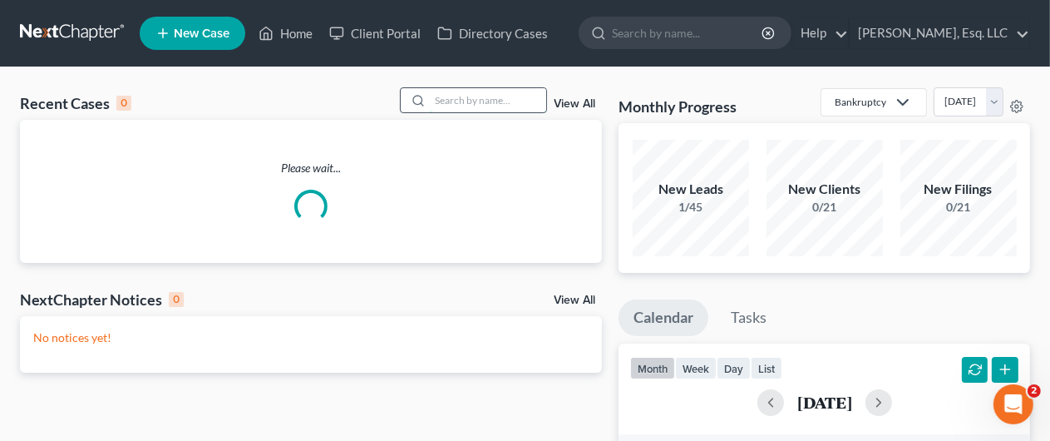
click at [472, 93] on input "search" at bounding box center [488, 100] width 116 height 24
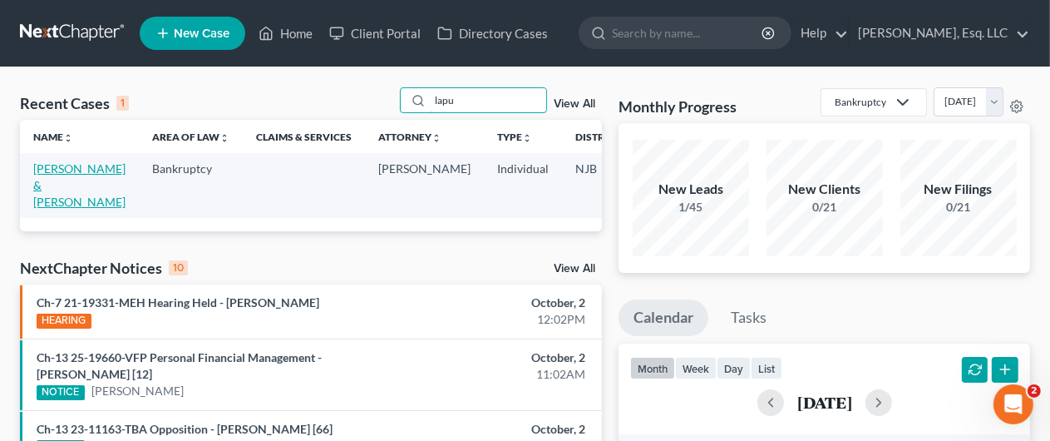
type input "lapu"
click at [46, 175] on link "[PERSON_NAME] & [PERSON_NAME]" at bounding box center [79, 184] width 92 height 47
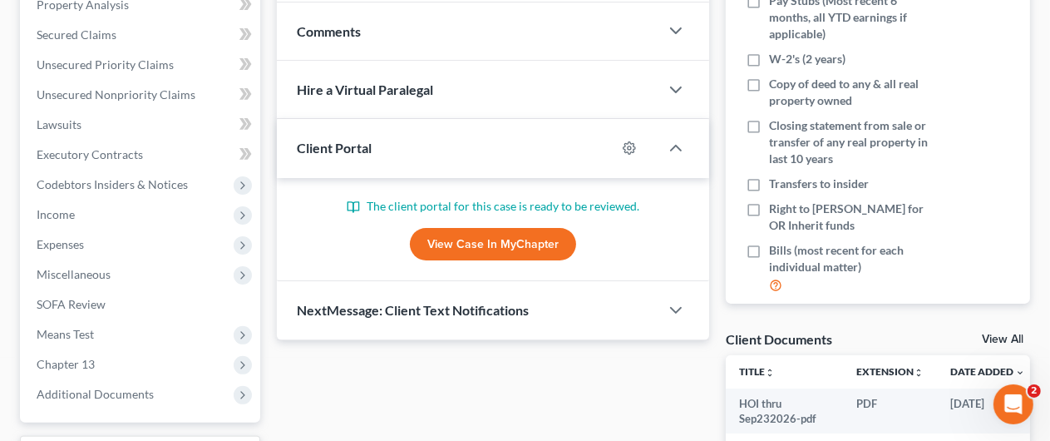
scroll to position [639, 0]
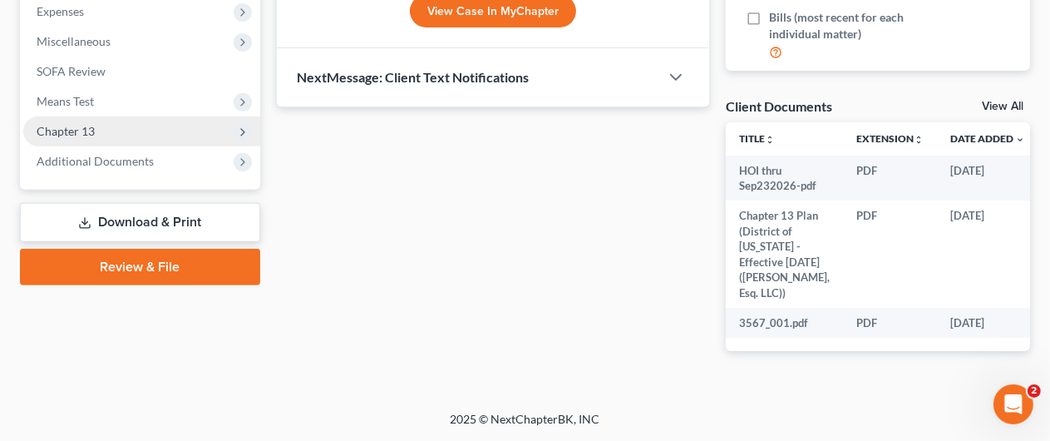
click at [90, 124] on span "Chapter 13" at bounding box center [66, 131] width 58 height 14
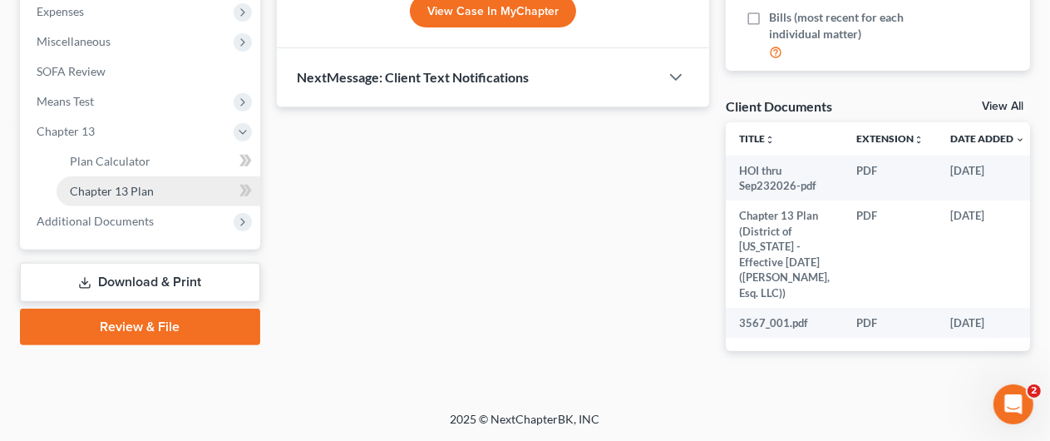
click at [126, 184] on span "Chapter 13 Plan" at bounding box center [112, 191] width 84 height 14
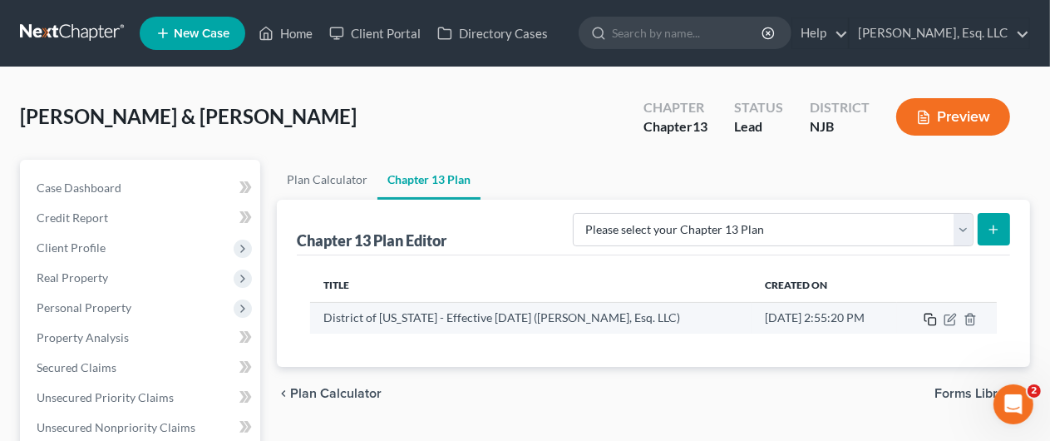
click at [927, 320] on icon "button" at bounding box center [930, 319] width 13 height 13
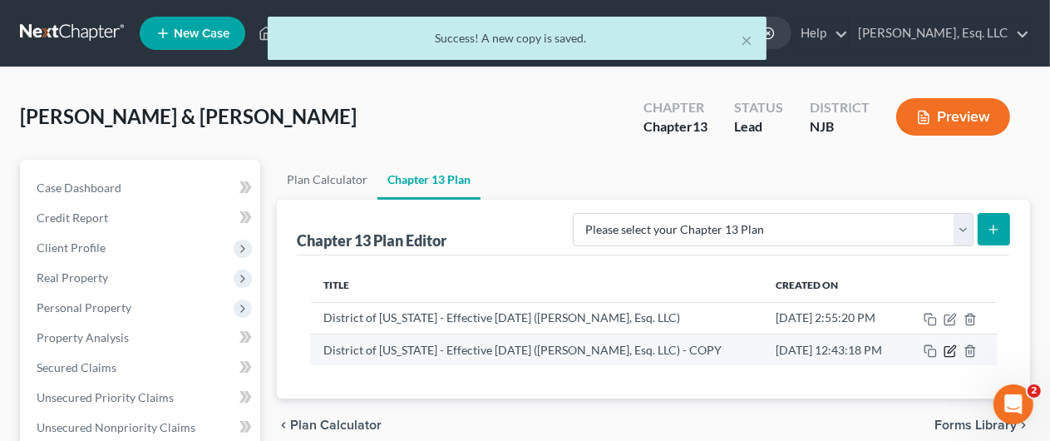
click at [948, 348] on icon "button" at bounding box center [950, 350] width 13 height 13
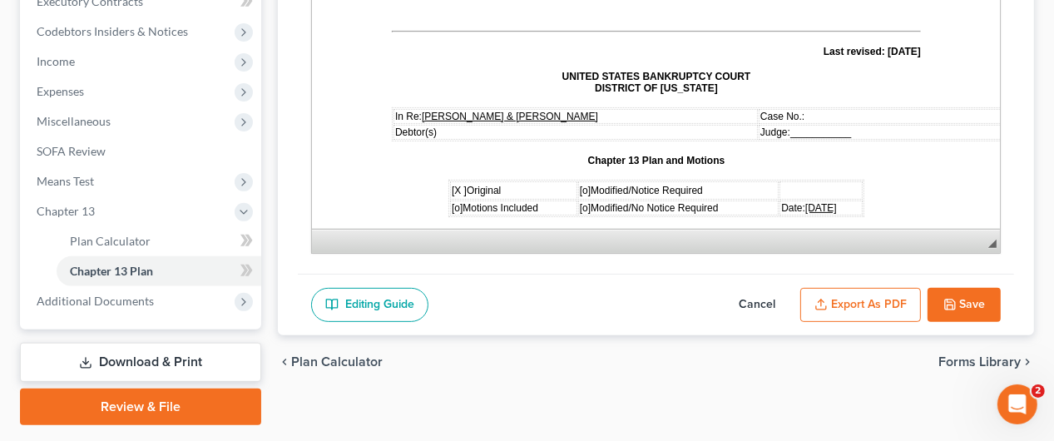
scroll to position [532, 0]
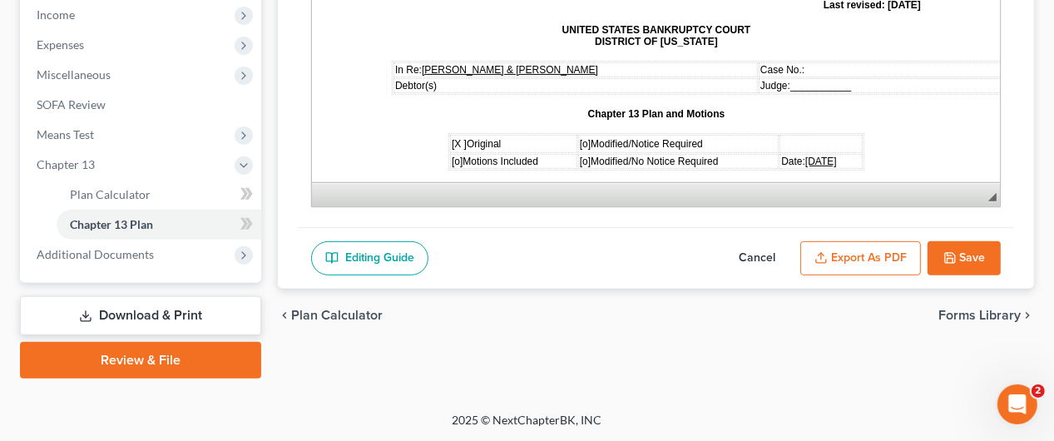
click at [809, 155] on span "[DATE]" at bounding box center [820, 161] width 32 height 12
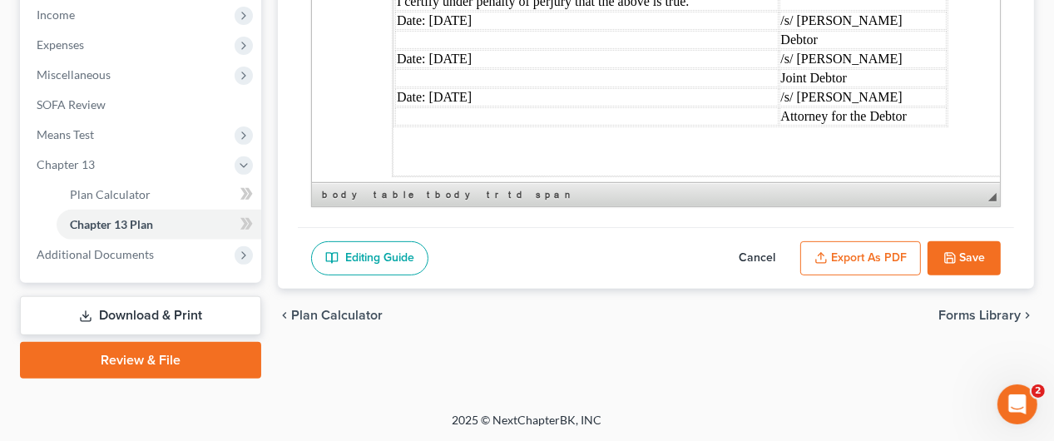
scroll to position [4900, 0]
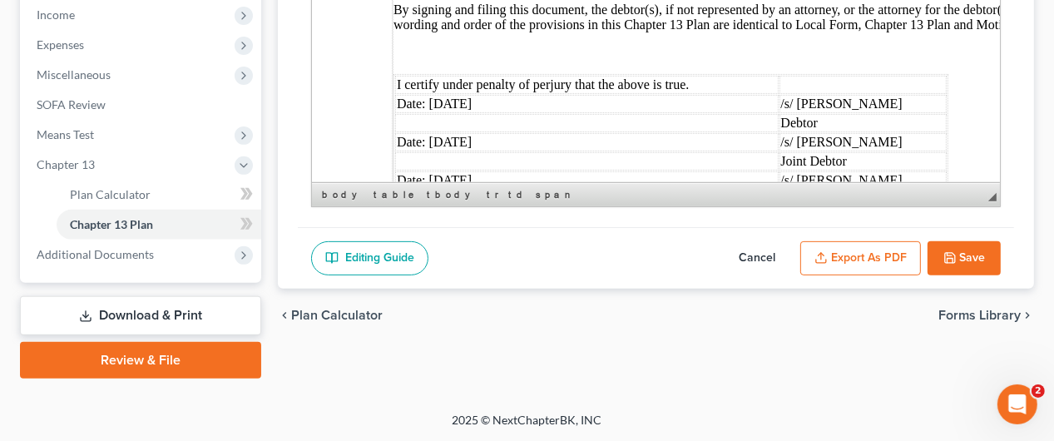
click at [457, 95] on td "Date: [DATE]" at bounding box center [585, 104] width 383 height 18
click at [461, 133] on td "Date: [DATE]" at bounding box center [585, 142] width 383 height 18
drag, startPoint x: 426, startPoint y: 86, endPoint x: 456, endPoint y: 86, distance: 29.9
click at [456, 171] on td "Date: [DATE]" at bounding box center [585, 180] width 383 height 18
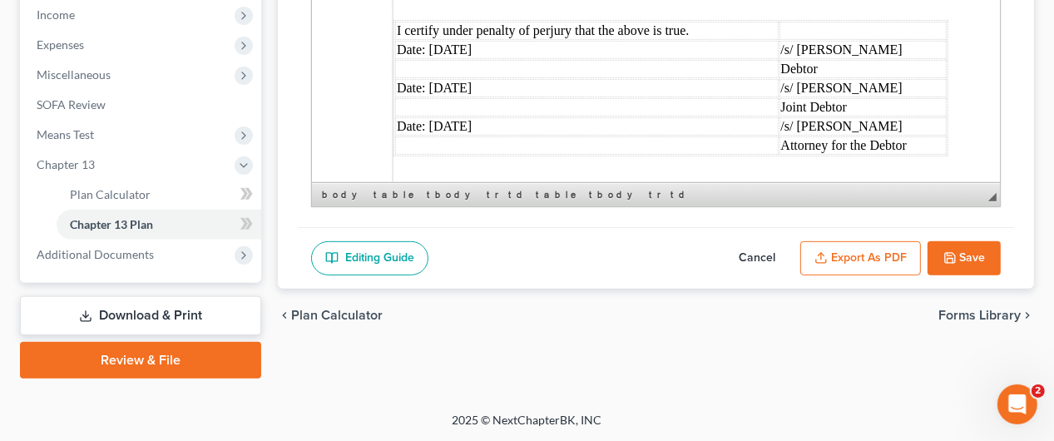
scroll to position [4983, 0]
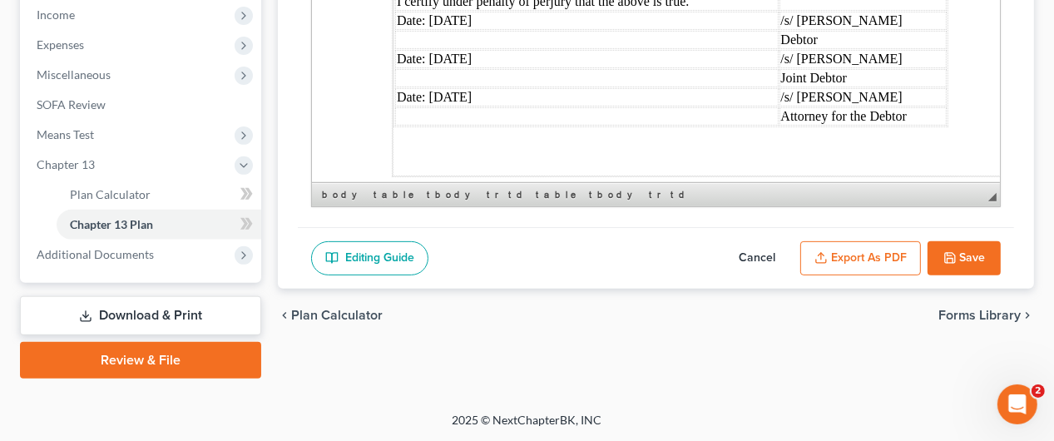
click at [967, 247] on button "Save" at bounding box center [963, 258] width 73 height 35
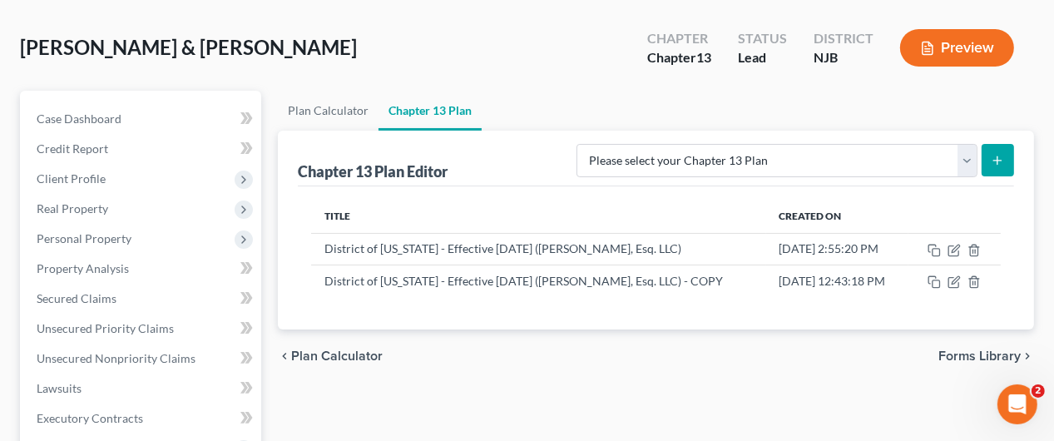
scroll to position [64, 0]
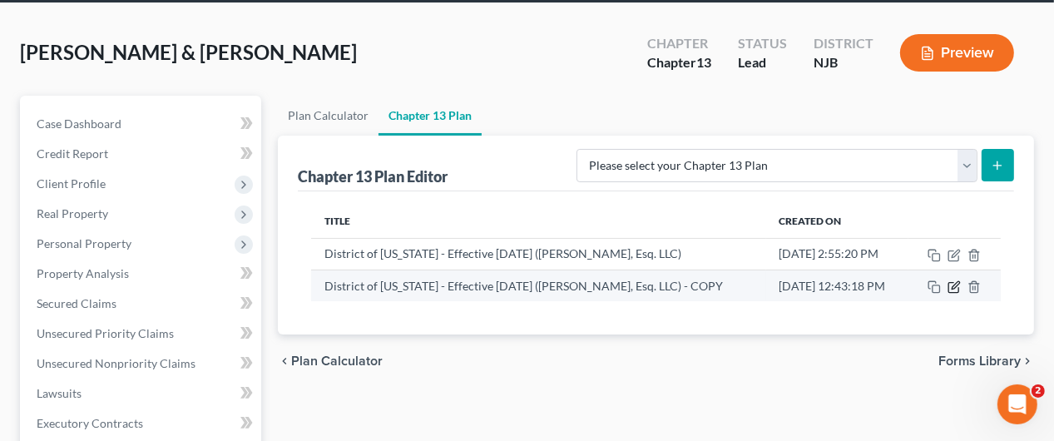
click at [954, 287] on icon "button" at bounding box center [954, 284] width 7 height 7
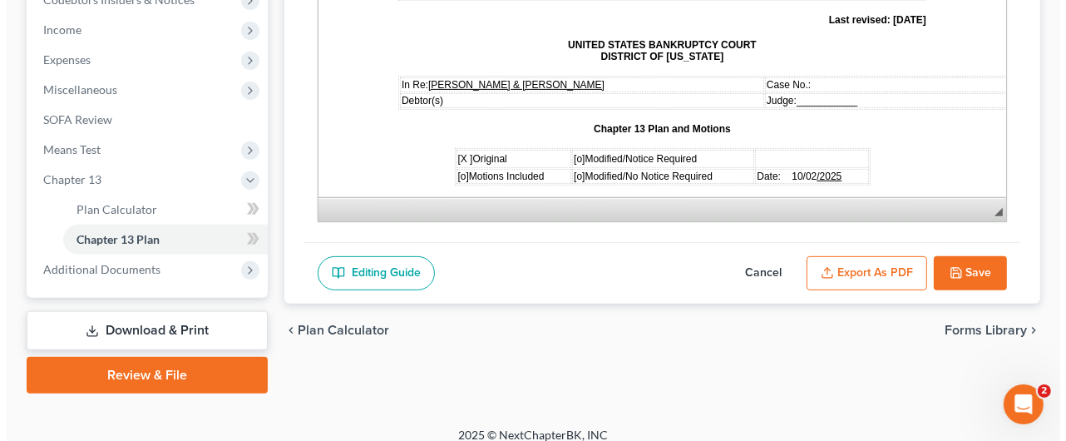
scroll to position [532, 0]
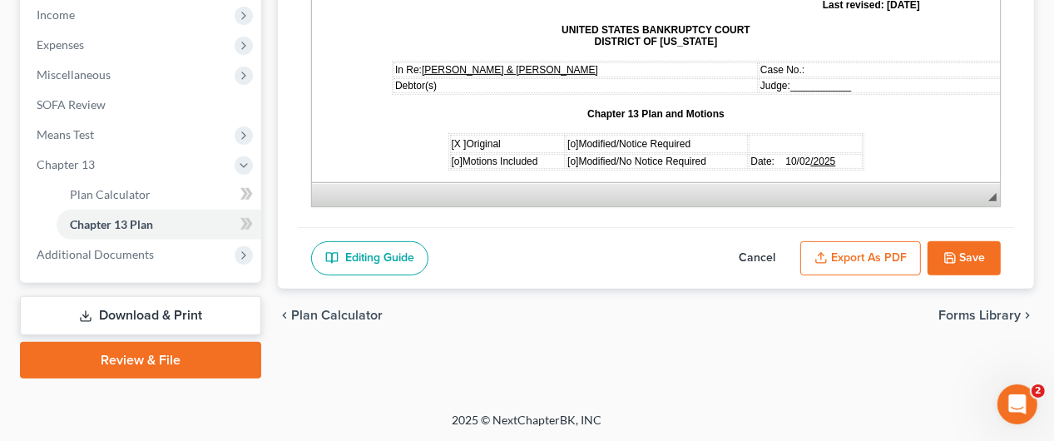
click at [848, 258] on button "Export as PDF" at bounding box center [860, 258] width 121 height 35
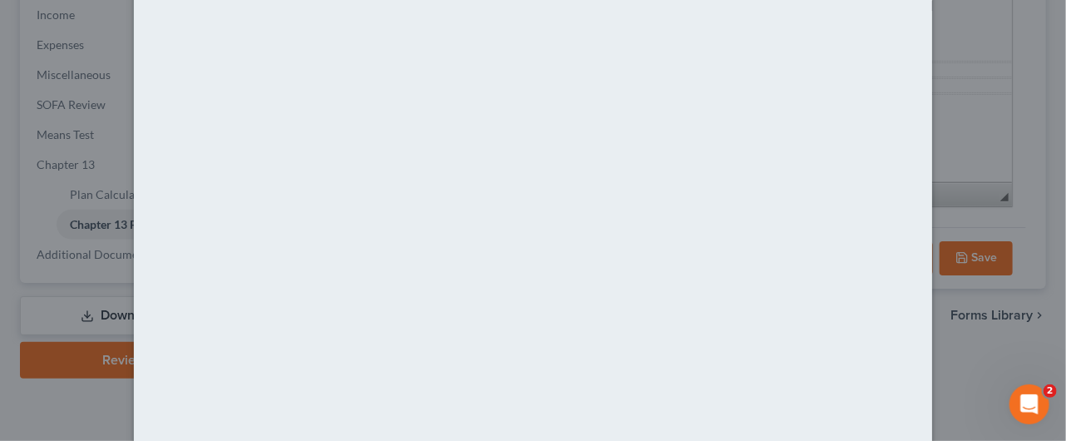
scroll to position [0, 0]
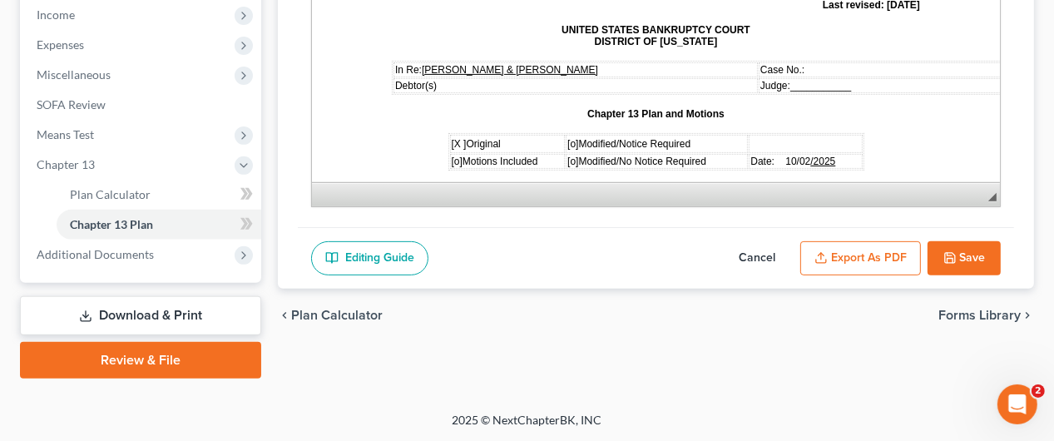
drag, startPoint x: 1057, startPoint y: 294, endPoint x: 905, endPoint y: 320, distance: 154.5
click at [865, 250] on button "Export as PDF" at bounding box center [860, 258] width 121 height 35
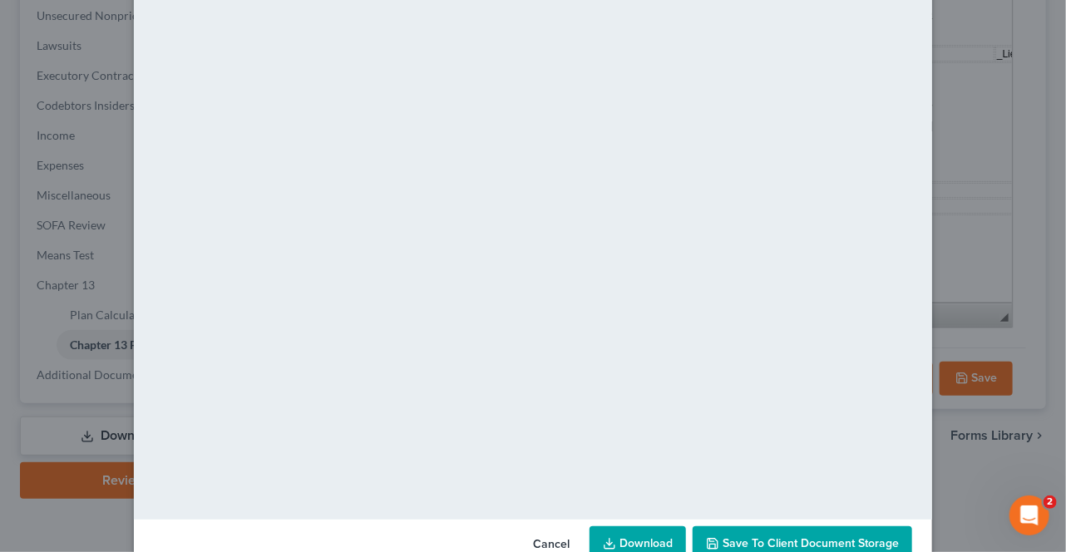
scroll to position [166, 0]
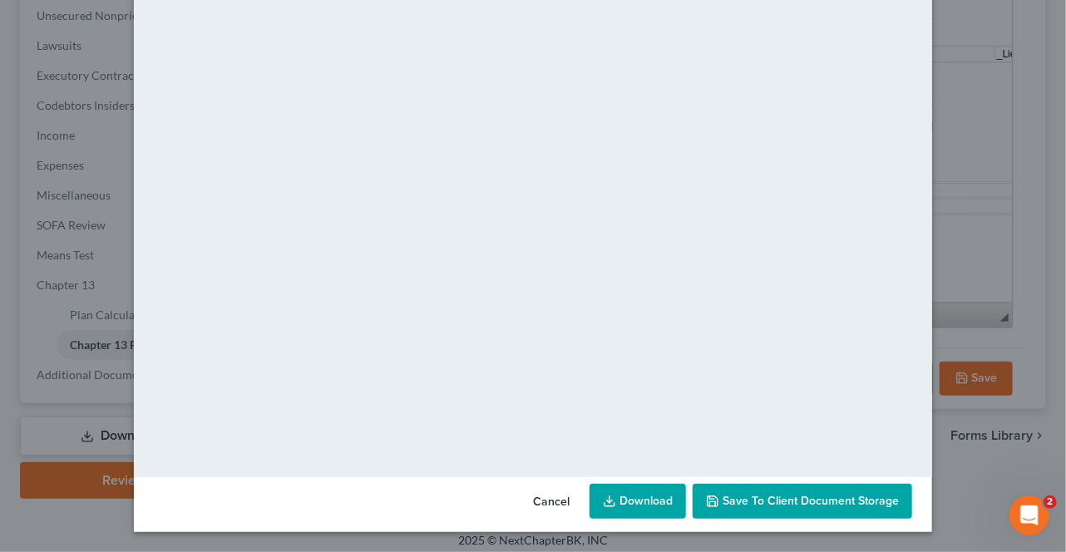
click at [817, 427] on button "Save to Client Document Storage" at bounding box center [803, 501] width 220 height 35
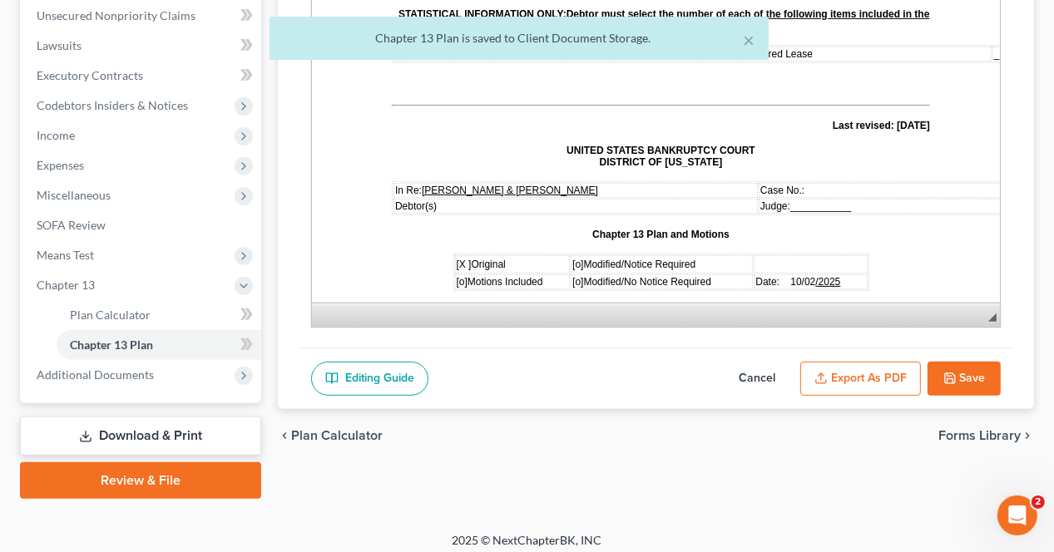
click at [859, 368] on button "Export as PDF" at bounding box center [860, 379] width 121 height 35
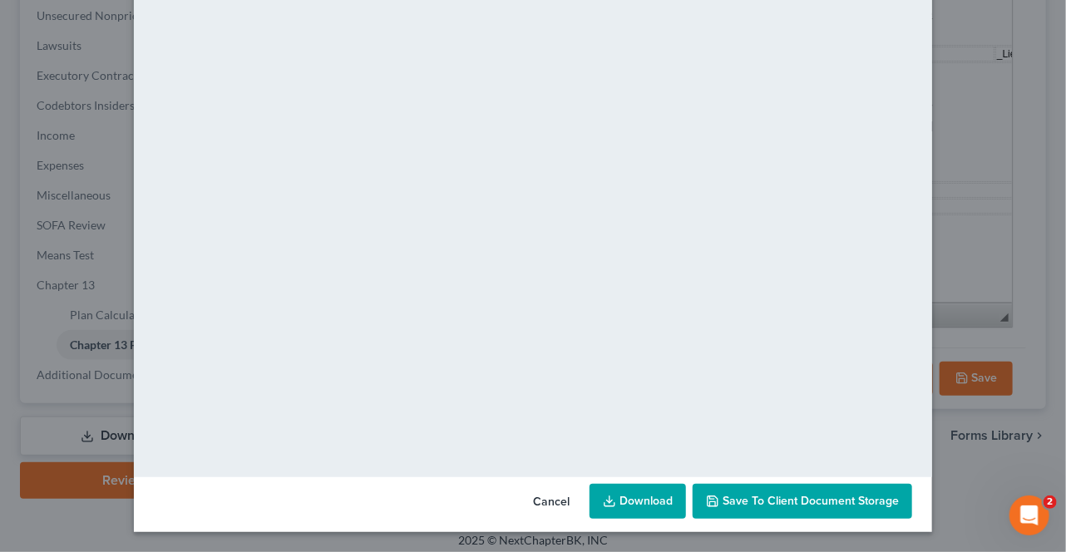
click at [628, 427] on link "Download" at bounding box center [638, 501] width 96 height 35
